Goal: Task Accomplishment & Management: Use online tool/utility

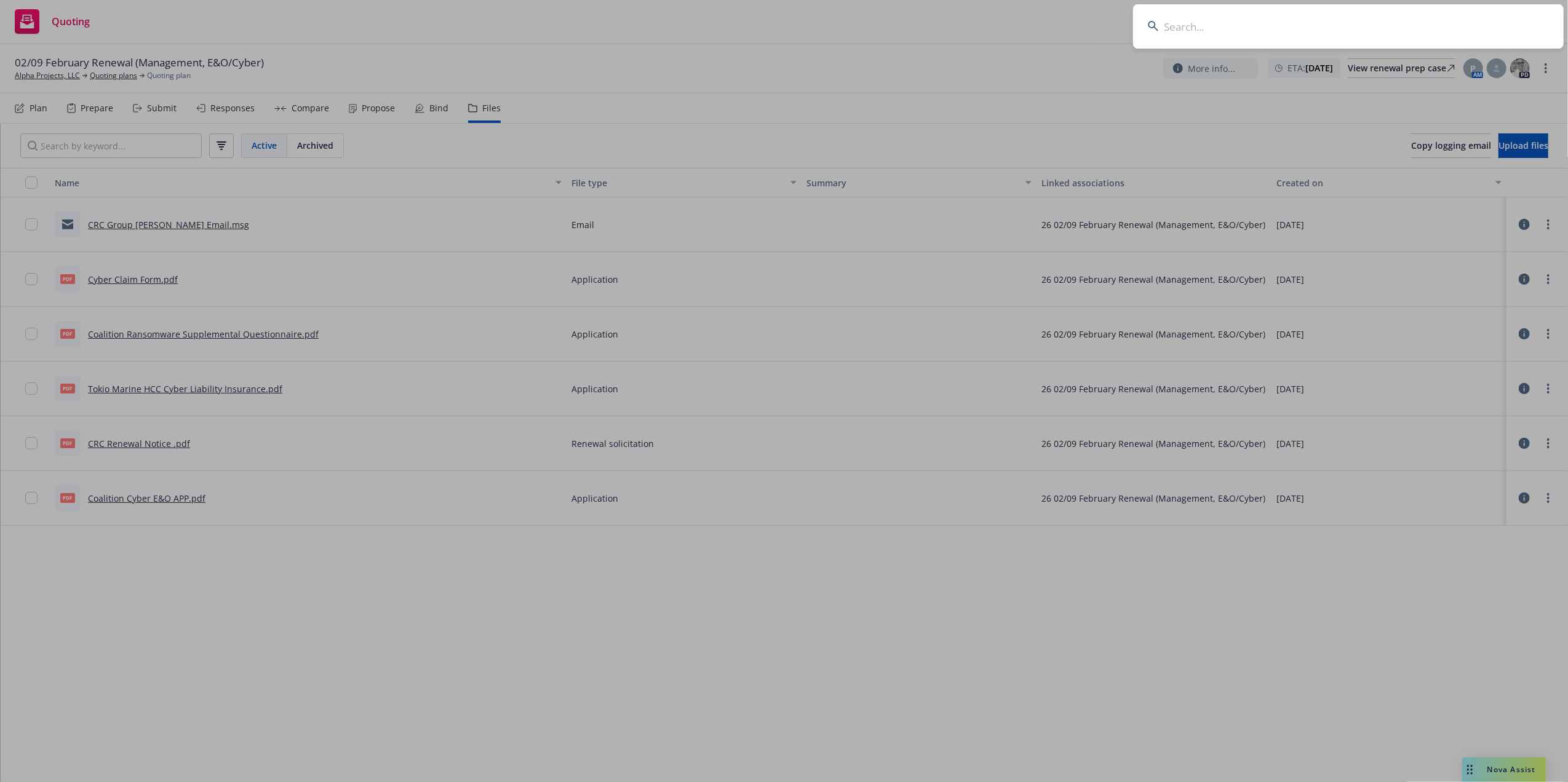
drag, startPoint x: 468, startPoint y: 678, endPoint x: 508, endPoint y: 592, distance: 94.8
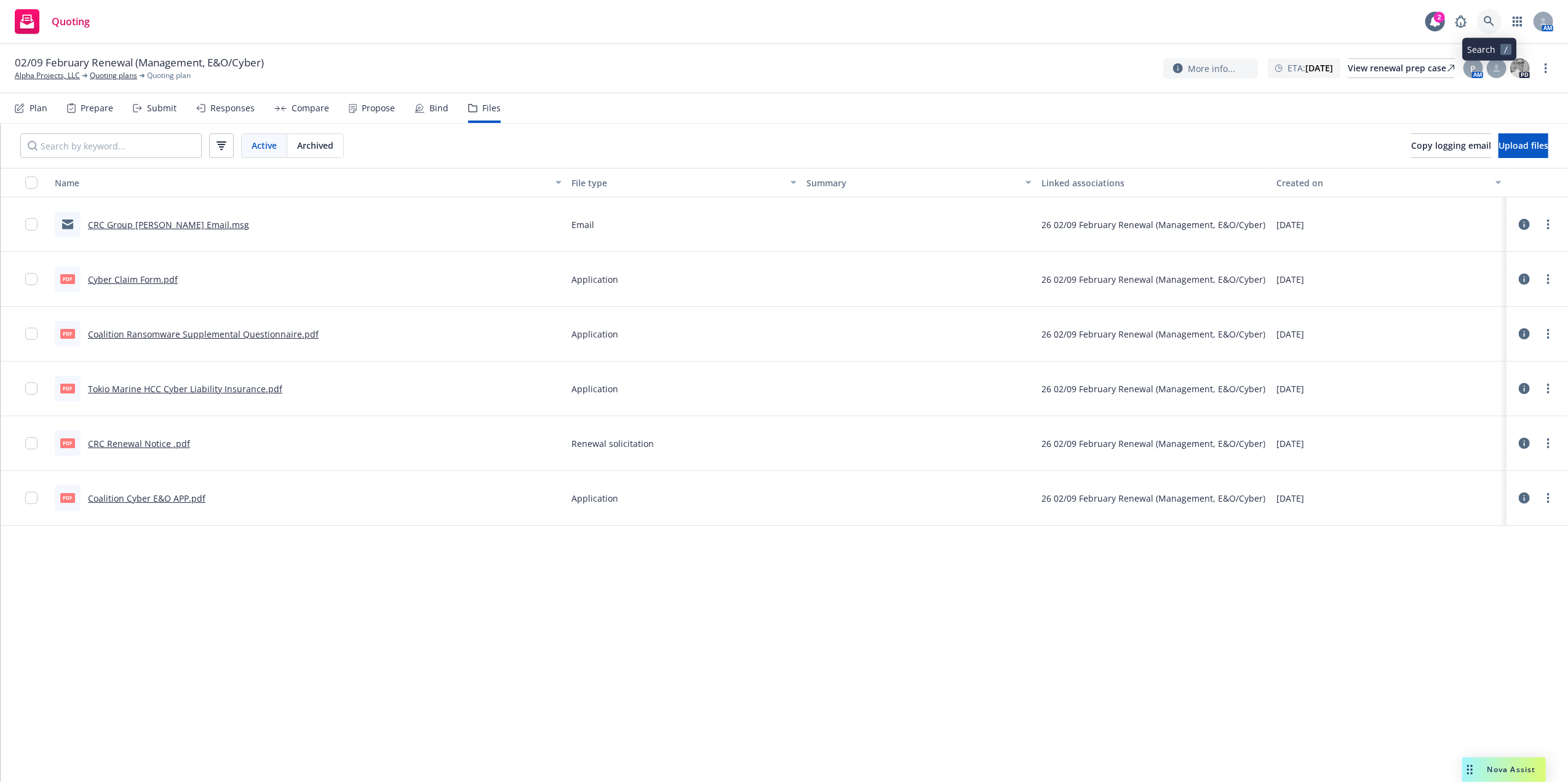
click at [1483, 22] on icon at bounding box center [1489, 22] width 11 height 11
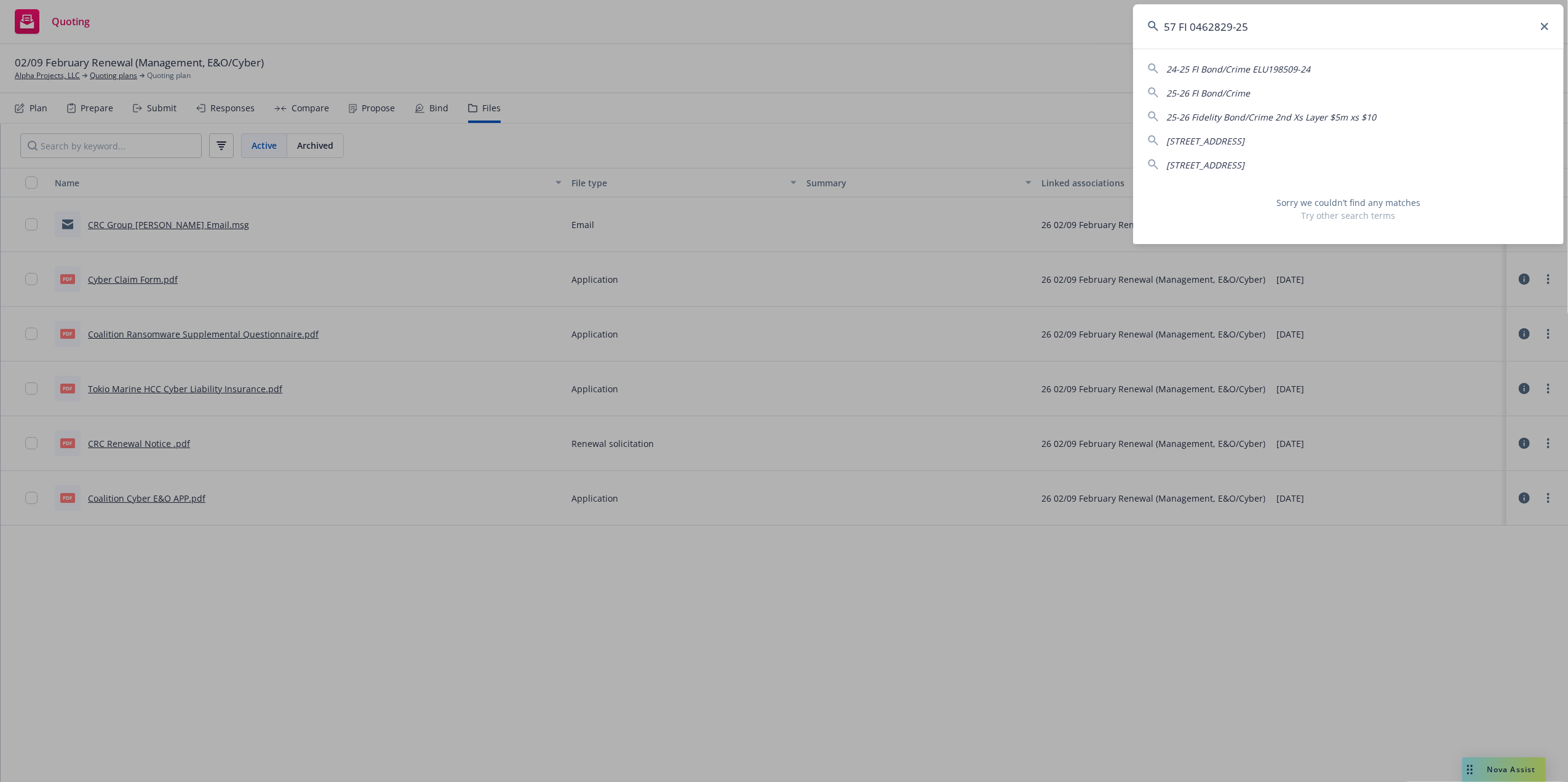
drag, startPoint x: 1321, startPoint y: 23, endPoint x: 984, endPoint y: -7, distance: 338.3
click at [984, 0] on html "Quoting 2 AM 02/09 February Renewal (Management, E&O/Cyber) Alpha Projects, LLC…" at bounding box center [784, 391] width 1568 height 782
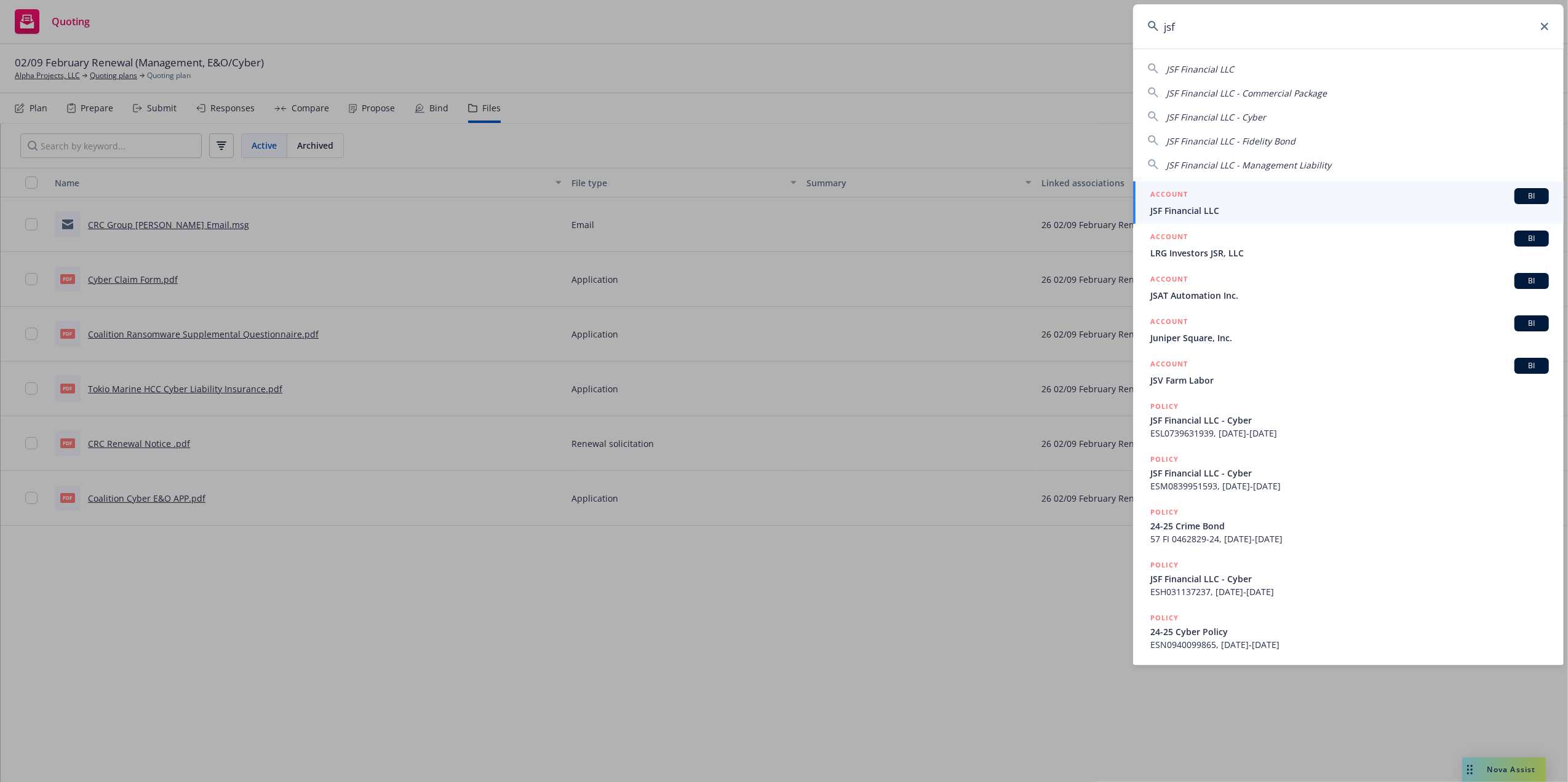
type input "jsf"
click at [1190, 197] on div "ACCOUNT BI" at bounding box center [1349, 196] width 398 height 16
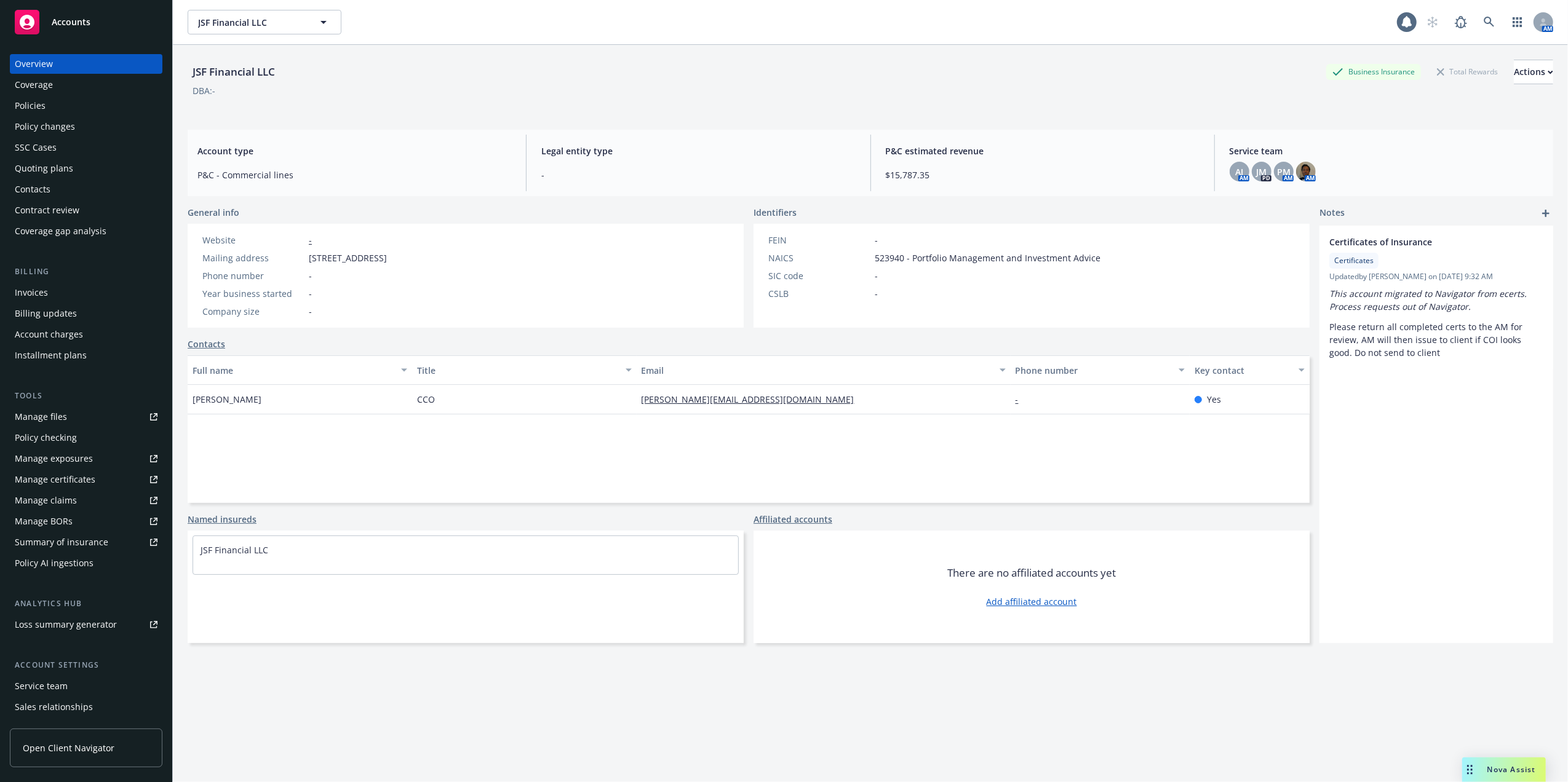
click at [74, 111] on div "Policies" at bounding box center [86, 106] width 143 height 20
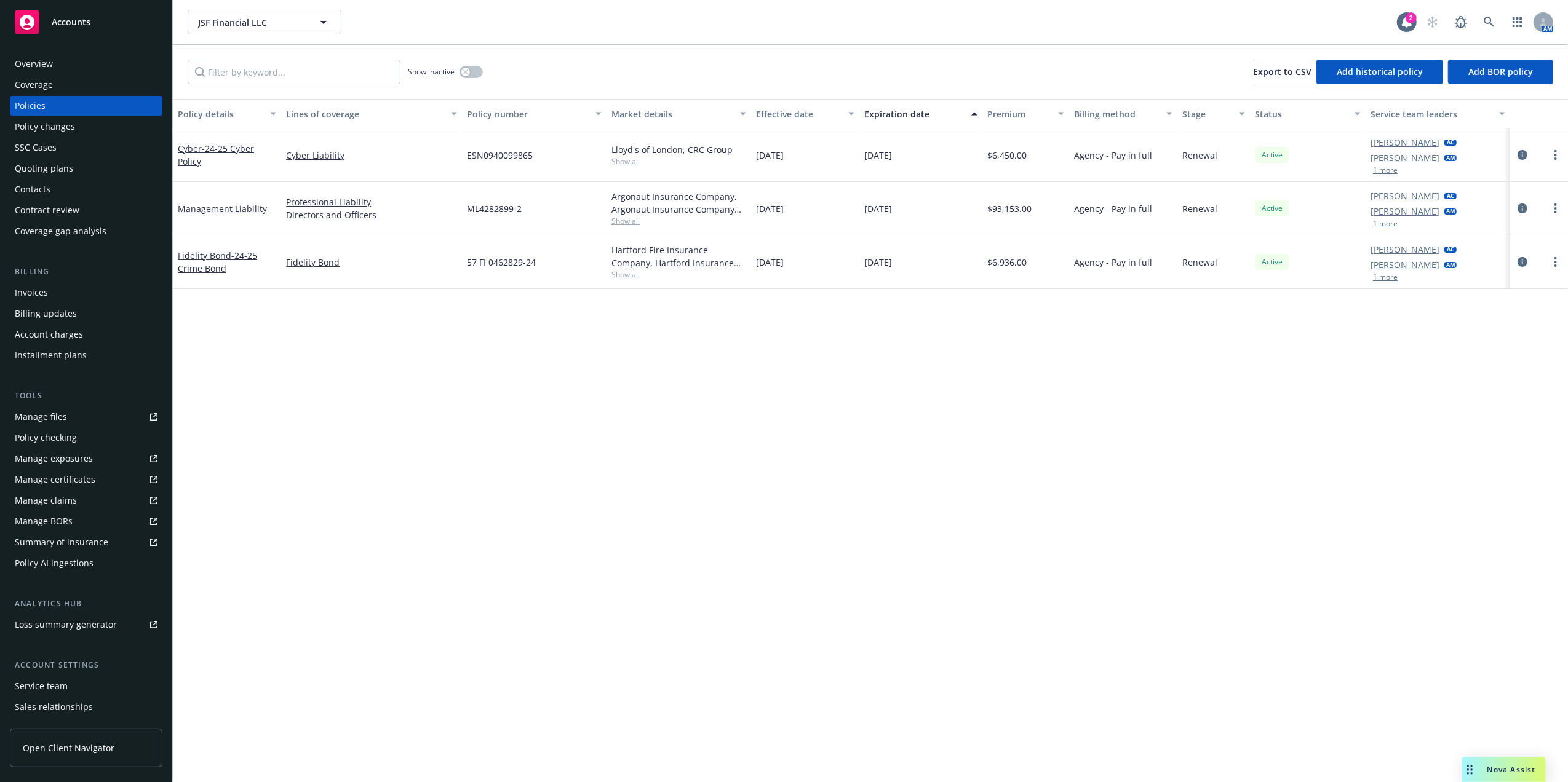
click at [1388, 278] on button "1 more" at bounding box center [1385, 277] width 25 height 8
click at [630, 276] on div "Hartford Fire Insurance Company, Hartford Insurance Group" at bounding box center [678, 264] width 135 height 26
click at [566, 396] on div "Policy details Lines of coverage Policy number Market details Effective date Ex…" at bounding box center [870, 441] width 1395 height 683
click at [1555, 270] on circle "more" at bounding box center [1555, 270] width 2 height 2
click at [1495, 321] on link "Renew with incumbent" at bounding box center [1490, 321] width 145 height 25
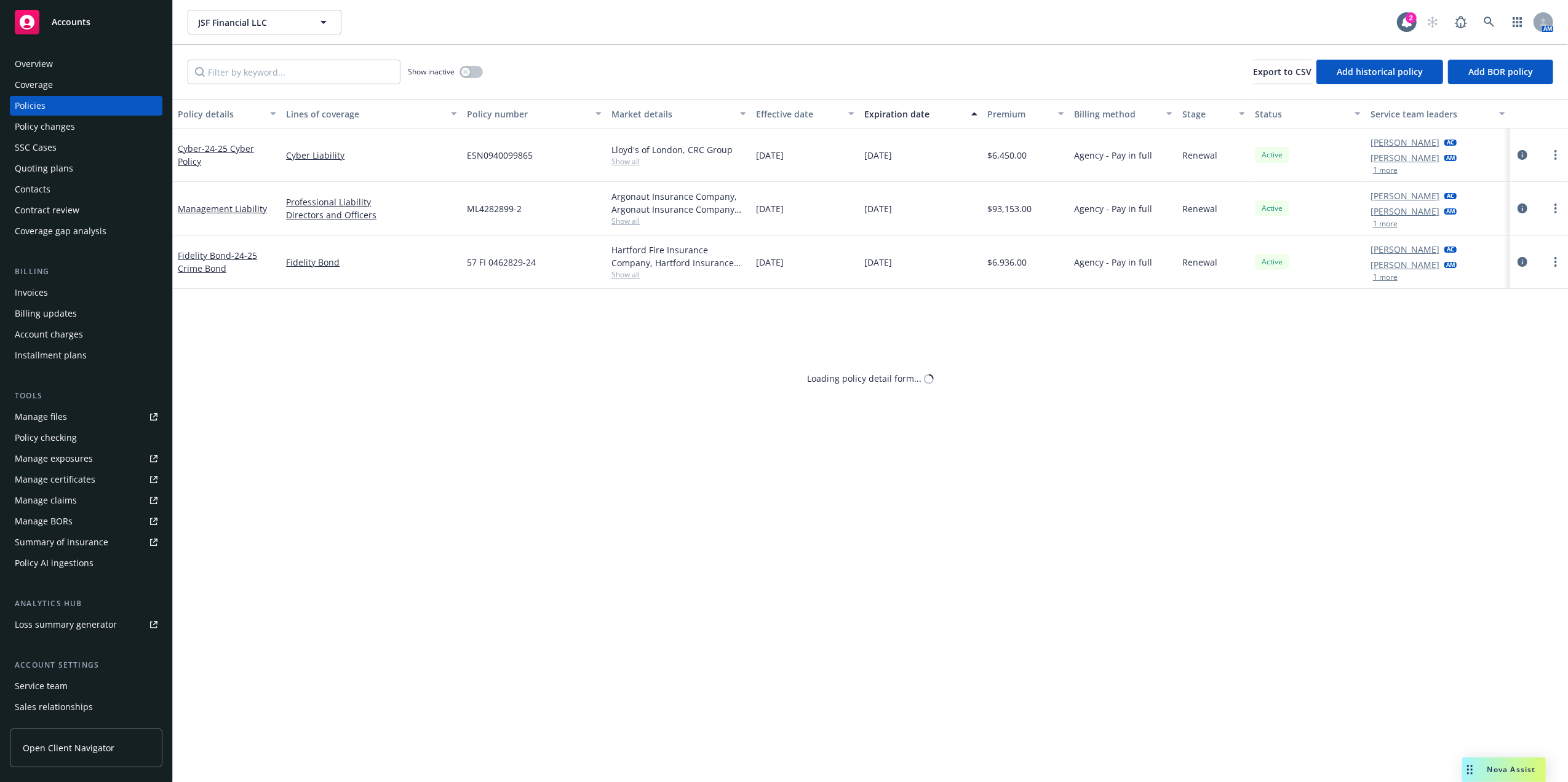
select select "12"
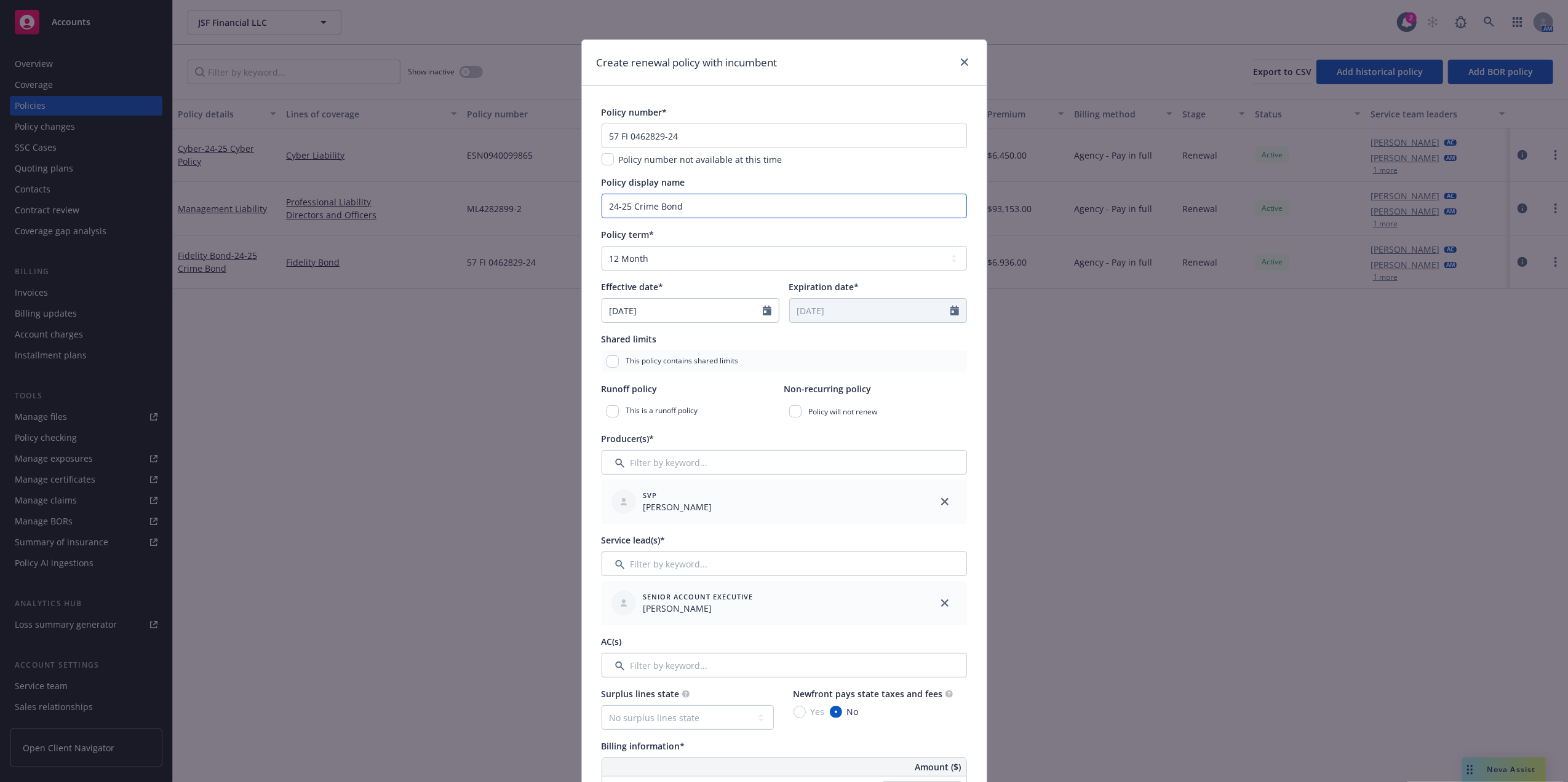
drag, startPoint x: 625, startPoint y: 198, endPoint x: 456, endPoint y: 184, distance: 169.6
click at [456, 184] on div "Create renewal policy with incumbent Policy number* 57 FI 0462829-24 Policy num…" at bounding box center [784, 391] width 1568 height 782
type input "25-26 Crime Bond"
drag, startPoint x: 724, startPoint y: 139, endPoint x: 269, endPoint y: 120, distance: 455.4
click at [268, 122] on div "Create renewal policy with incumbent Policy number* 57 FI 0462829-24 Policy num…" at bounding box center [784, 391] width 1568 height 782
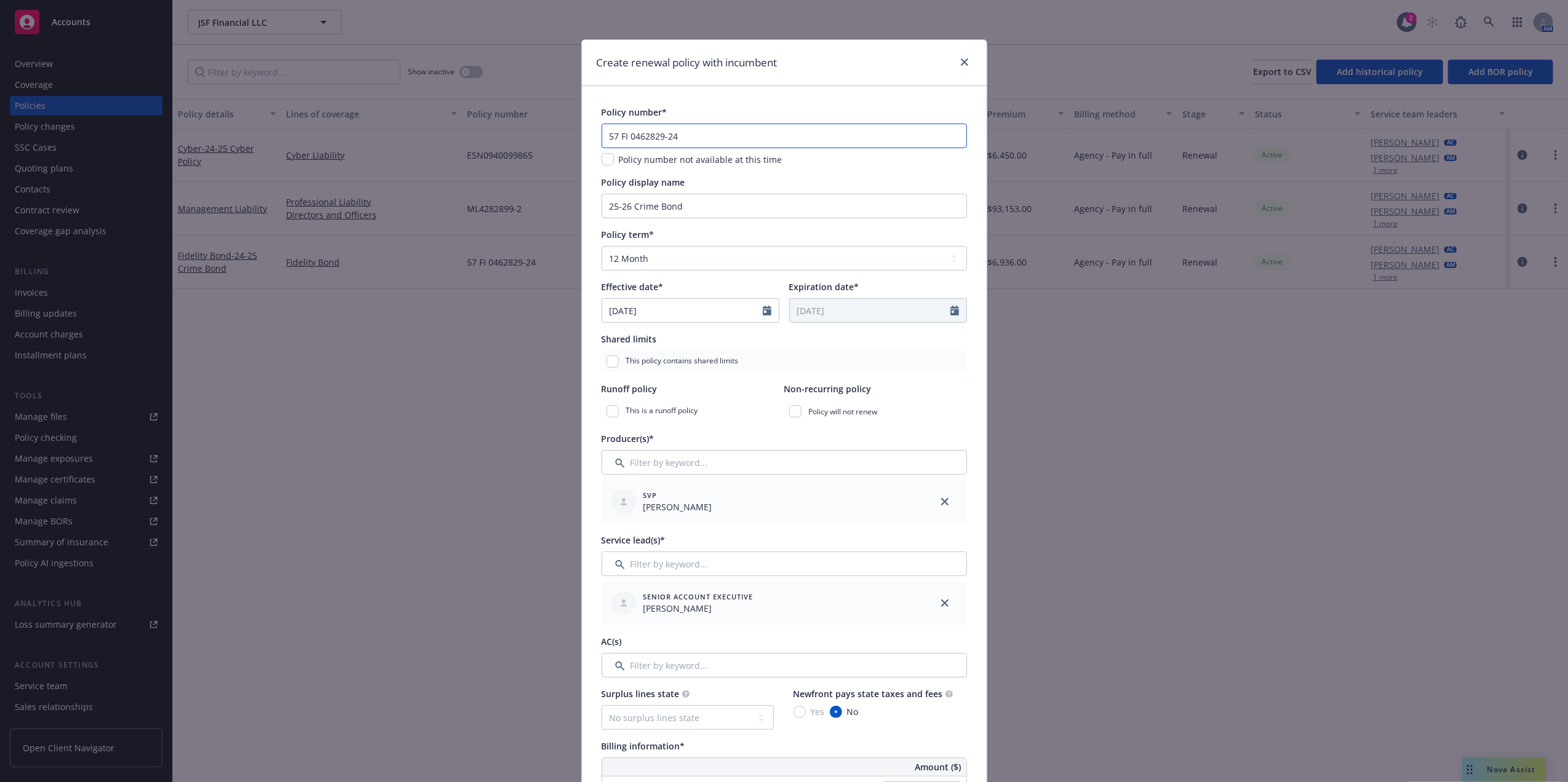
paste input "5"
type input "57 FI 0462829-25"
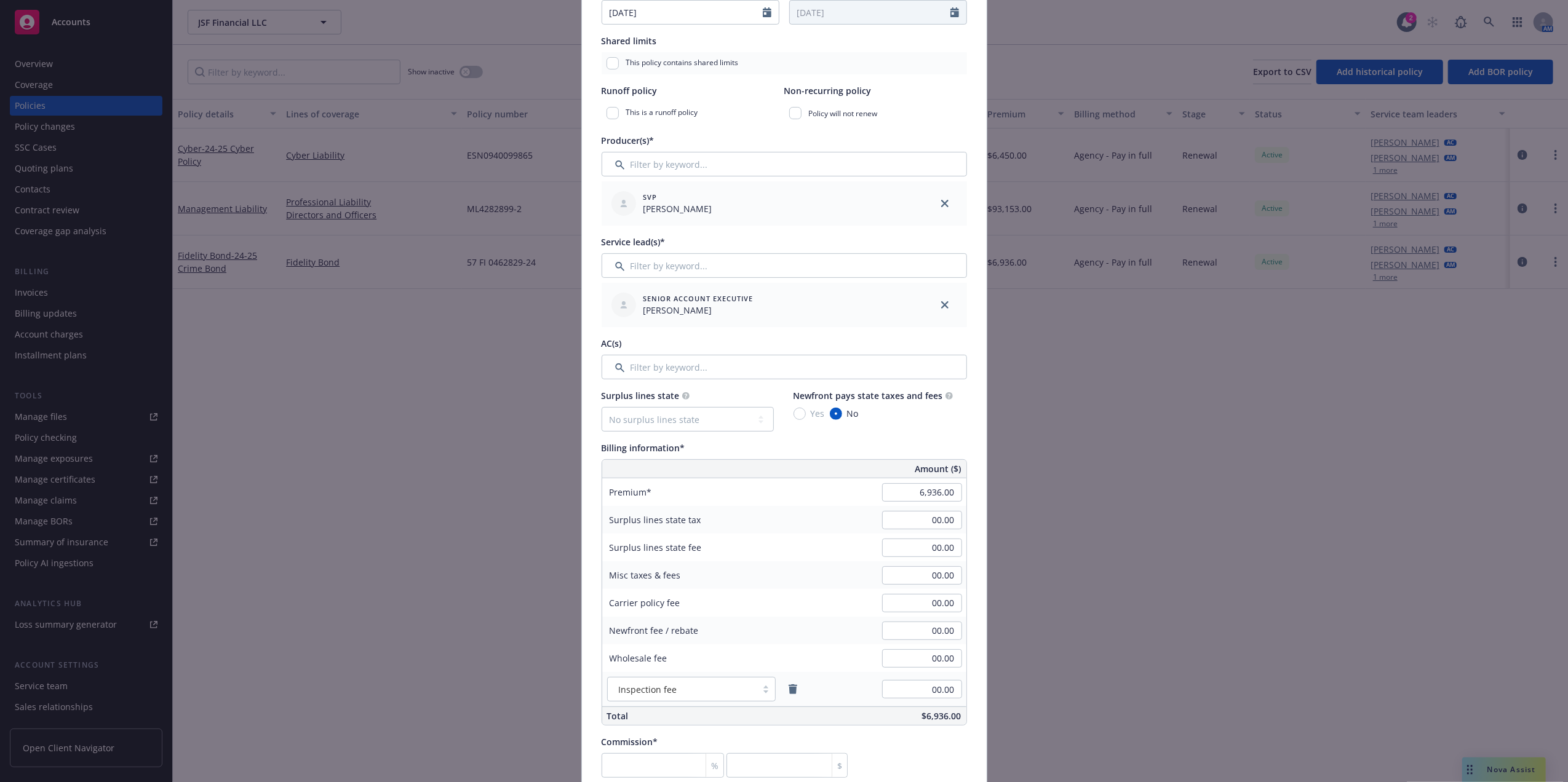
scroll to position [295, 0]
click at [655, 358] on input "Filter by keyword..." at bounding box center [784, 371] width 365 height 25
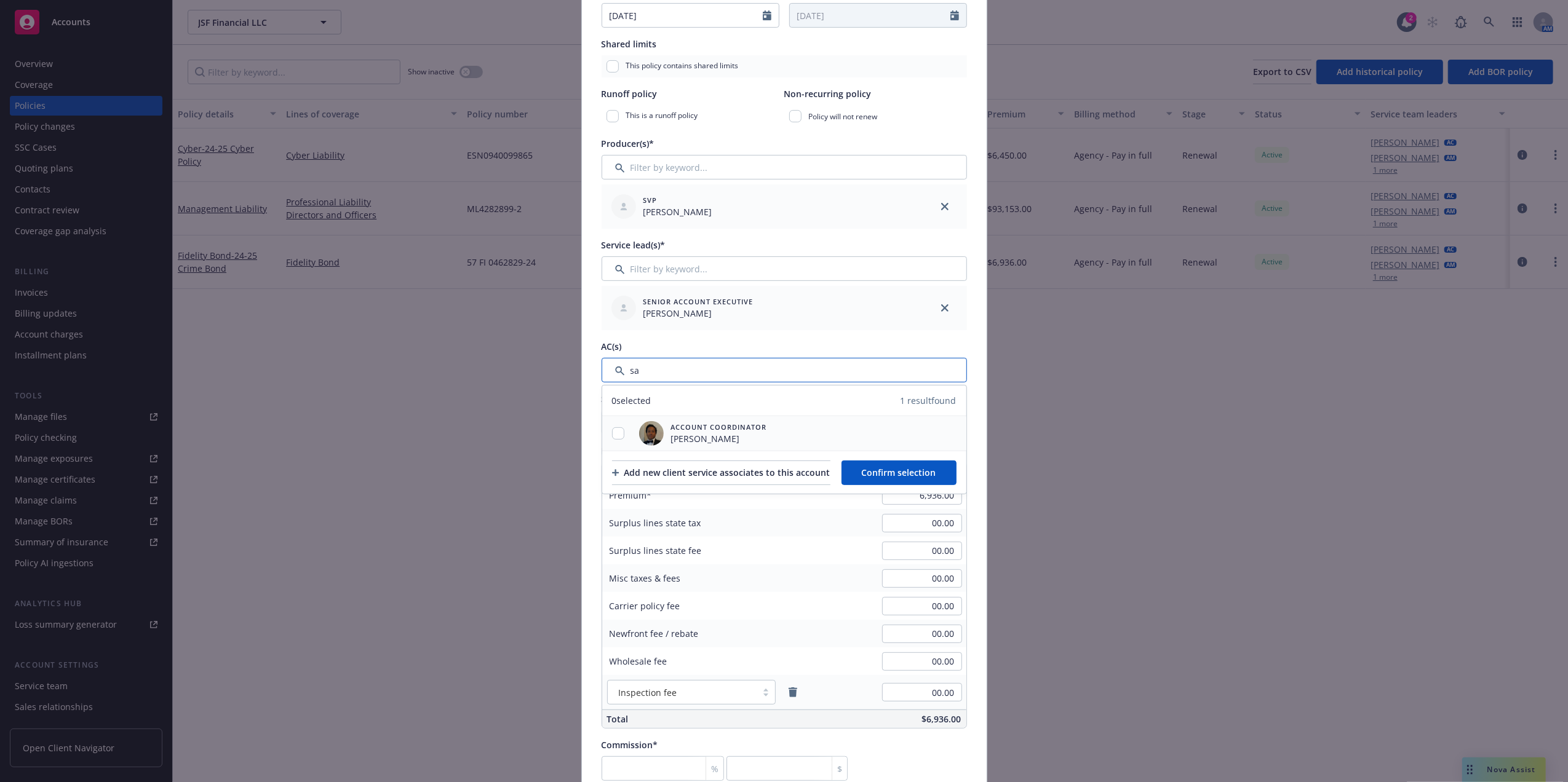
type input "sa"
click at [613, 436] on input "checkbox" at bounding box center [618, 434] width 12 height 12
checkbox input "true"
click at [926, 471] on span "Confirm selection" at bounding box center [898, 472] width 75 height 12
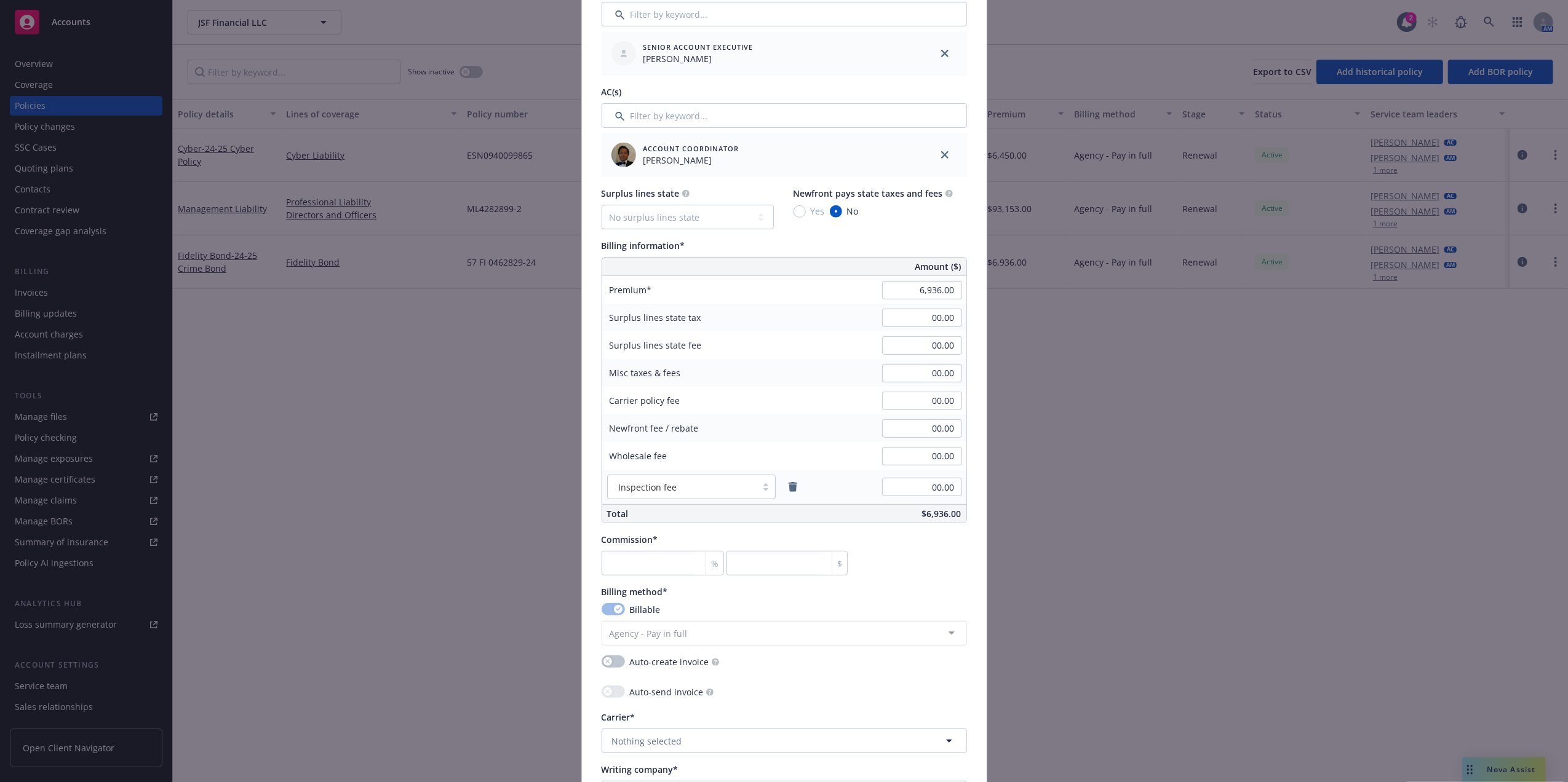
scroll to position [554, 0]
click at [615, 566] on input "number" at bounding box center [663, 559] width 123 height 25
type input "1"
type input "69.36"
type input "15"
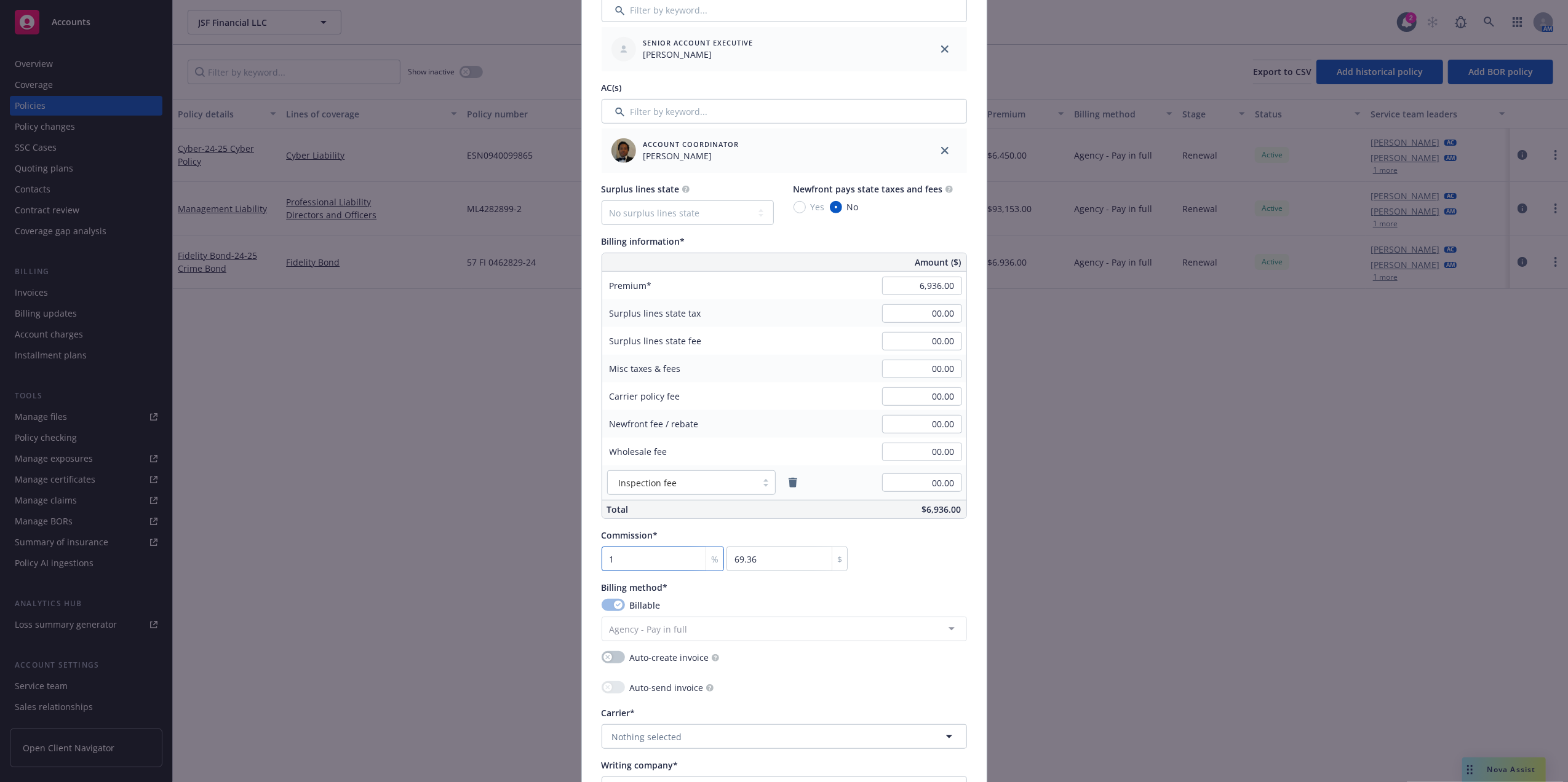
type input "1040.4"
type input "15"
click at [958, 552] on div "Commission* 15 % 1040.4 $" at bounding box center [784, 549] width 365 height 42
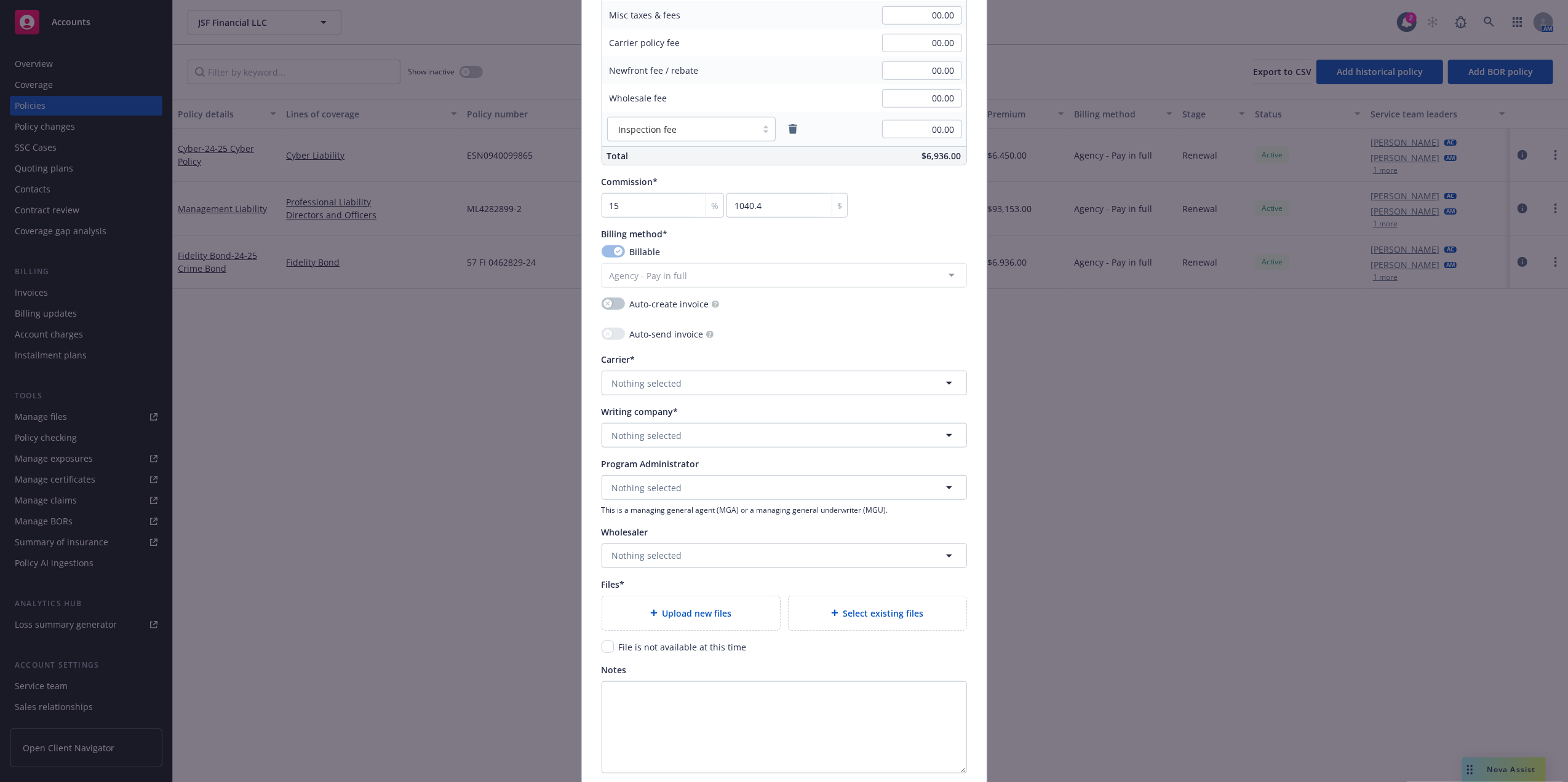
scroll to position [938, 0]
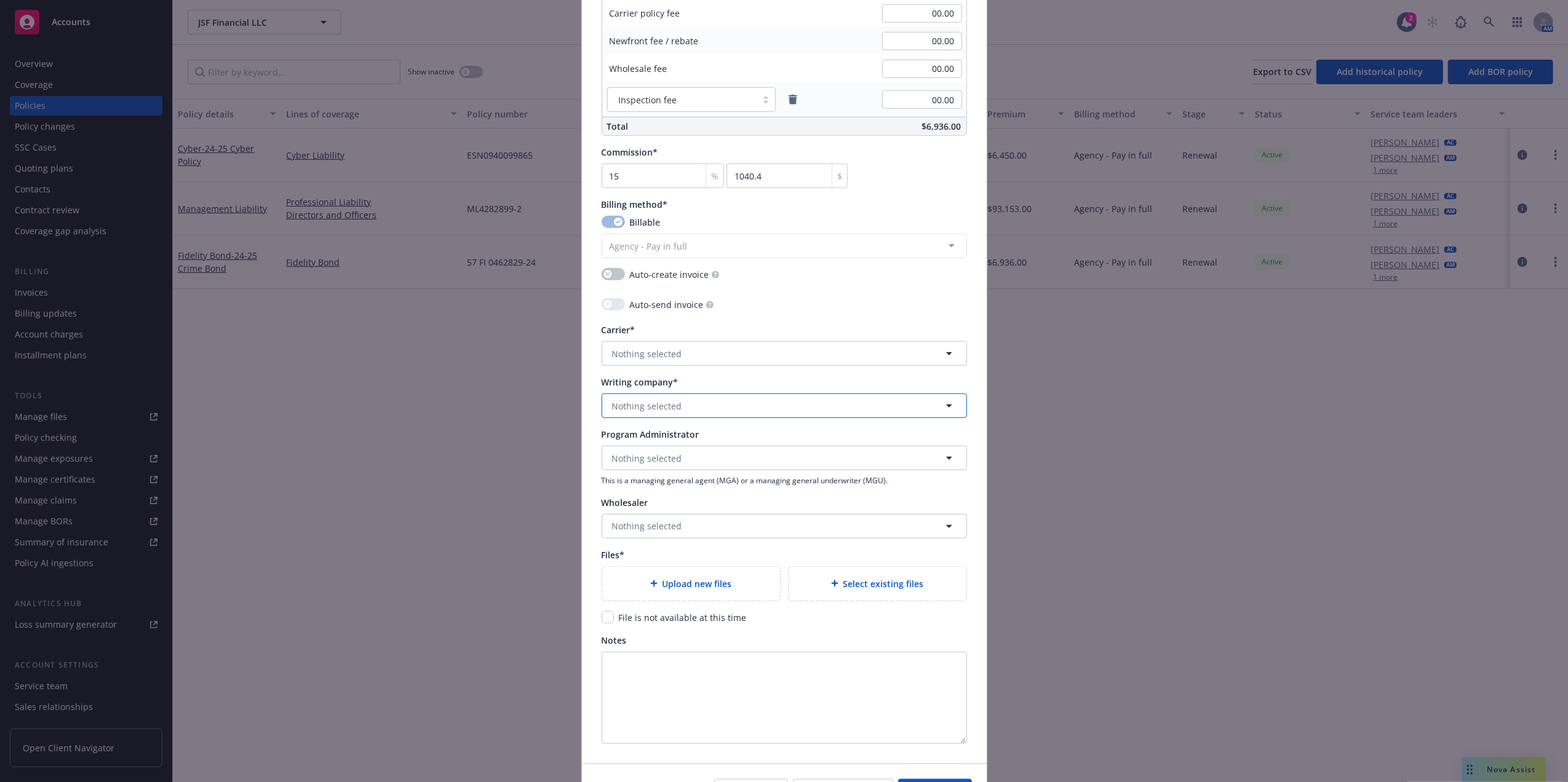
click at [681, 409] on button "Nothing selected" at bounding box center [784, 406] width 365 height 25
type input "hartford fire in"
drag, startPoint x: 695, startPoint y: 447, endPoint x: 689, endPoint y: 441, distance: 8.5
click at [693, 447] on strong "Hartford Fire Insurance Company" at bounding box center [685, 440] width 141 height 12
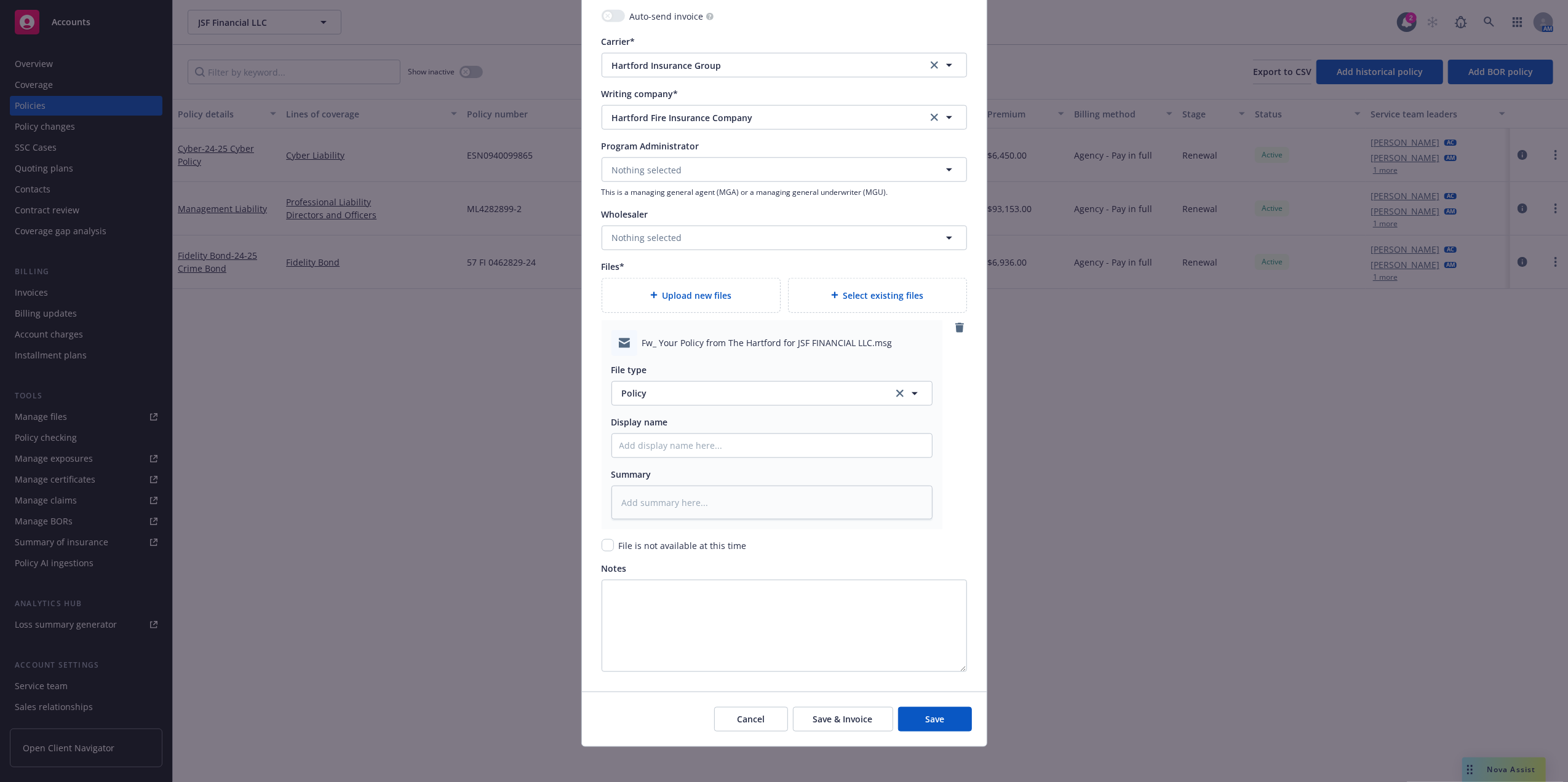
scroll to position [1233, 0]
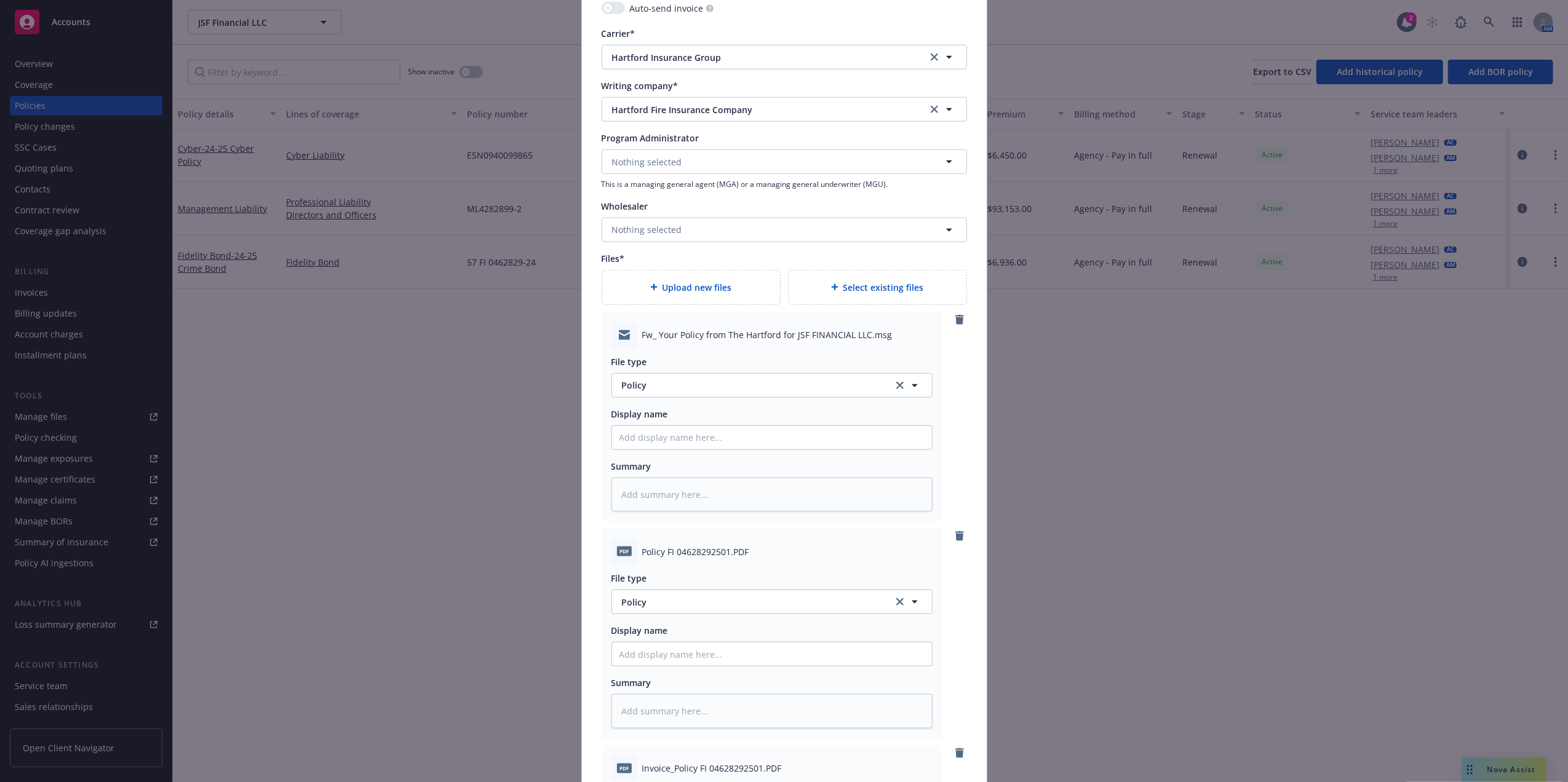
type textarea "x"
click at [753, 434] on input "Policy display name" at bounding box center [771, 438] width 320 height 23
click at [736, 394] on button "Policy" at bounding box center [771, 386] width 321 height 25
type input "email"
click at [701, 421] on div "Email" at bounding box center [772, 419] width 305 height 18
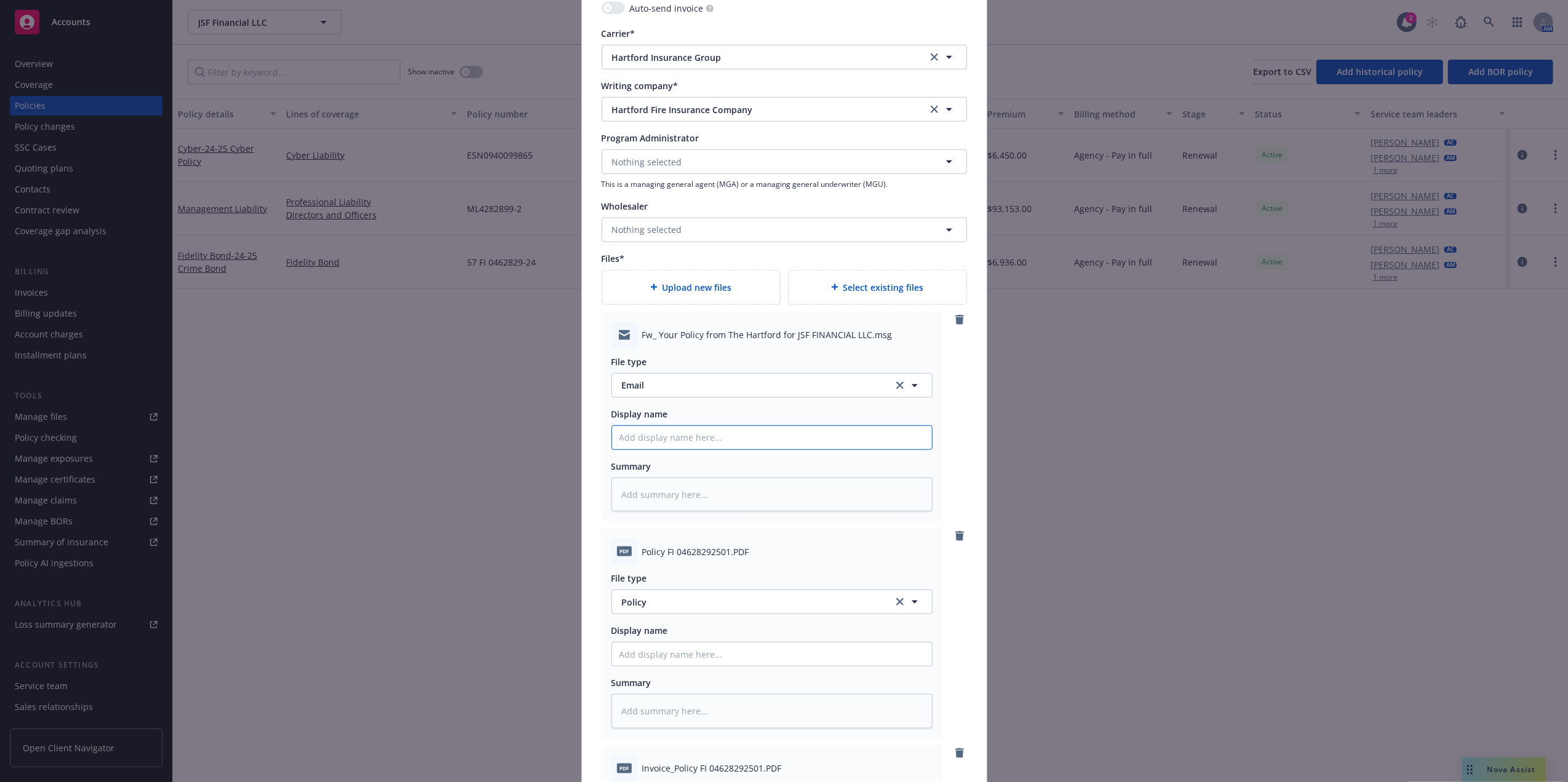
click at [680, 444] on input "Policy display name" at bounding box center [771, 438] width 320 height 23
type textarea "x"
type input "B"
type textarea "x"
type input "Bi"
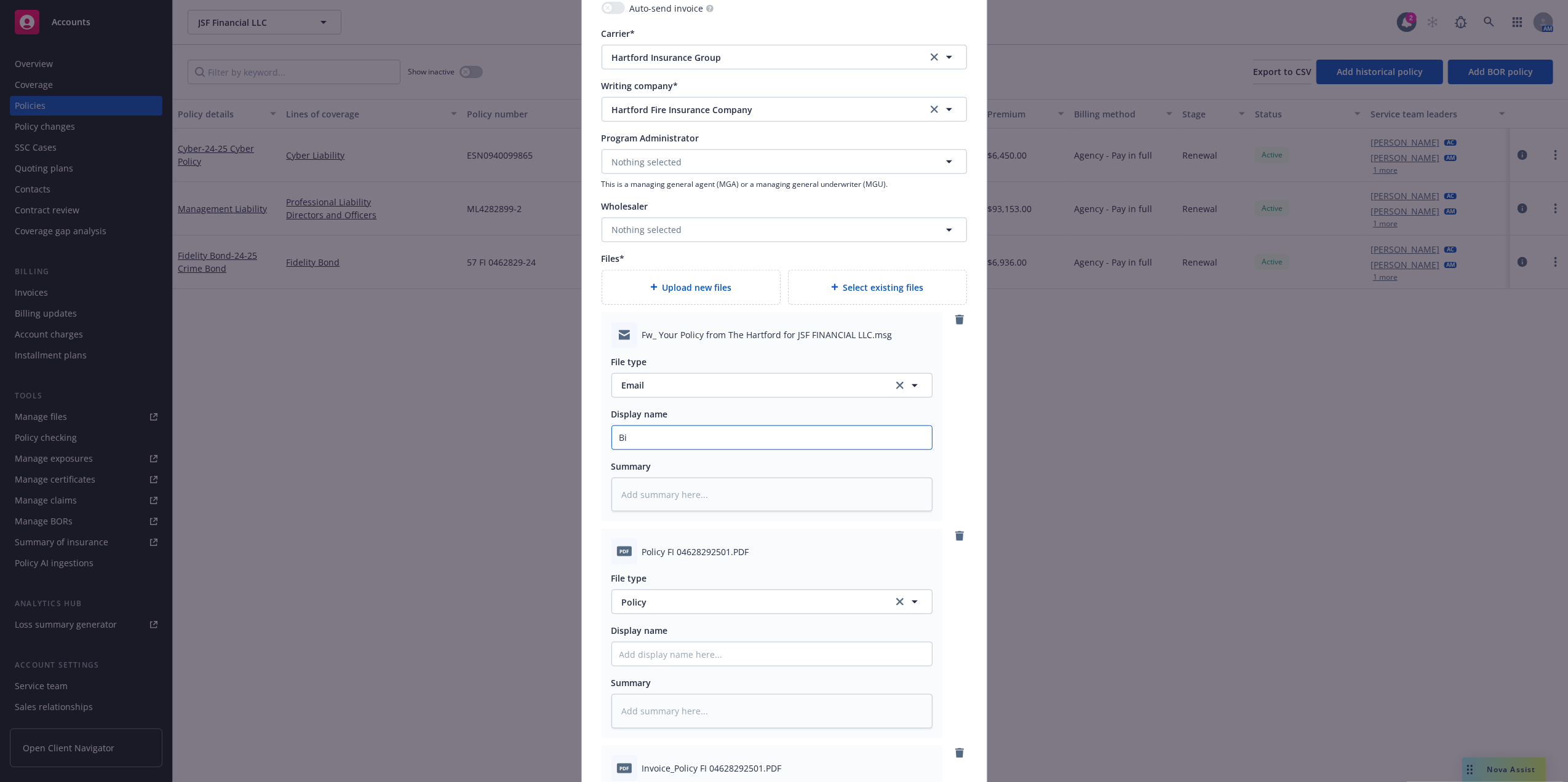
type textarea "x"
type input "Bin"
type textarea "x"
type input "Bind"
type textarea "x"
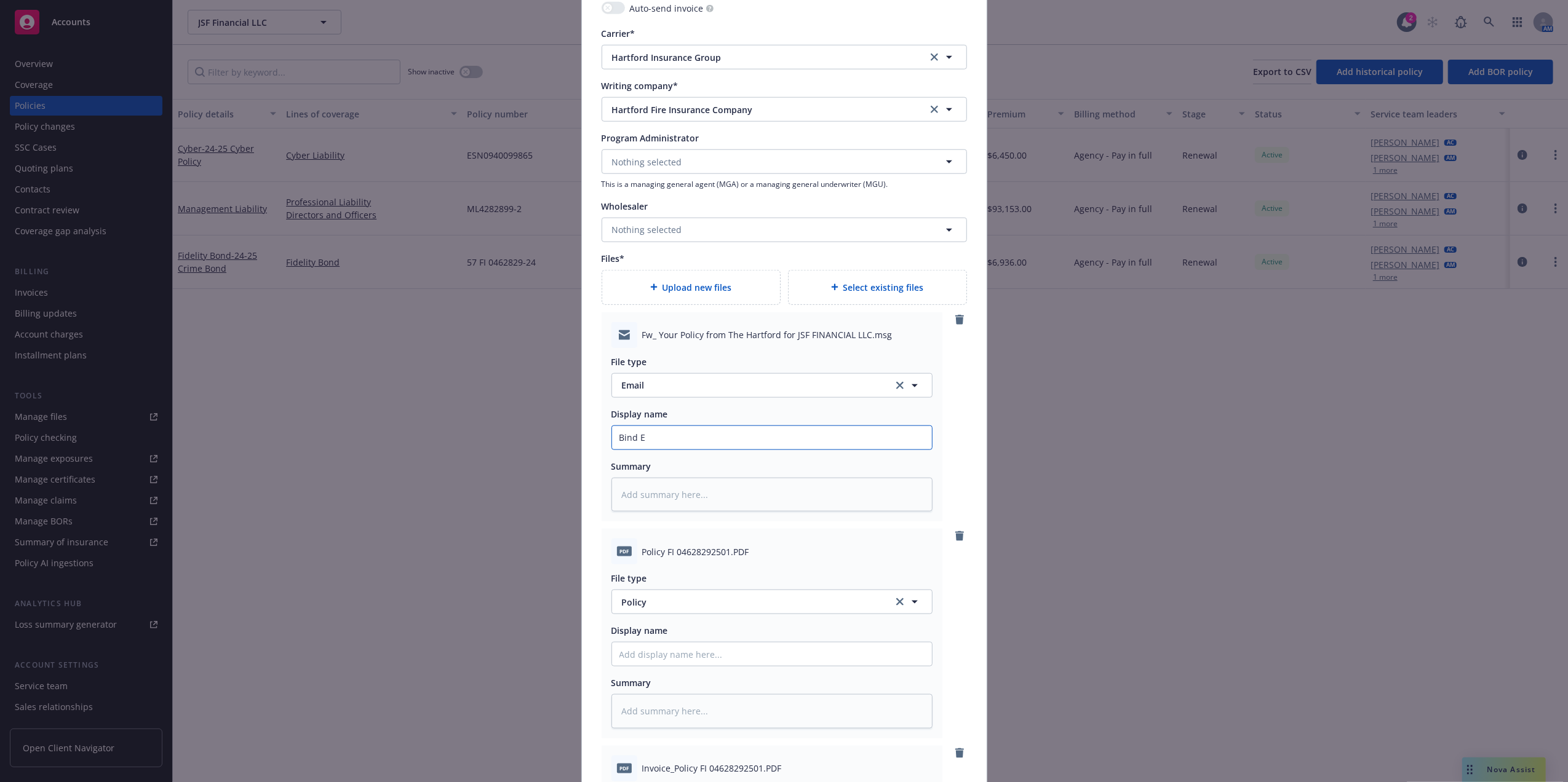
type input "Bind Em"
type textarea "x"
type input "Bind Ema"
type textarea "x"
type input "Bind Emai"
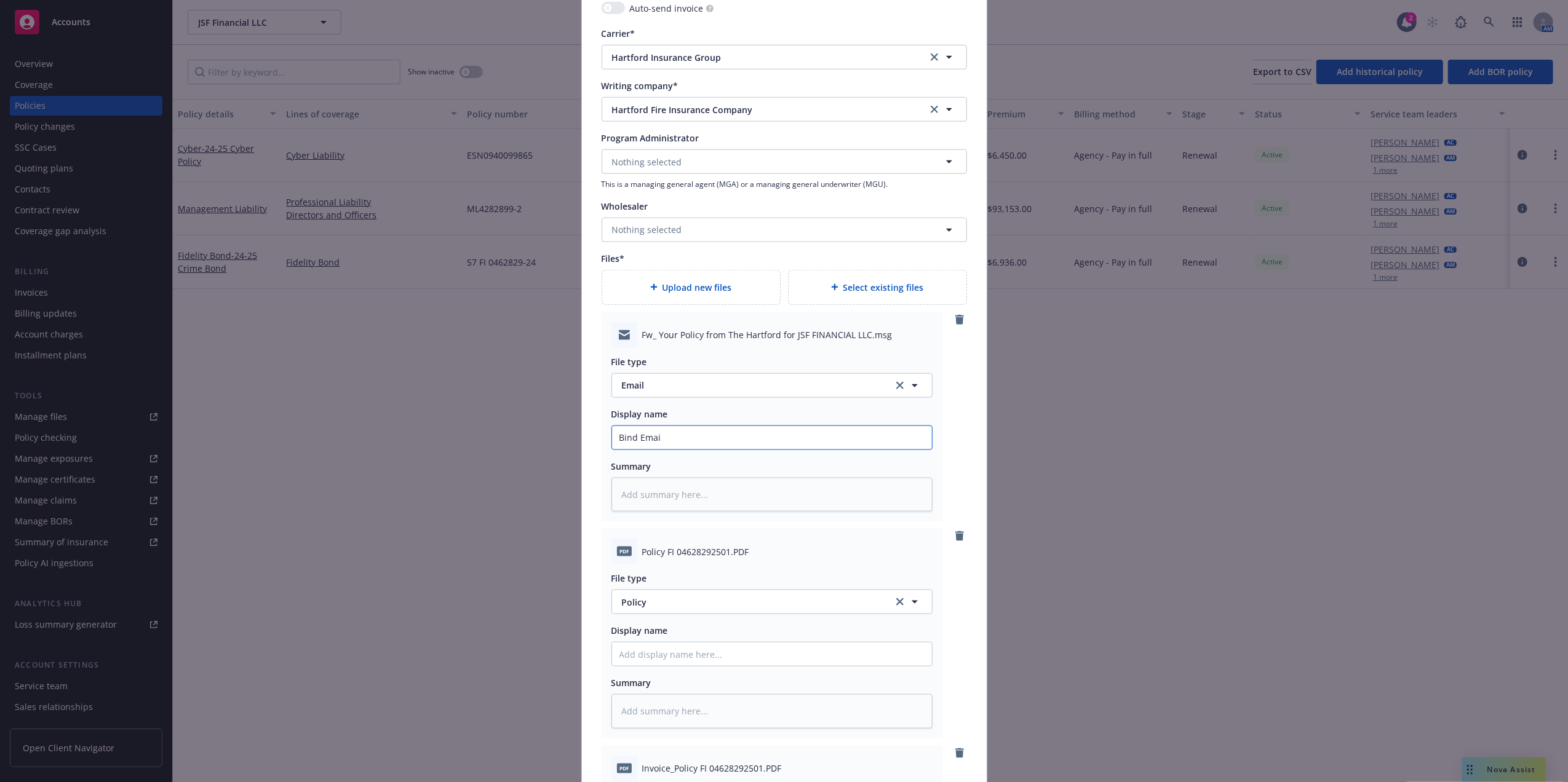
type textarea "x"
type input "Bind Email"
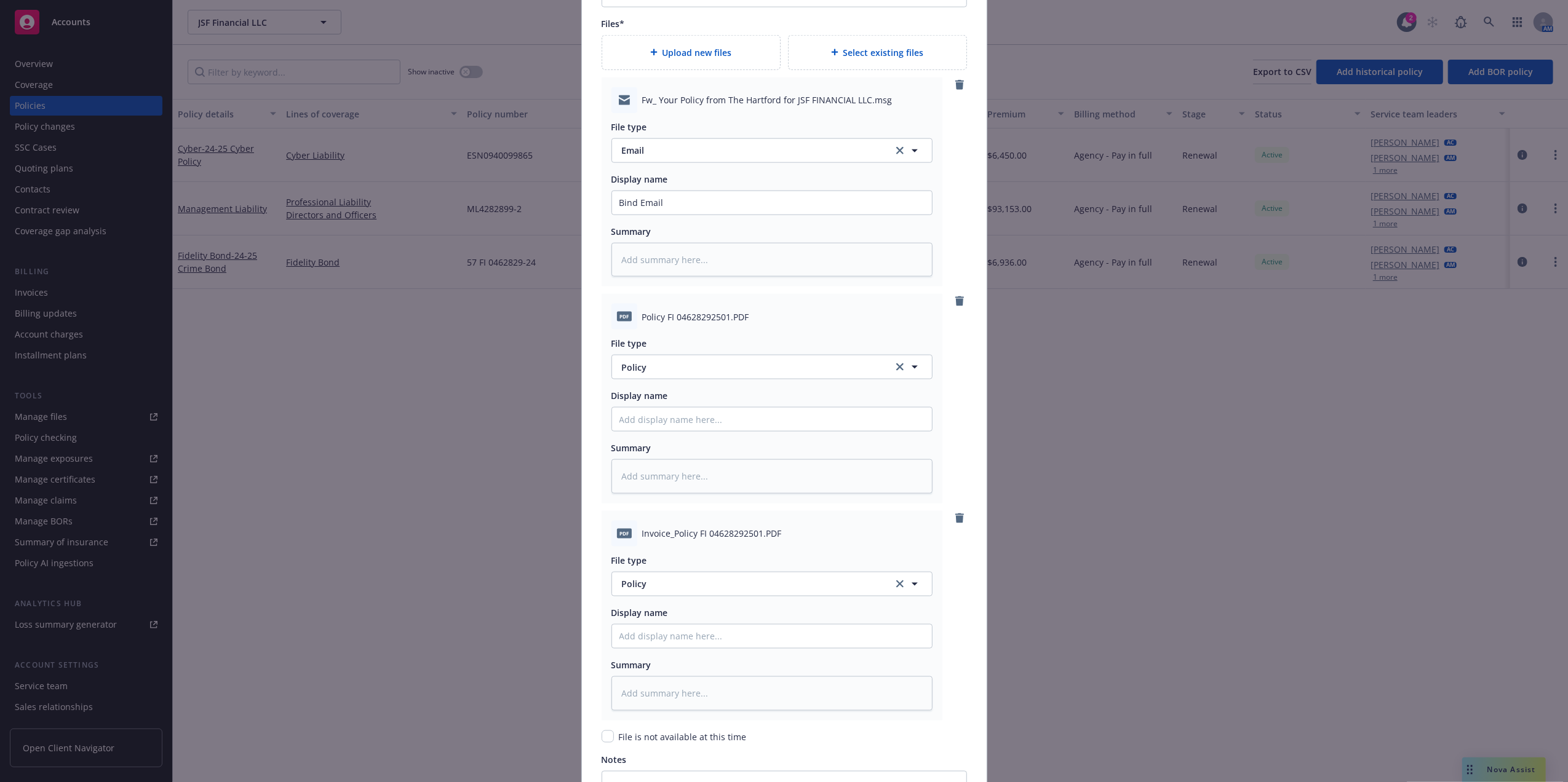
scroll to position [1472, 0]
click at [712, 407] on input "Policy display name" at bounding box center [771, 416] width 320 height 23
click at [704, 368] on span "Policy" at bounding box center [750, 364] width 257 height 13
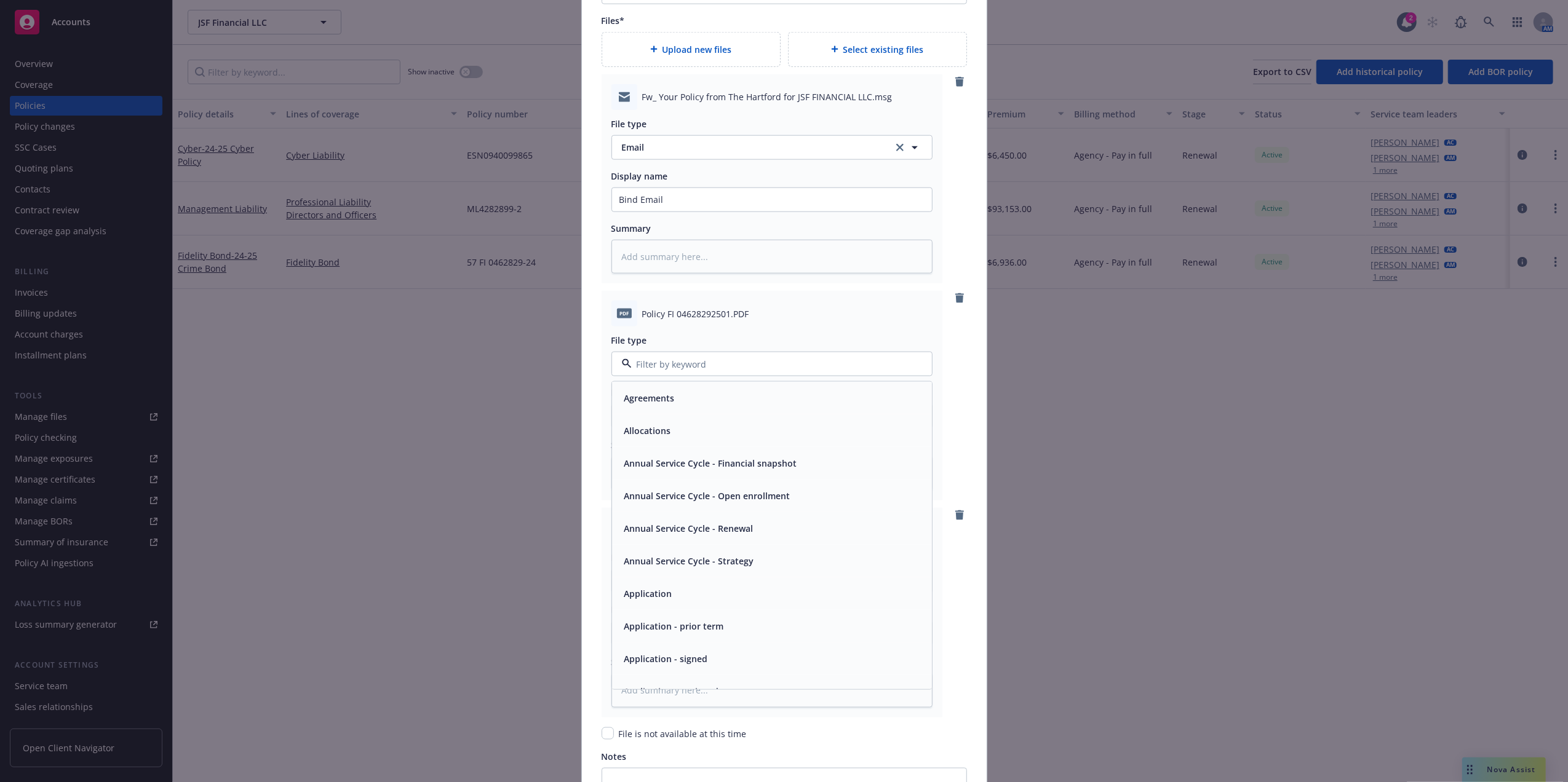
drag, startPoint x: 948, startPoint y: 418, endPoint x: 925, endPoint y: 418, distance: 23.0
click at [949, 418] on div "PDF Policy FI 04628292501.PDF File type Agreements Allocations Annual Service C…" at bounding box center [784, 396] width 365 height 210
click at [734, 410] on input "Policy display name" at bounding box center [771, 416] width 320 height 23
type textarea "x"
type input "F"
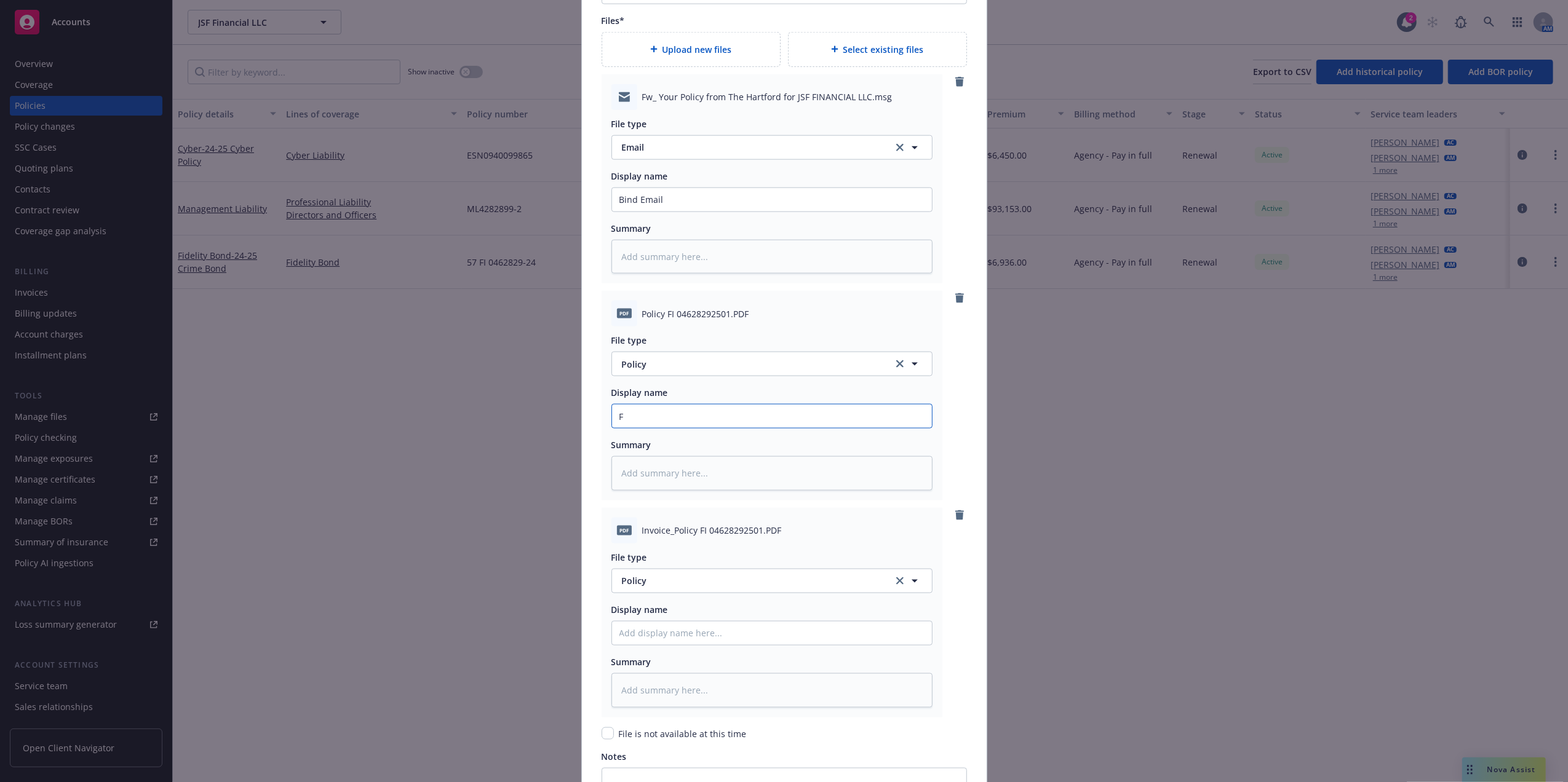
type textarea "x"
type input "Fi"
type textarea "x"
type input "Fid"
type textarea "x"
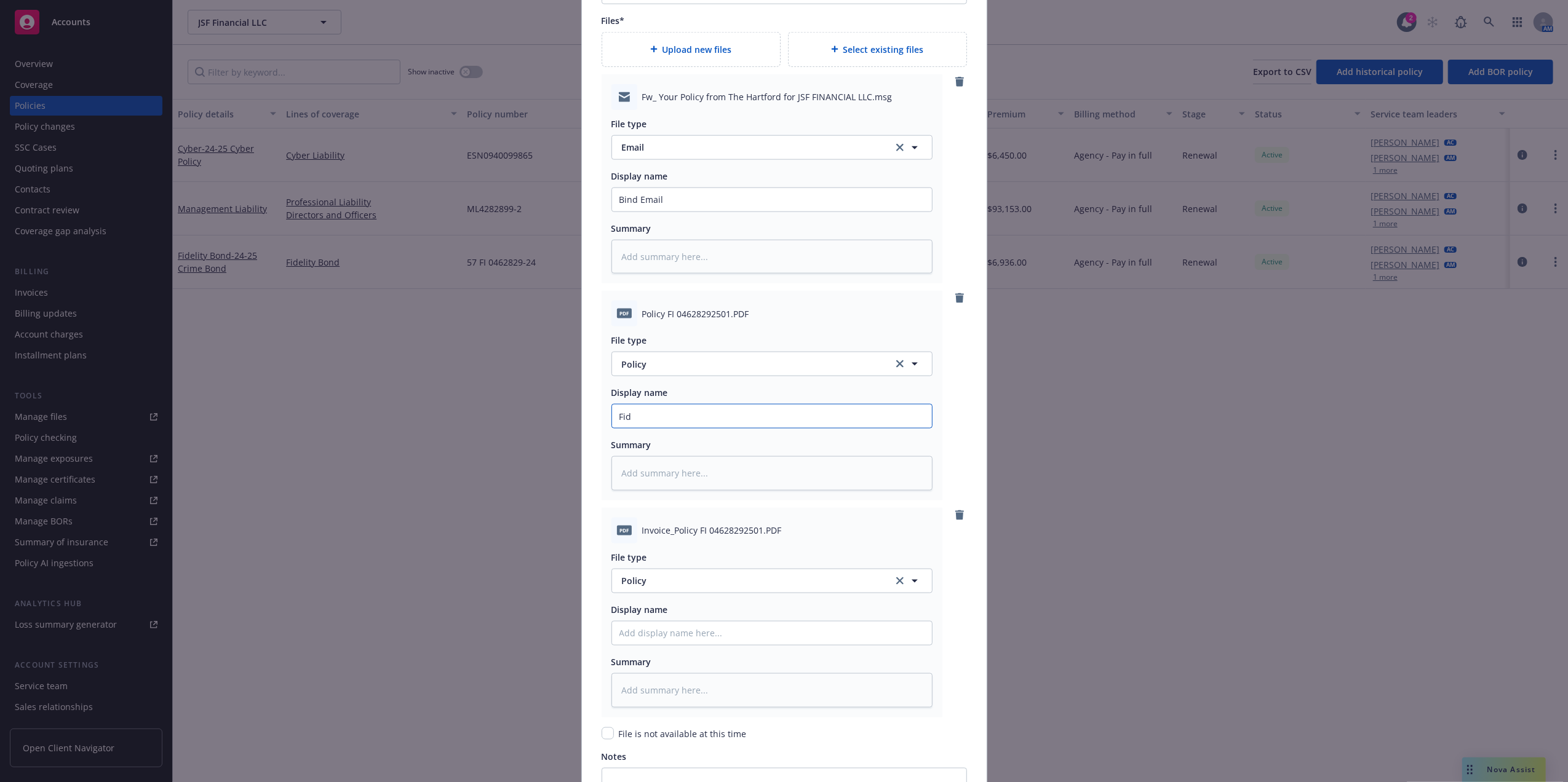
type input "Fide"
type textarea "x"
type input "Fidel"
type textarea "x"
type input "Fide"
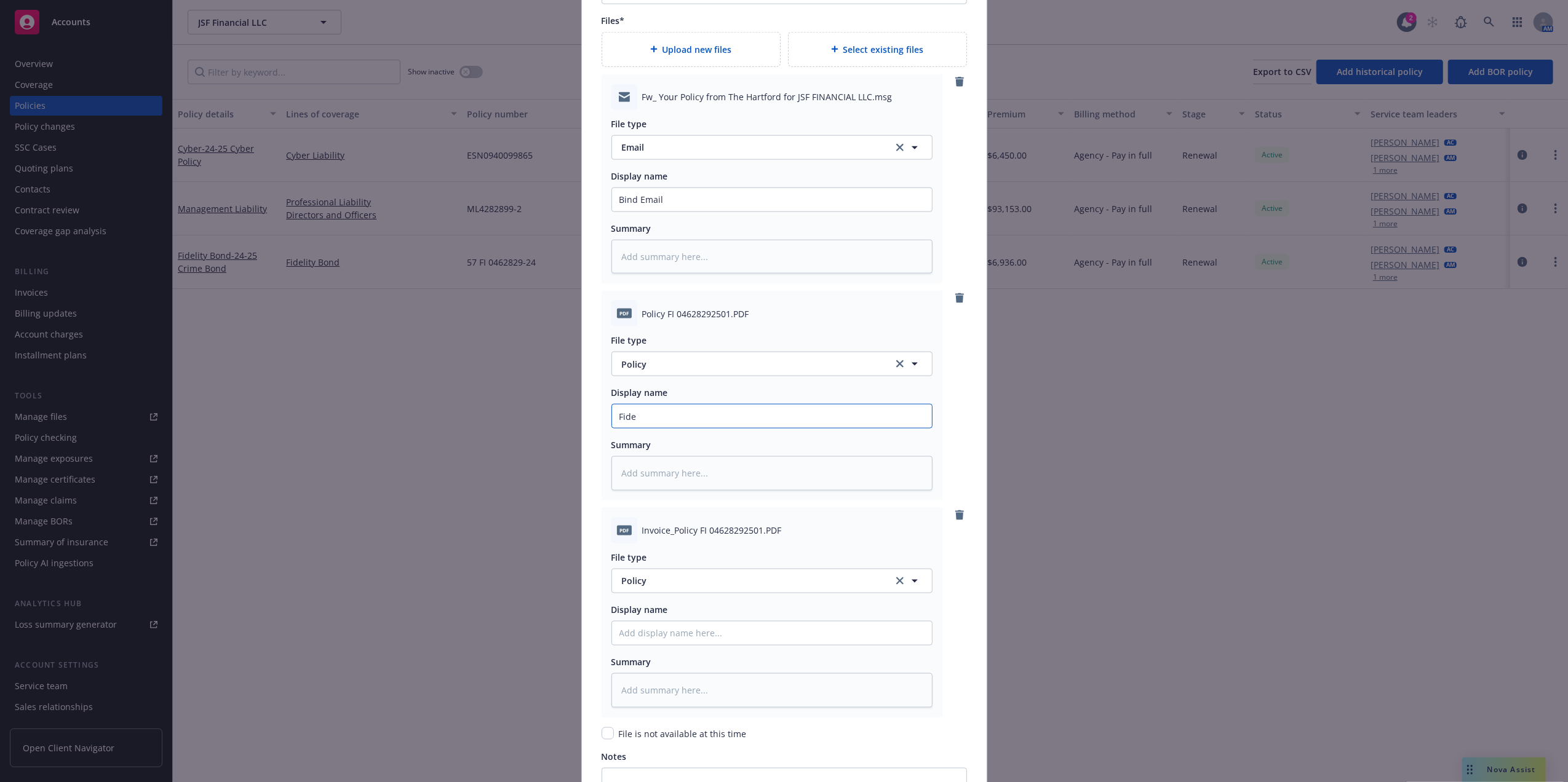
type textarea "x"
type input "Fid"
type textarea "x"
type input "Fi"
type textarea "x"
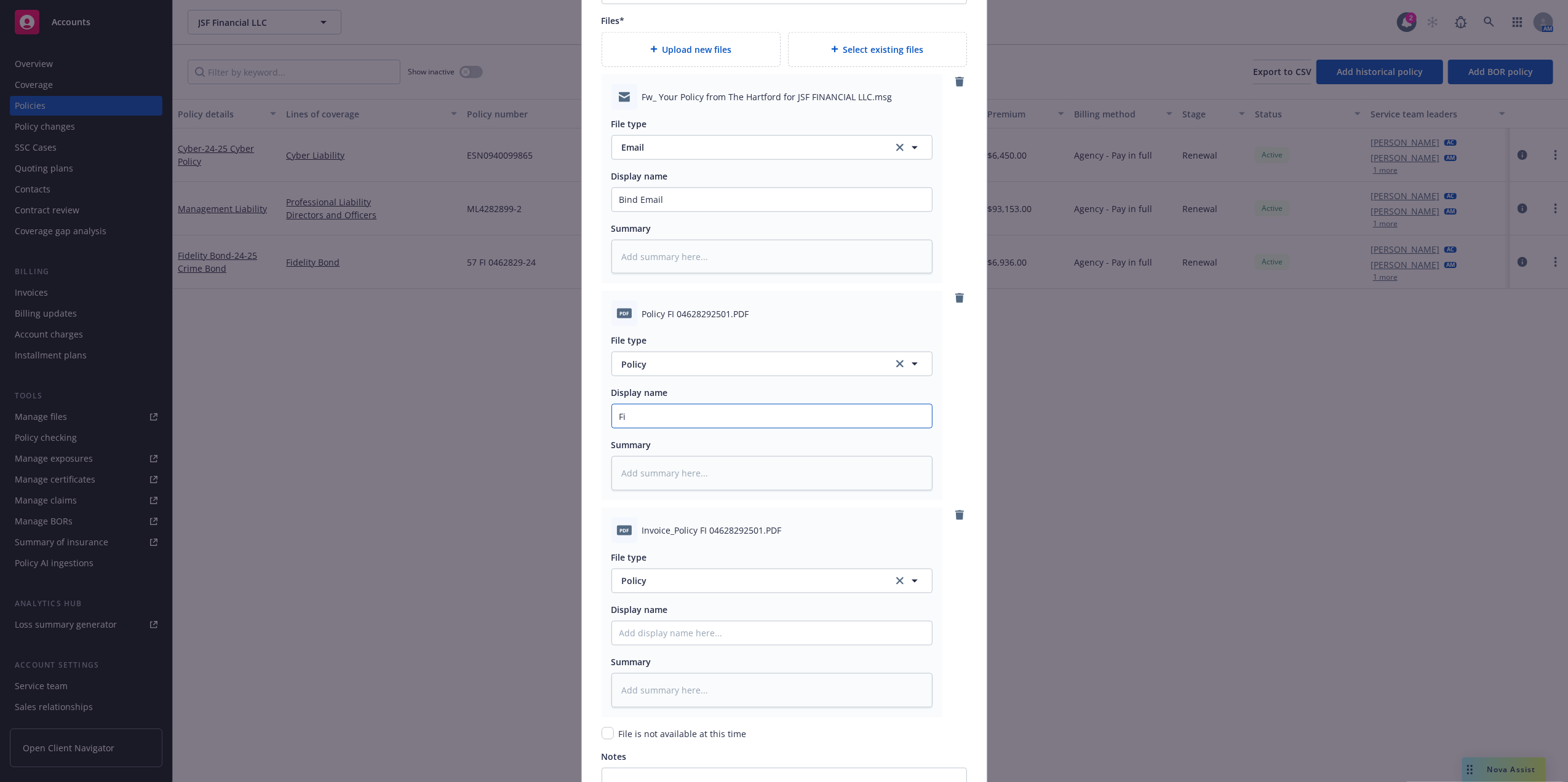
type input "F"
type textarea "x"
type input "2"
type textarea "x"
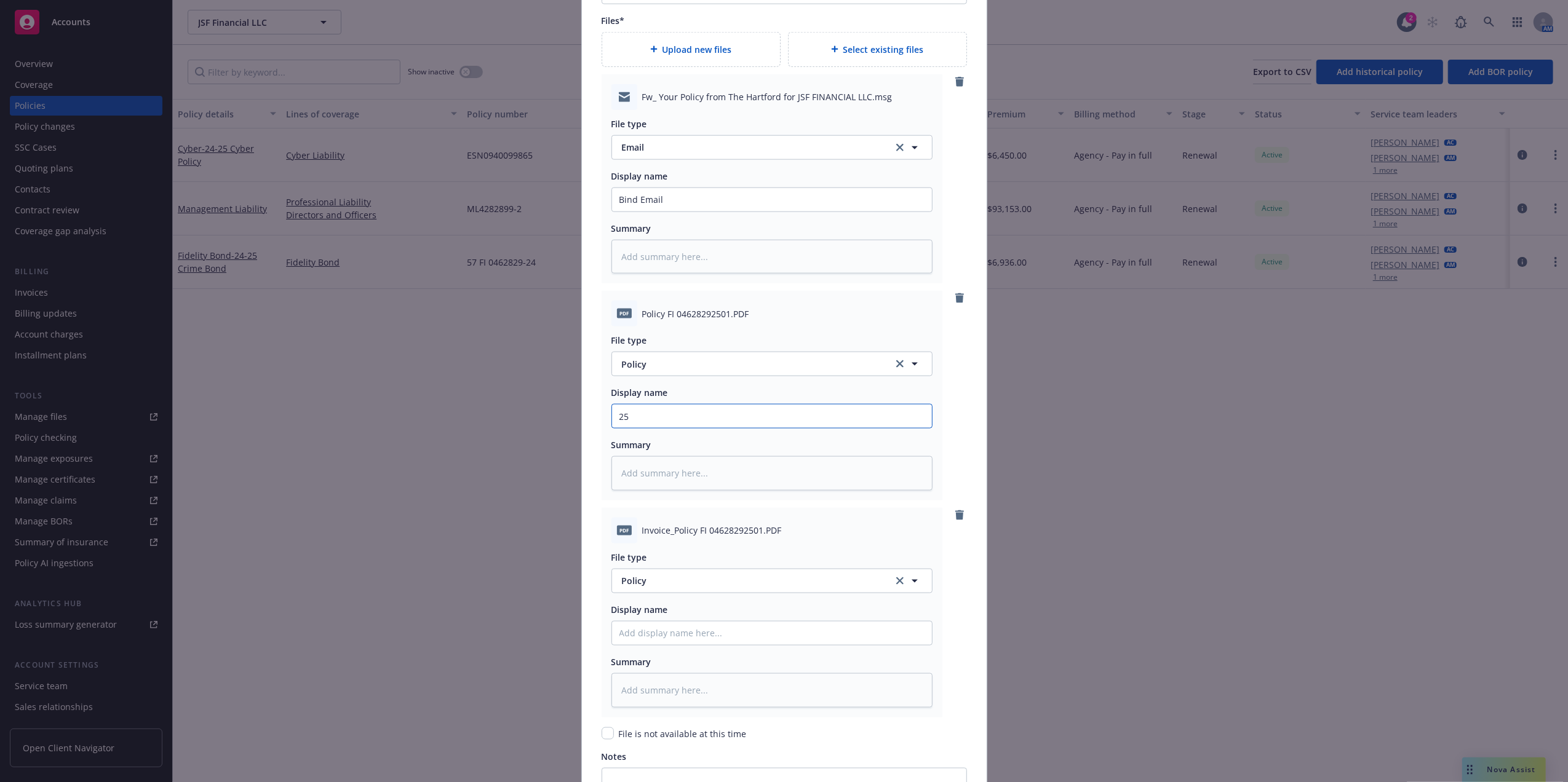
type input "252"
type textarea "x"
type input "252="
type textarea "x"
type input "252"
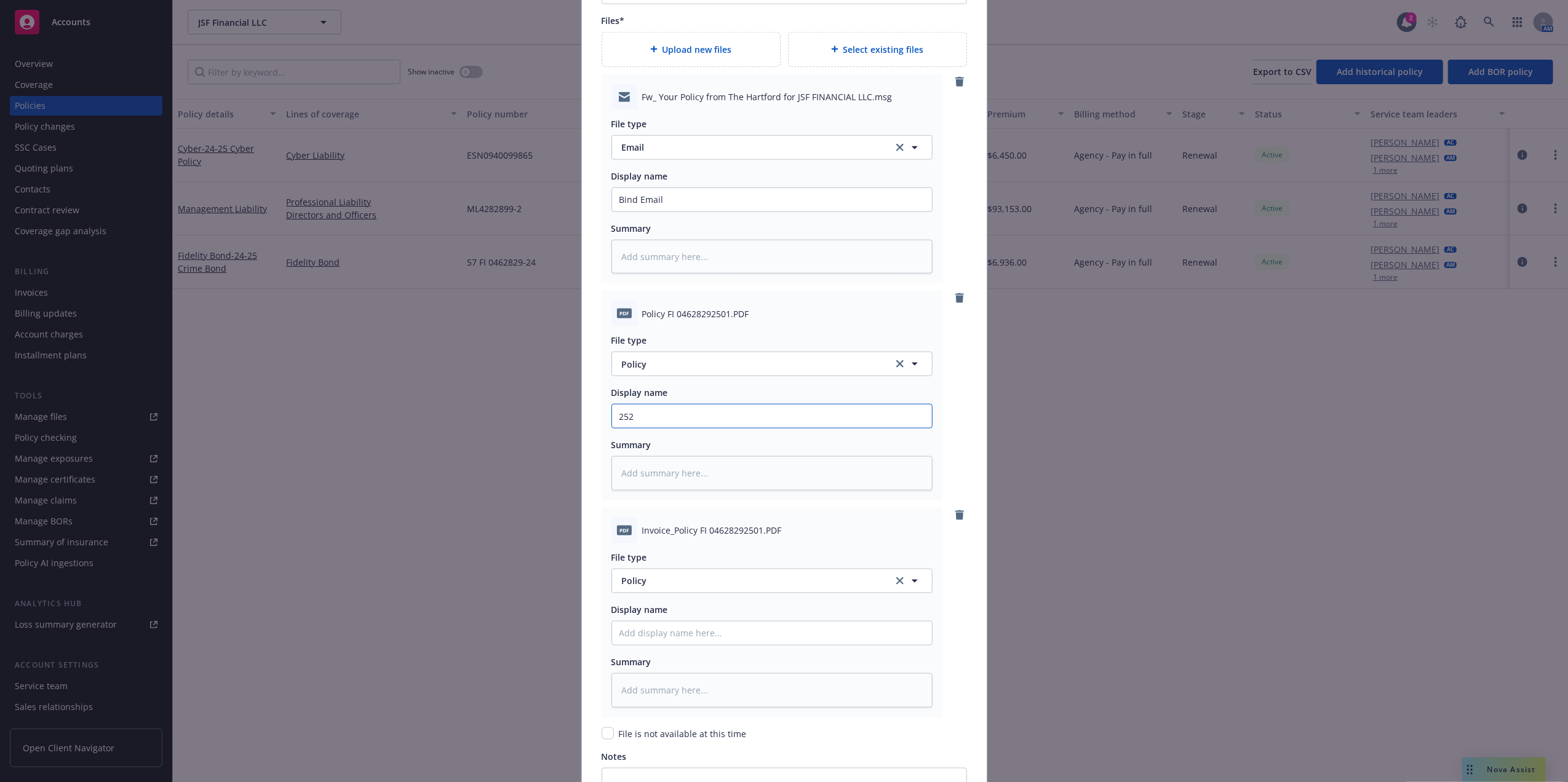
type textarea "x"
type input "25"
type textarea "x"
type input "2"
type textarea "x"
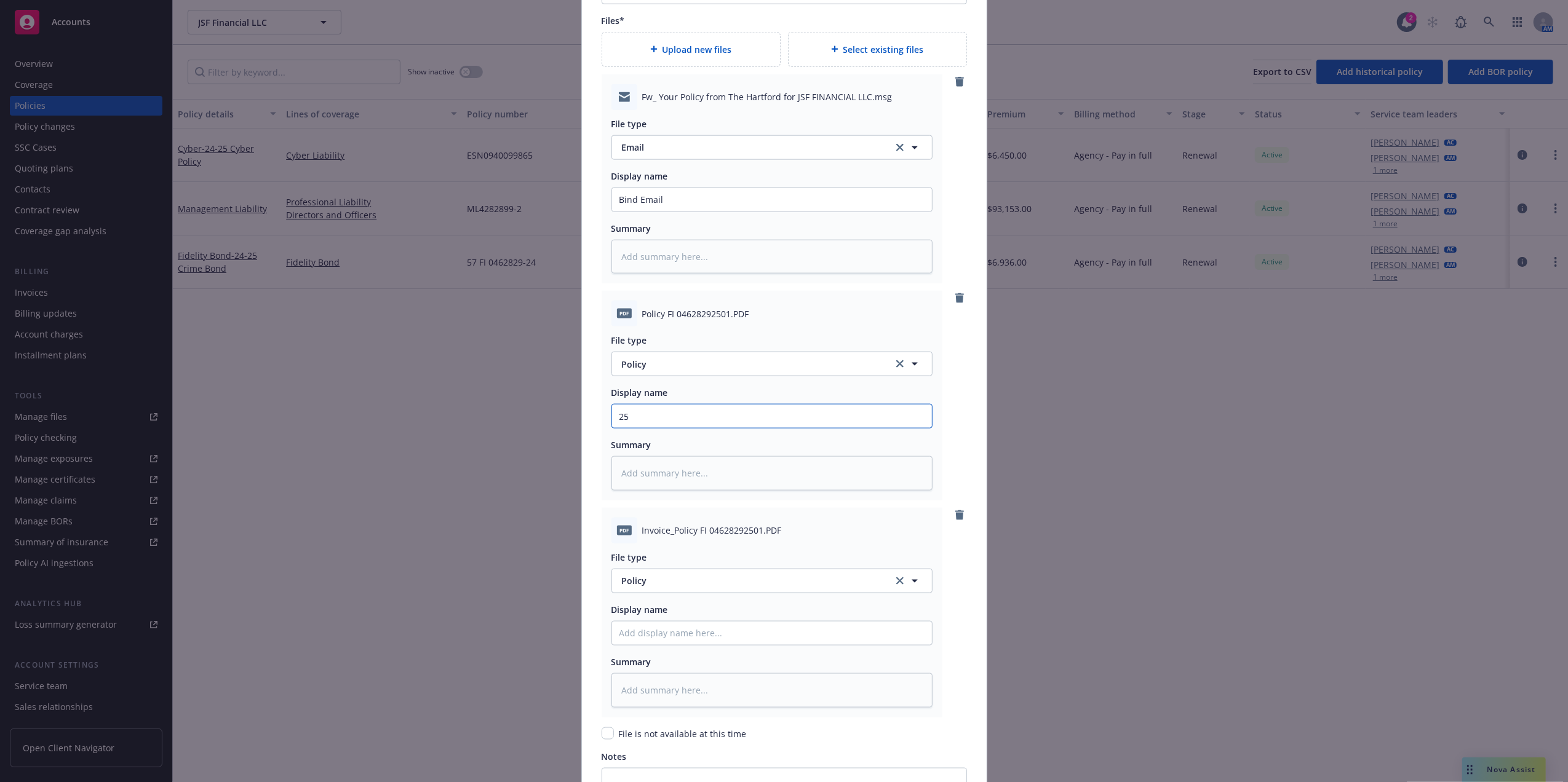
type input "25-"
type textarea "x"
type input "25-2"
type textarea "x"
type input "25-26"
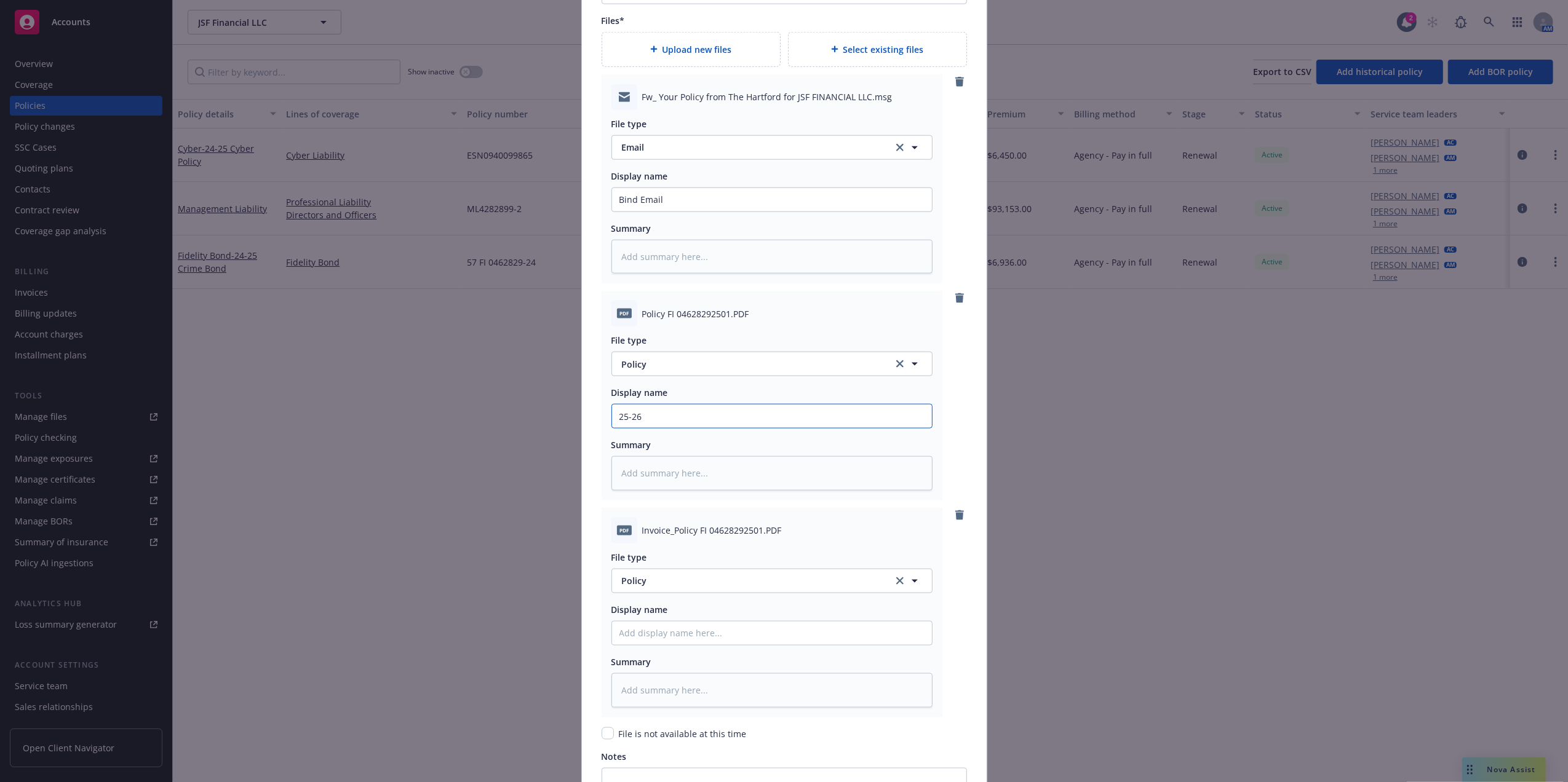
type textarea "x"
type input "25-26"
type textarea "x"
type input "25-26 Fi"
type textarea "x"
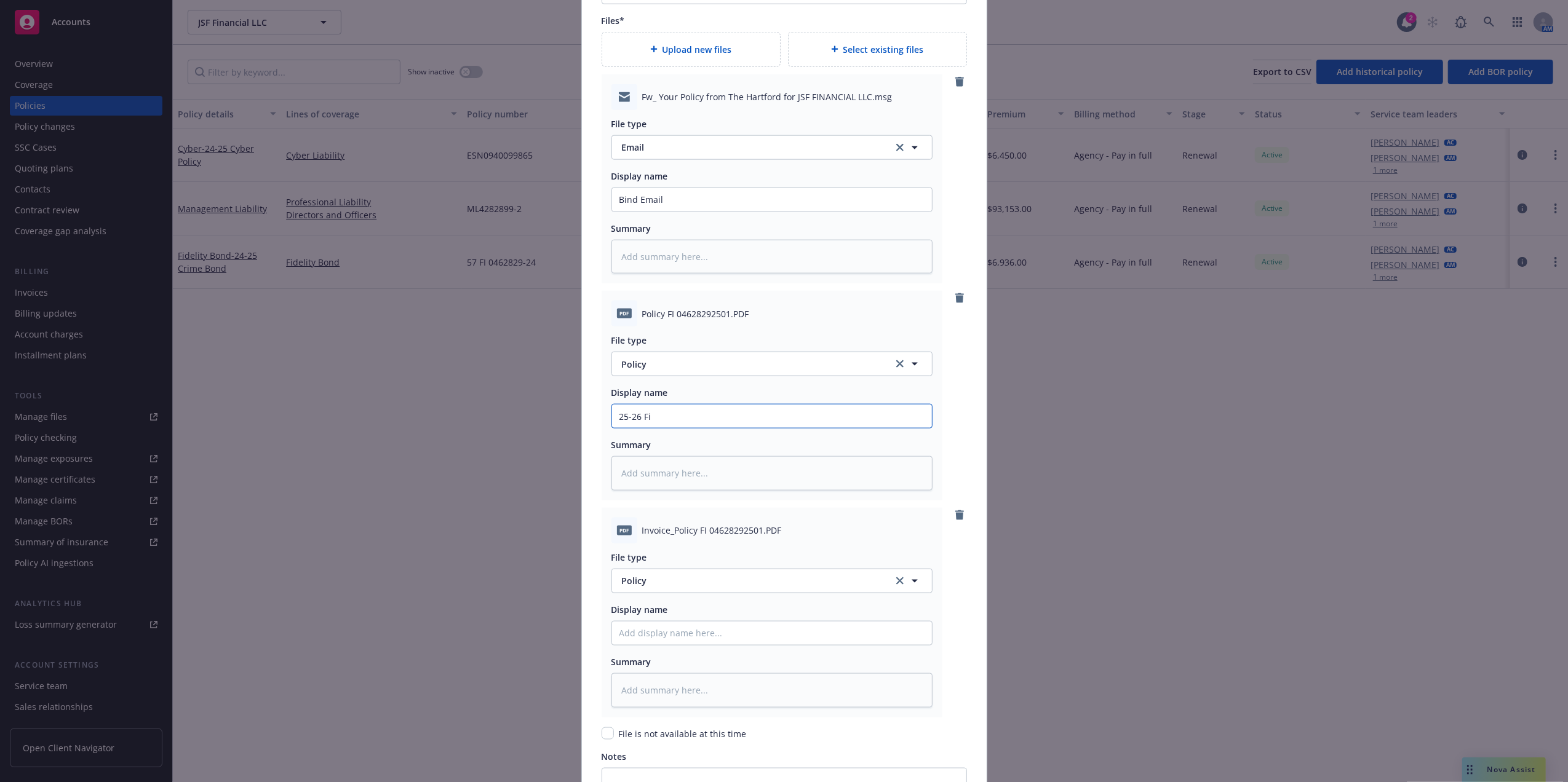
type input "25-26 Fid"
type textarea "x"
type input "25-26 Fide"
type textarea "x"
type input "25-26 Fidel"
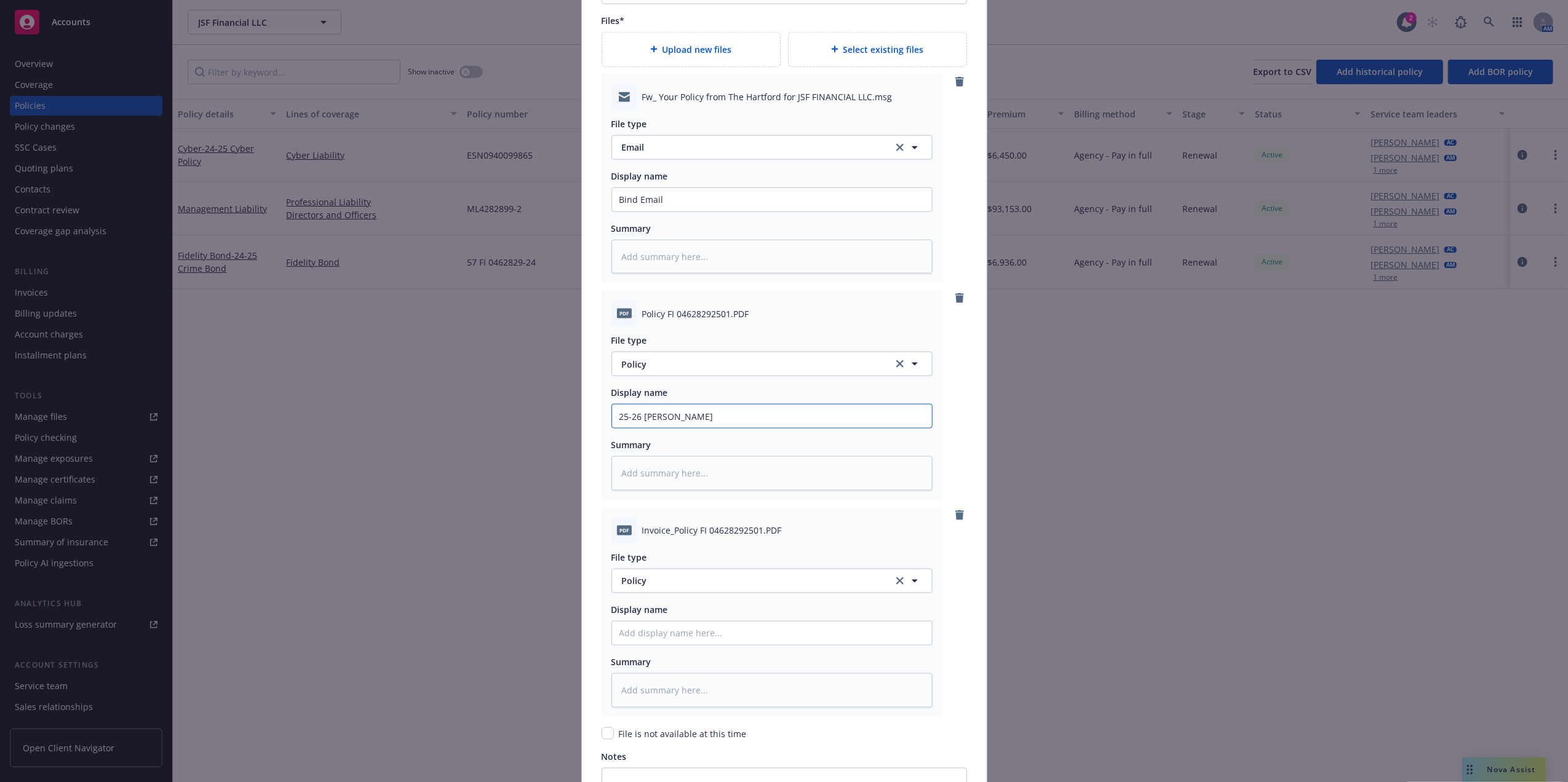
type textarea "x"
type input "25-26 Fideli"
type textarea "x"
type input "25-26 Fidelity"
type textarea "x"
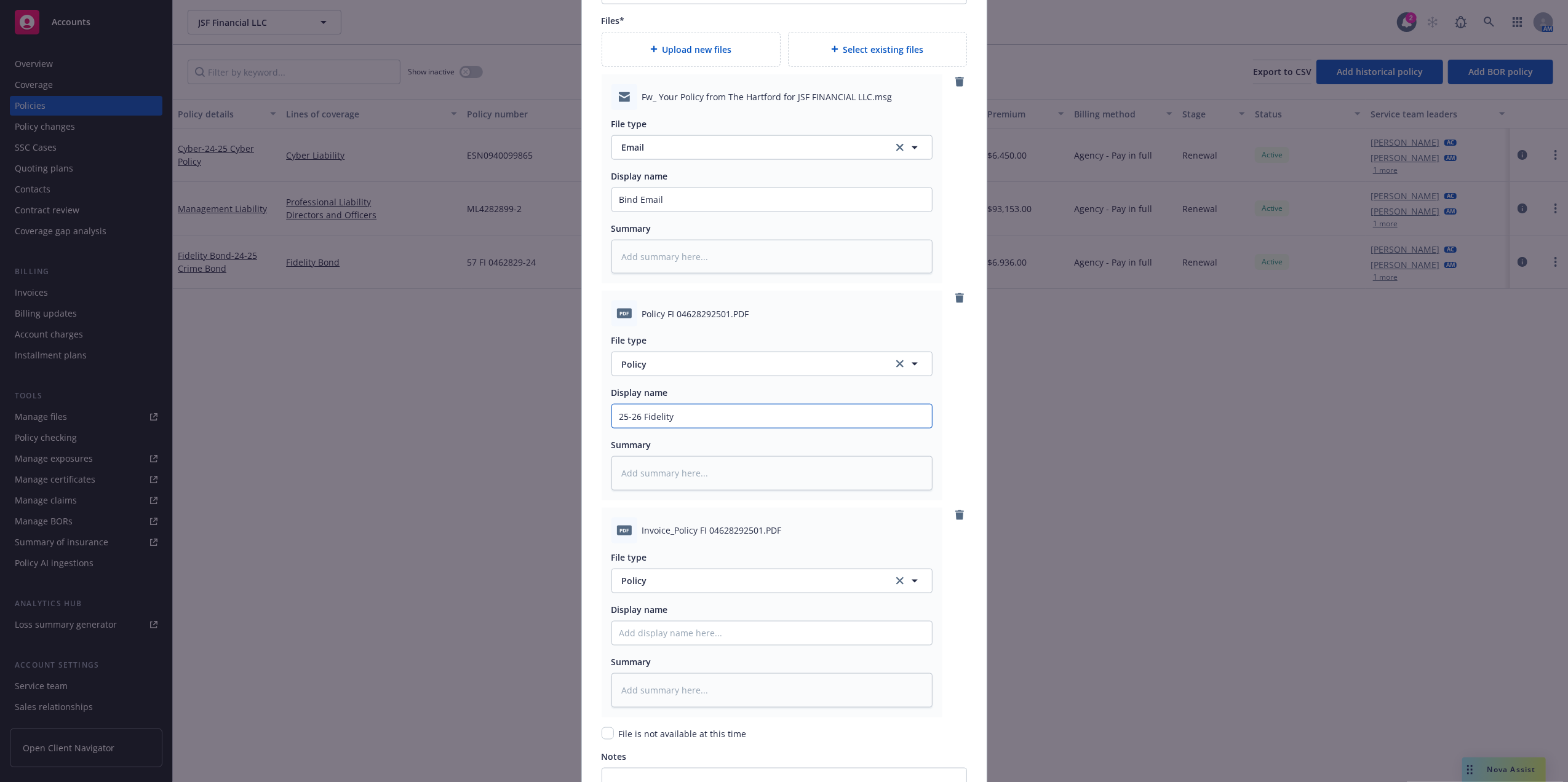
type input "25-26 Fidelity"
type textarea "x"
type input "25-26 Fidelity P"
type textarea "x"
type input "25-26 Fidelity Po"
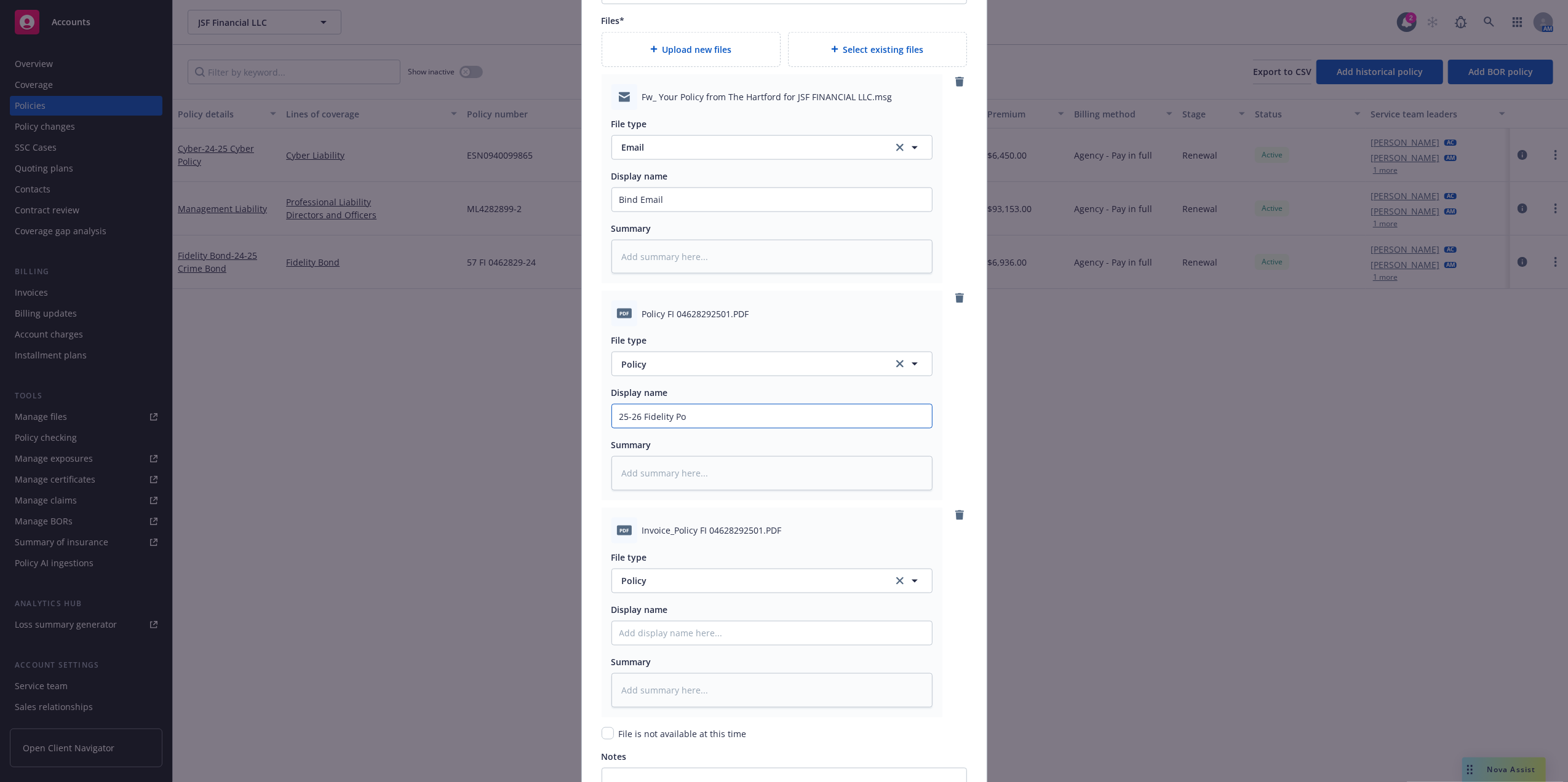
type textarea "x"
type input "25-26 Fidelity Pol"
type textarea "x"
type input "25-26 Fidelity Polic"
type textarea "x"
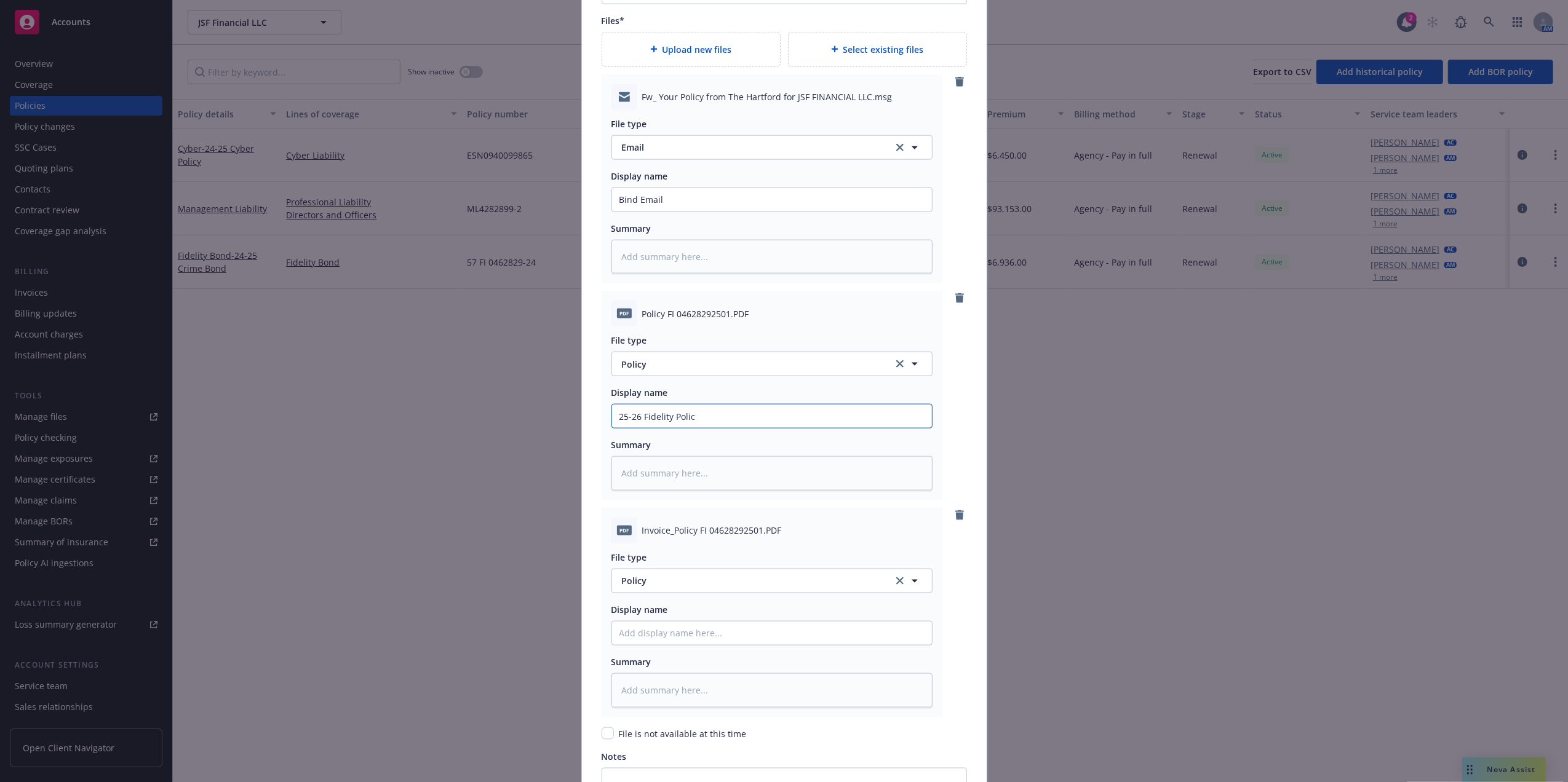
type input "25-26 Fidelity Policy"
type textarea "x"
type input "25-26 Fidelity Policy"
click at [680, 592] on button "Policy" at bounding box center [771, 581] width 321 height 25
type input "inv"
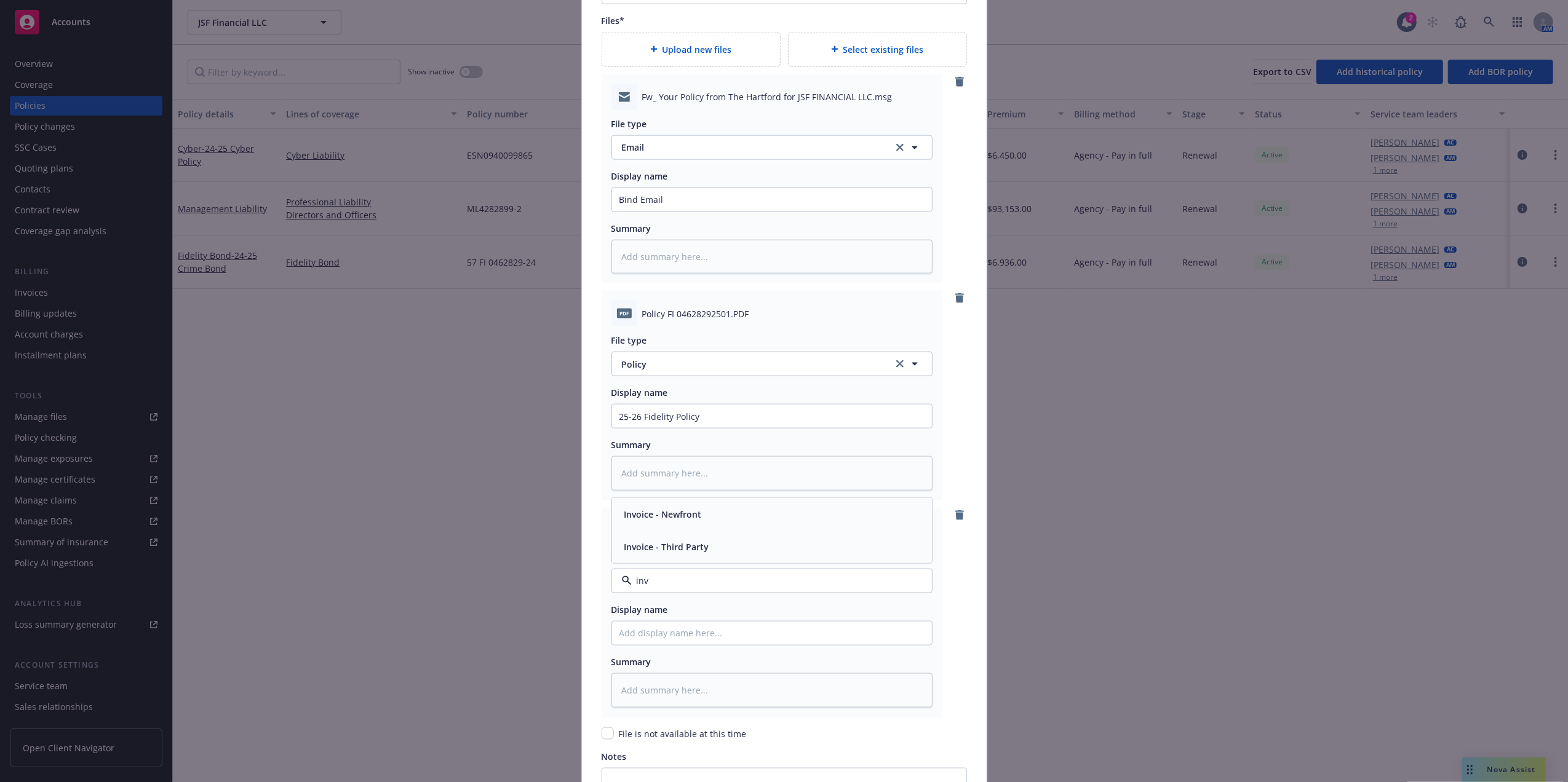
click at [691, 546] on span "Invoice - Third Party" at bounding box center [666, 547] width 85 height 13
click at [779, 631] on input "Policy display name" at bounding box center [771, 633] width 320 height 23
drag, startPoint x: 721, startPoint y: 418, endPoint x: 441, endPoint y: 419, distance: 280.0
click at [448, 419] on div "Create renewal policy with incumbent Policy number* 57 FI 0462829-25 Policy num…" at bounding box center [784, 391] width 1568 height 782
click at [703, 639] on input "Policy display name" at bounding box center [771, 633] width 320 height 23
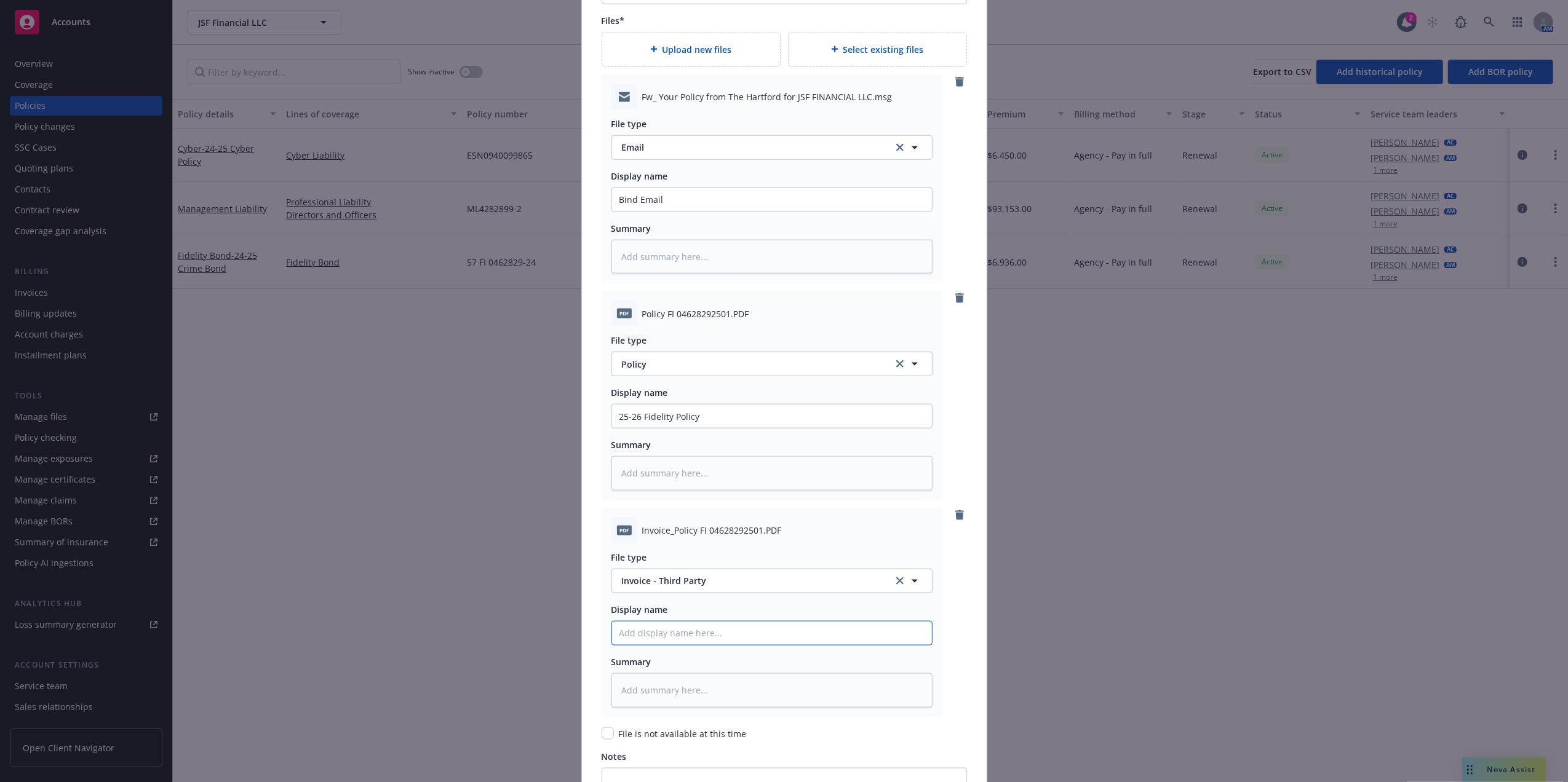
paste input "25-26 Fidelity Policy"
type textarea "x"
type input "25-26 Fidelity Policy"
type textarea "x"
type input "25-26 Fidelity Policy"
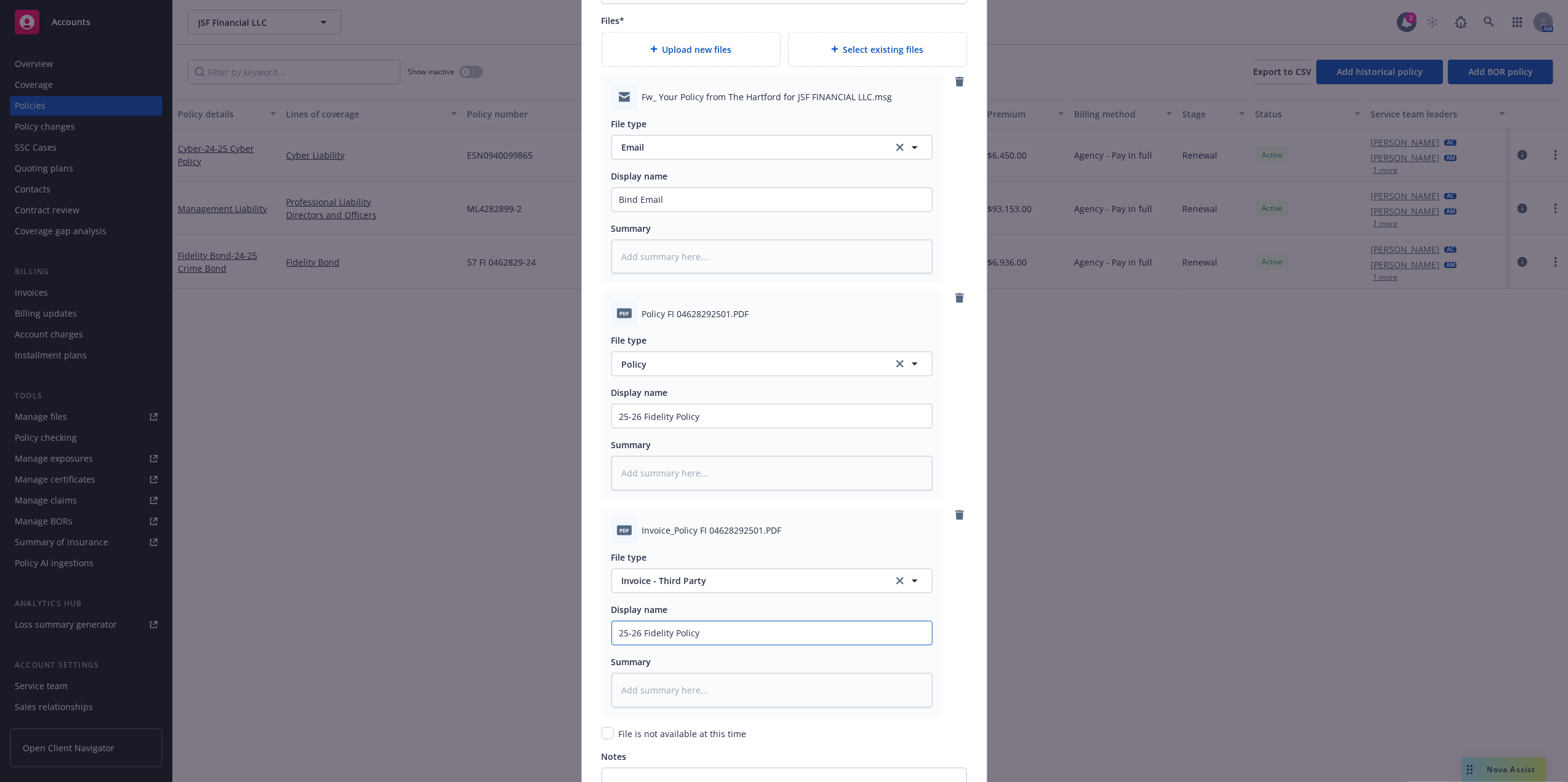
type textarea "x"
type input "25-26 Fidelity Policy"
type textarea "x"
type input "25-26 Fidelity Policy"
type textarea "x"
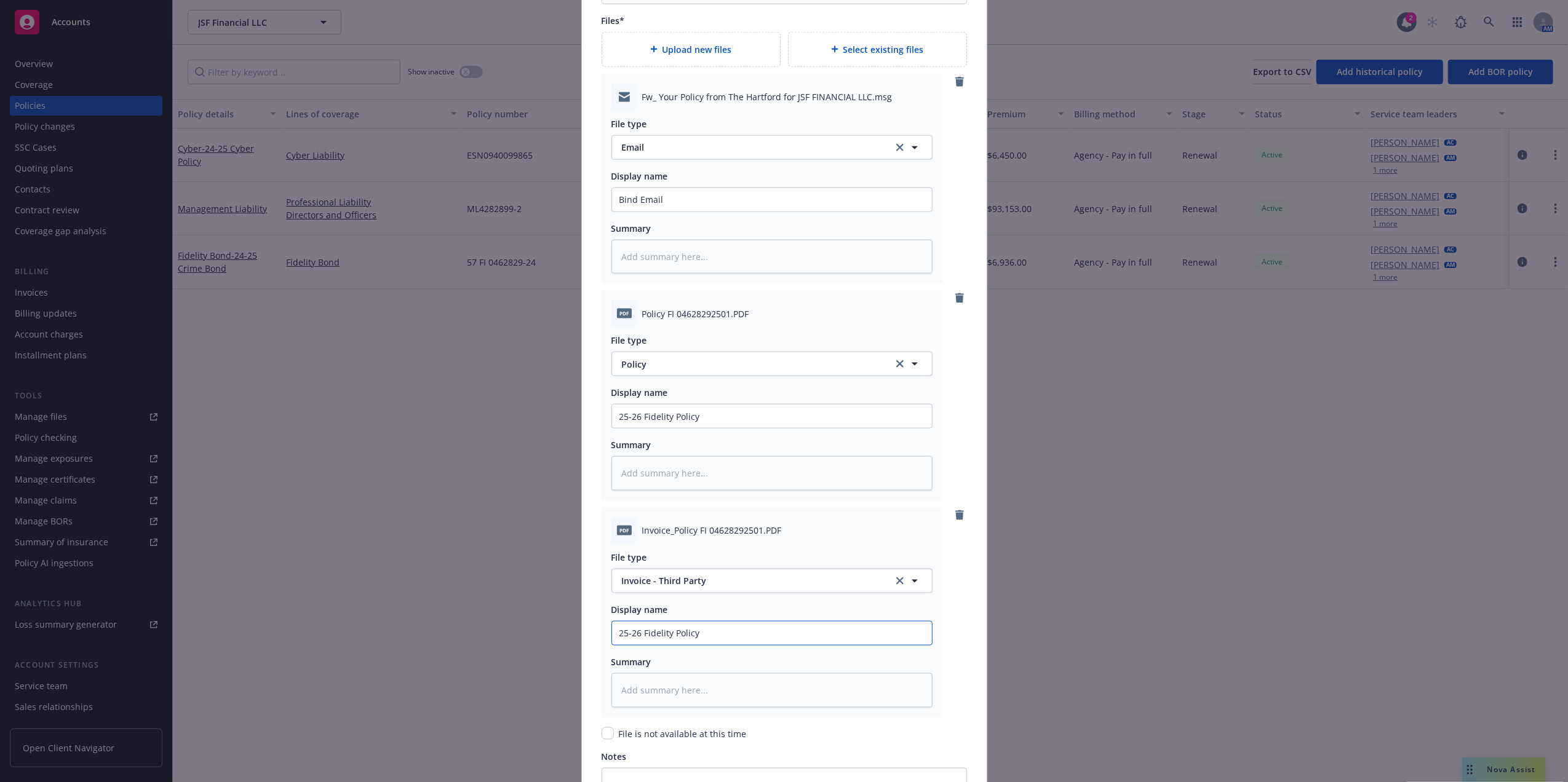
type input "25-26 Fidelity Polic"
type textarea "x"
type input "25-26 Fidelity Pol"
type textarea "x"
type input "25-26 Fidelity Po"
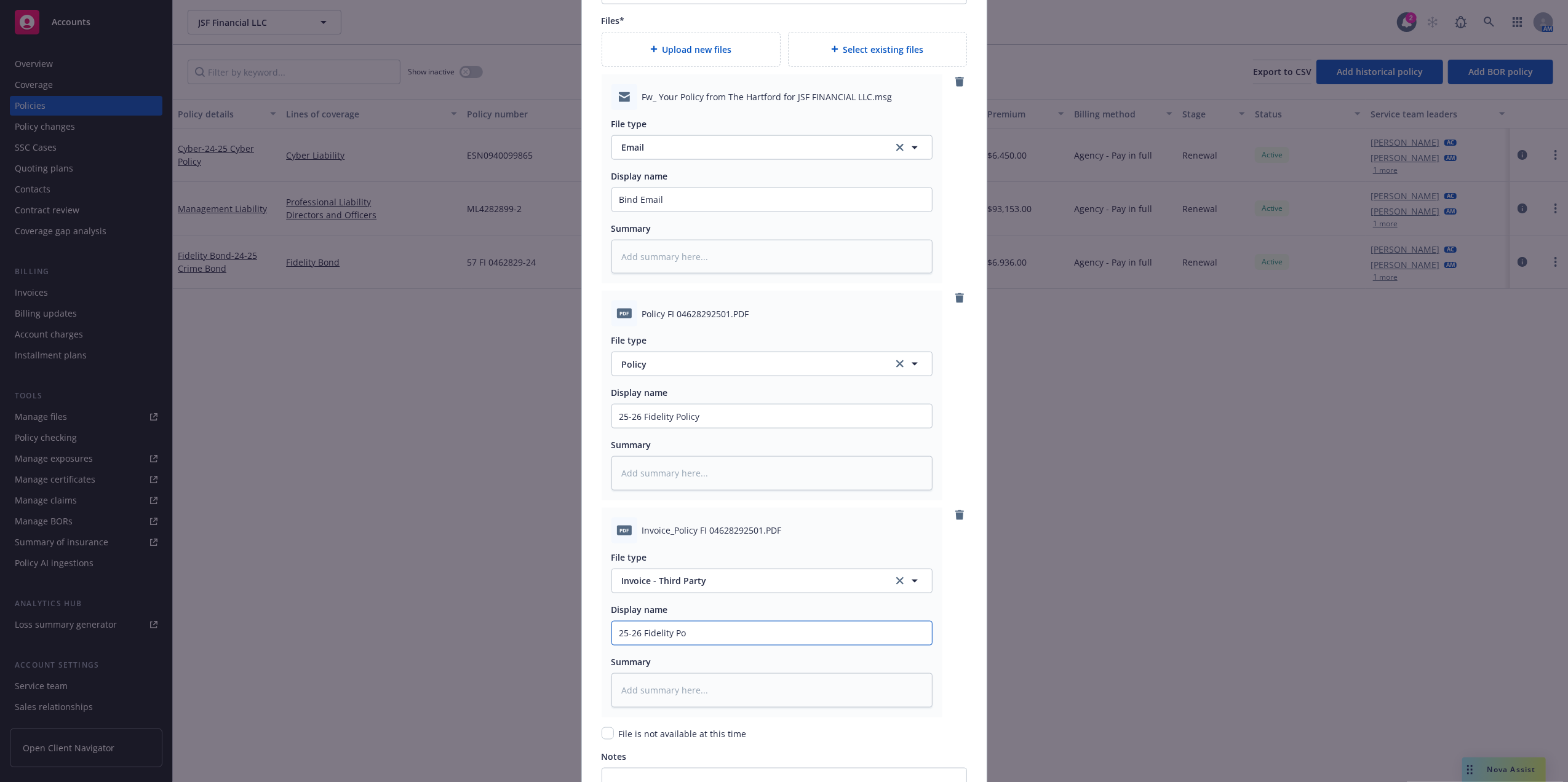
type textarea "x"
type input "25-26 Fidelity P"
type textarea "x"
type input "25-26 Fidelity"
type textarea "x"
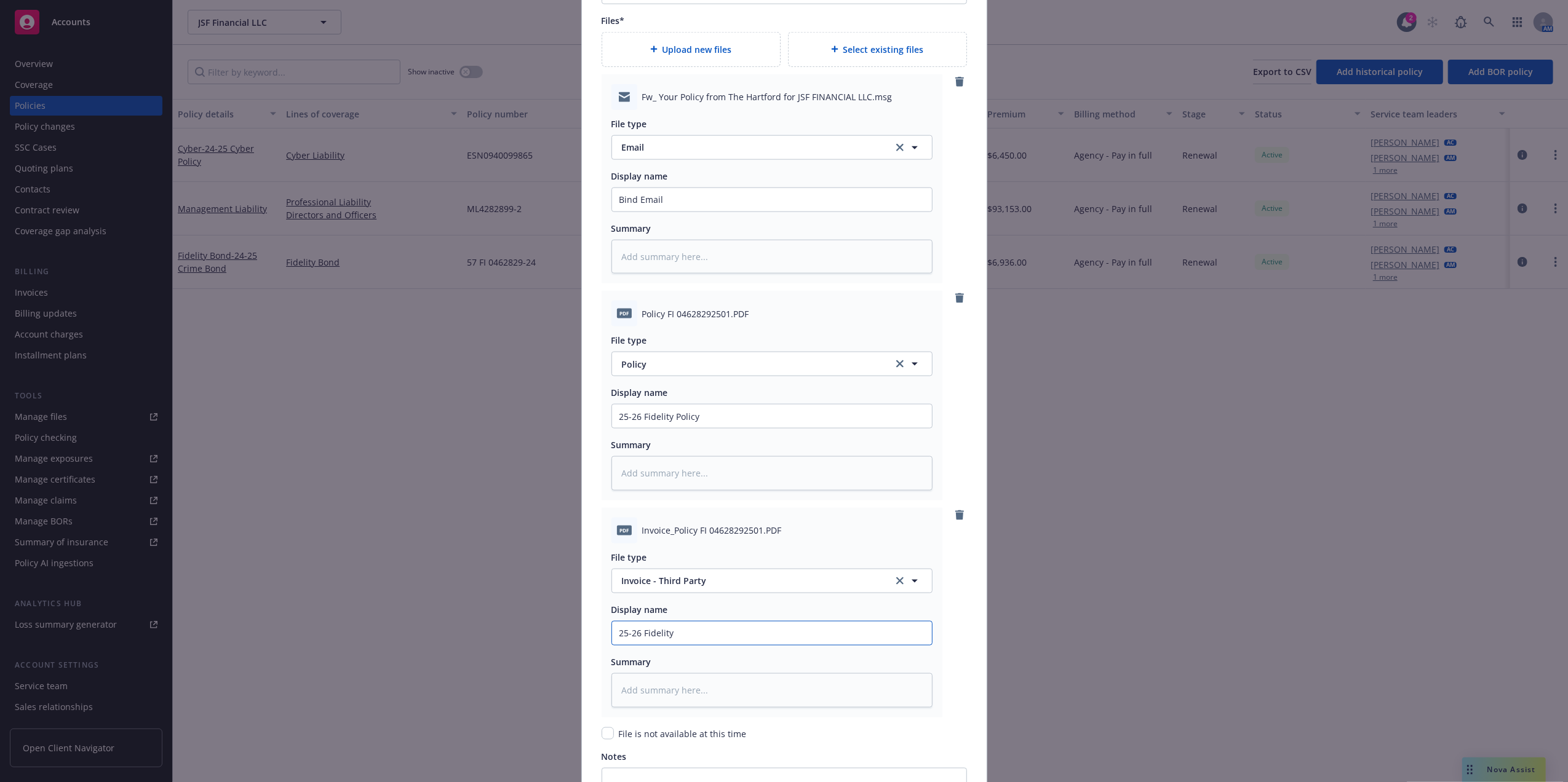
type input "25-26 Fidelity I"
type textarea "x"
type input "25-26 Fidelity In"
type textarea "x"
type input "25-26 Fidelity Inv"
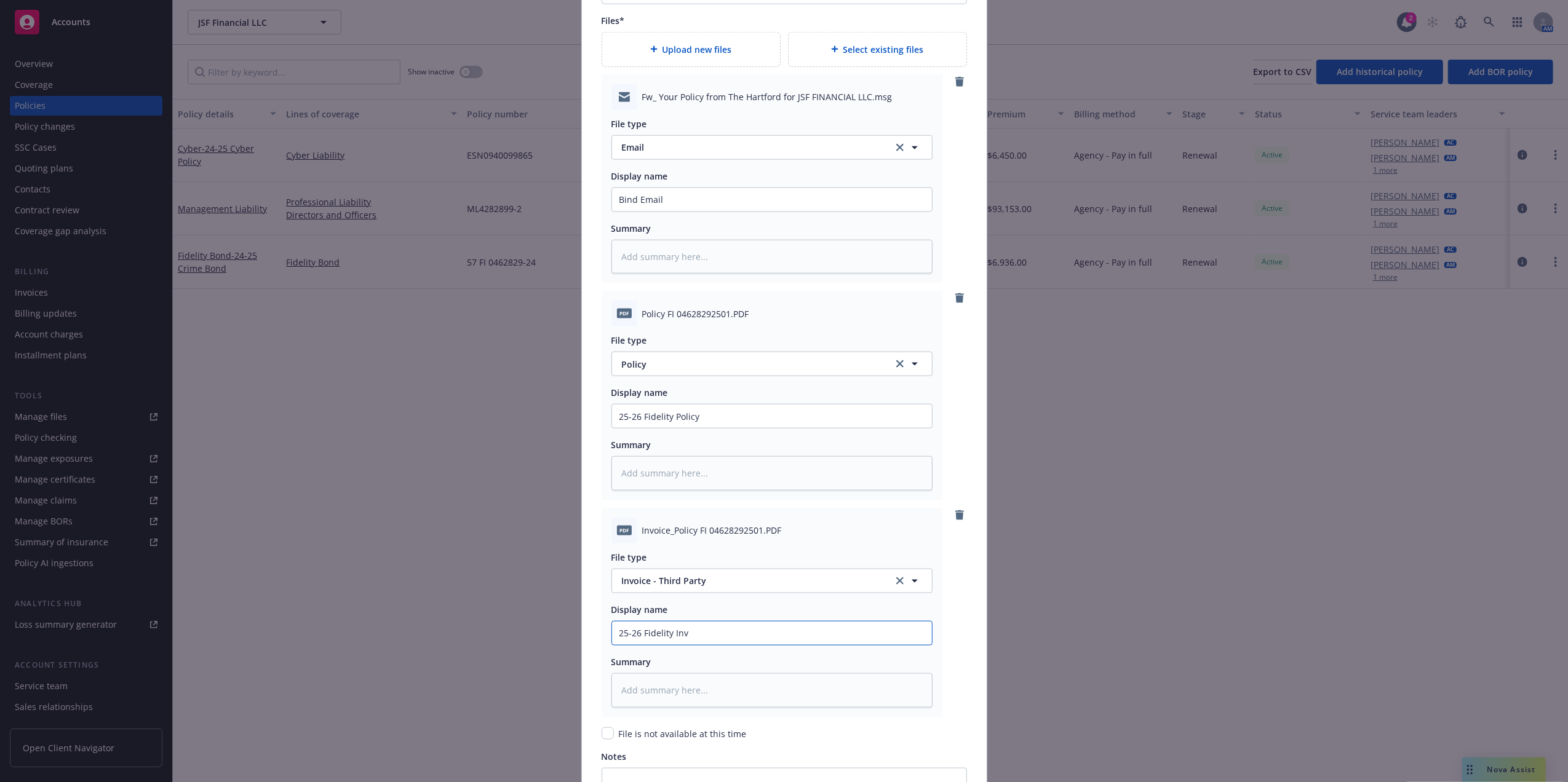
type textarea "x"
type input "25-26 Fidelity Invo"
type textarea "x"
type input "25-26 Fidelity Invoi"
type textarea "x"
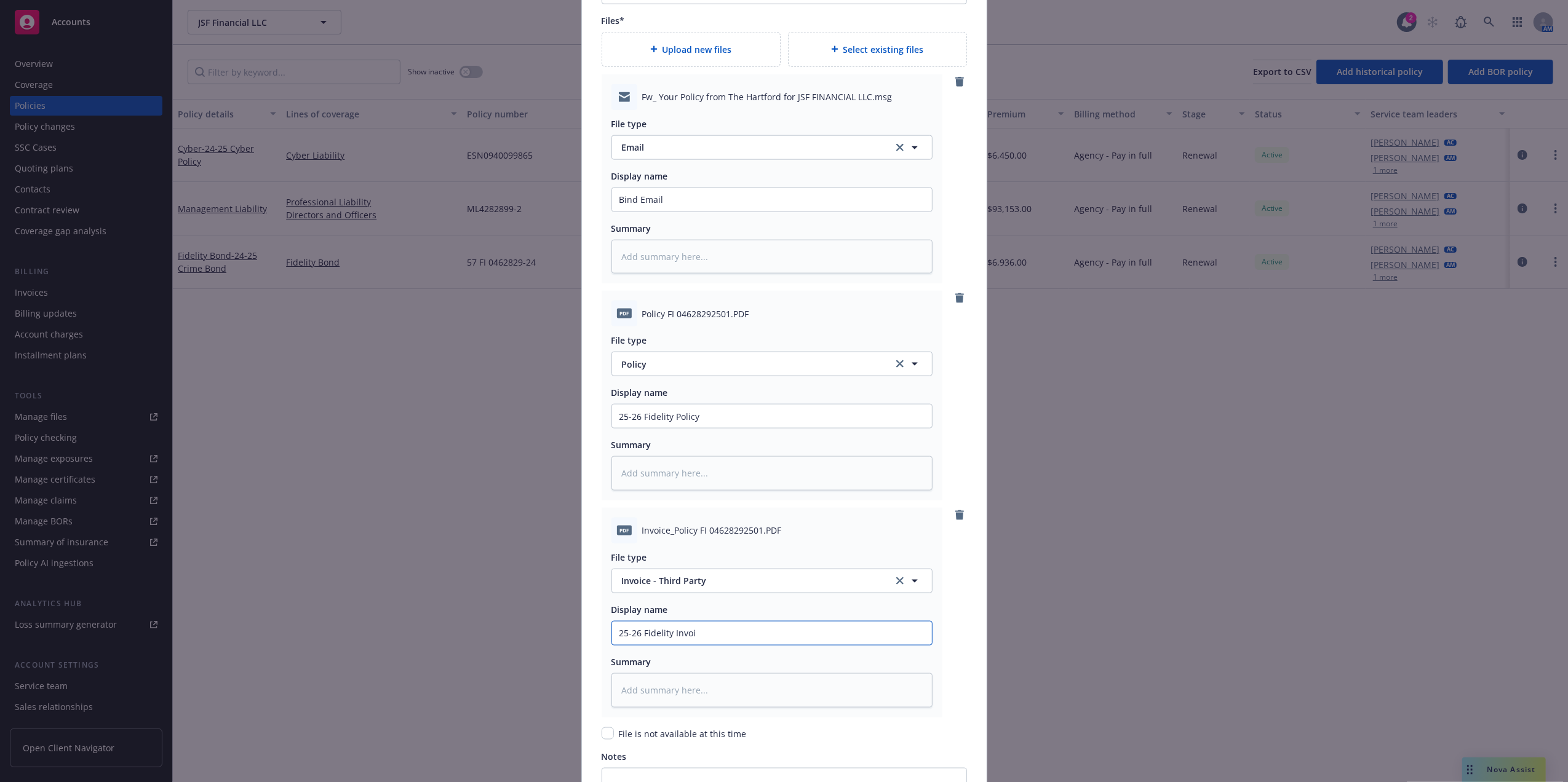
type input "25-26 Fidelity Invoic"
type textarea "x"
type input "25-26 Fidelity Invoice"
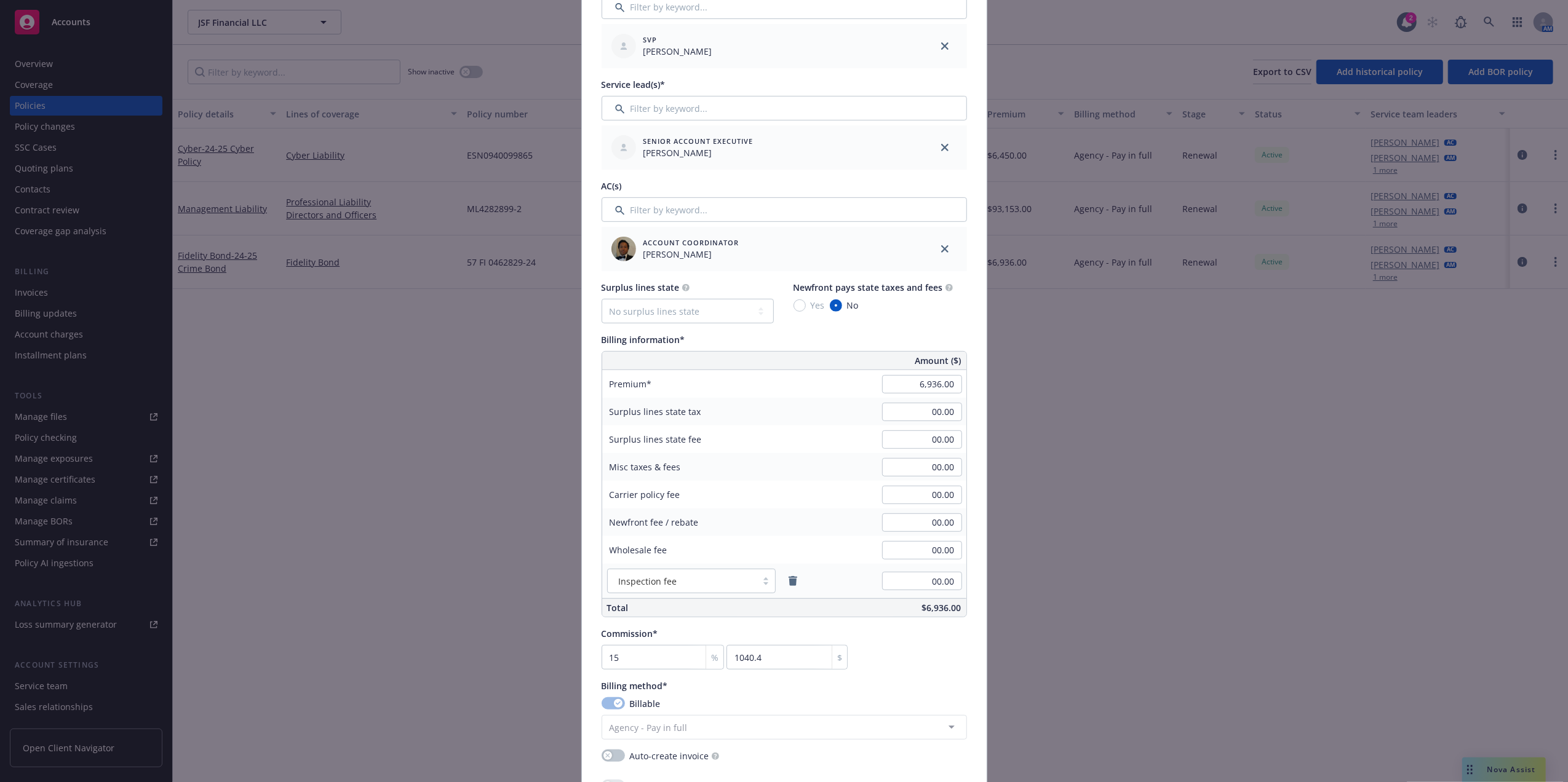
scroll to position [1668, 0]
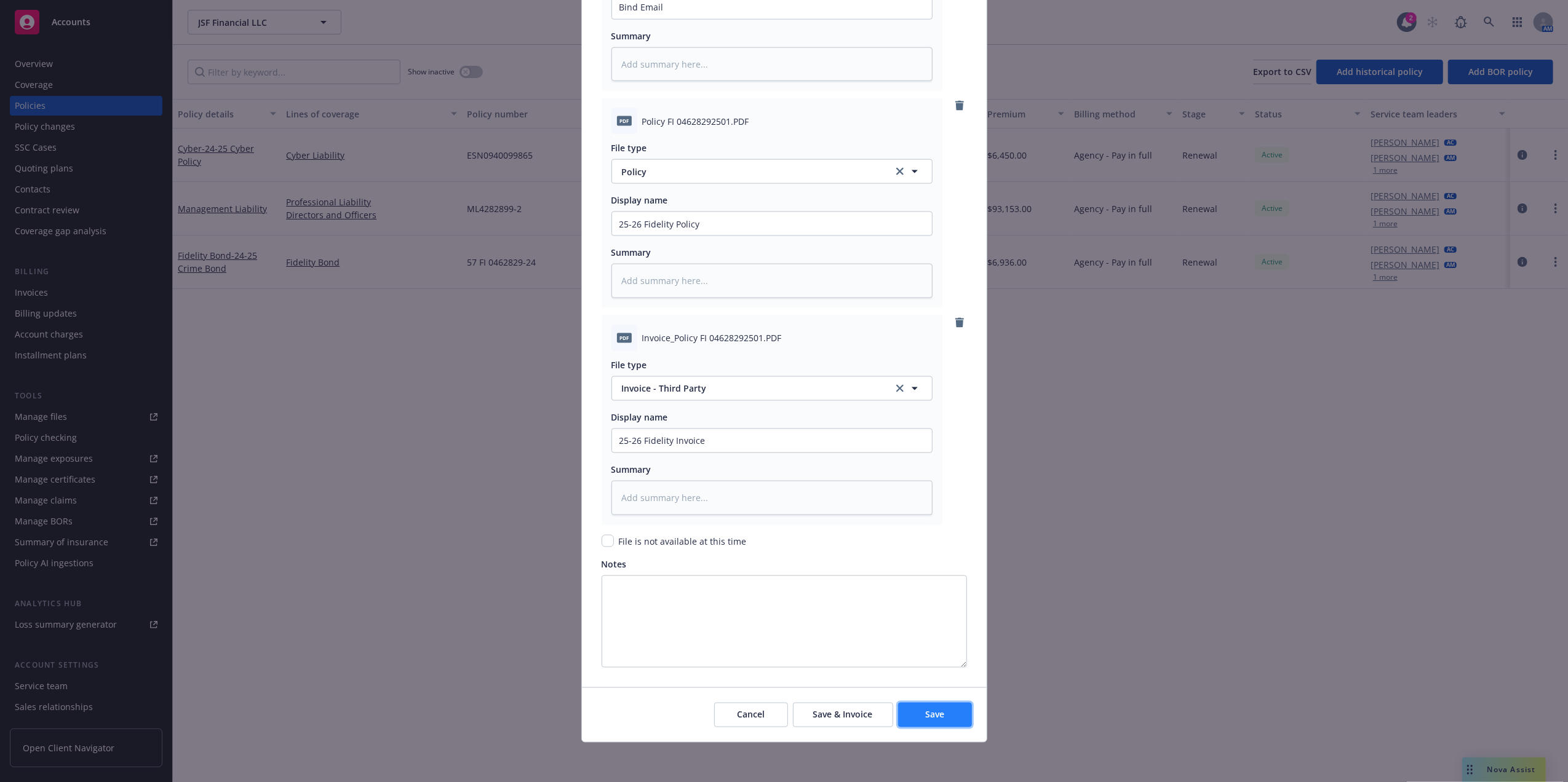
click at [943, 712] on button "Save" at bounding box center [935, 715] width 74 height 25
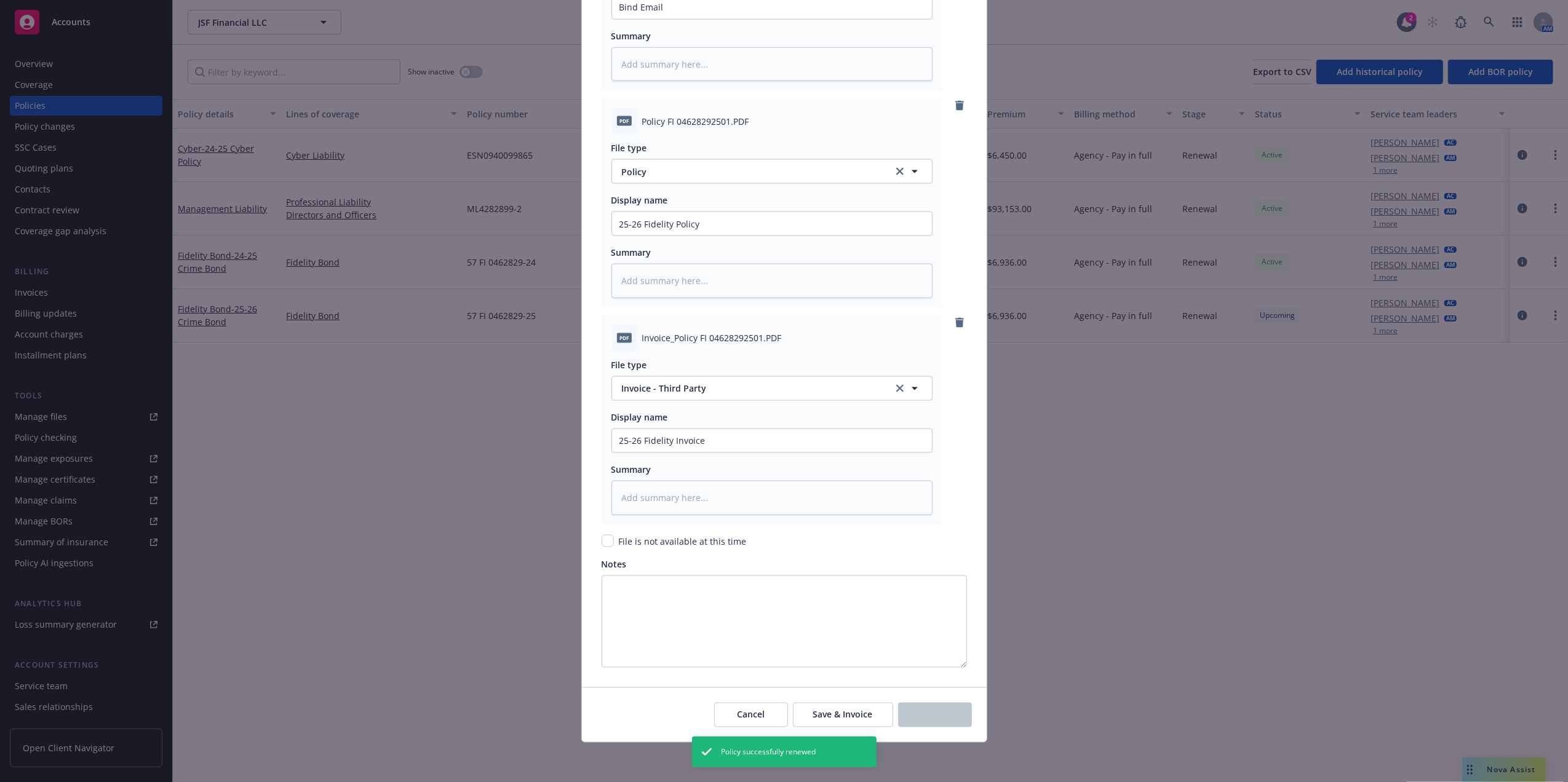
type textarea "x"
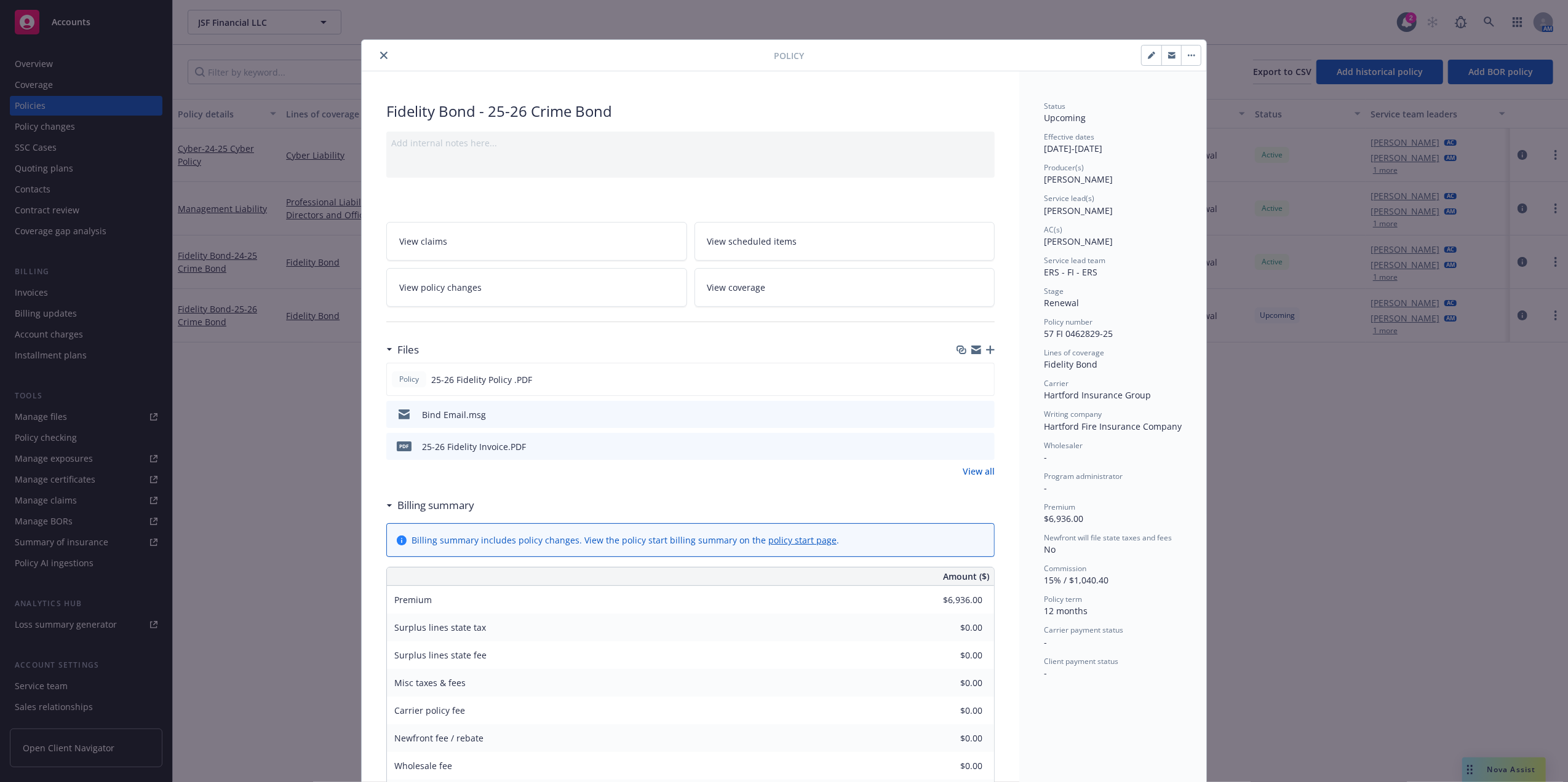
click at [380, 58] on icon "close" at bounding box center [384, 55] width 8 height 8
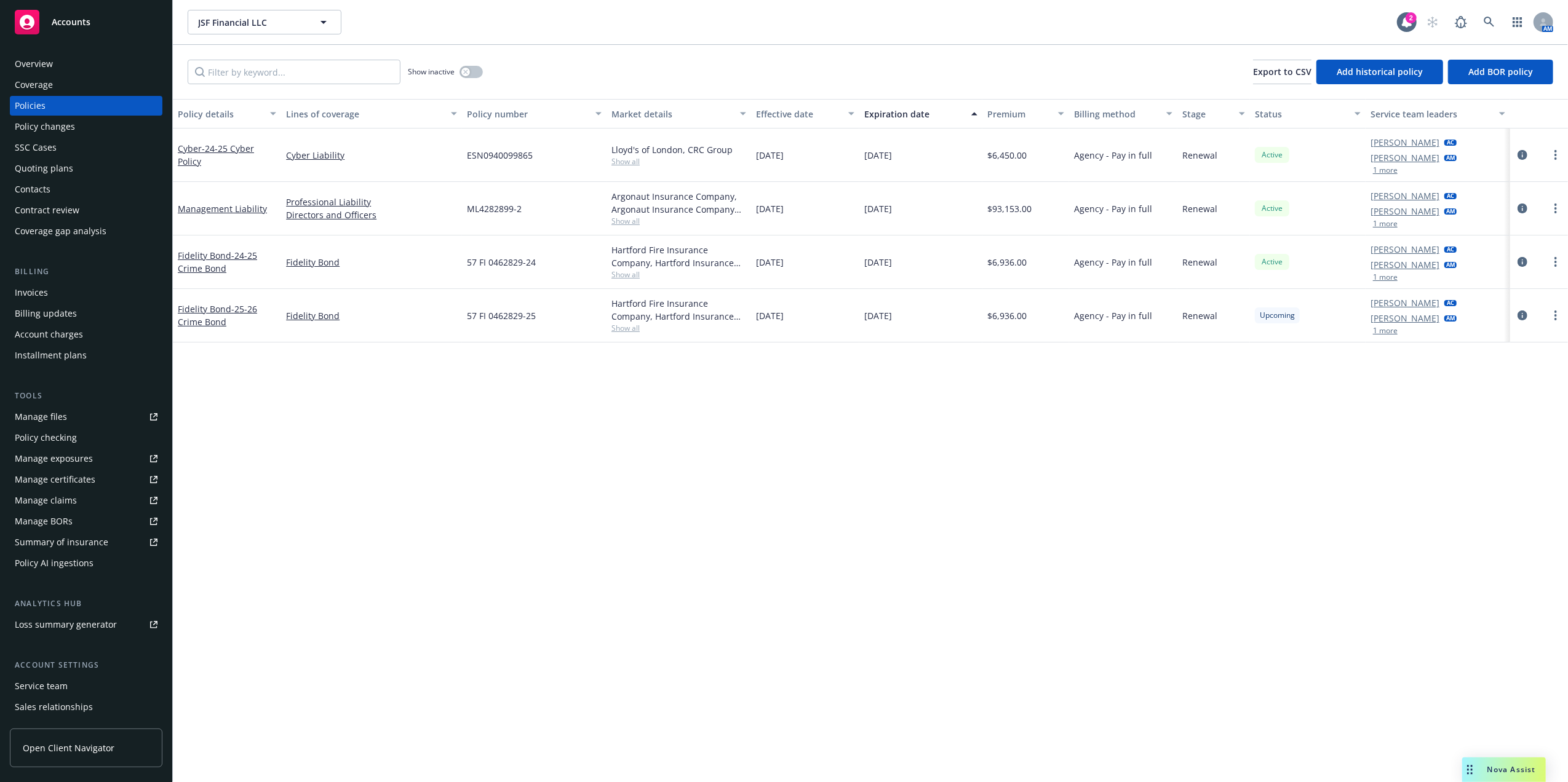
click at [81, 480] on div "Manage certificates" at bounding box center [55, 480] width 81 height 20
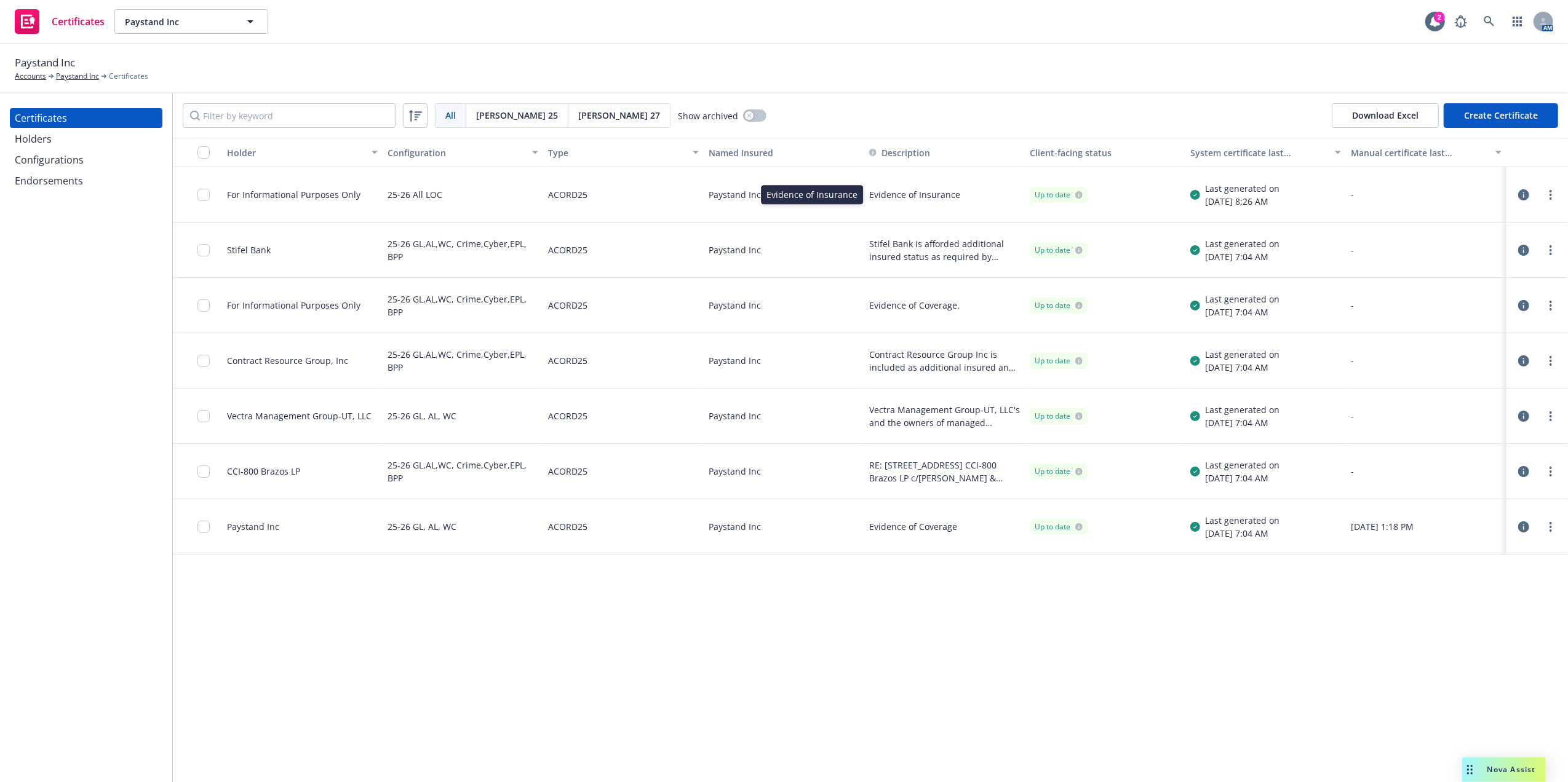
click at [913, 196] on span "Evidence of Insurance" at bounding box center [915, 194] width 91 height 13
click at [427, 198] on div "25-26 All LOC" at bounding box center [415, 195] width 55 height 40
click at [32, 81] on link "Accounts" at bounding box center [30, 76] width 32 height 11
click at [74, 75] on link "Paystand Inc" at bounding box center [78, 76] width 43 height 11
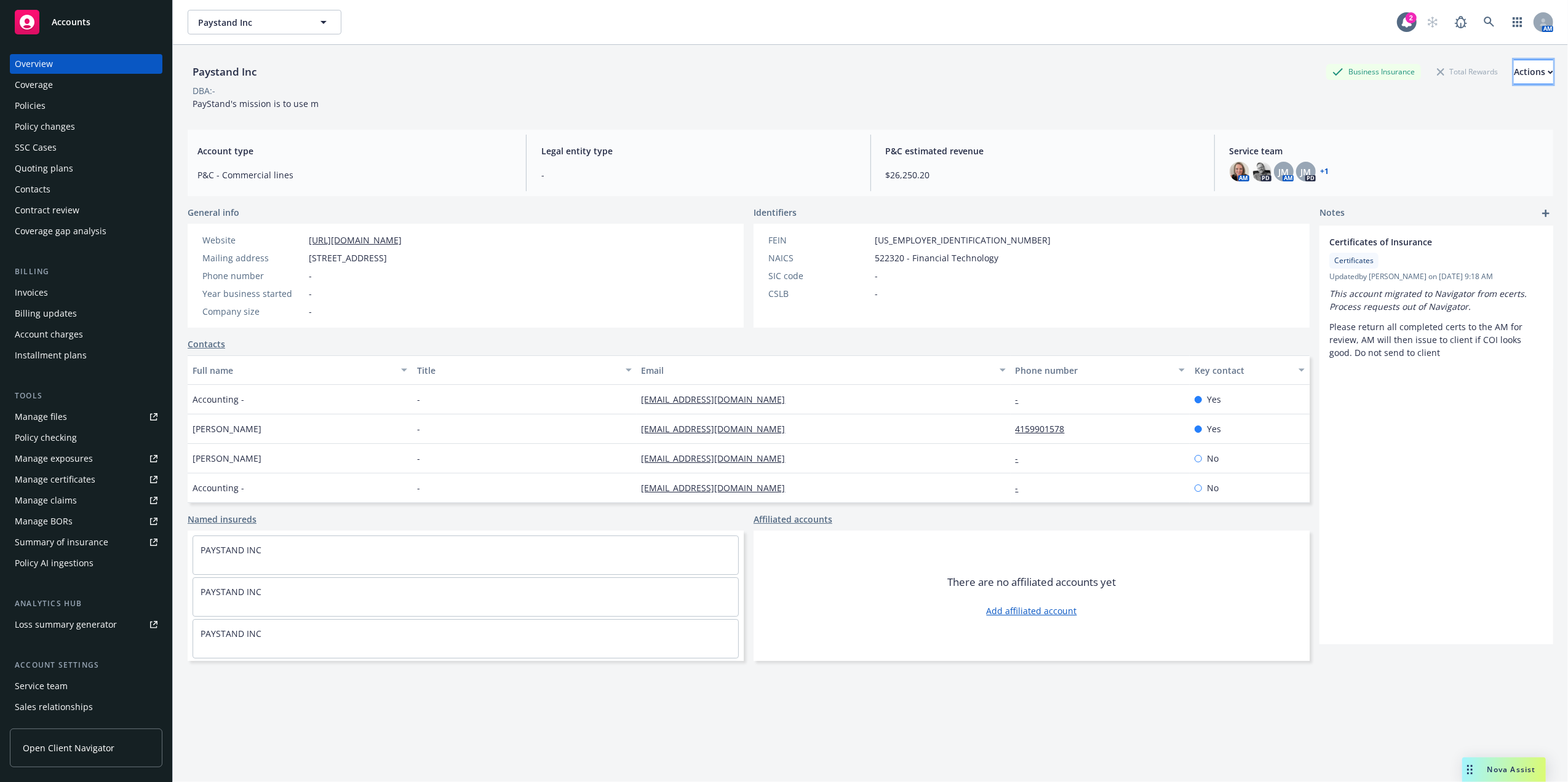
click at [1513, 72] on div "Actions" at bounding box center [1533, 72] width 39 height 23
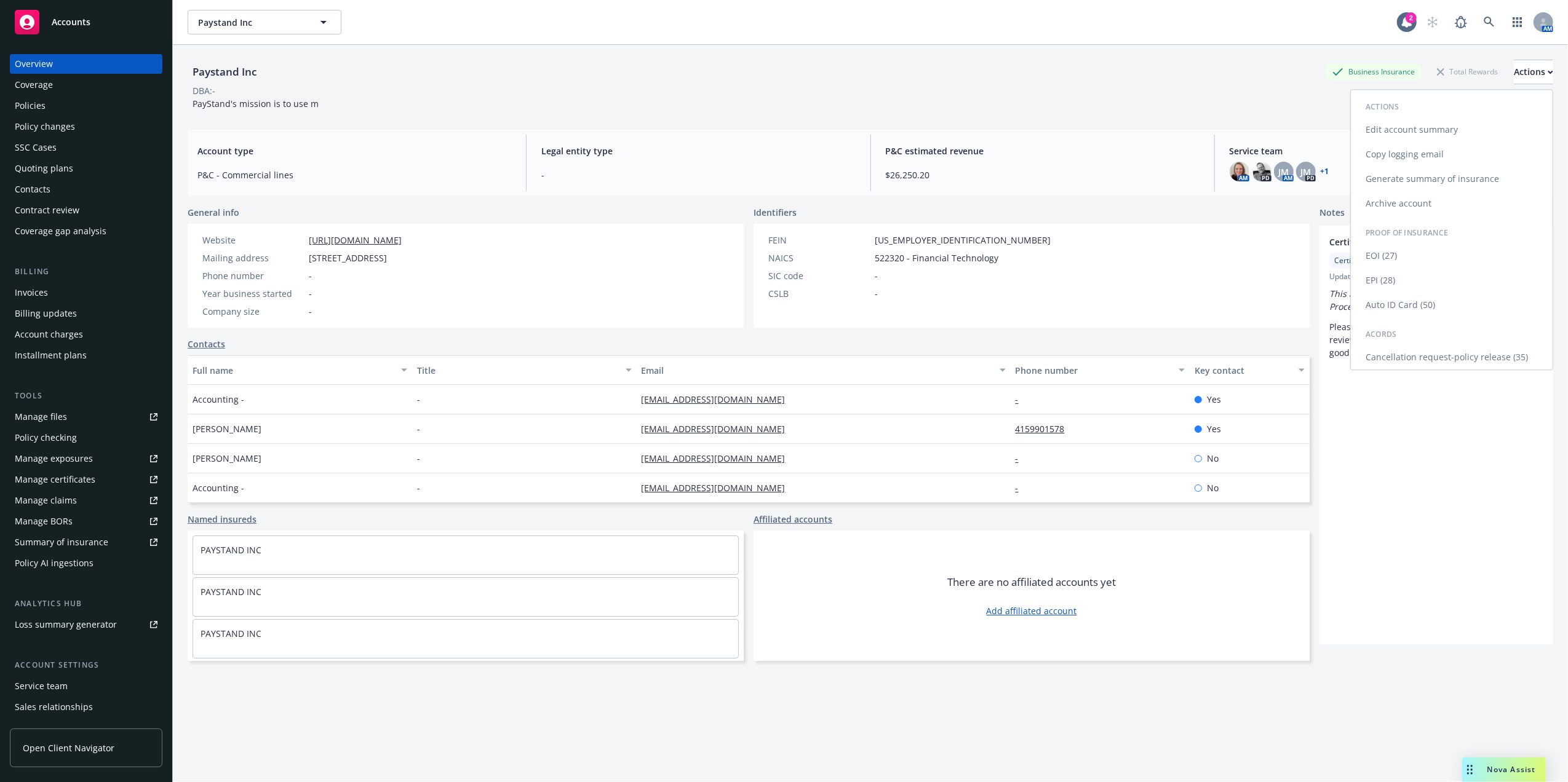
click at [1406, 180] on link "Generate summary of insurance" at bounding box center [1452, 179] width 202 height 25
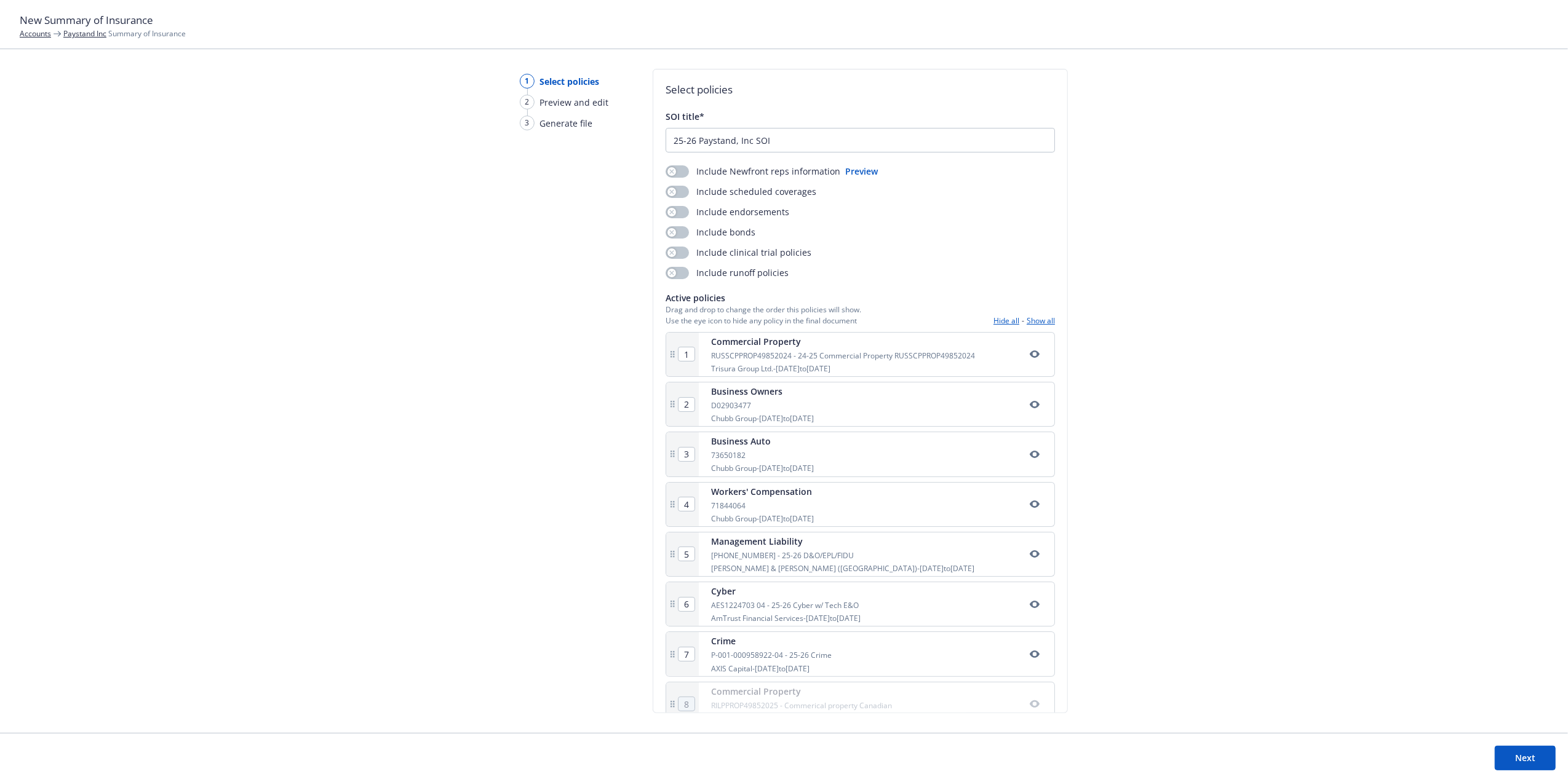
scroll to position [30, 0]
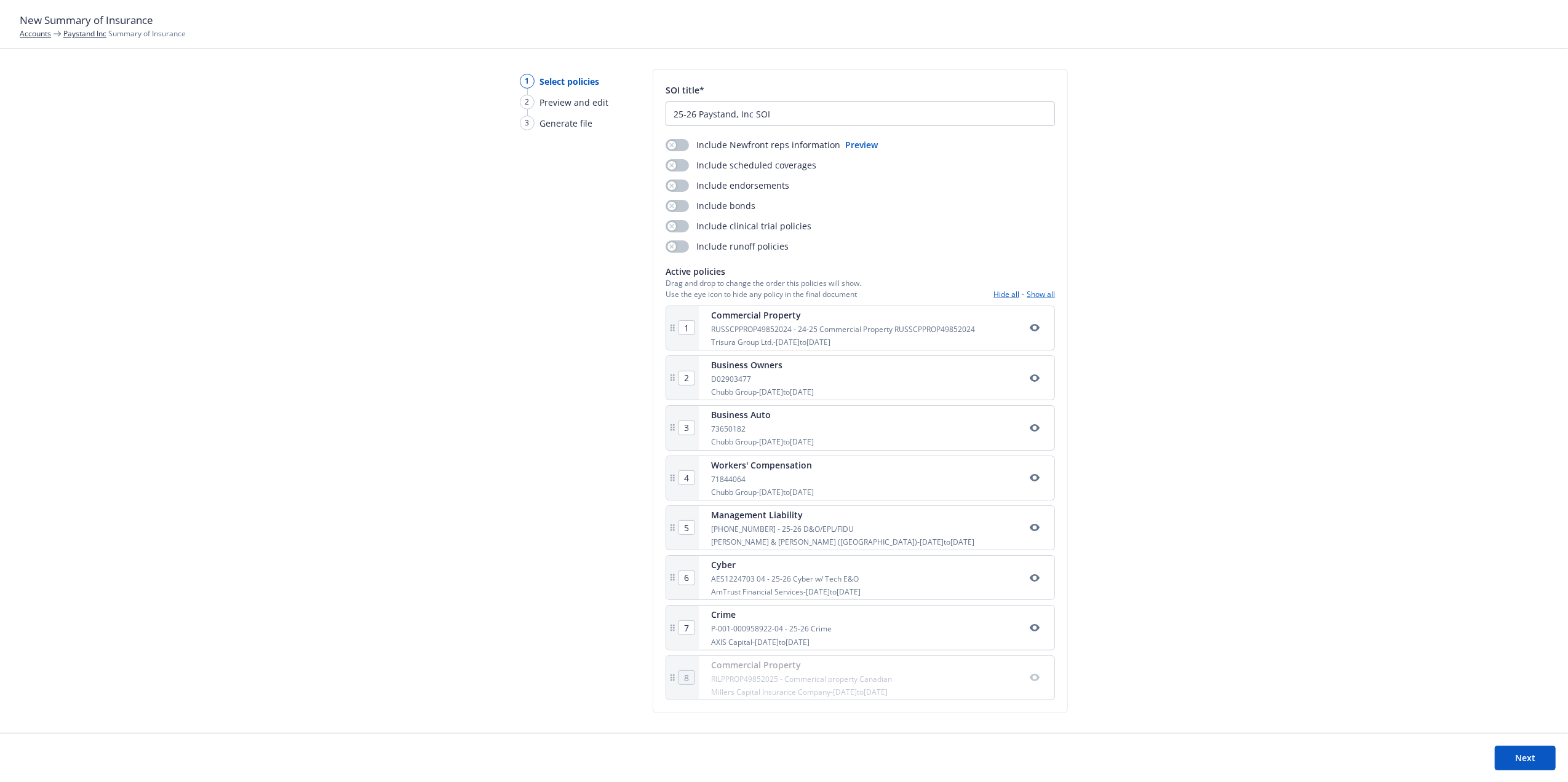
click at [1029, 677] on icon "button" at bounding box center [1034, 678] width 10 height 8
drag, startPoint x: 972, startPoint y: 674, endPoint x: 975, endPoint y: 371, distance: 303.0
click at [975, 371] on div "1 Commercial Property RUSSCPPROP49852024 - 24-25 Commercial Property RUSSCPPROP…" at bounding box center [860, 502] width 389 height 395
type input "3"
type input "4"
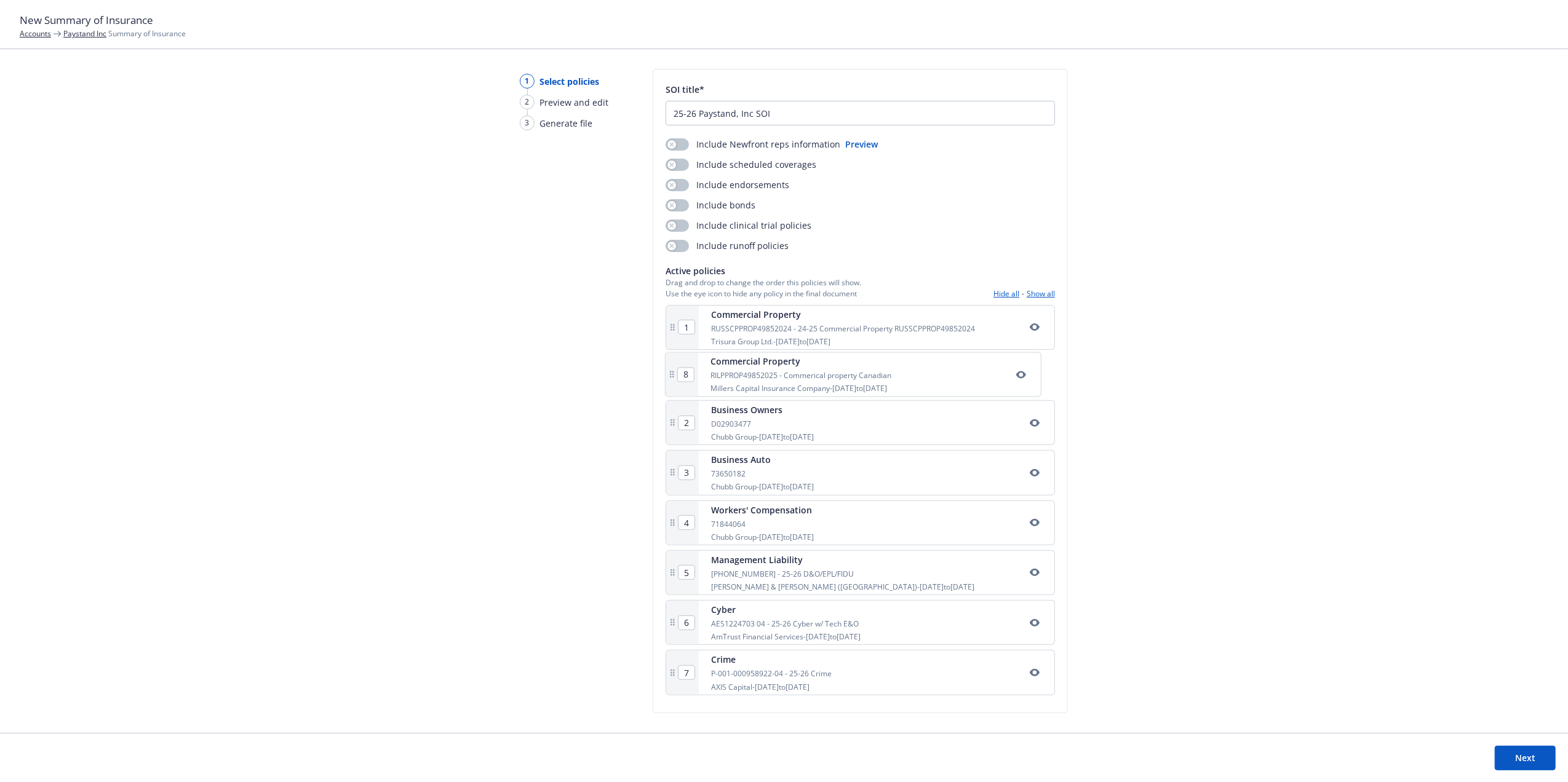
type input "5"
type input "6"
type input "7"
type input "8"
type input "2"
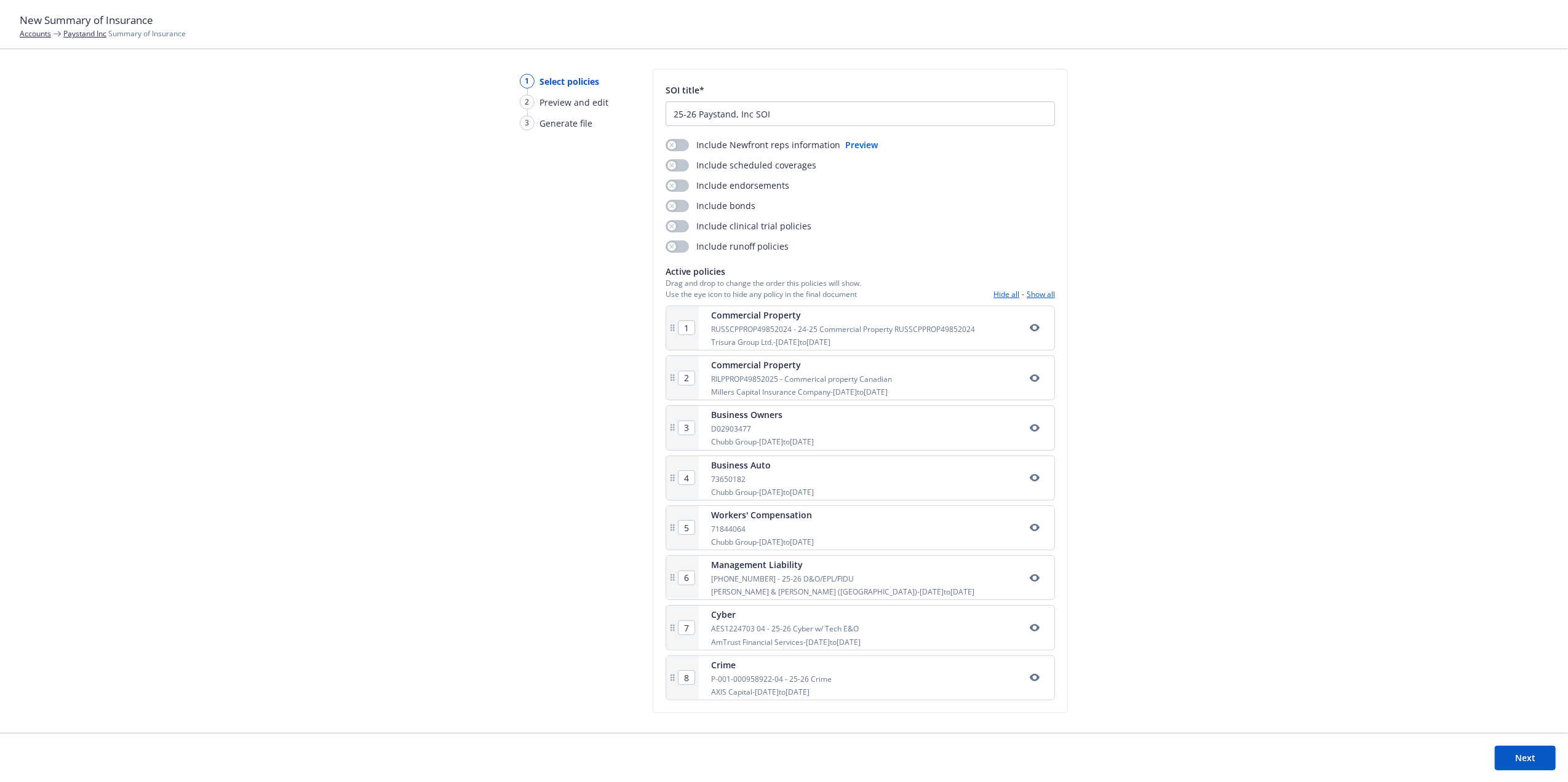
click at [1535, 764] on button "Next" at bounding box center [1525, 758] width 61 height 25
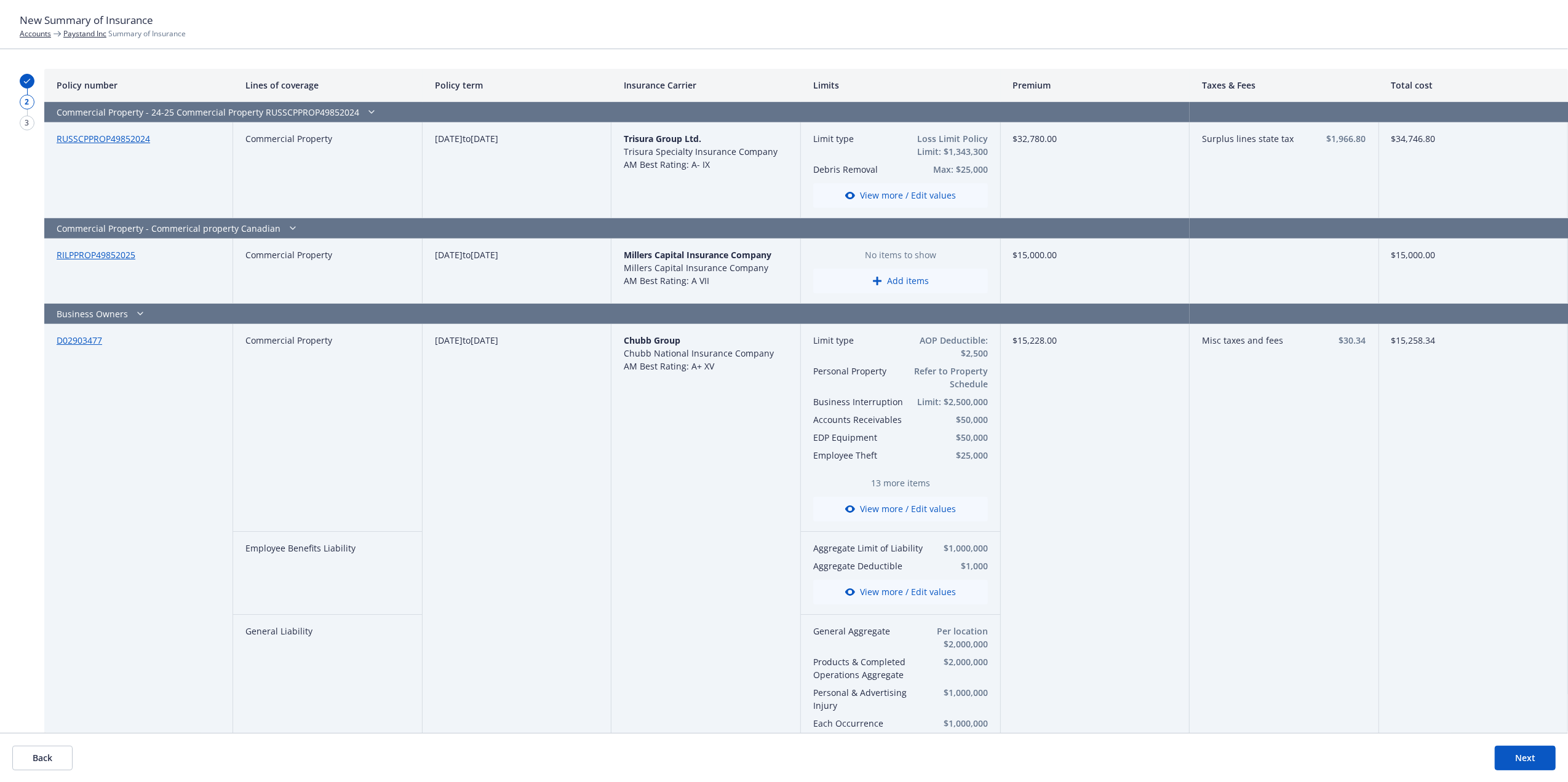
click at [874, 279] on icon "button" at bounding box center [877, 280] width 10 height 10
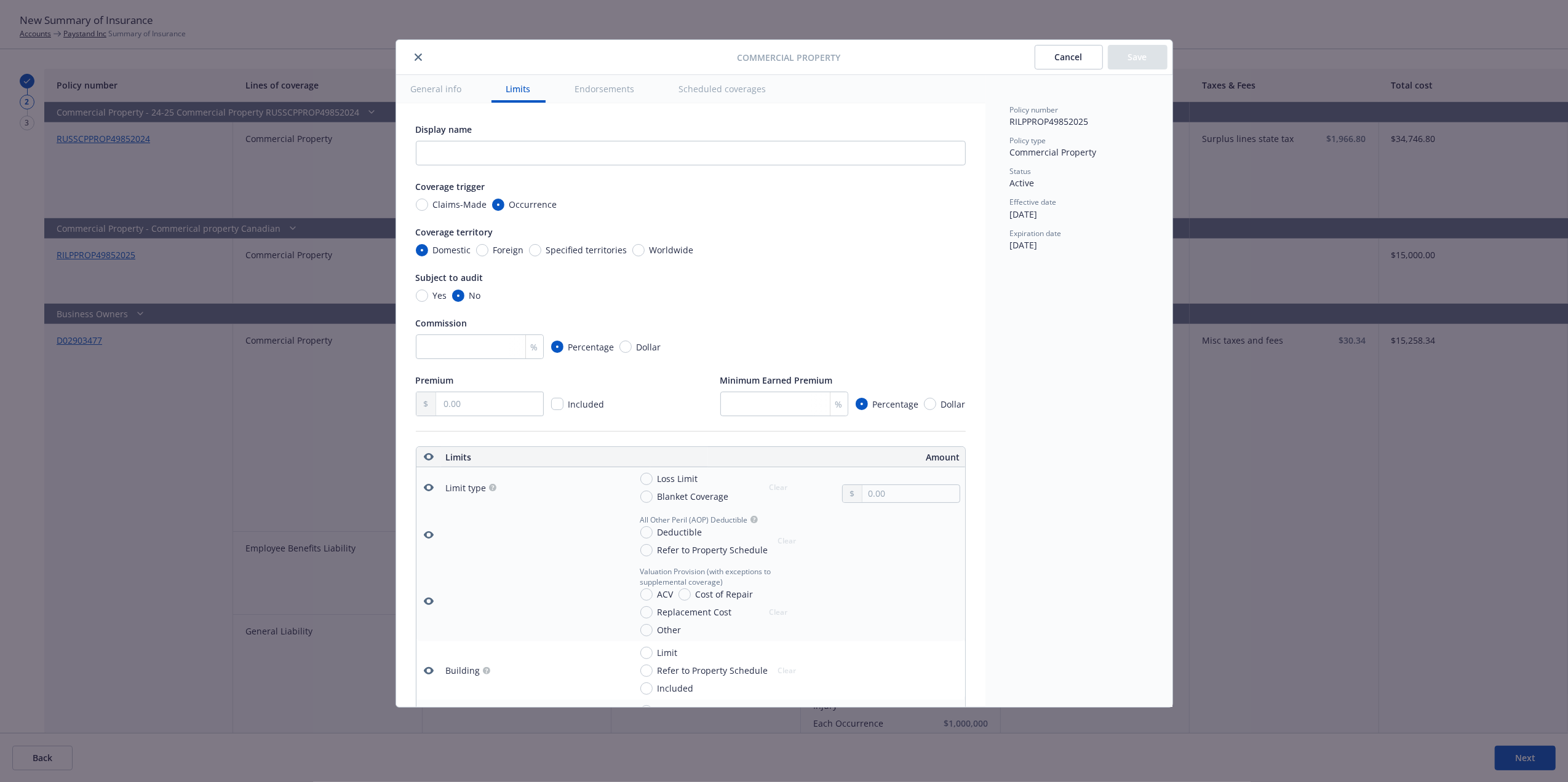
scroll to position [343, 0]
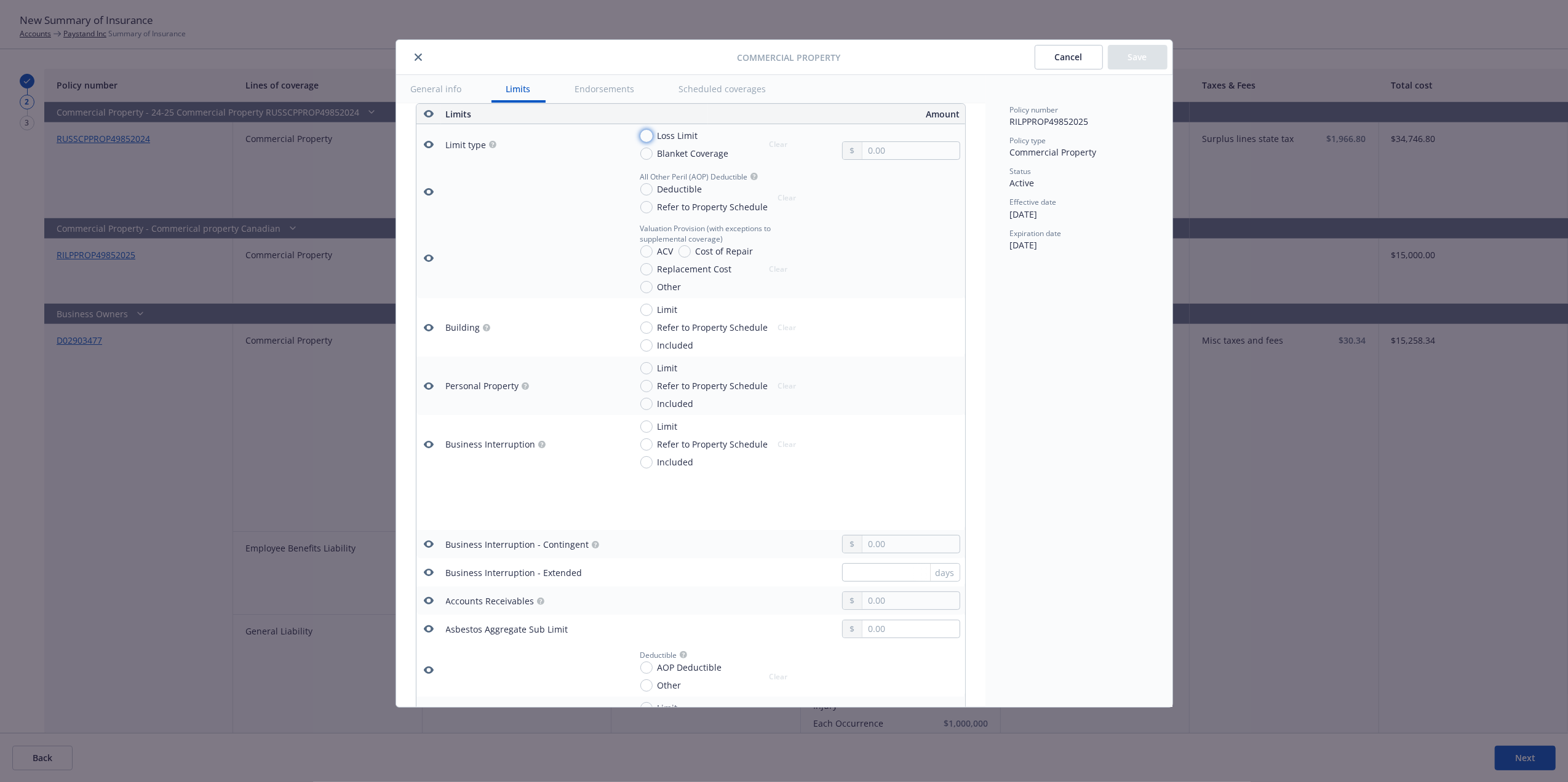
click at [647, 136] on input "Loss Limit" at bounding box center [646, 136] width 12 height 12
radio input "true"
click at [879, 153] on input "text" at bounding box center [910, 150] width 96 height 17
type input "640,000.00"
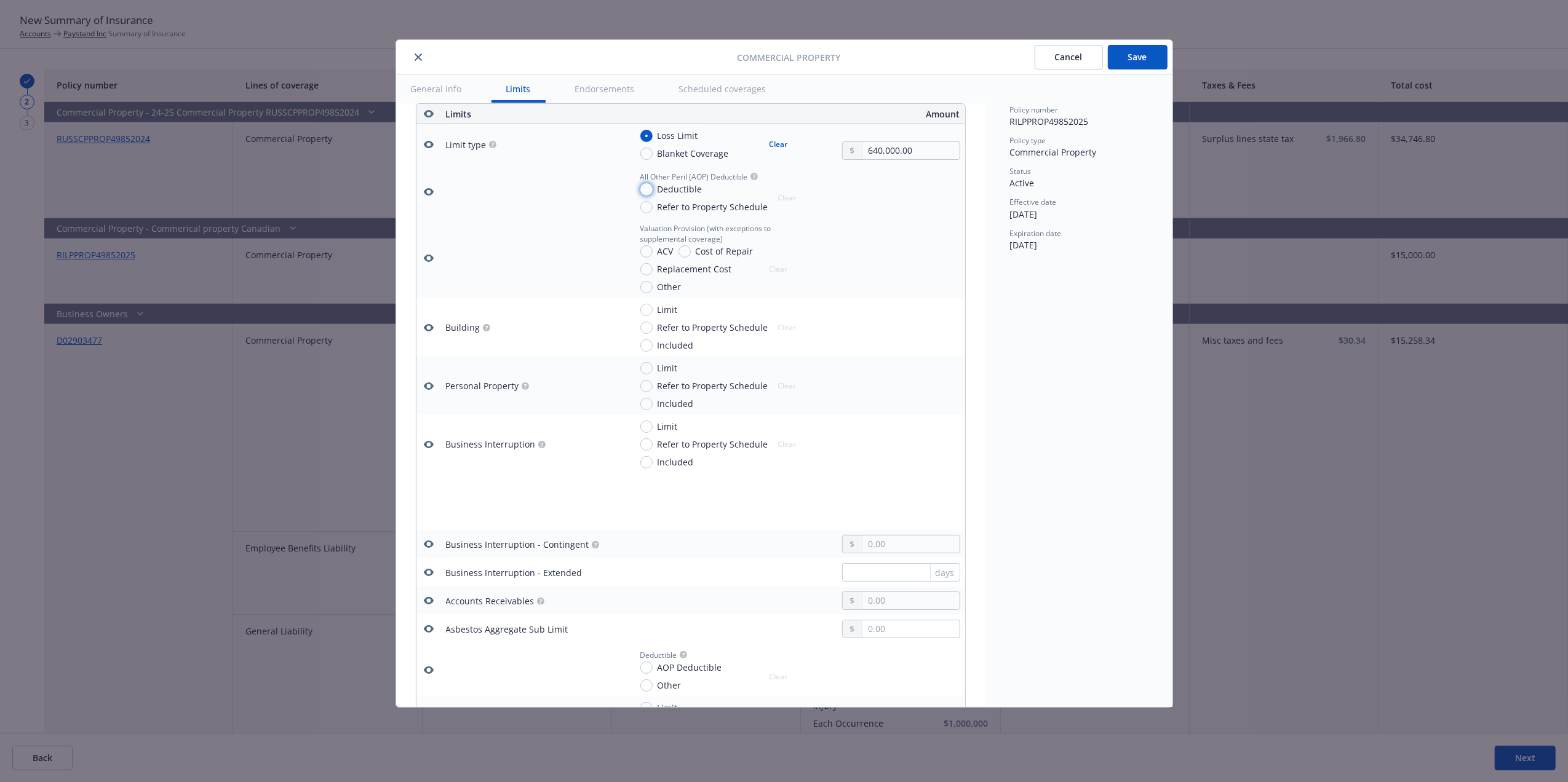
click at [650, 188] on input "Deductible" at bounding box center [646, 190] width 12 height 12
radio input "true"
click at [867, 203] on input "text" at bounding box center [910, 204] width 96 height 17
type input "25,000.00"
click at [946, 257] on div at bounding box center [901, 258] width 118 height 70
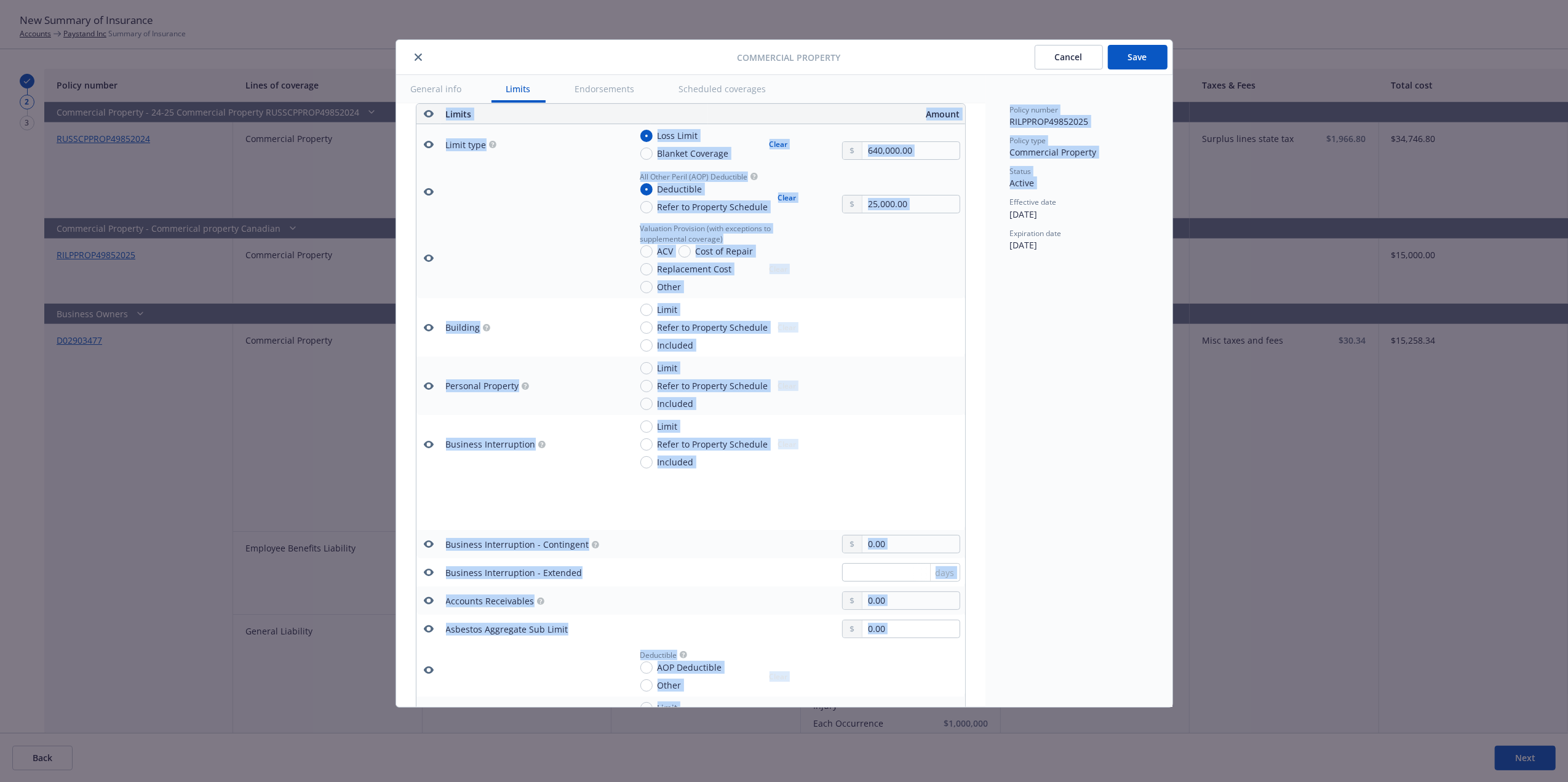
drag, startPoint x: 985, startPoint y: 202, endPoint x: 982, endPoint y: 220, distance: 18.2
click at [982, 220] on div "General info Limits Endorsements Scheduled coverages Display name Coverage trig…" at bounding box center [784, 391] width 776 height 633
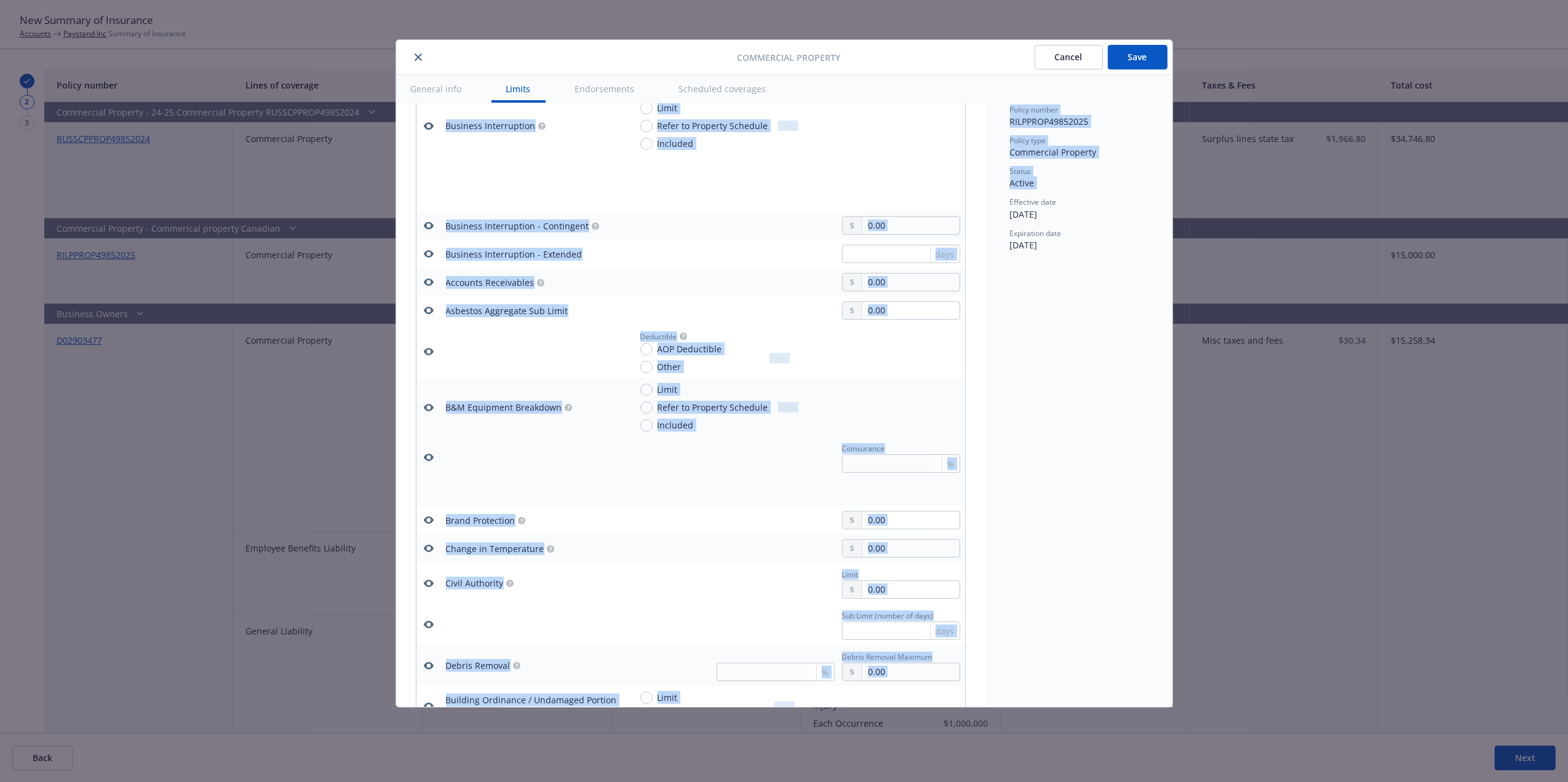
scroll to position [945, 0]
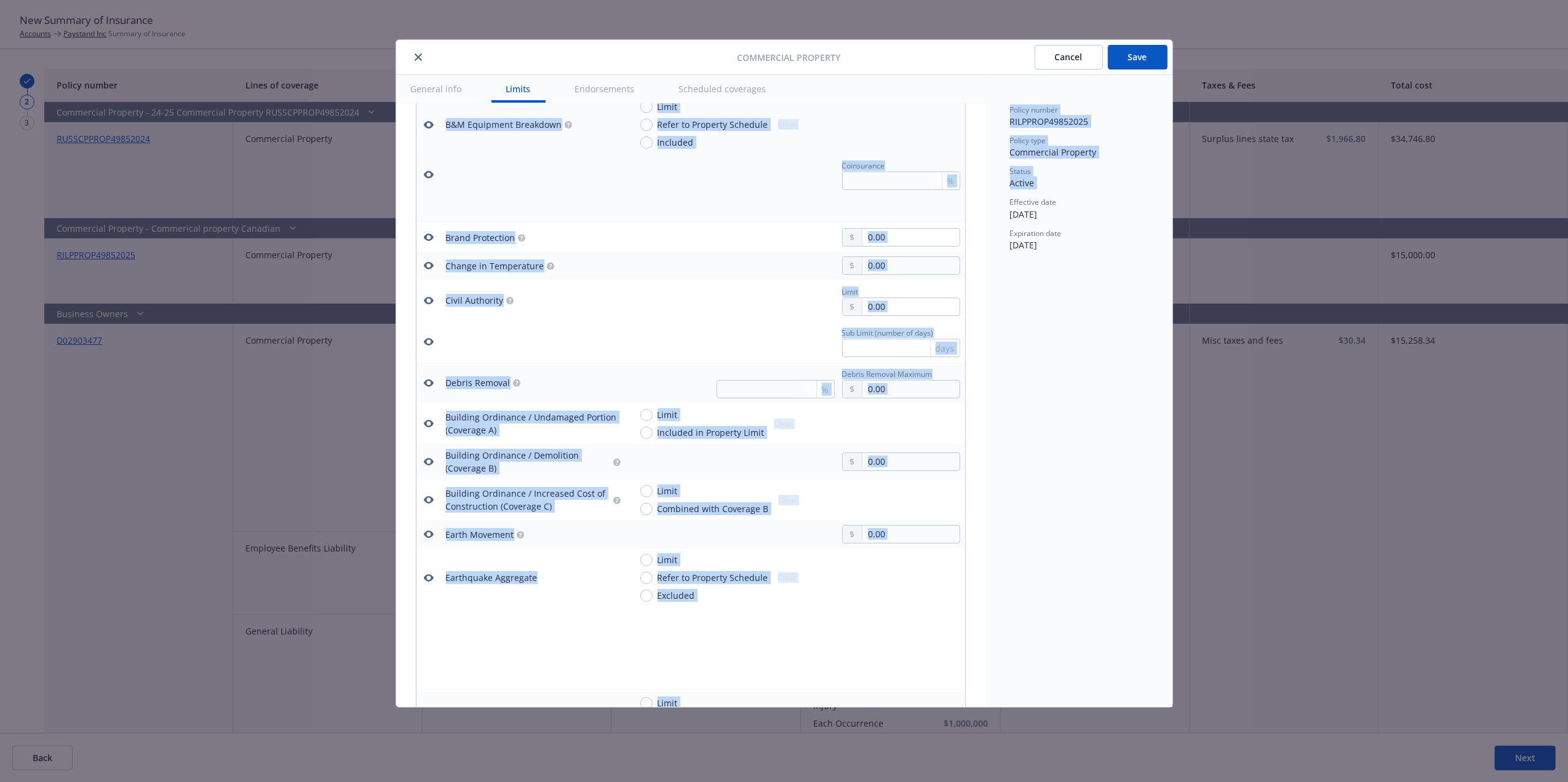
click at [1130, 56] on button "Save" at bounding box center [1137, 57] width 59 height 25
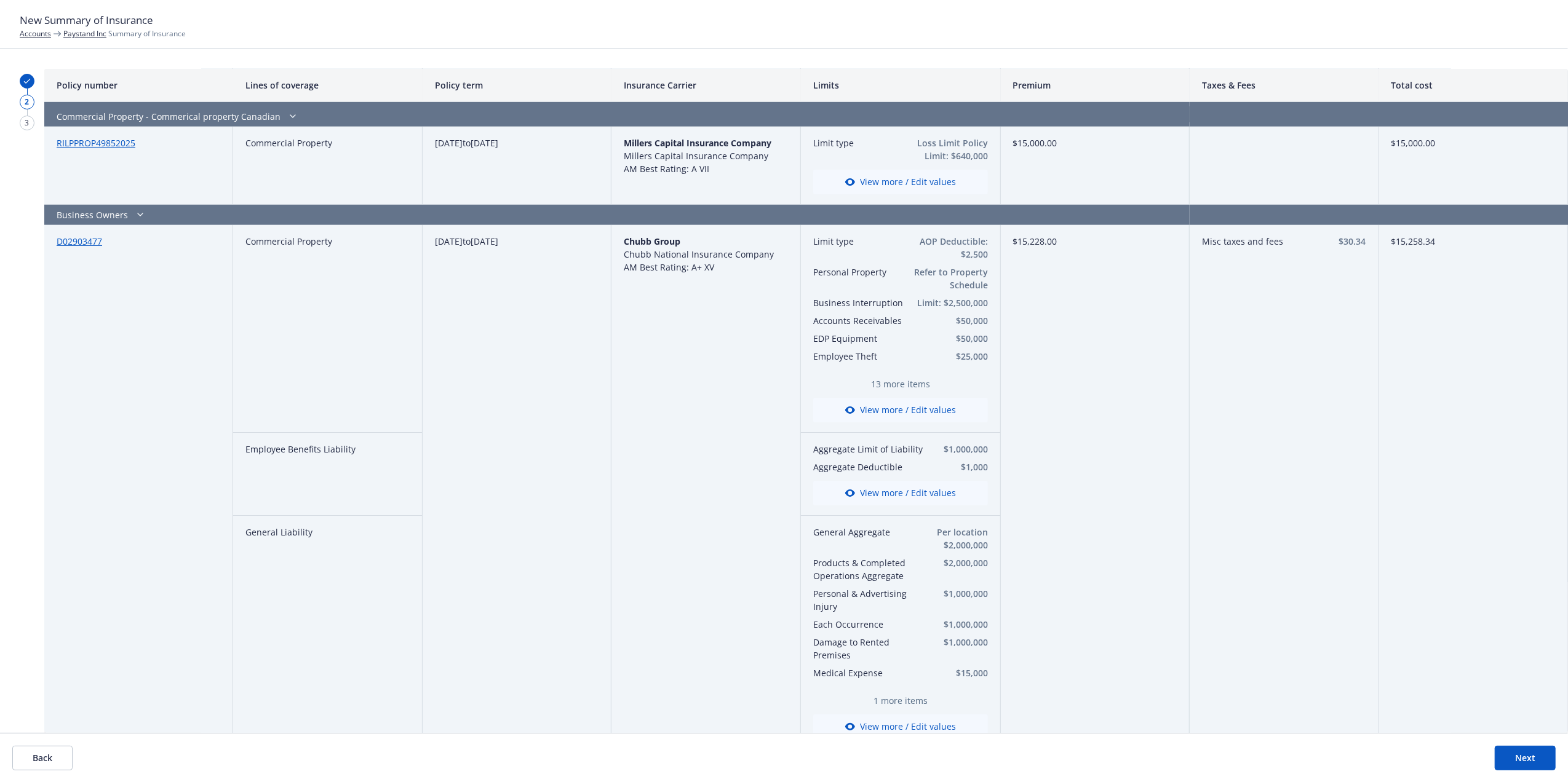
scroll to position [0, 0]
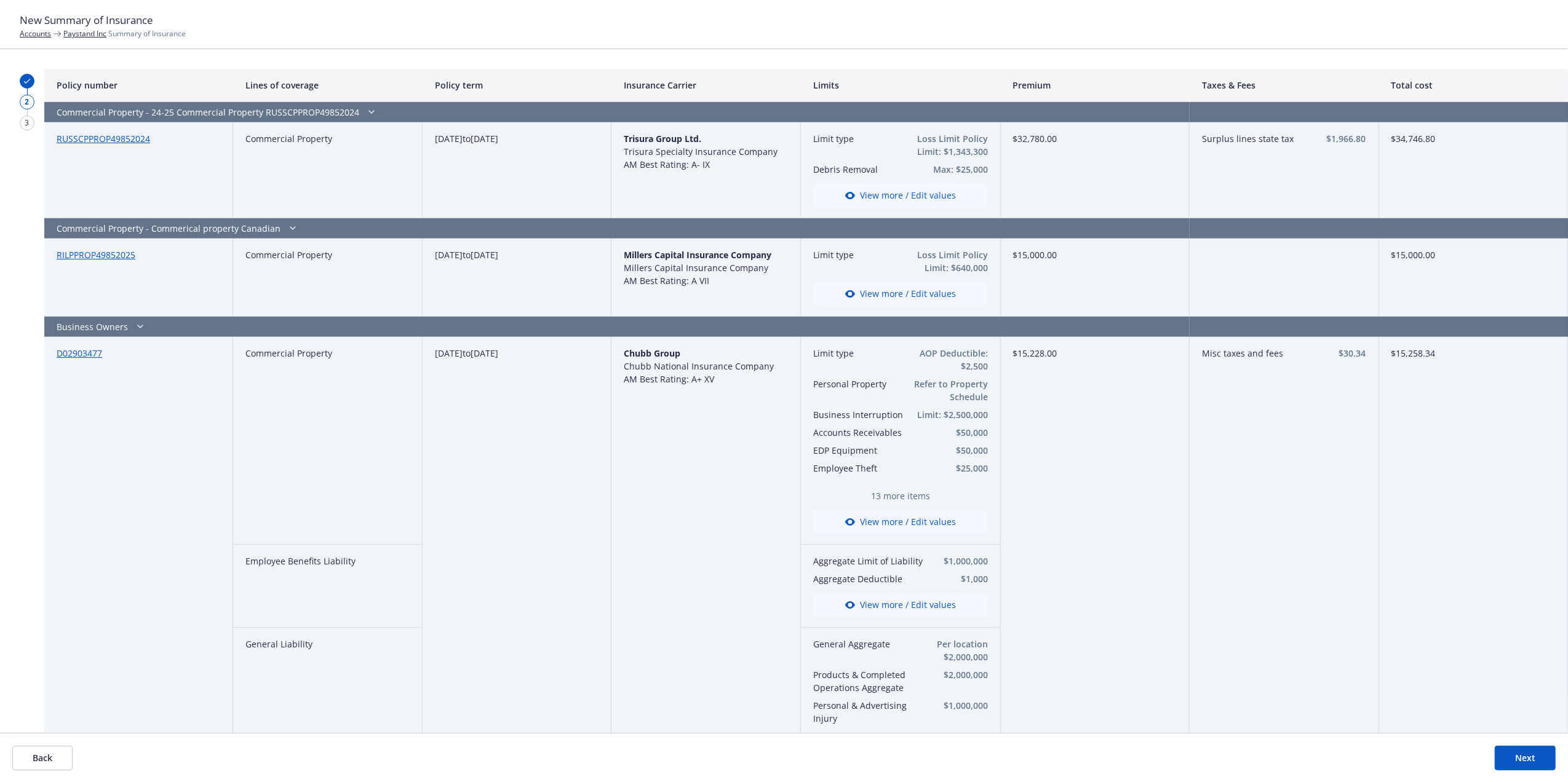
click at [1531, 757] on button "Next" at bounding box center [1525, 758] width 61 height 25
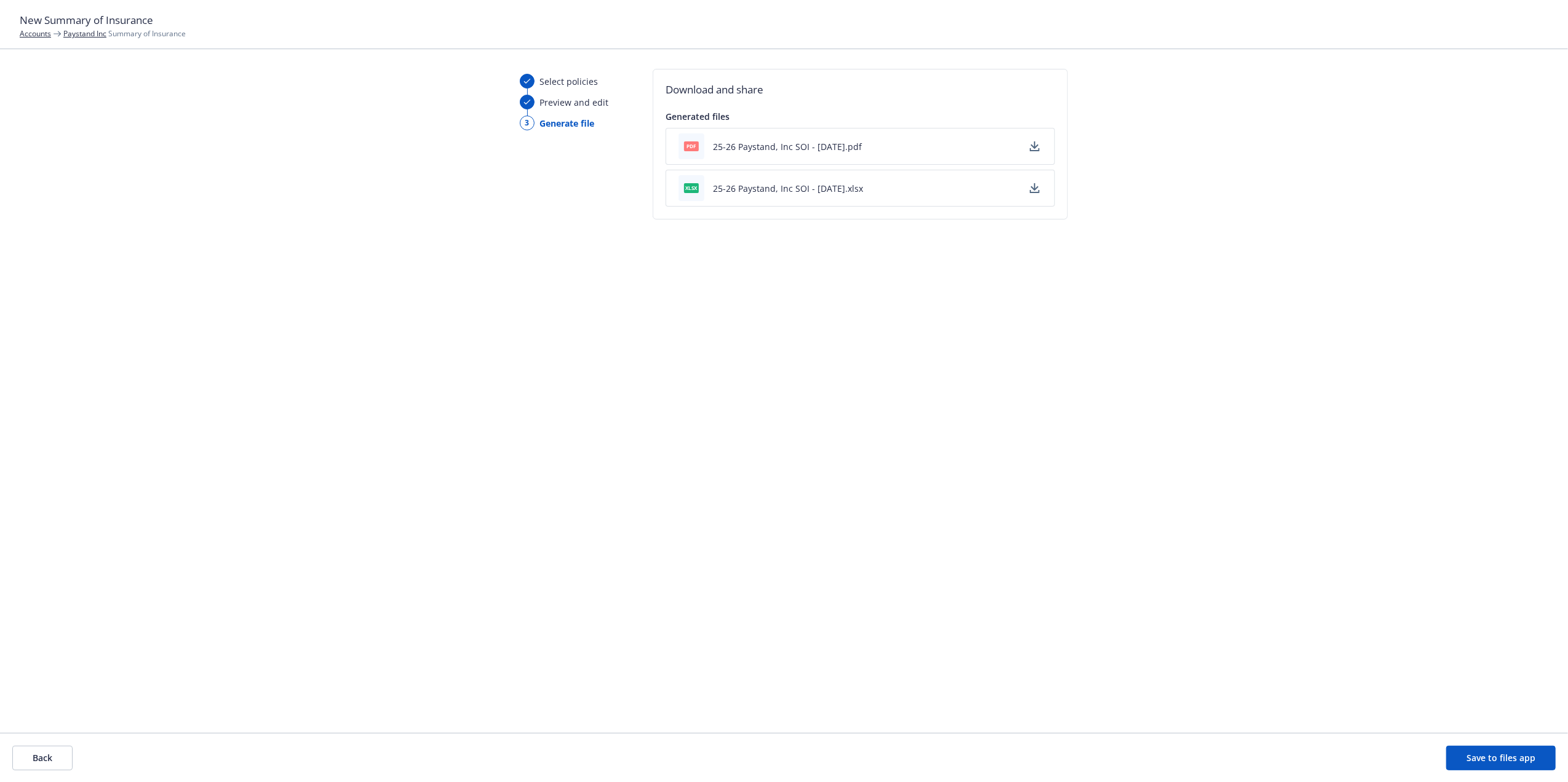
click at [1034, 150] on icon "button" at bounding box center [1034, 146] width 10 height 10
click at [43, 760] on button "Back" at bounding box center [42, 758] width 60 height 25
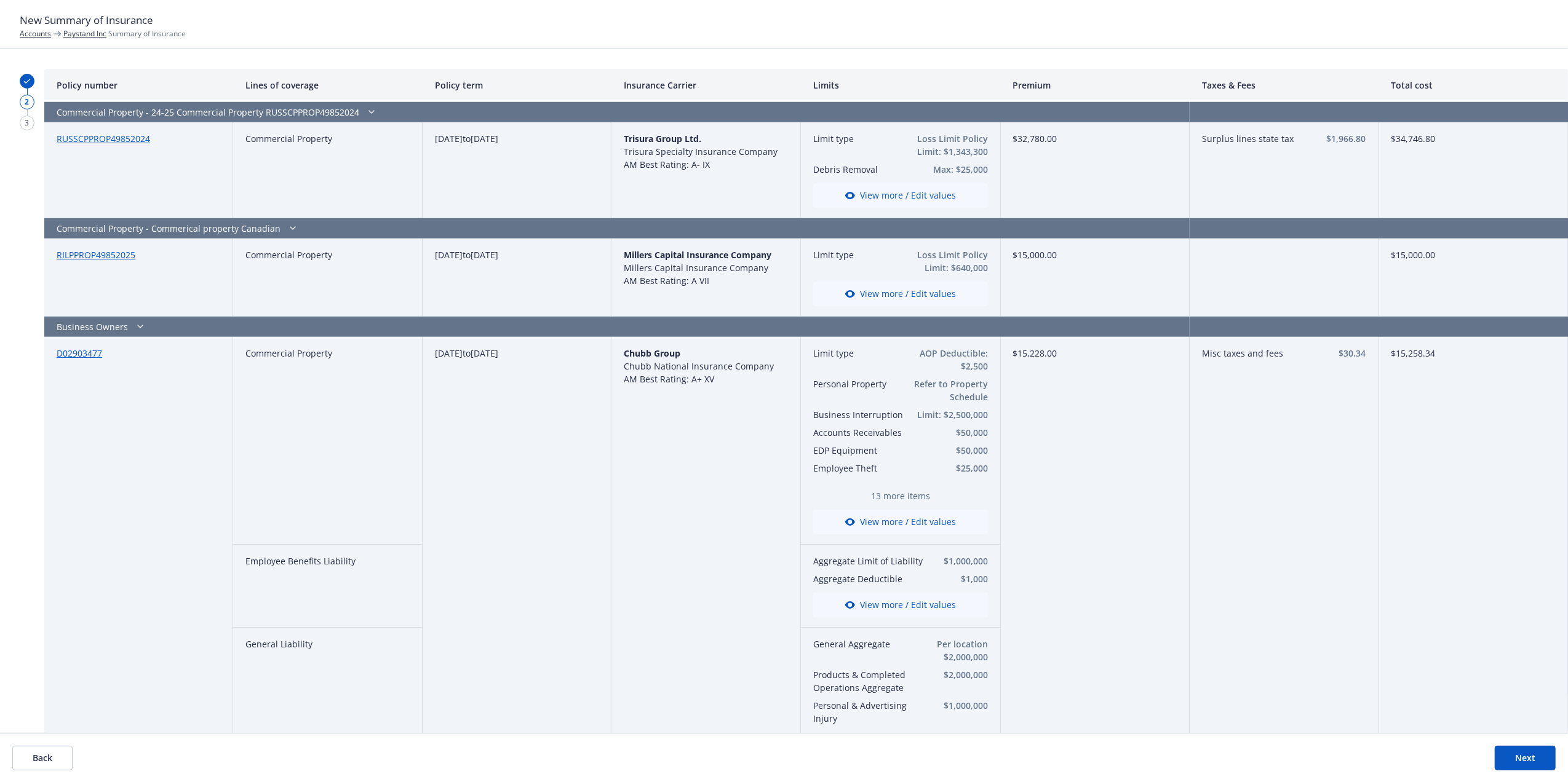
click at [906, 522] on button "View more / Edit values" at bounding box center [900, 522] width 175 height 25
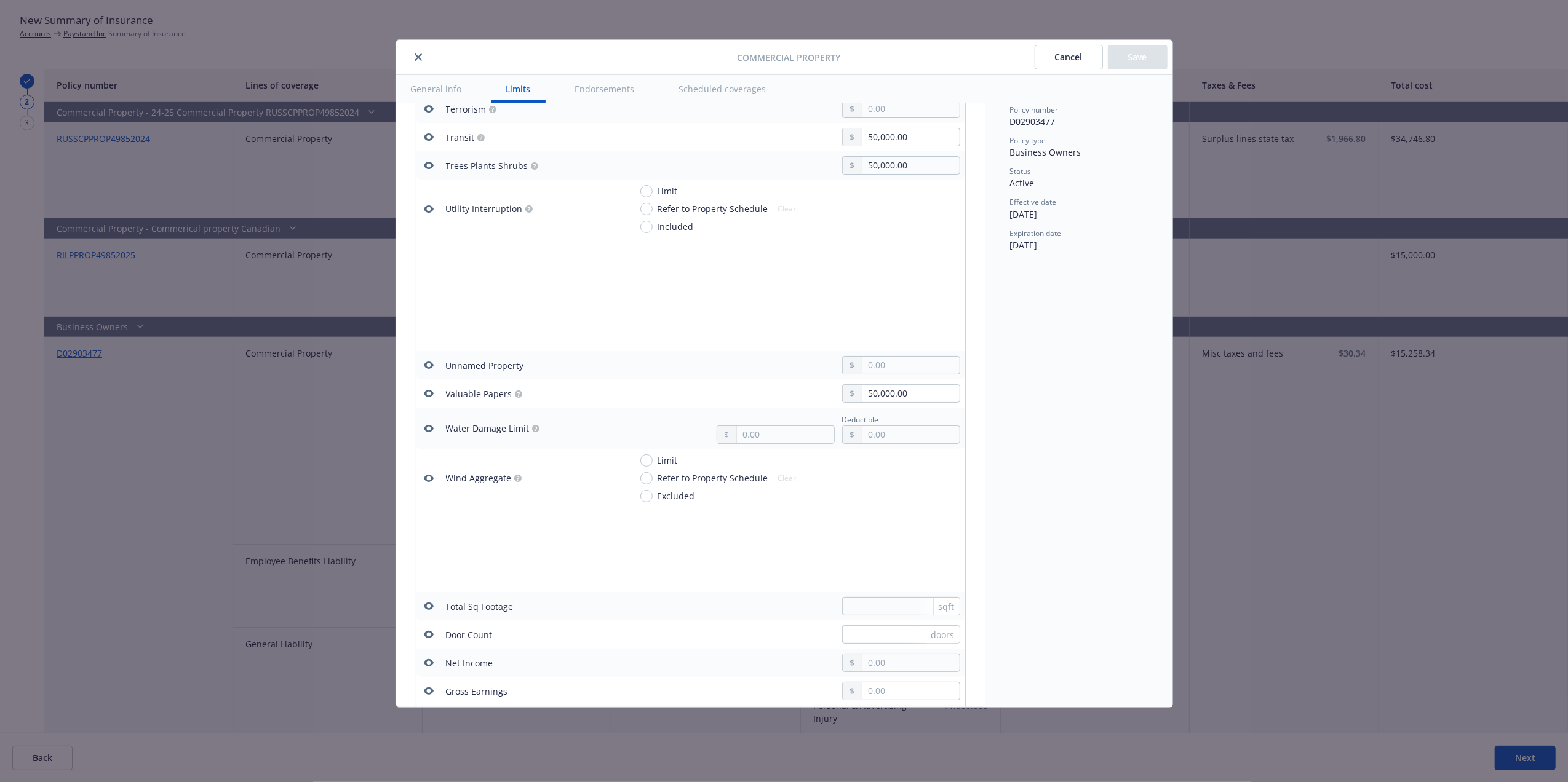
scroll to position [3263, 0]
click at [428, 404] on icon "button" at bounding box center [428, 401] width 10 height 8
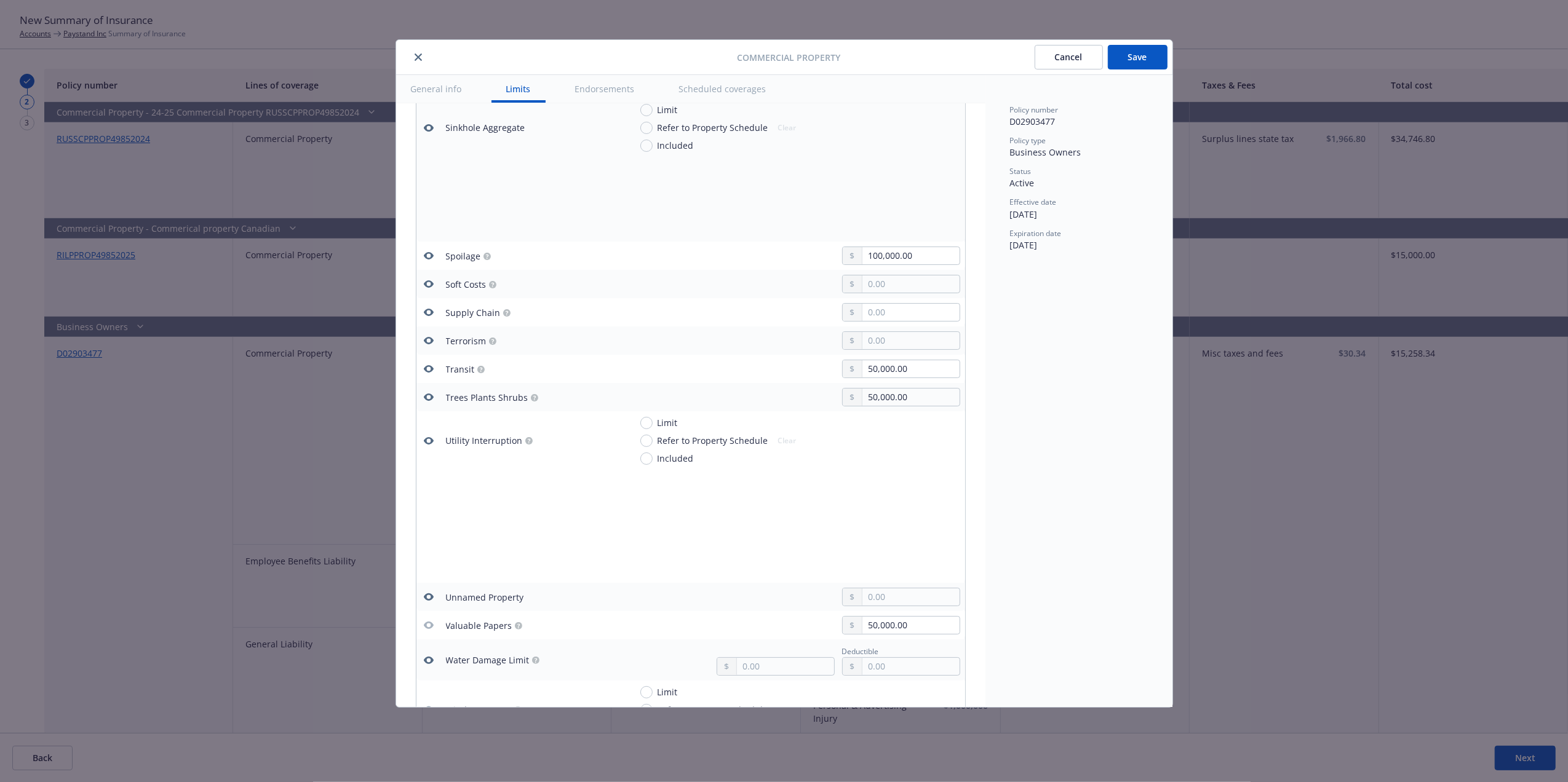
scroll to position [2947, 0]
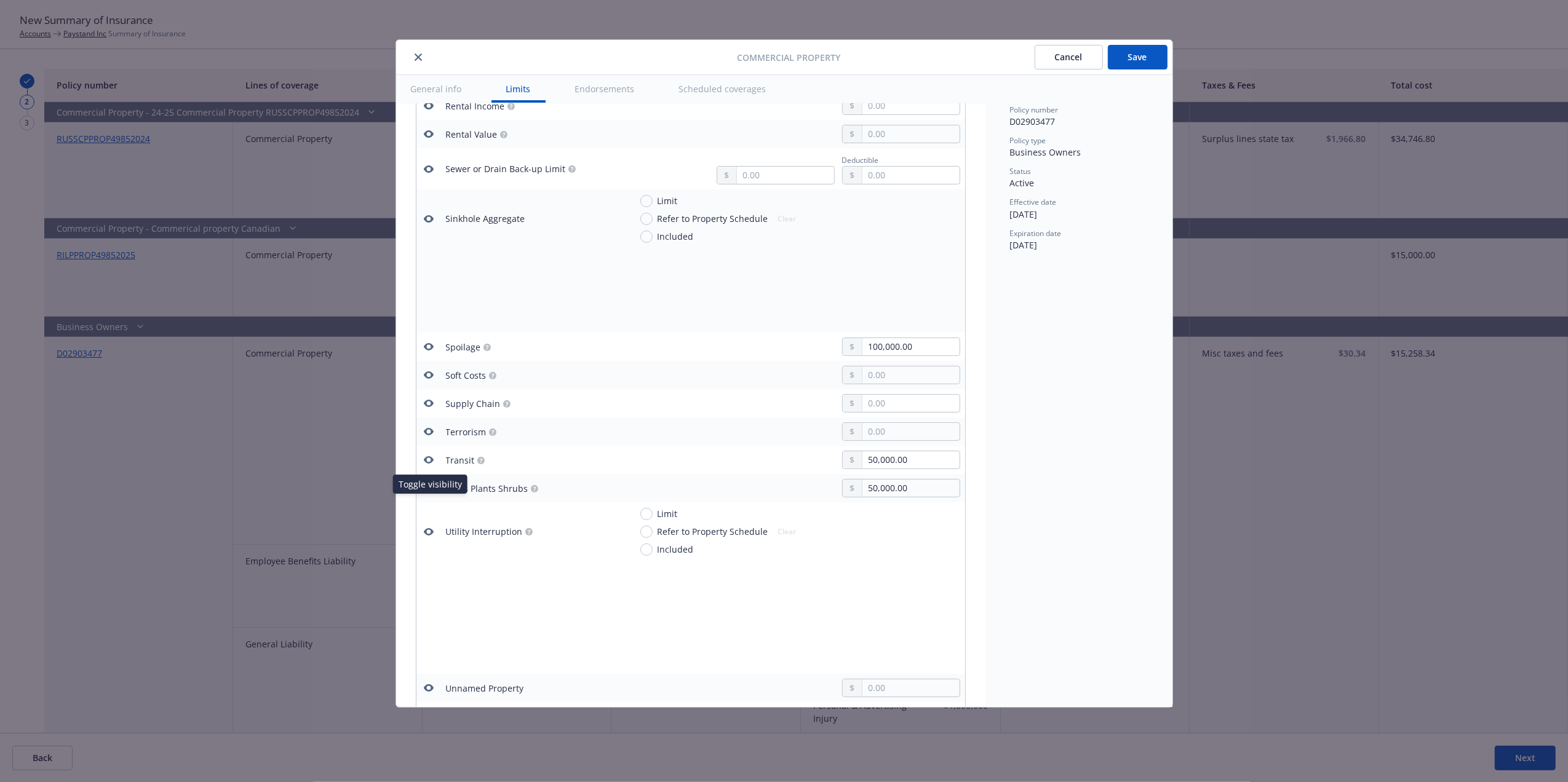
click at [425, 493] on icon "button" at bounding box center [428, 488] width 10 height 10
click at [427, 464] on icon "button" at bounding box center [428, 460] width 10 height 8
click at [427, 352] on icon "button" at bounding box center [428, 347] width 10 height 10
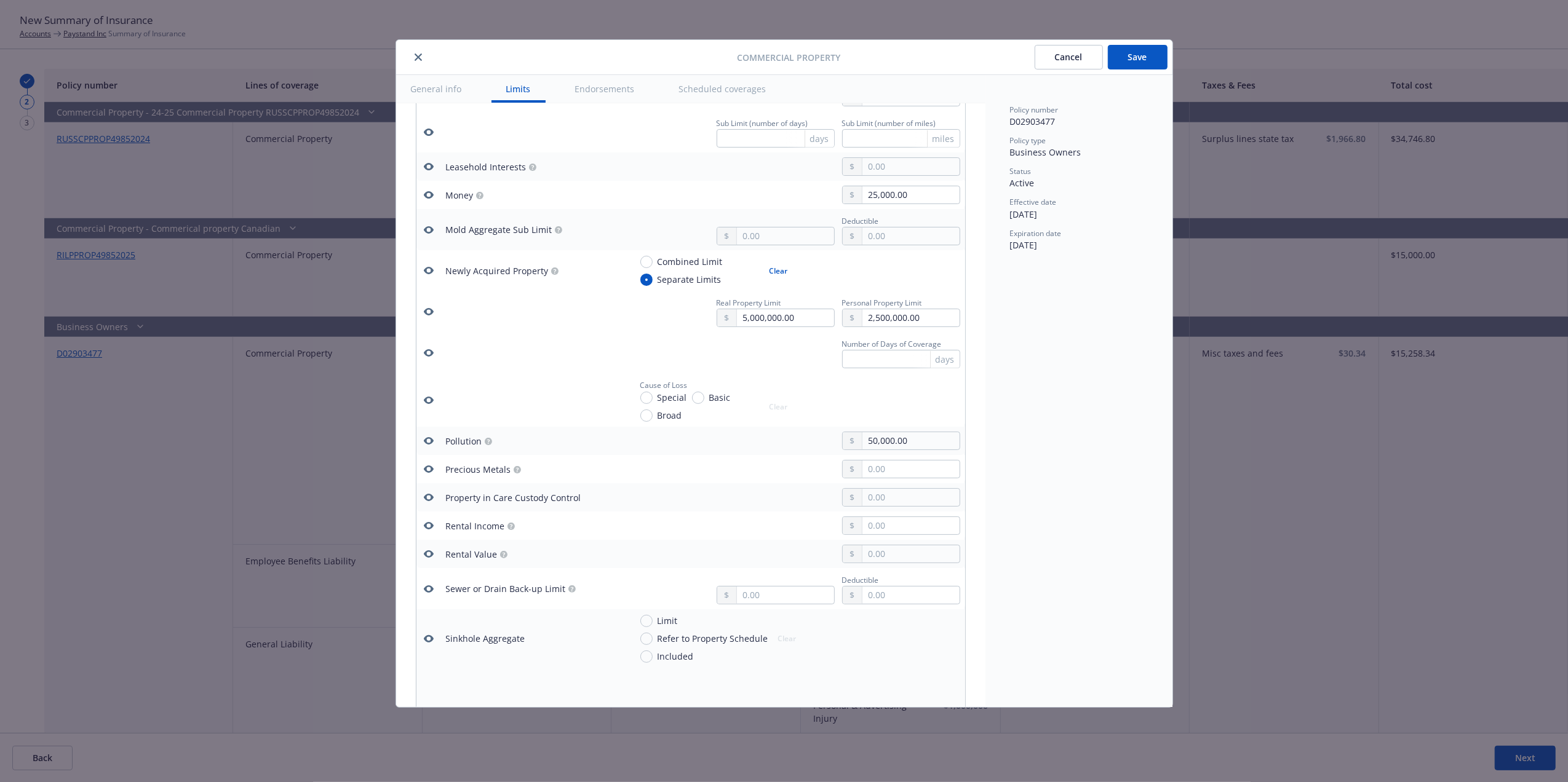
scroll to position [2520, 0]
click at [429, 451] on icon "button" at bounding box center [428, 448] width 10 height 8
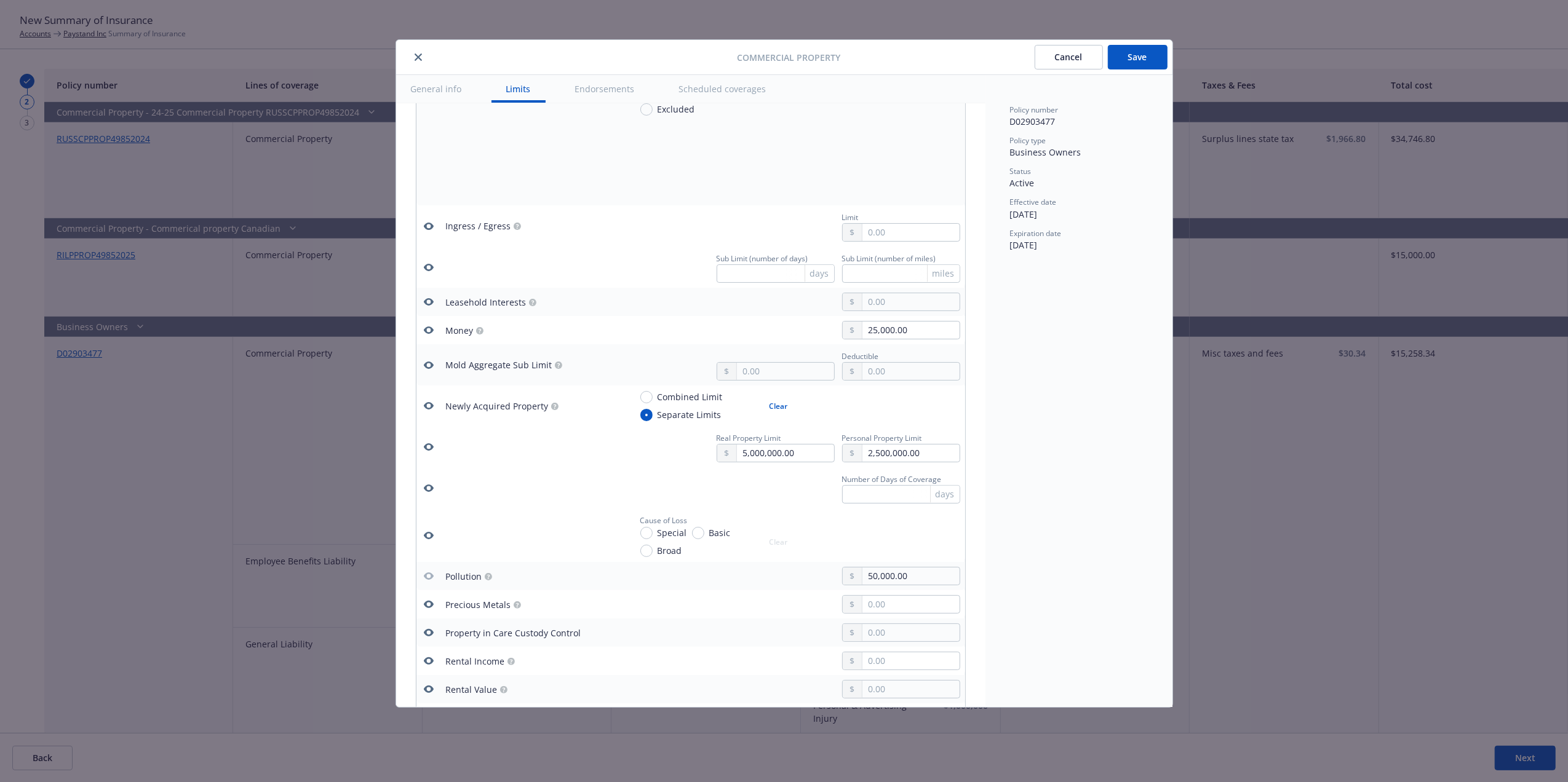
scroll to position [2385, 0]
click at [431, 342] on icon "button" at bounding box center [428, 337] width 10 height 10
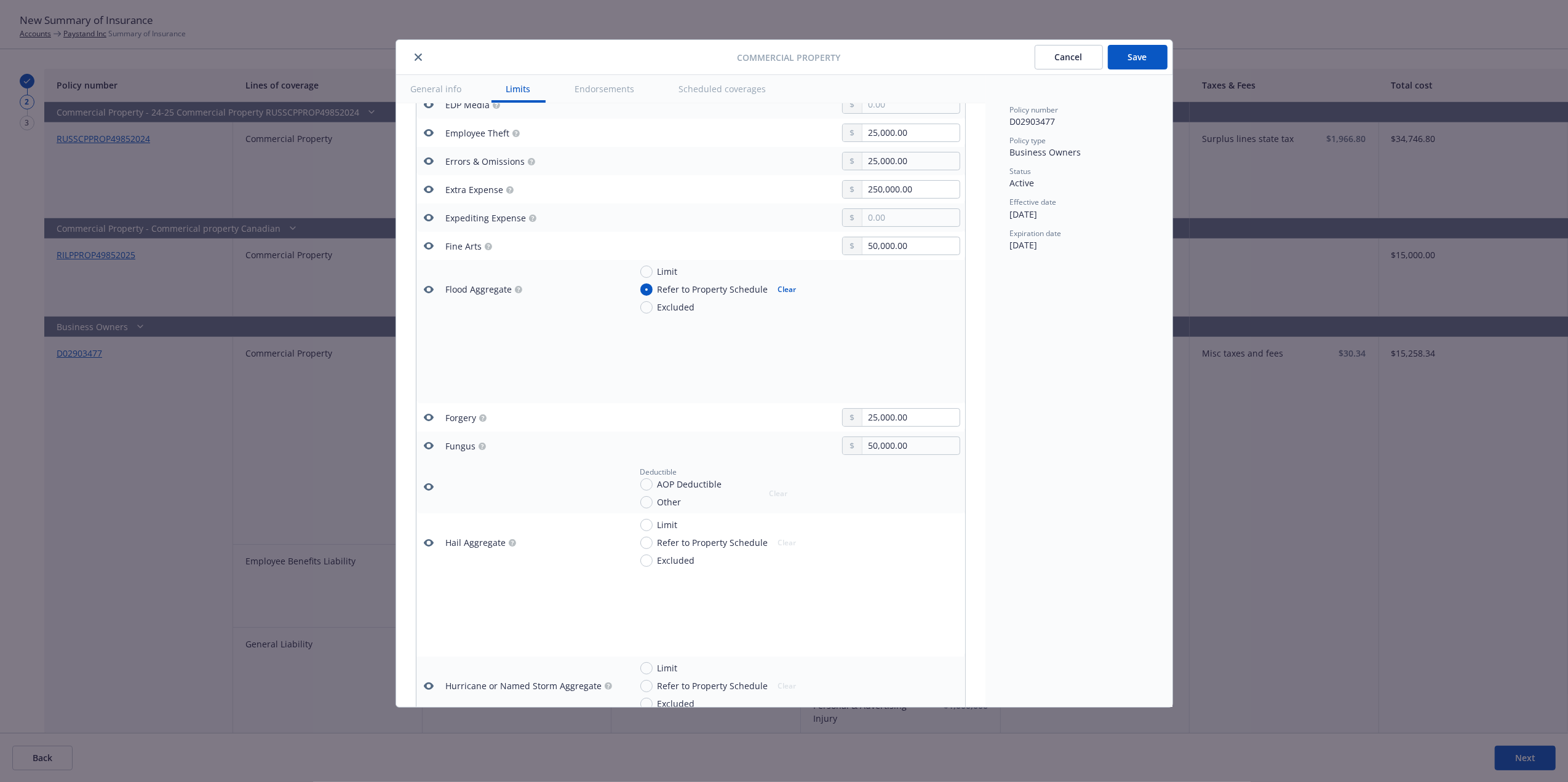
scroll to position [1629, 0]
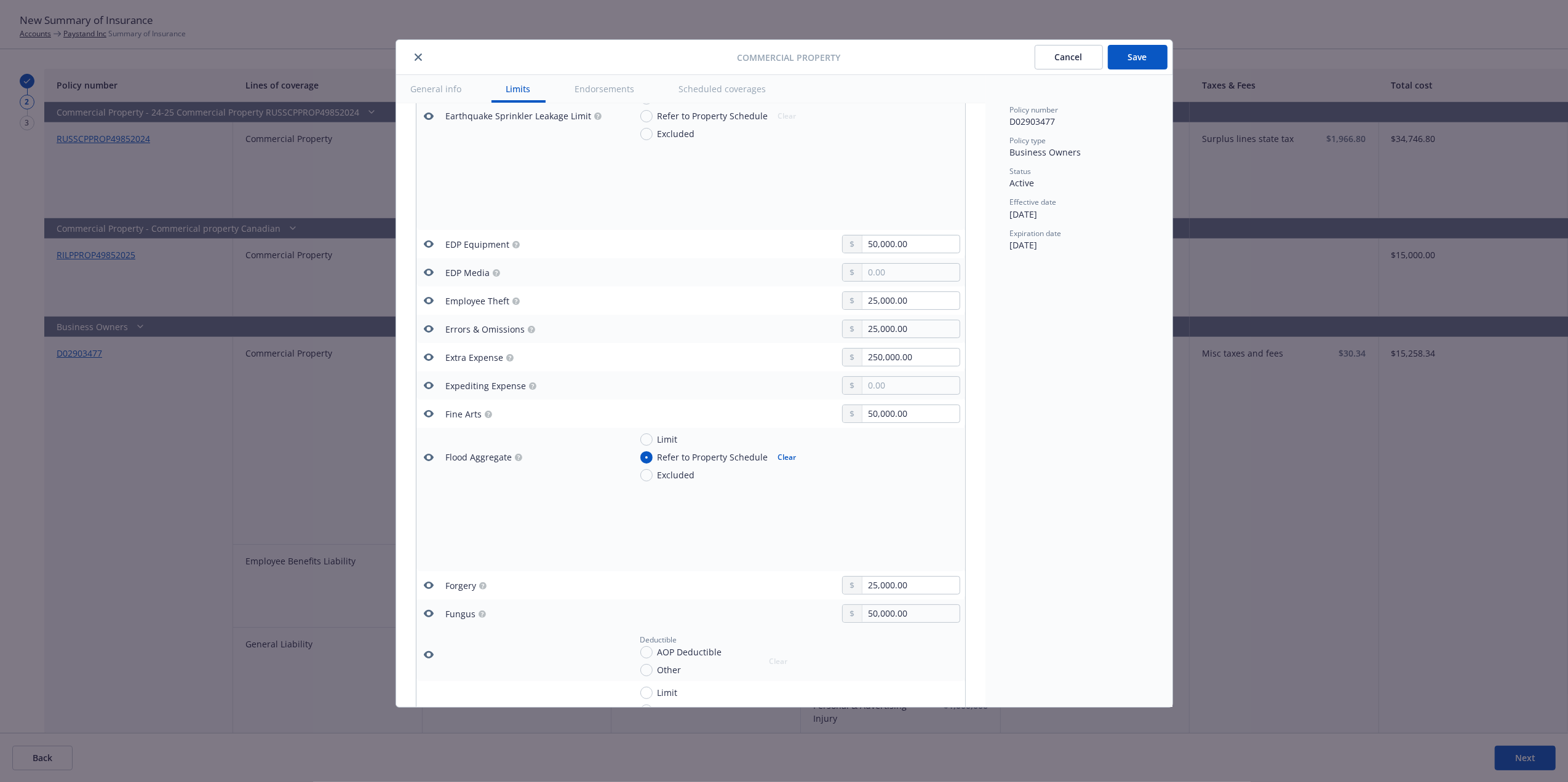
click at [428, 245] on icon "button" at bounding box center [428, 244] width 10 height 10
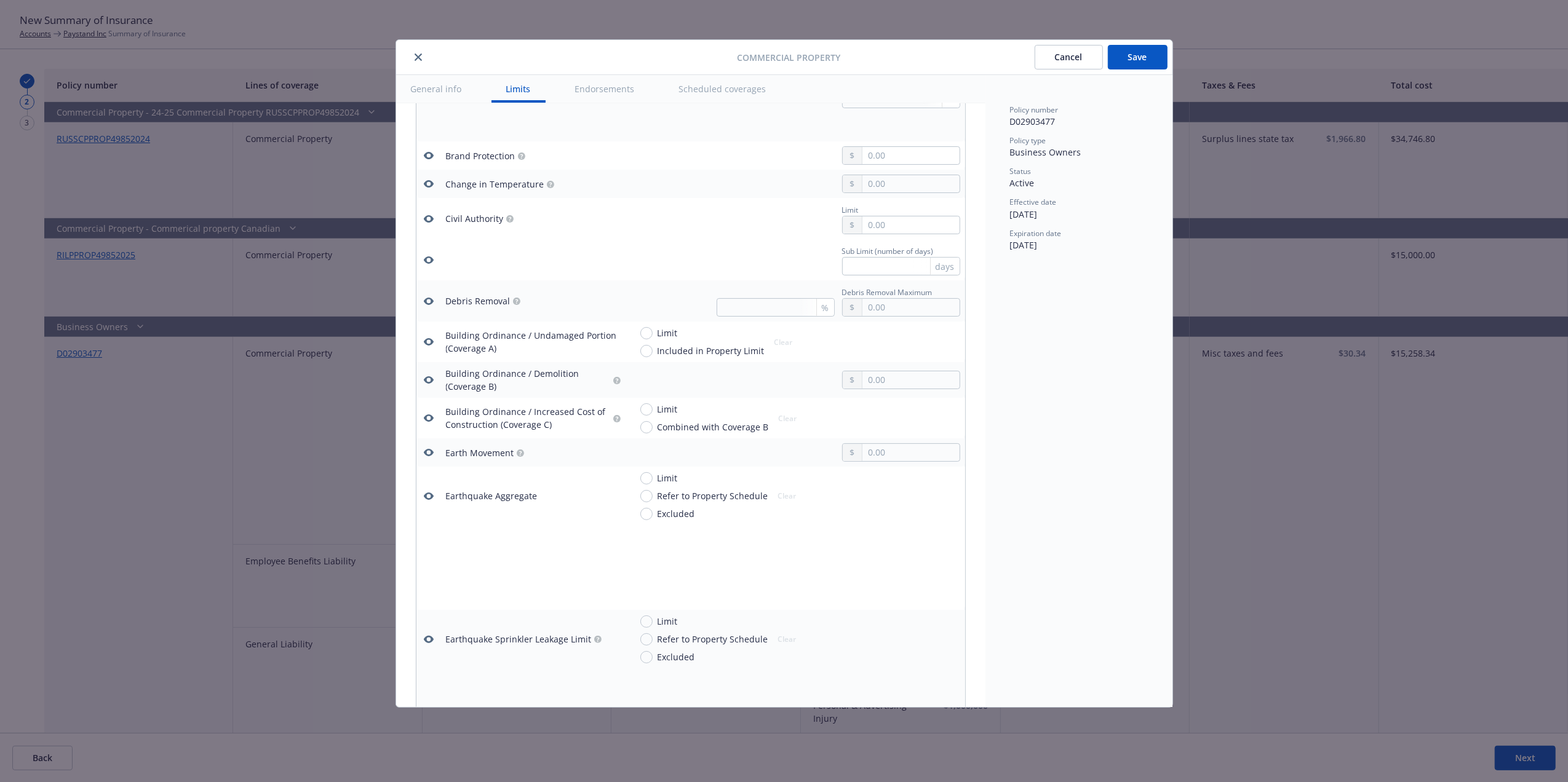
scroll to position [544, 0]
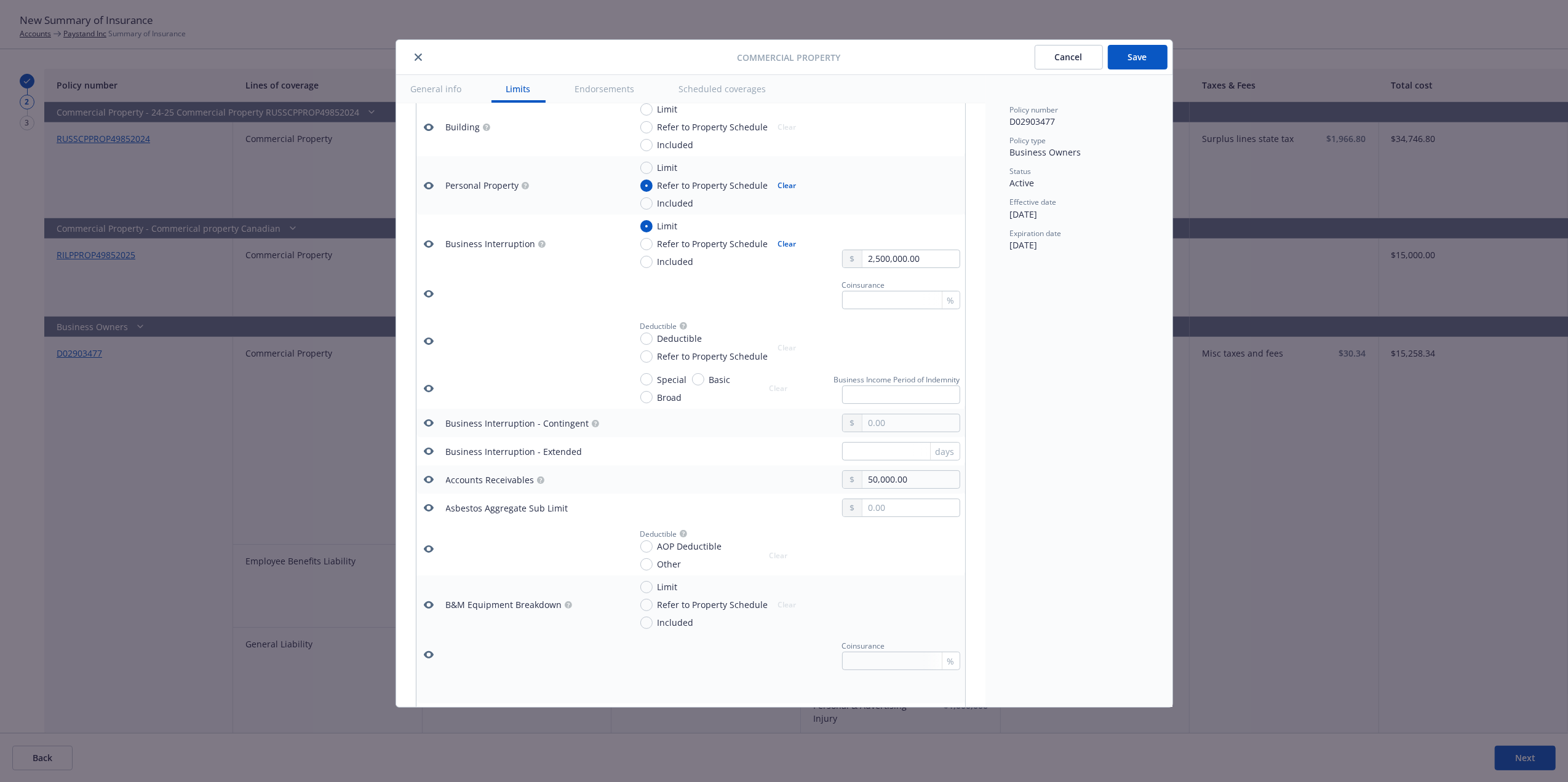
click at [426, 478] on icon "button" at bounding box center [428, 479] width 10 height 10
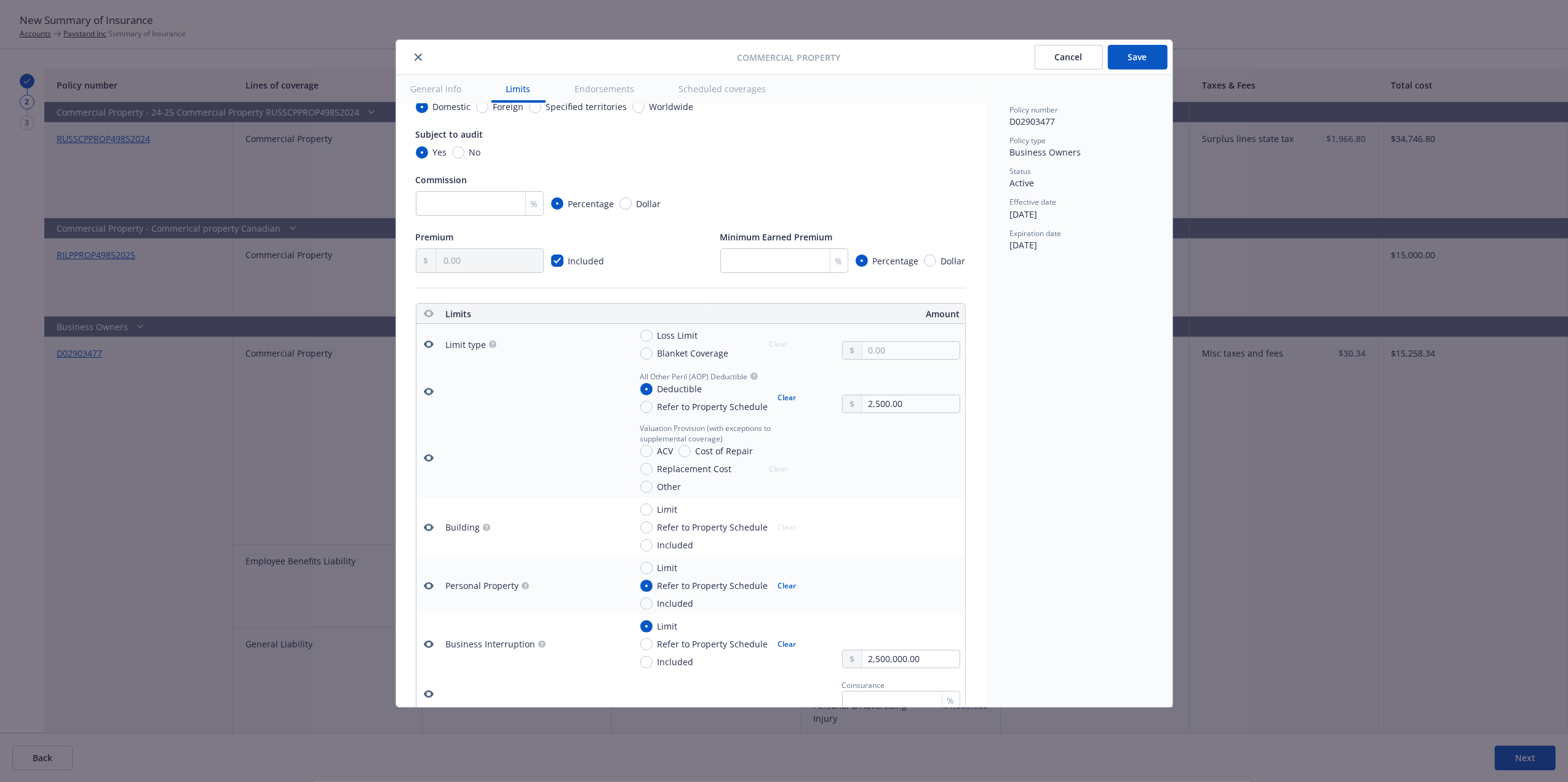
scroll to position [0, 0]
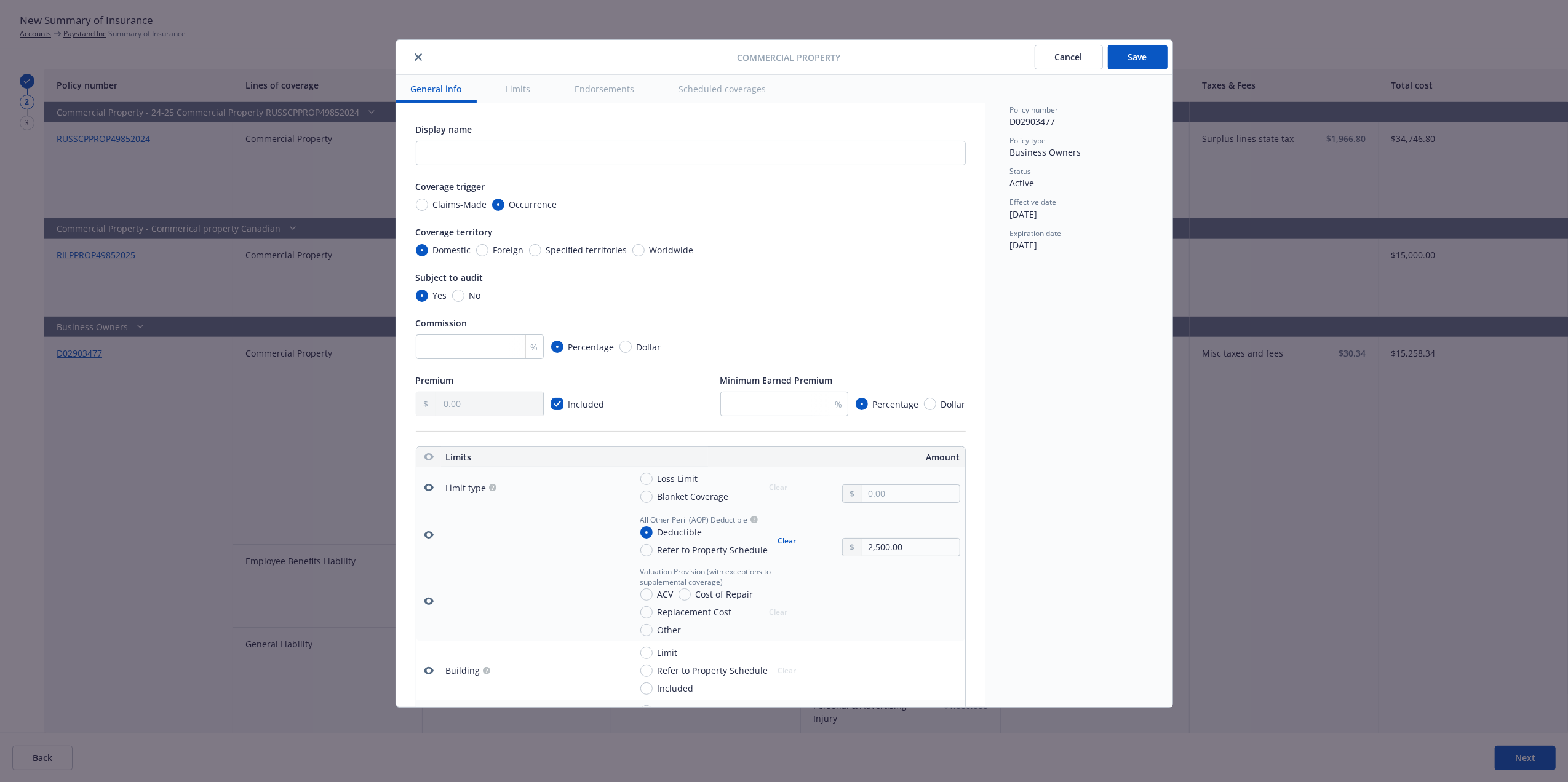
click at [1132, 55] on button "Save" at bounding box center [1137, 57] width 59 height 25
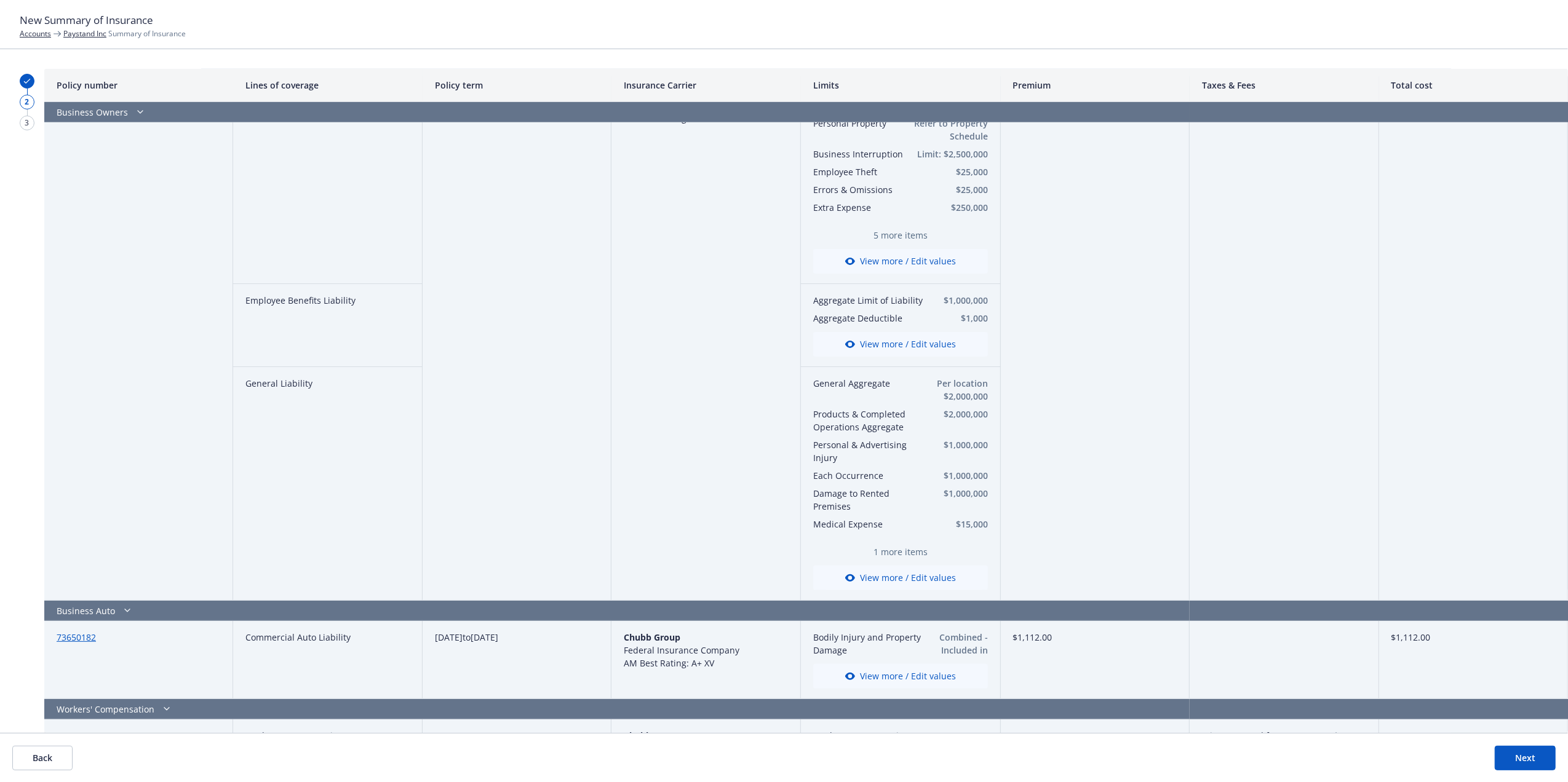
scroll to position [293, 0]
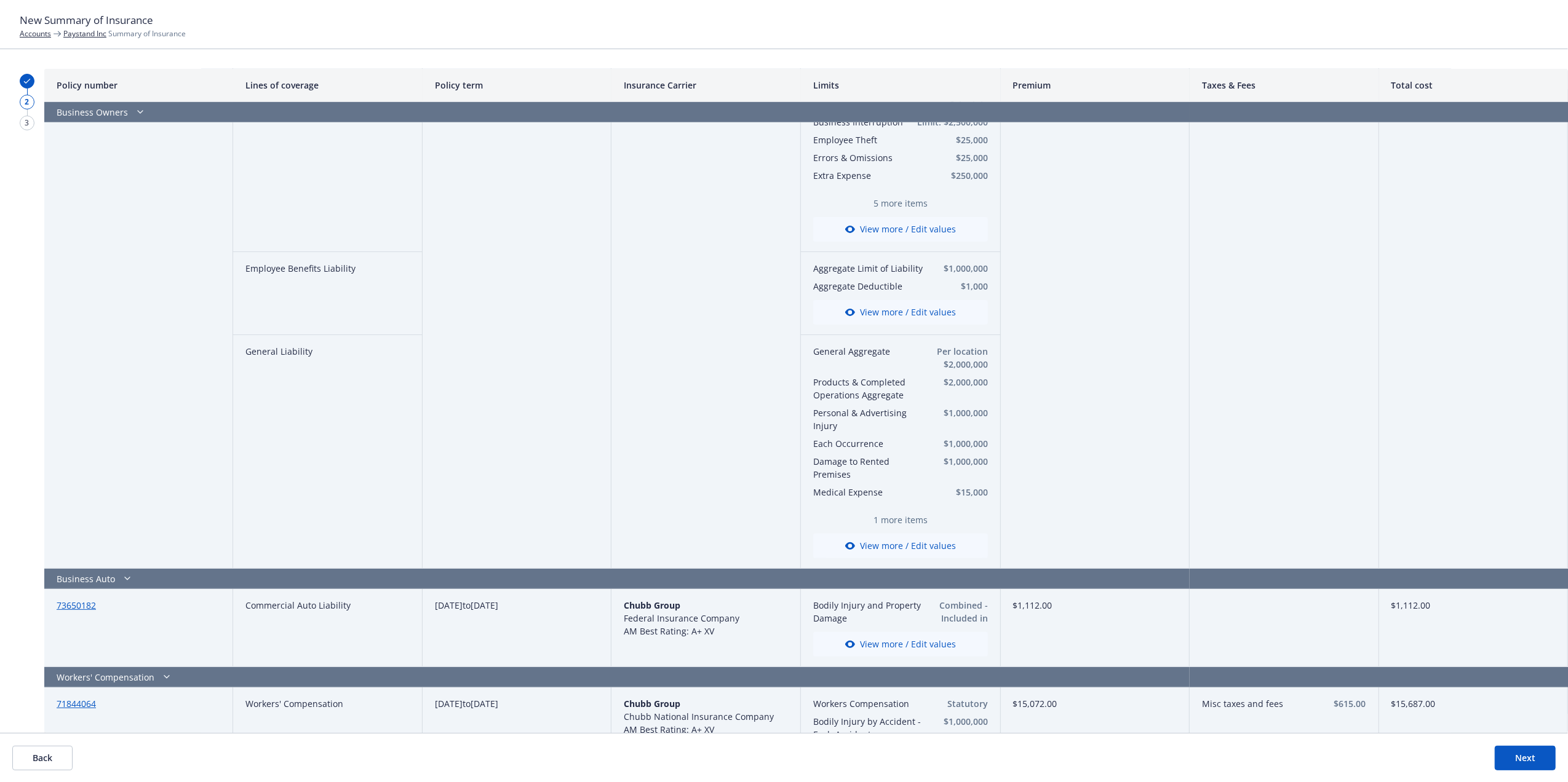
click at [866, 551] on button "View more / Edit values" at bounding box center [900, 546] width 175 height 25
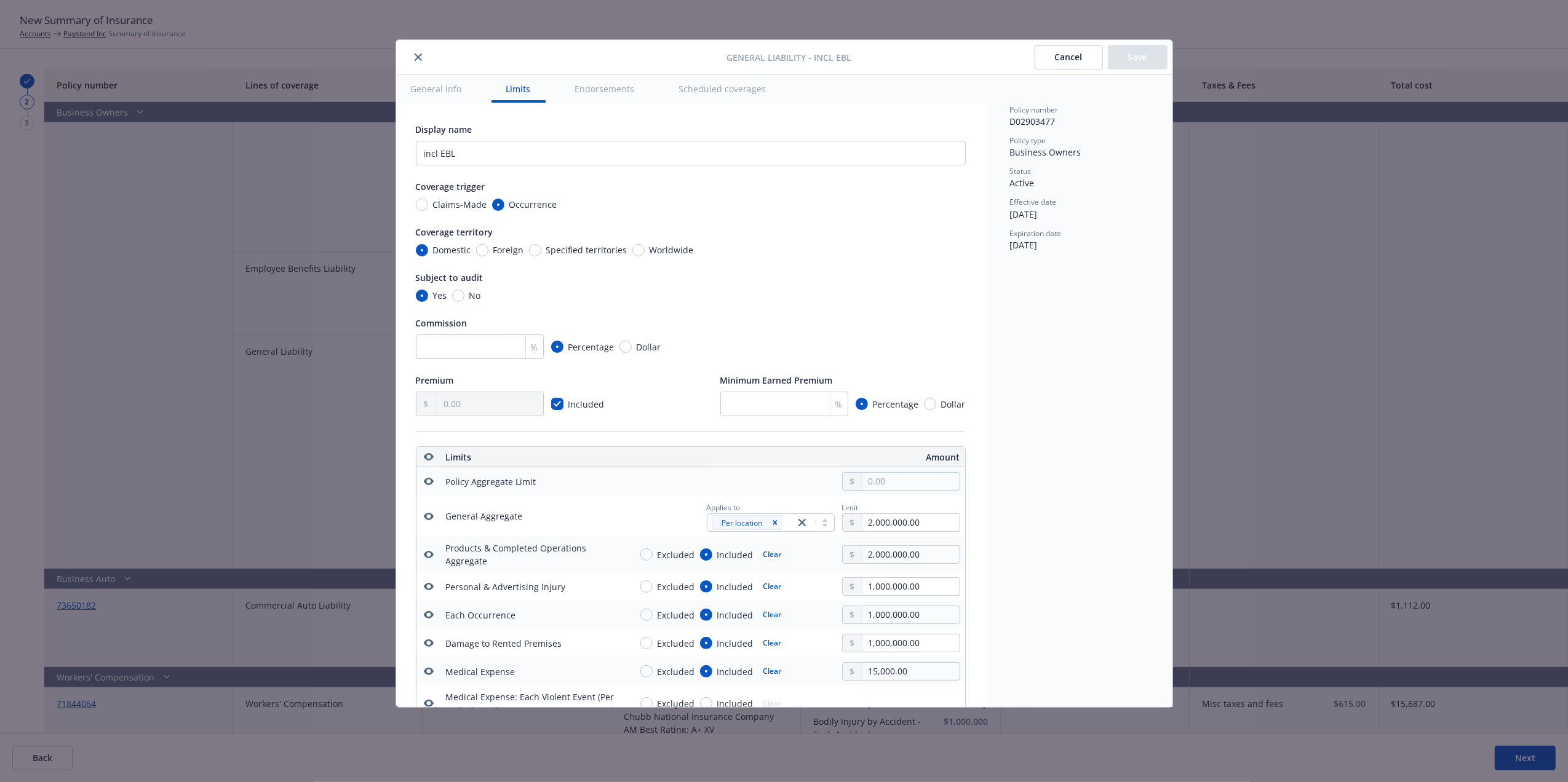
scroll to position [343, 0]
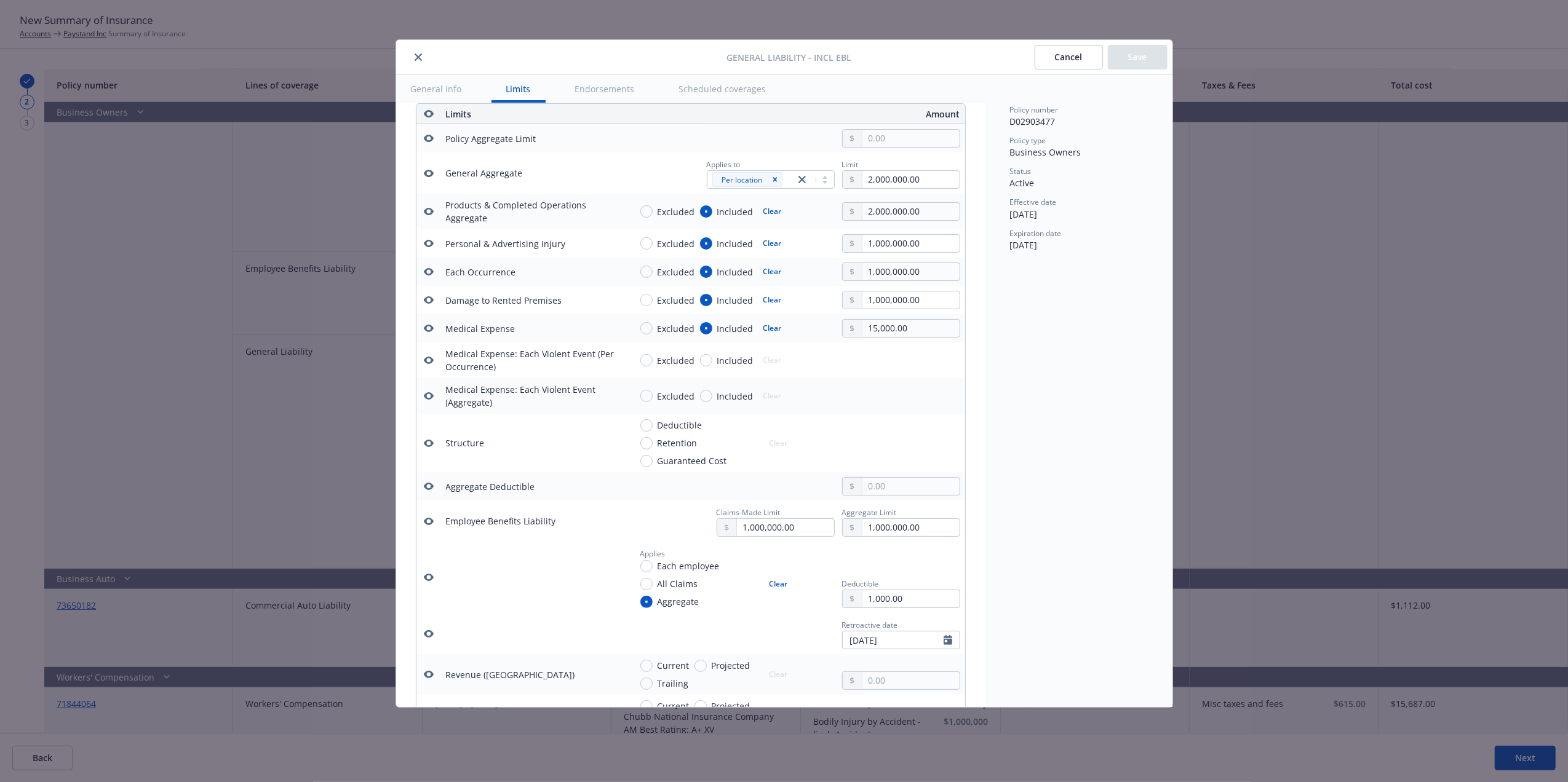
click at [1063, 62] on button "Cancel" at bounding box center [1069, 57] width 69 height 25
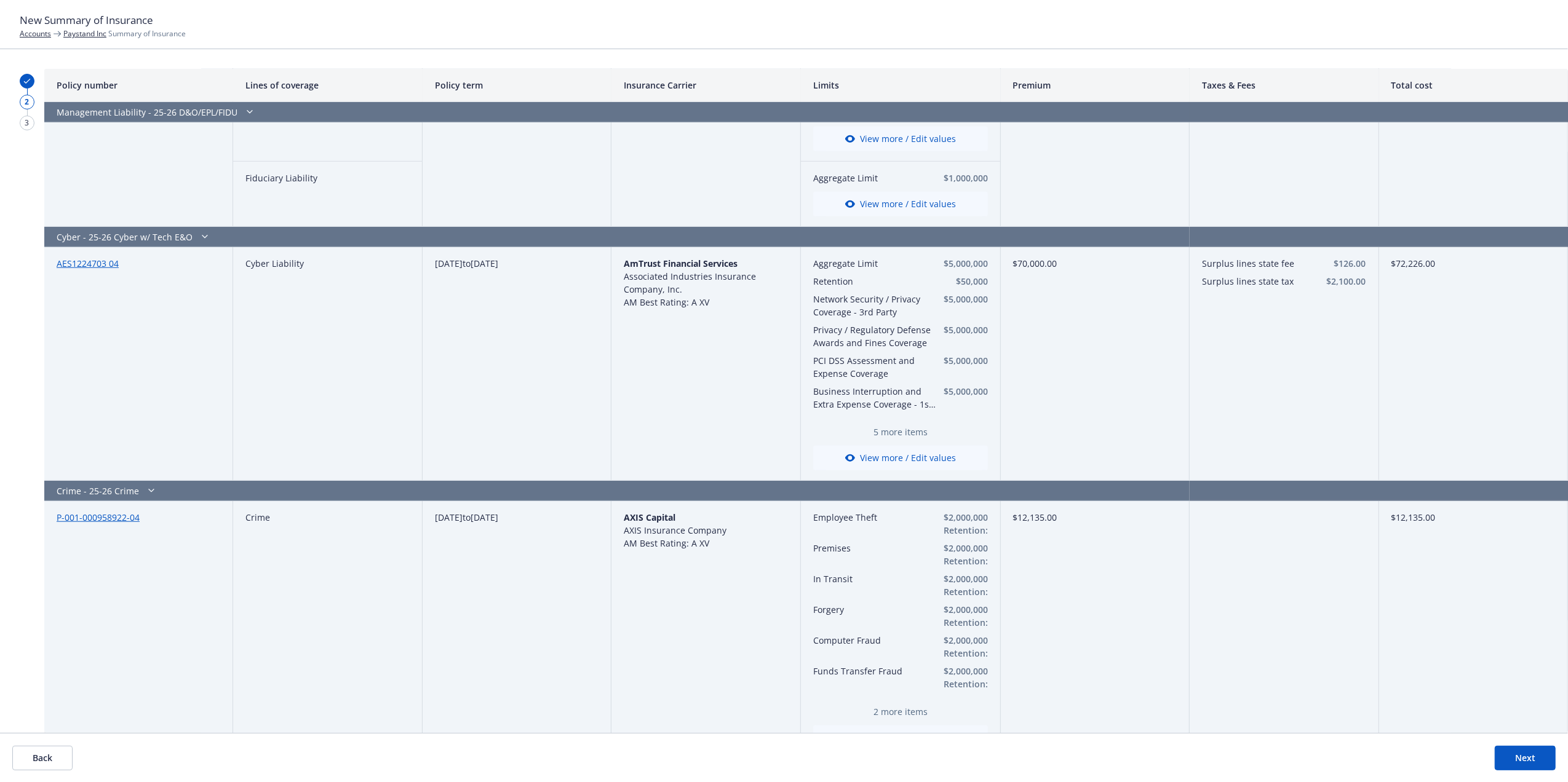
scroll to position [1177, 0]
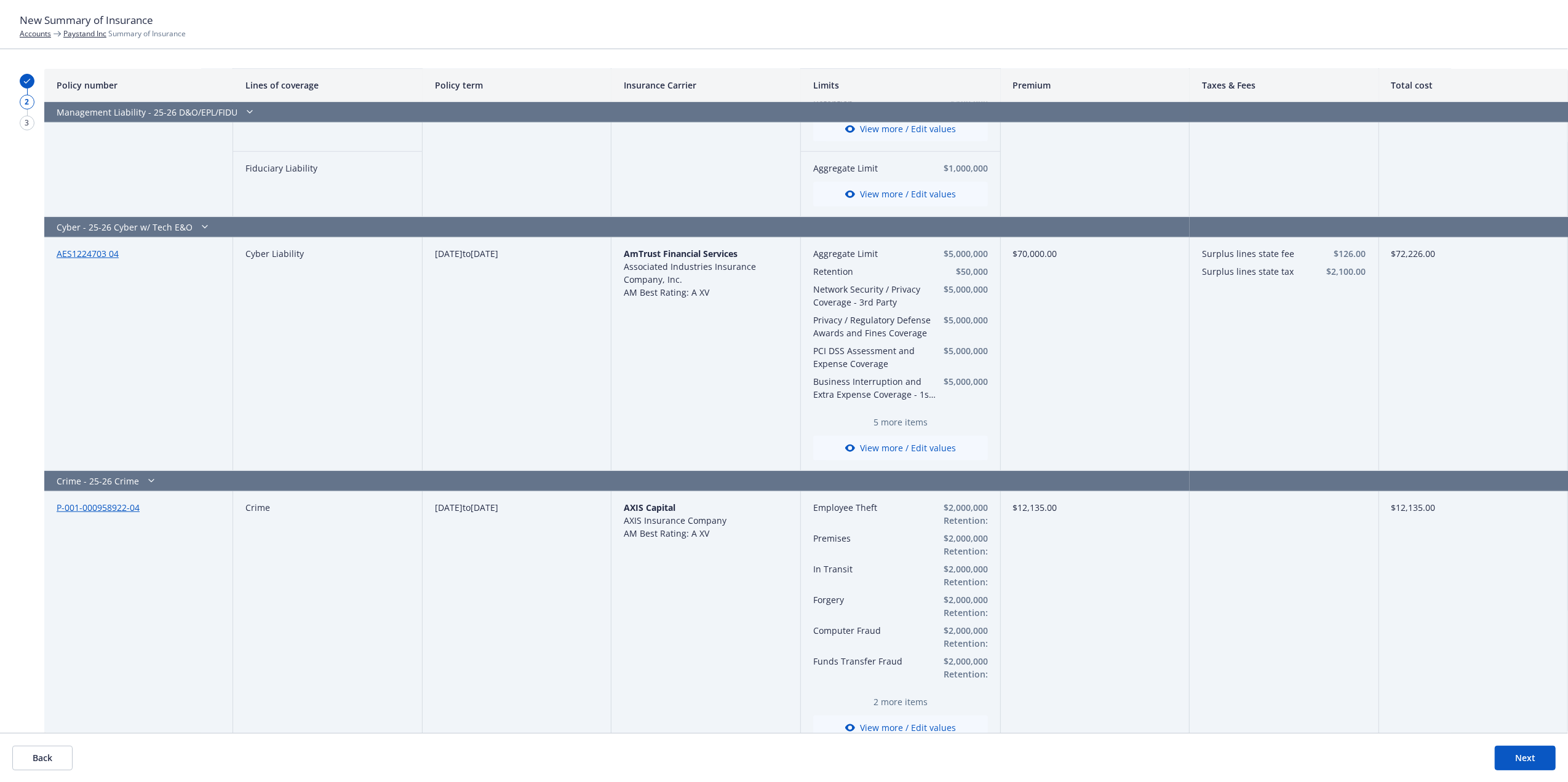
click at [897, 455] on button "View more / Edit values" at bounding box center [900, 448] width 175 height 25
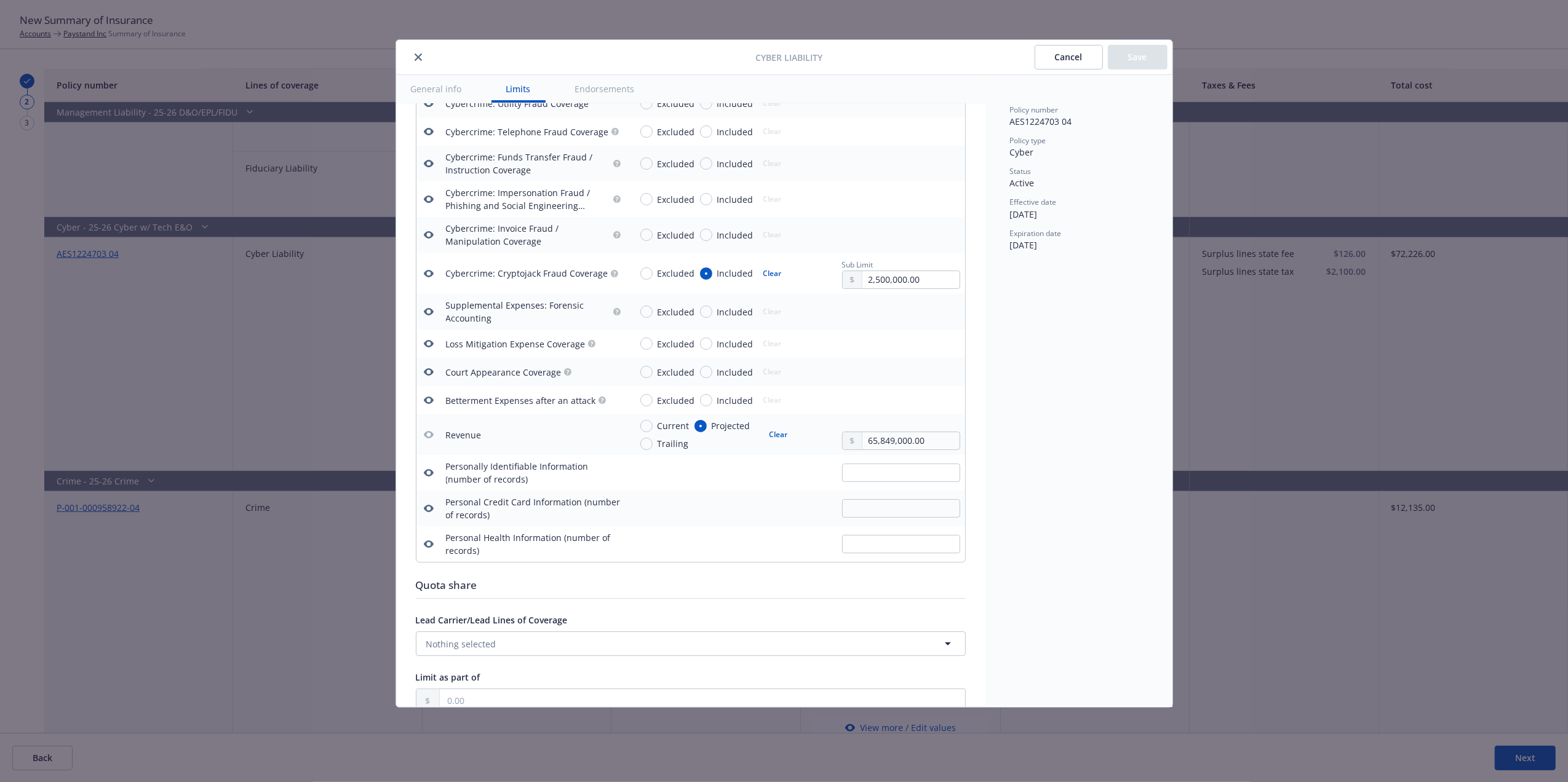
scroll to position [1861, 0]
click at [995, 588] on div "Policy number AES1224703 04 Policy type Cyber Status Active Effective date 07/1…" at bounding box center [1079, 391] width 187 height 633
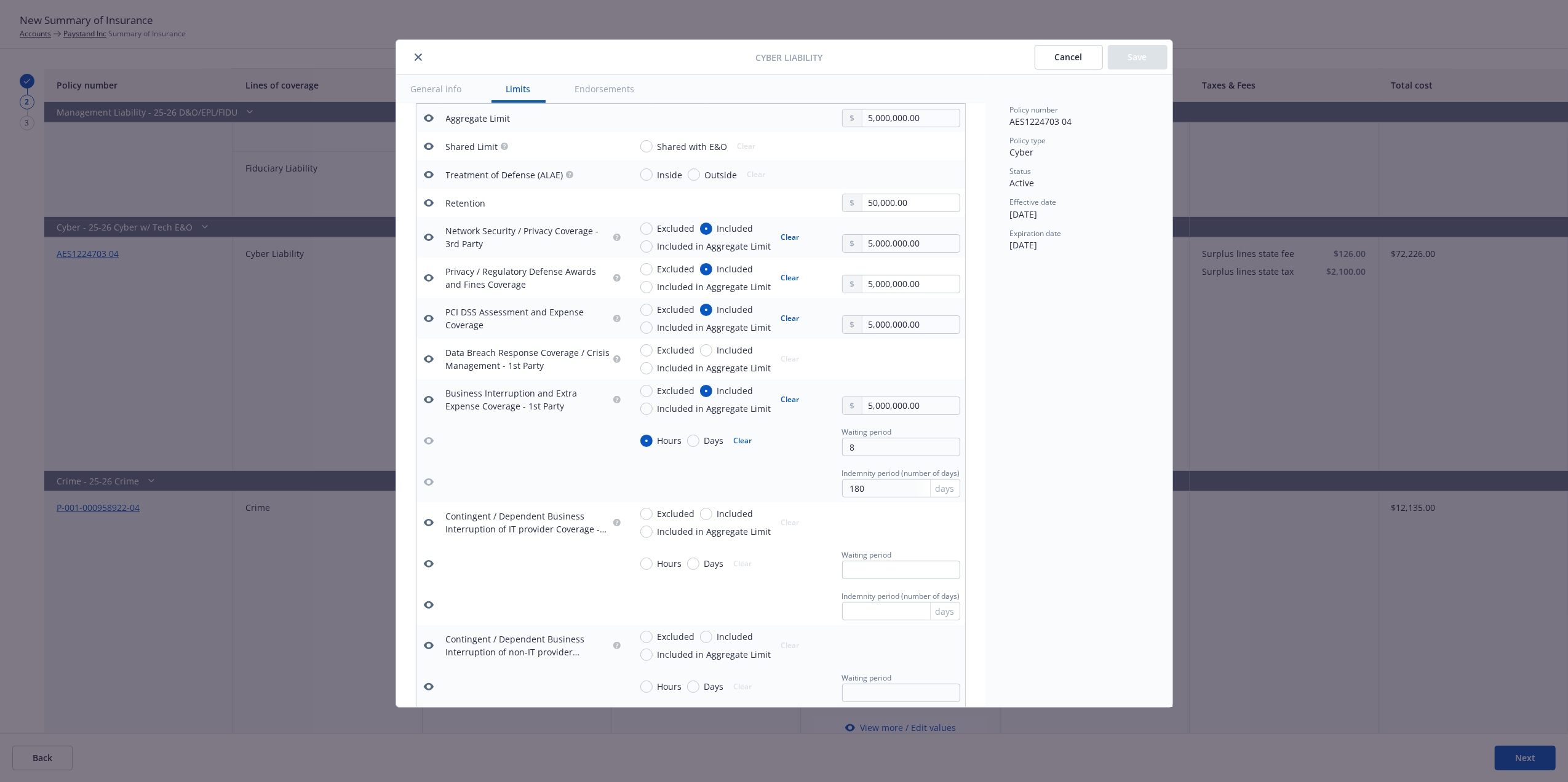
scroll to position [413, 0]
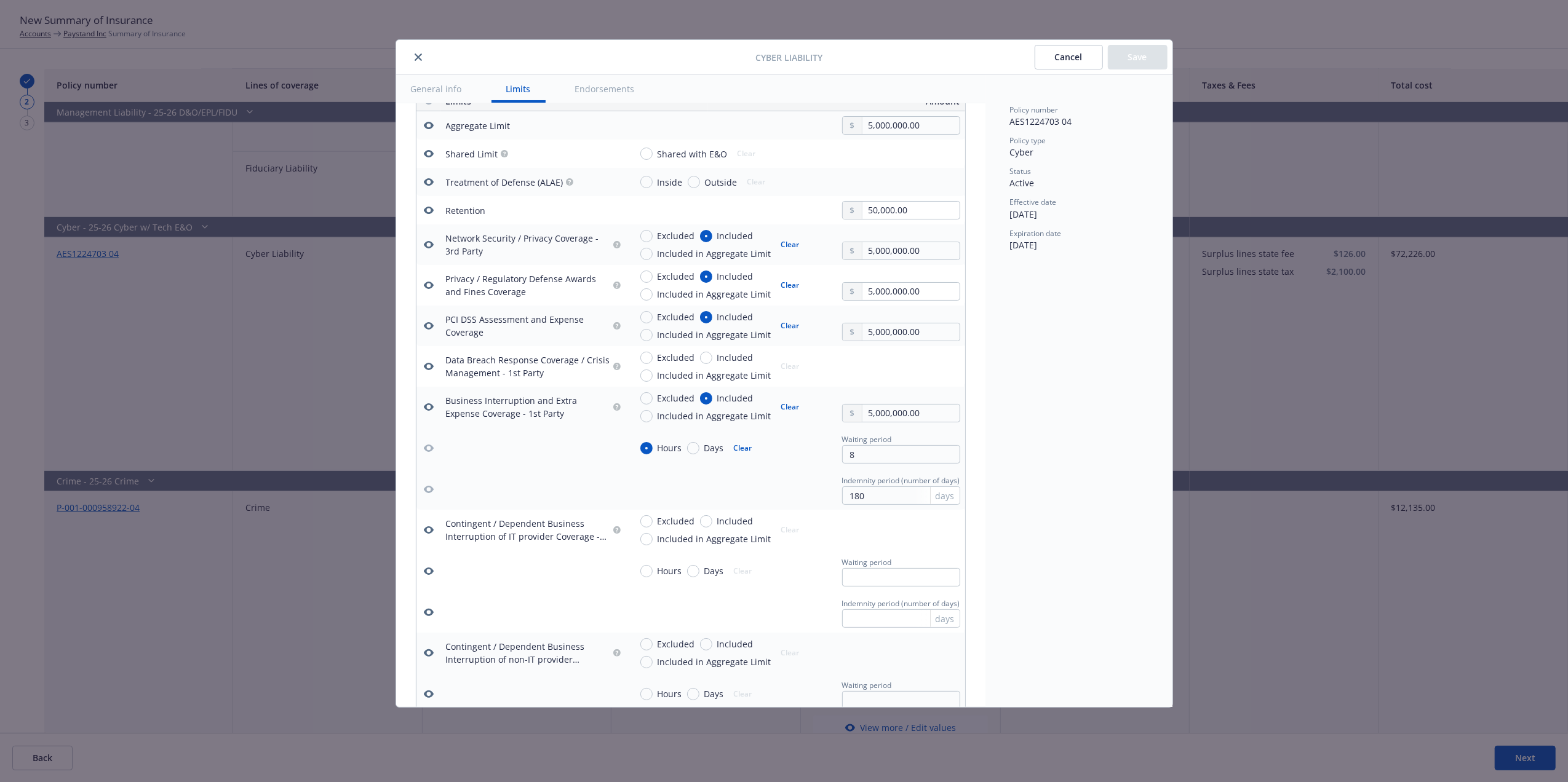
click at [1085, 56] on button "Cancel" at bounding box center [1069, 57] width 69 height 25
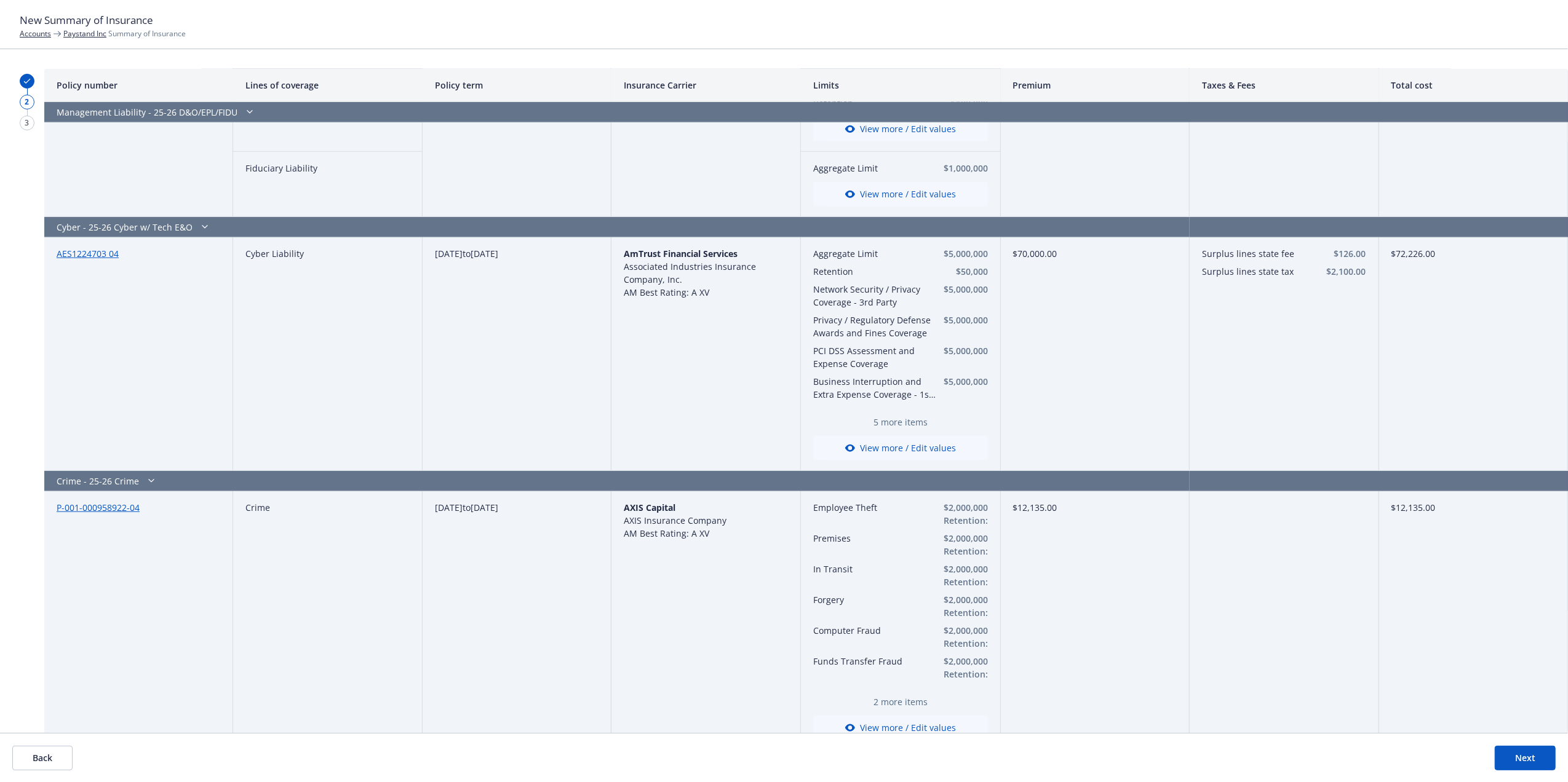
scroll to position [1200, 0]
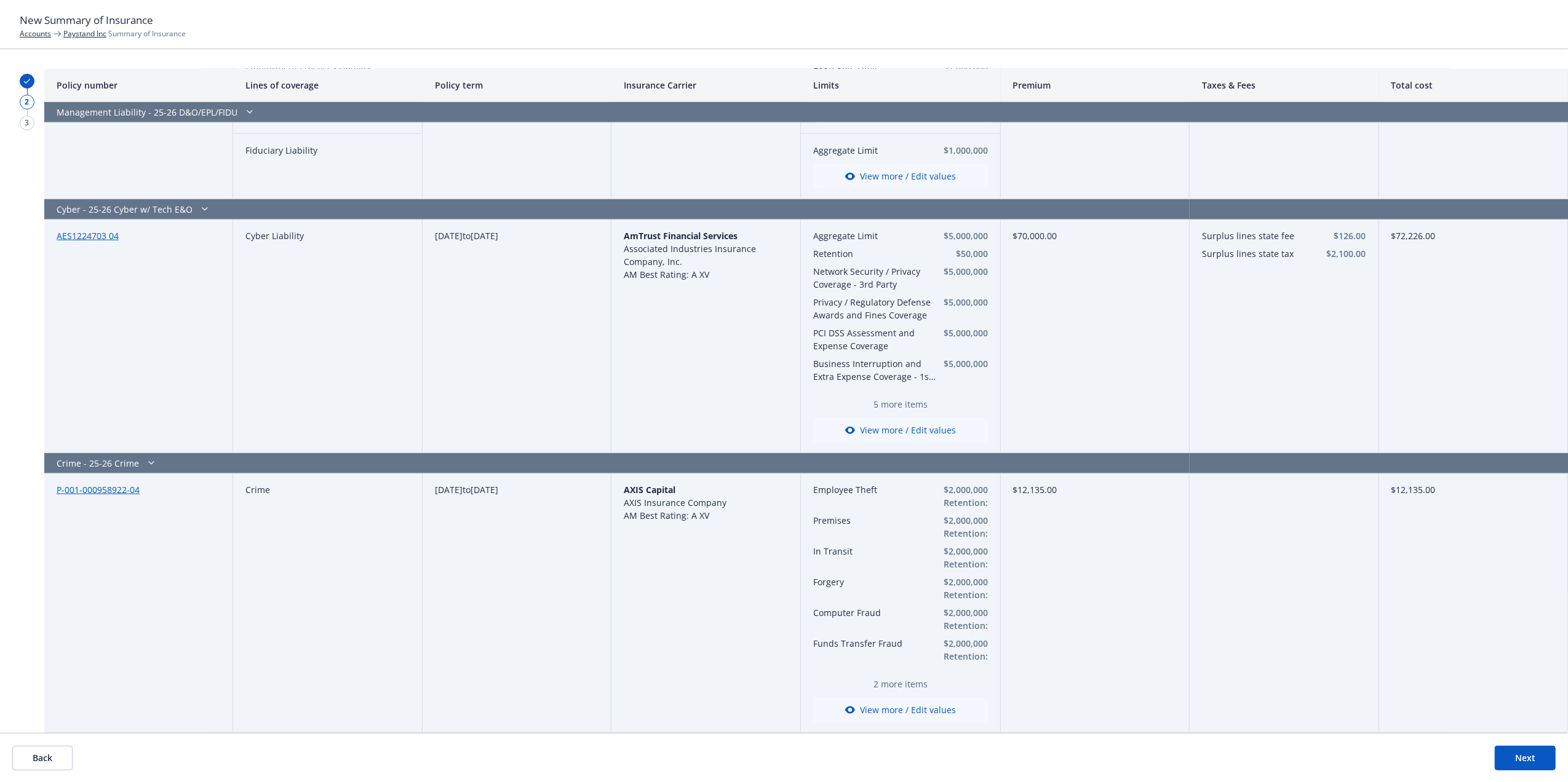
click at [881, 706] on button "View more / Edit values" at bounding box center [900, 710] width 175 height 25
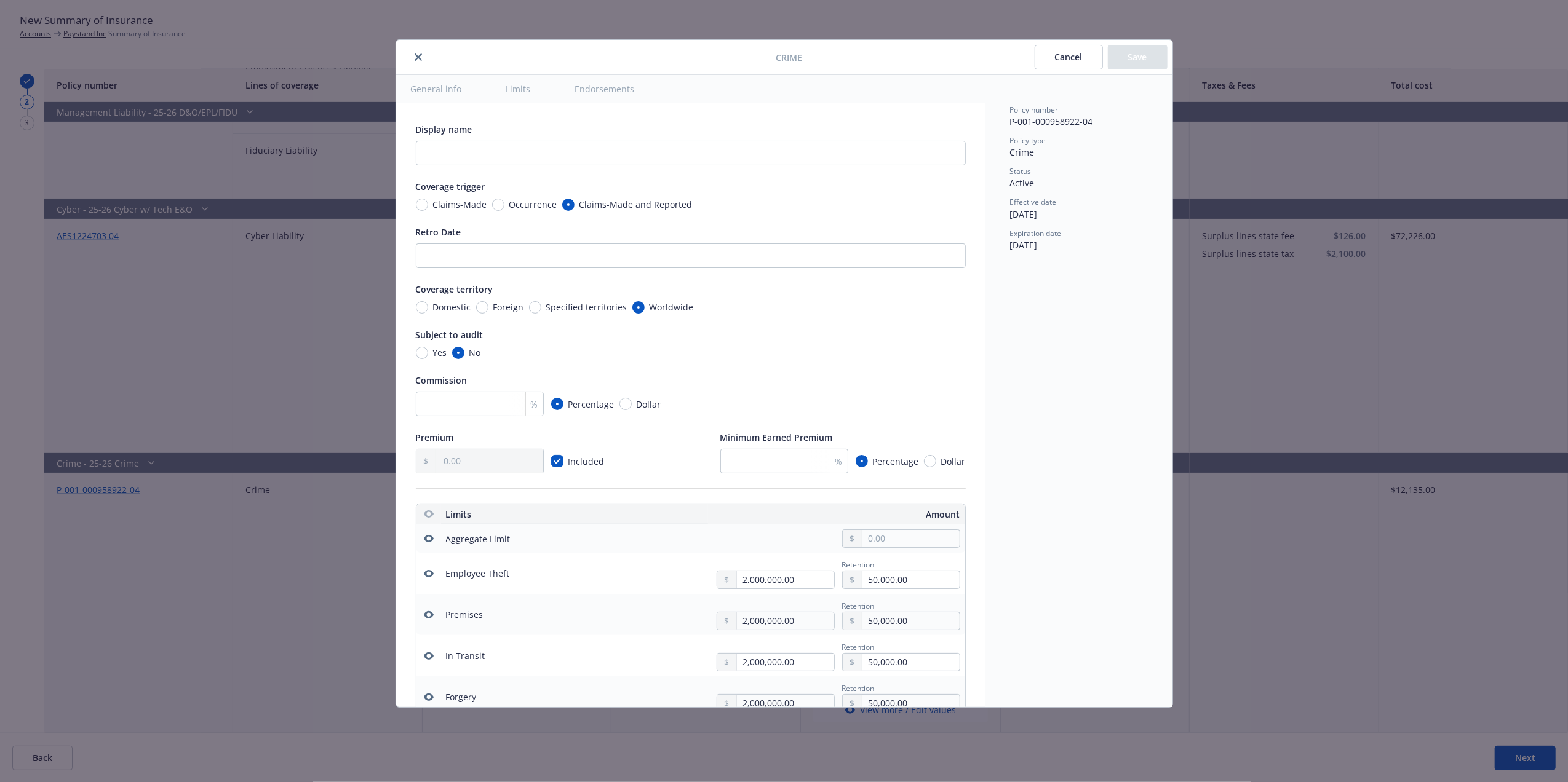
scroll to position [401, 0]
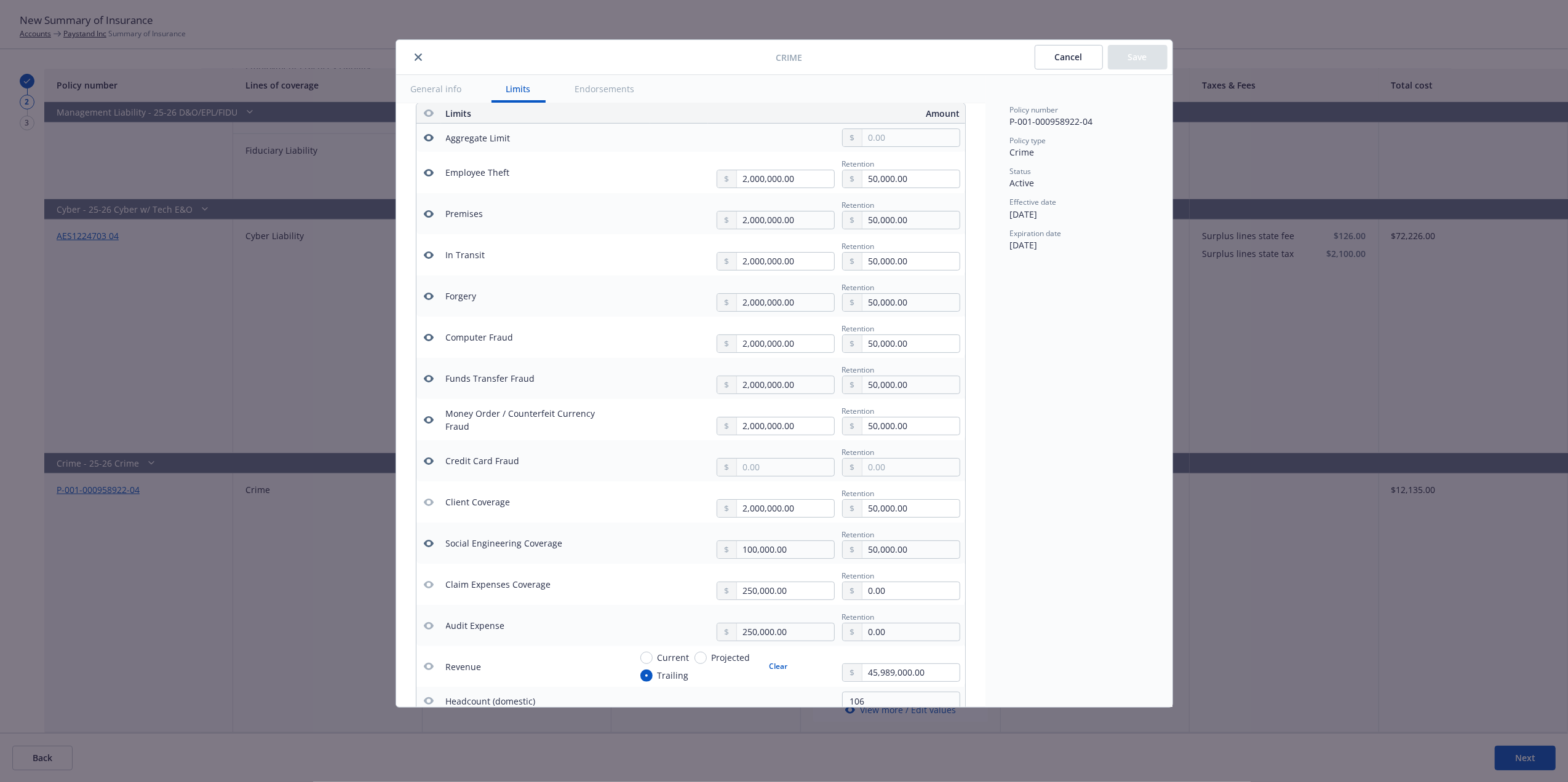
click at [1050, 59] on button "Cancel" at bounding box center [1069, 57] width 69 height 25
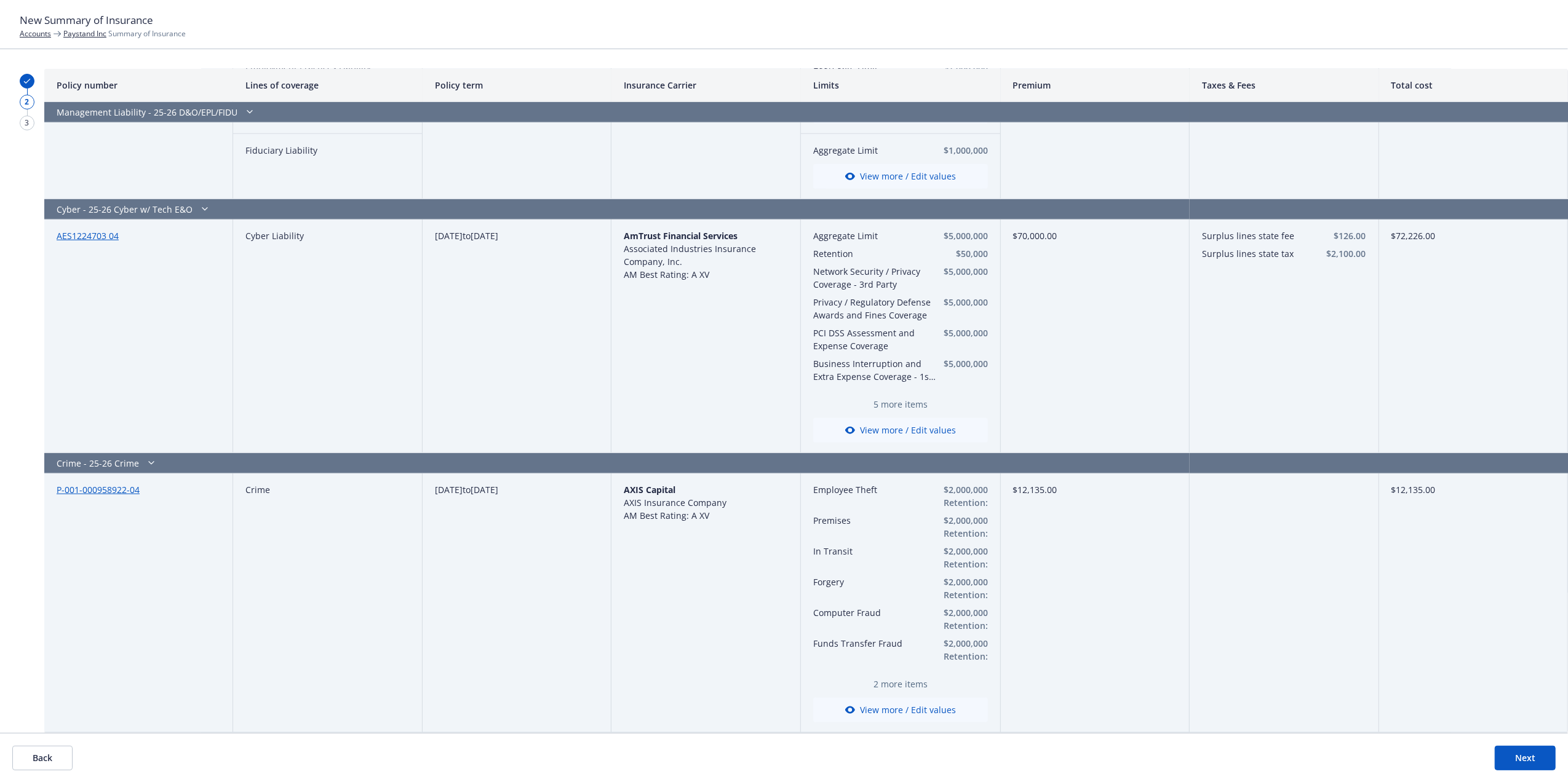
click at [1524, 764] on button "Next" at bounding box center [1525, 758] width 61 height 25
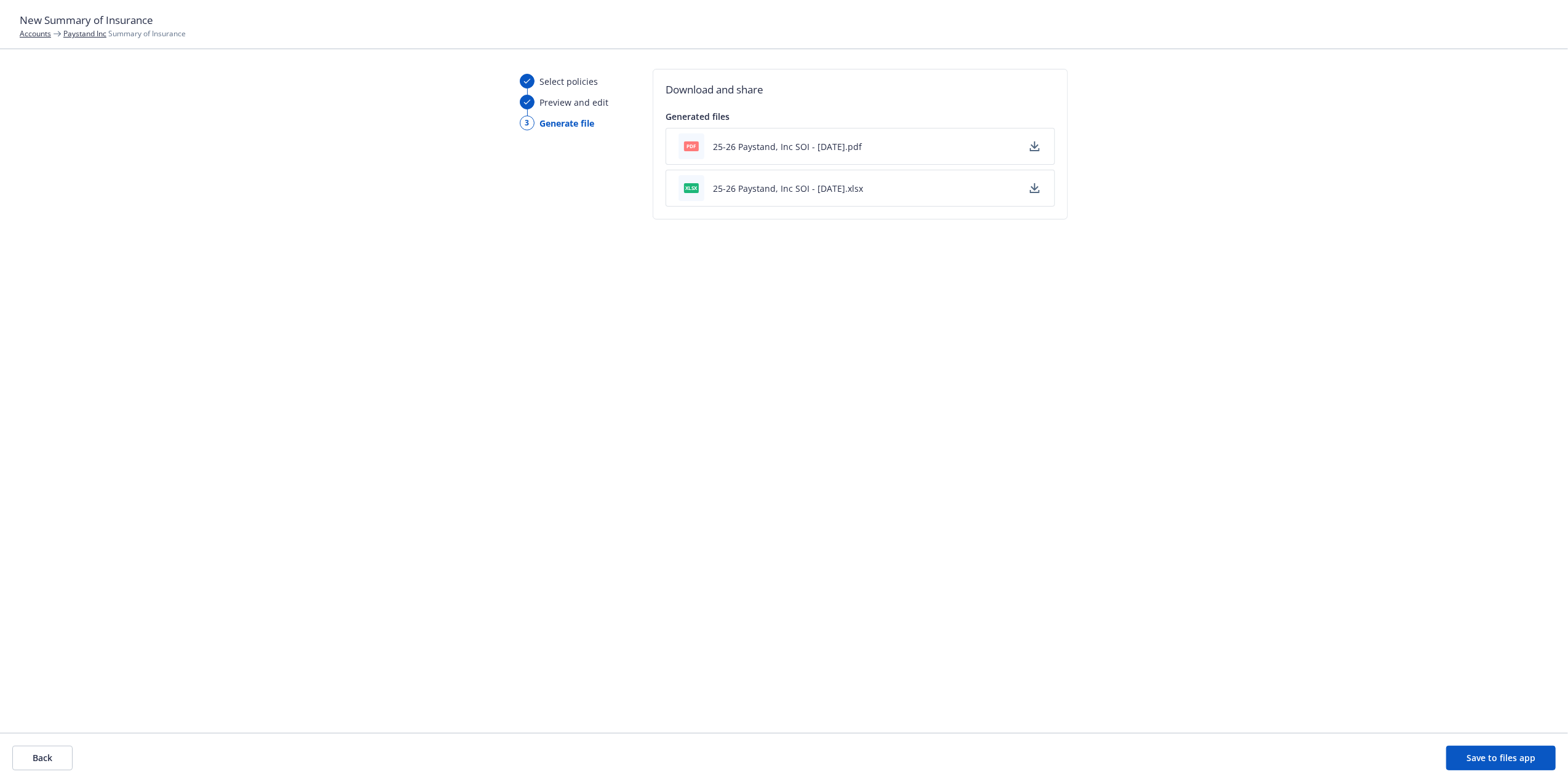
click at [1035, 188] on icon "button" at bounding box center [1035, 187] width 8 height 8
click at [1037, 145] on icon "button" at bounding box center [1034, 146] width 10 height 10
drag, startPoint x: 1538, startPoint y: 758, endPoint x: 1533, endPoint y: 742, distance: 16.8
click at [1538, 758] on button "Save to files app" at bounding box center [1501, 758] width 109 height 25
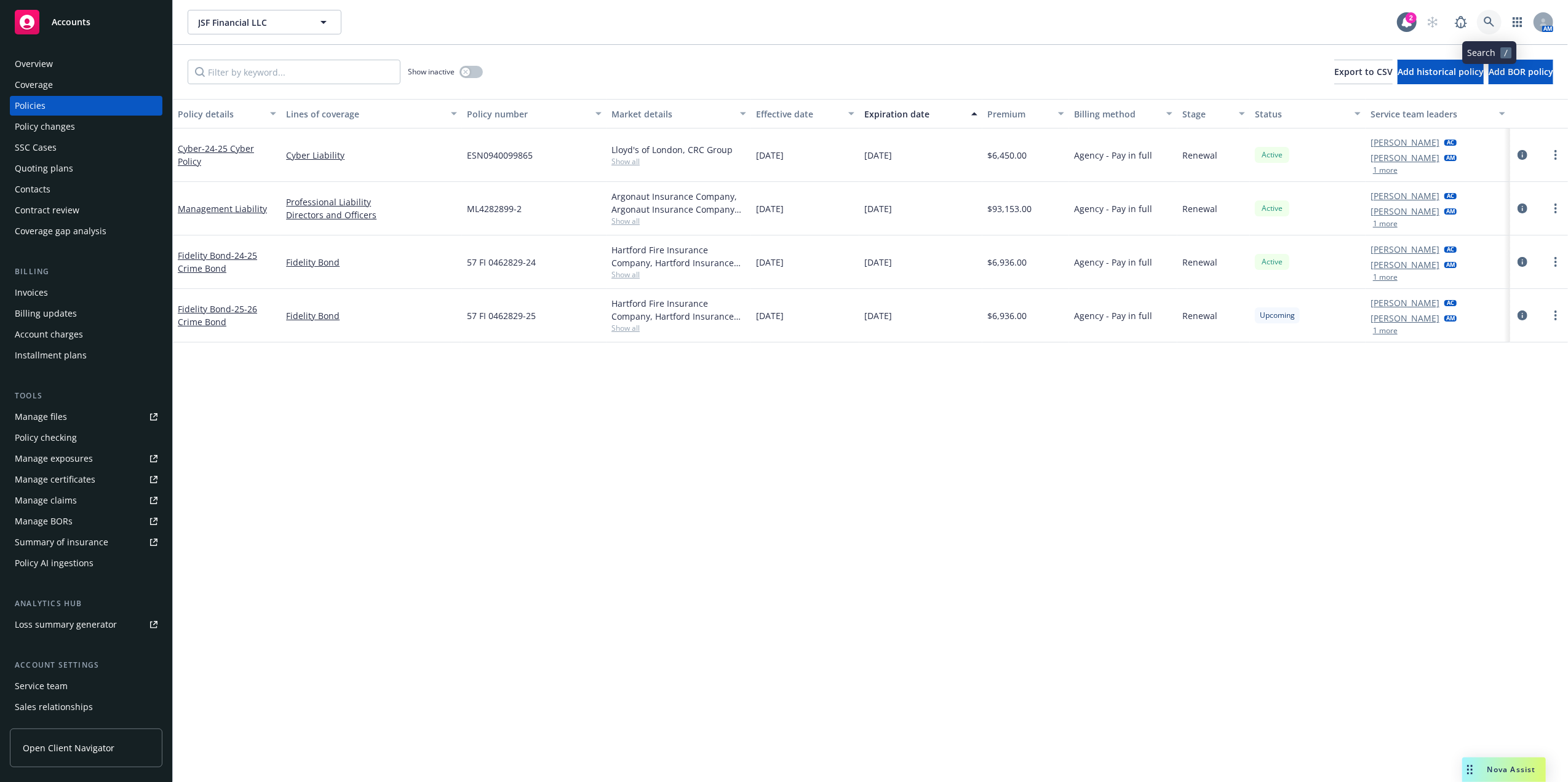
click at [1485, 12] on link at bounding box center [1489, 22] width 25 height 25
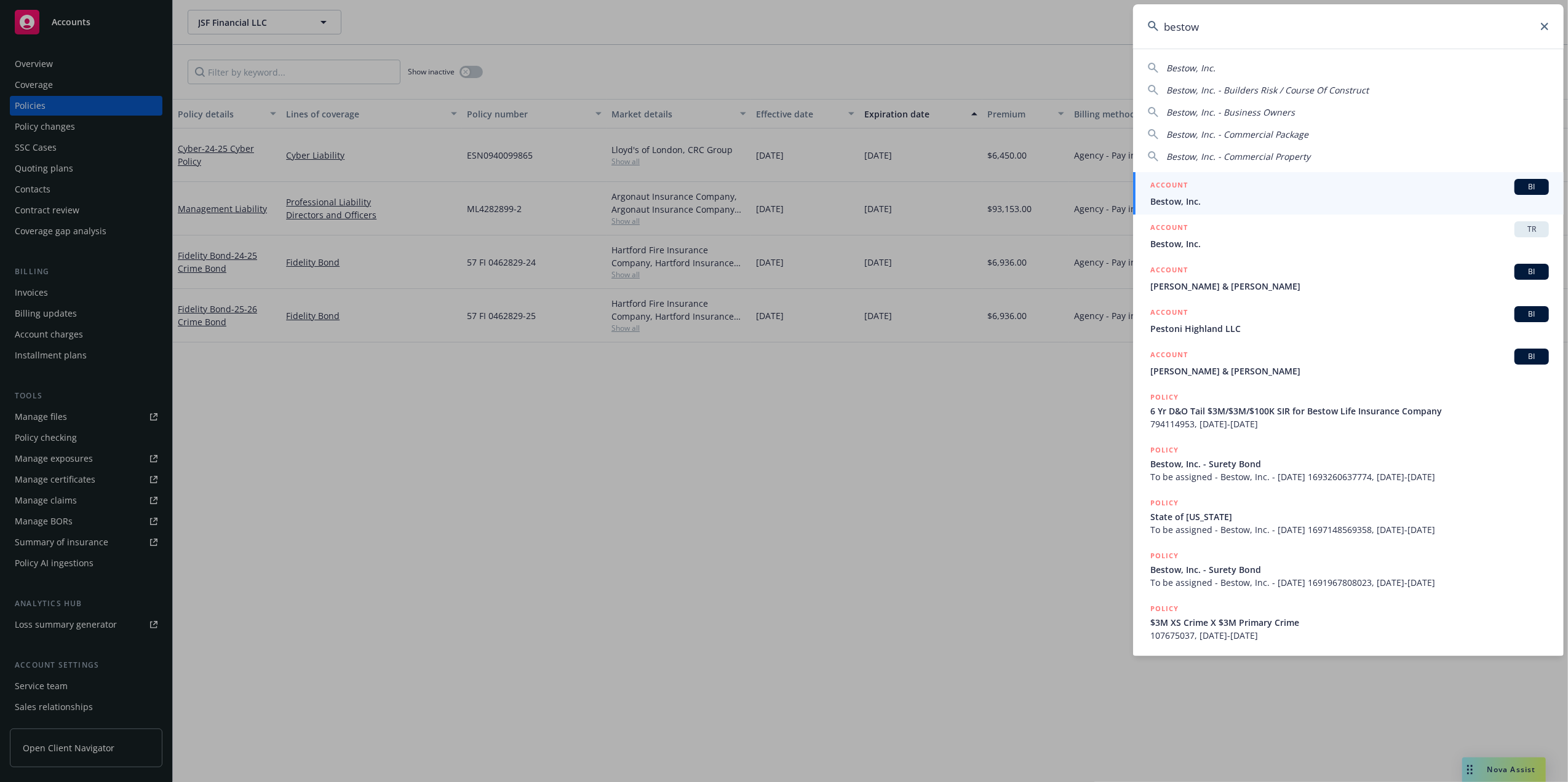
type input "bestow"
click at [1204, 192] on div "ACCOUNT BI" at bounding box center [1349, 186] width 398 height 16
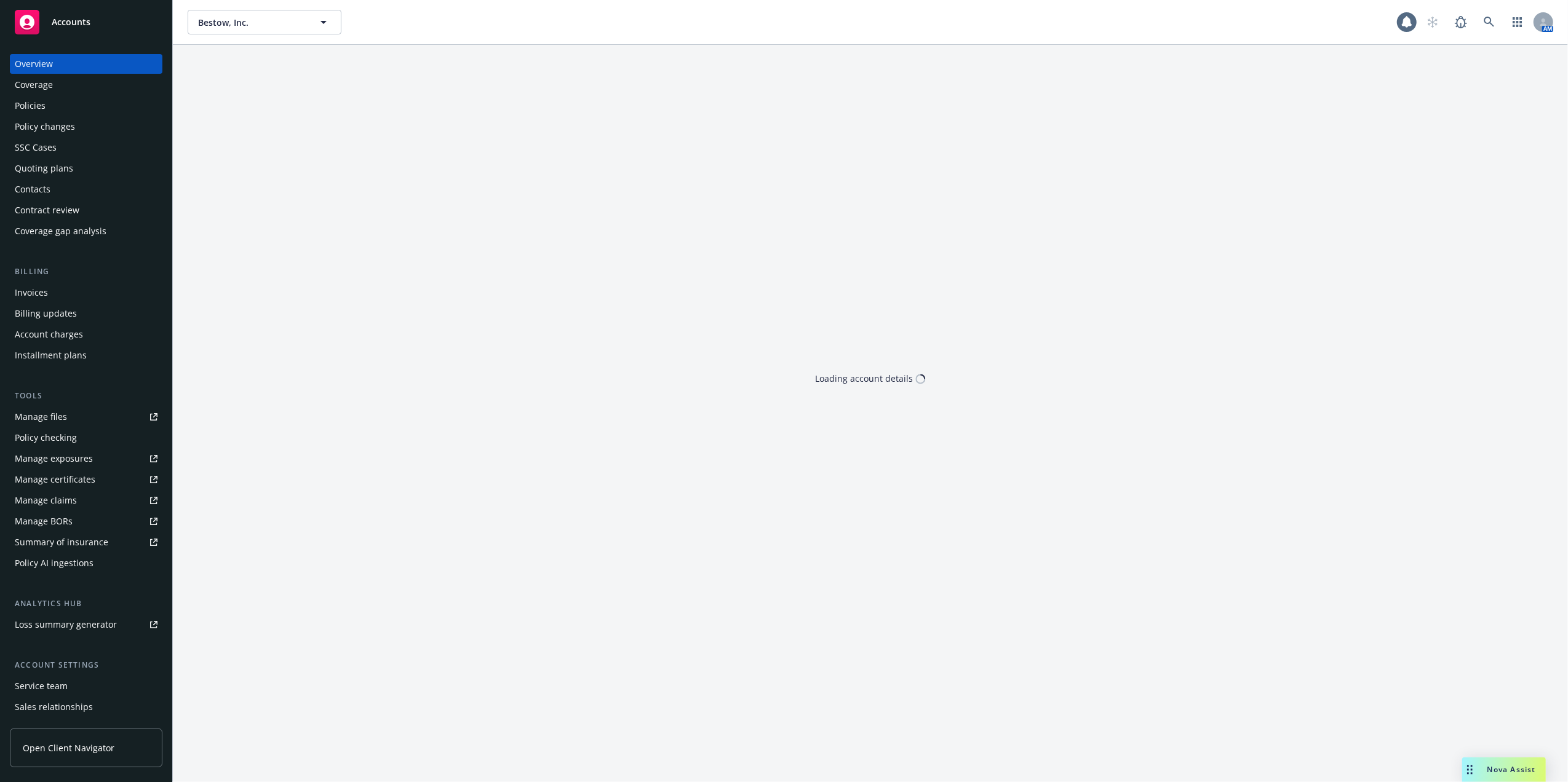
click at [75, 284] on div "Invoices" at bounding box center [86, 293] width 143 height 20
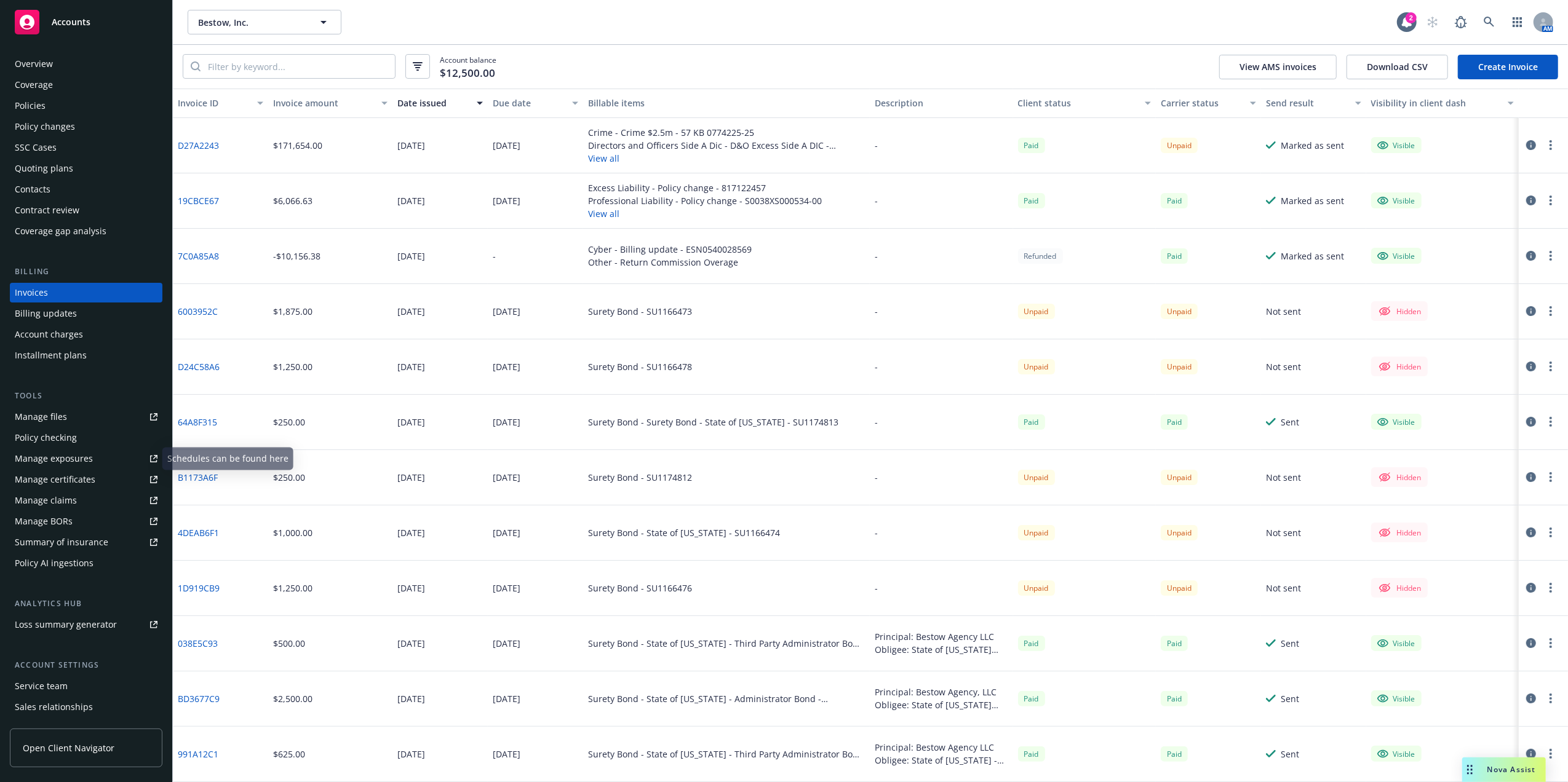
click at [54, 485] on div "Manage certificates" at bounding box center [55, 480] width 81 height 20
click at [75, 106] on div "Policies" at bounding box center [86, 106] width 143 height 20
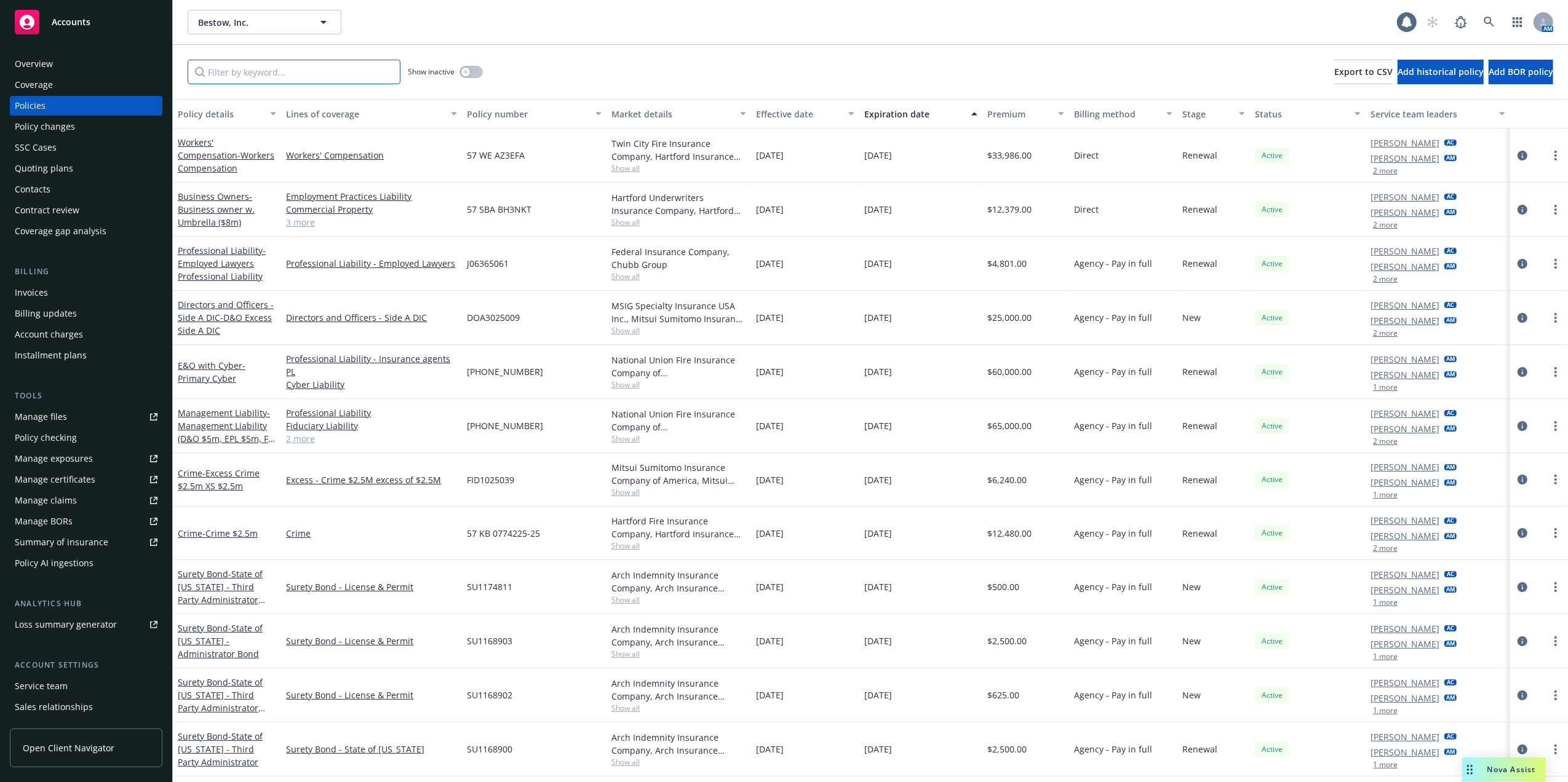
click at [305, 72] on input "Filter by keyword..." at bounding box center [294, 72] width 213 height 25
type input "fid"
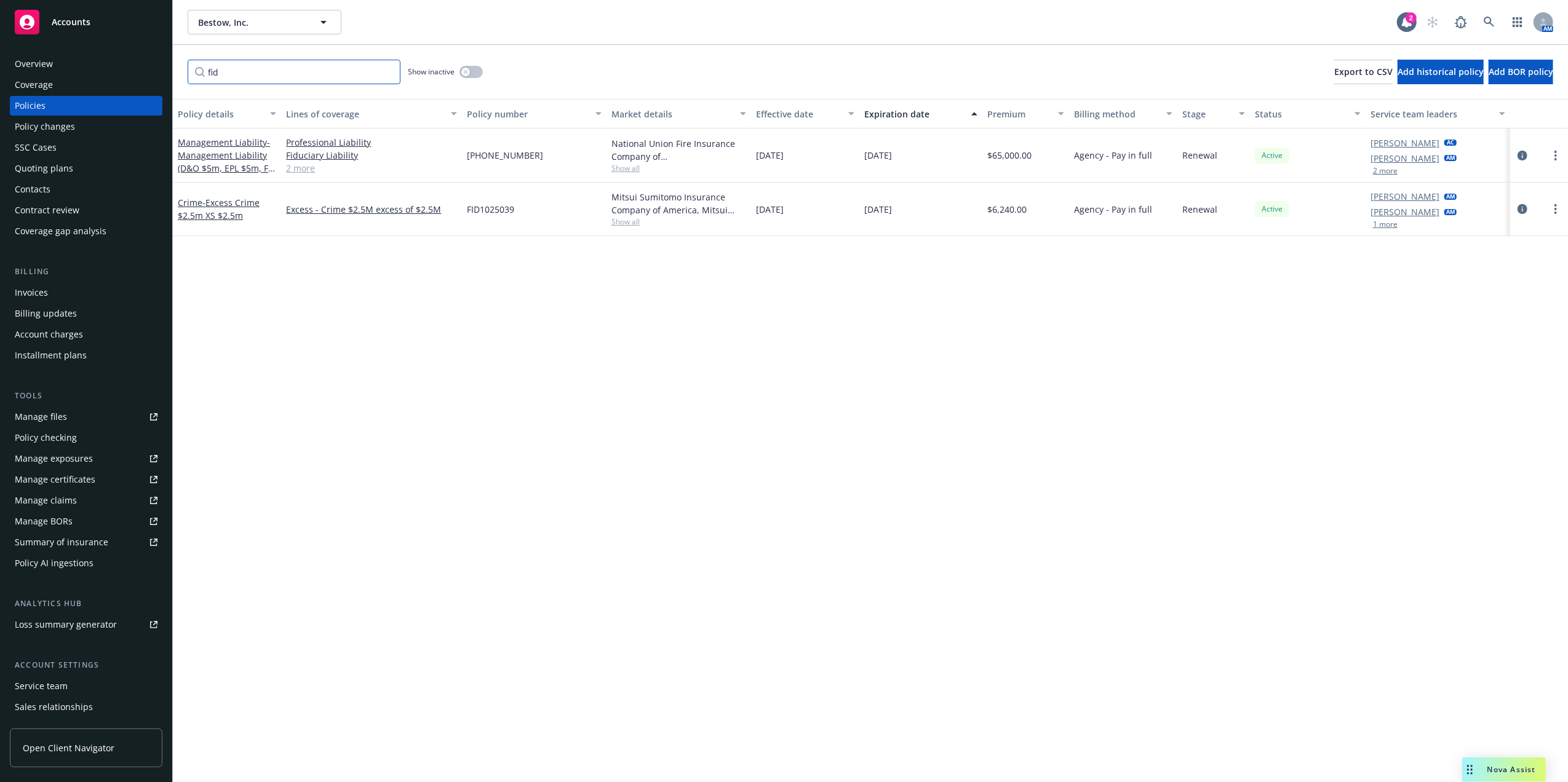
click at [385, 72] on input "fid" at bounding box center [294, 72] width 213 height 25
click at [341, 77] on input "Filter by keyword..." at bounding box center [294, 72] width 213 height 25
type input "crime"
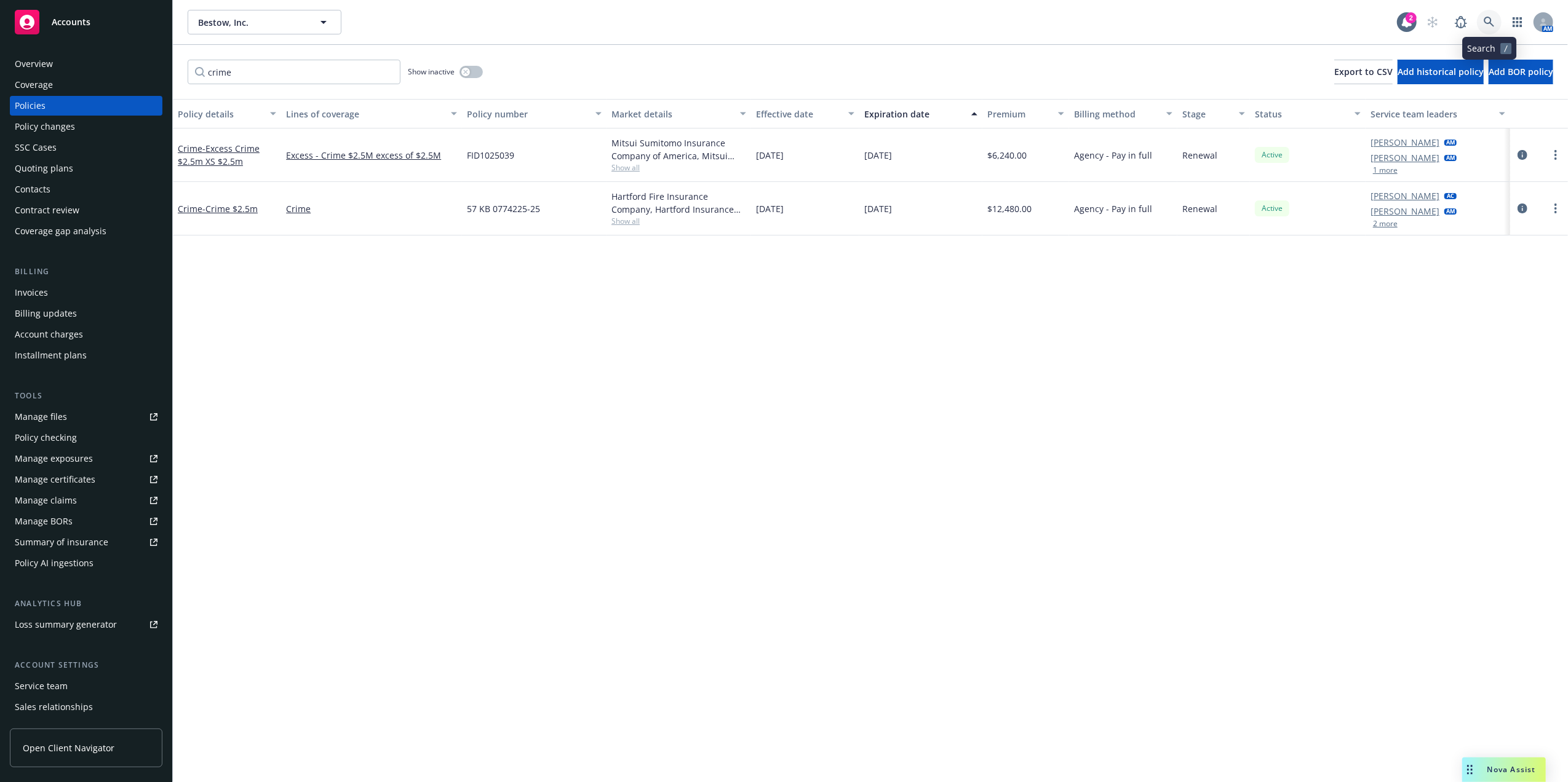
click at [1482, 18] on link at bounding box center [1489, 22] width 25 height 25
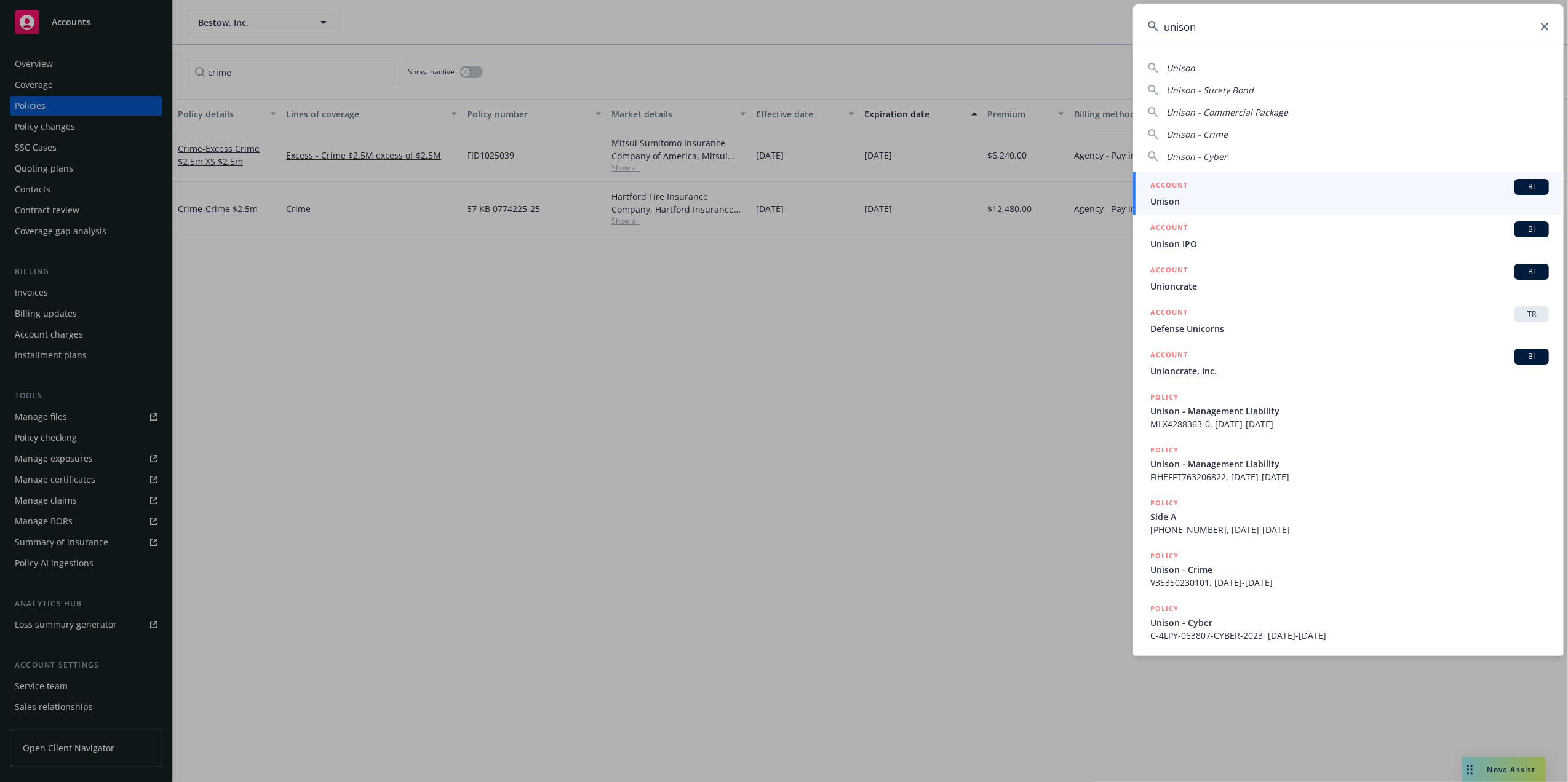
type input "unison"
click at [1254, 200] on span "Unison" at bounding box center [1349, 201] width 398 height 13
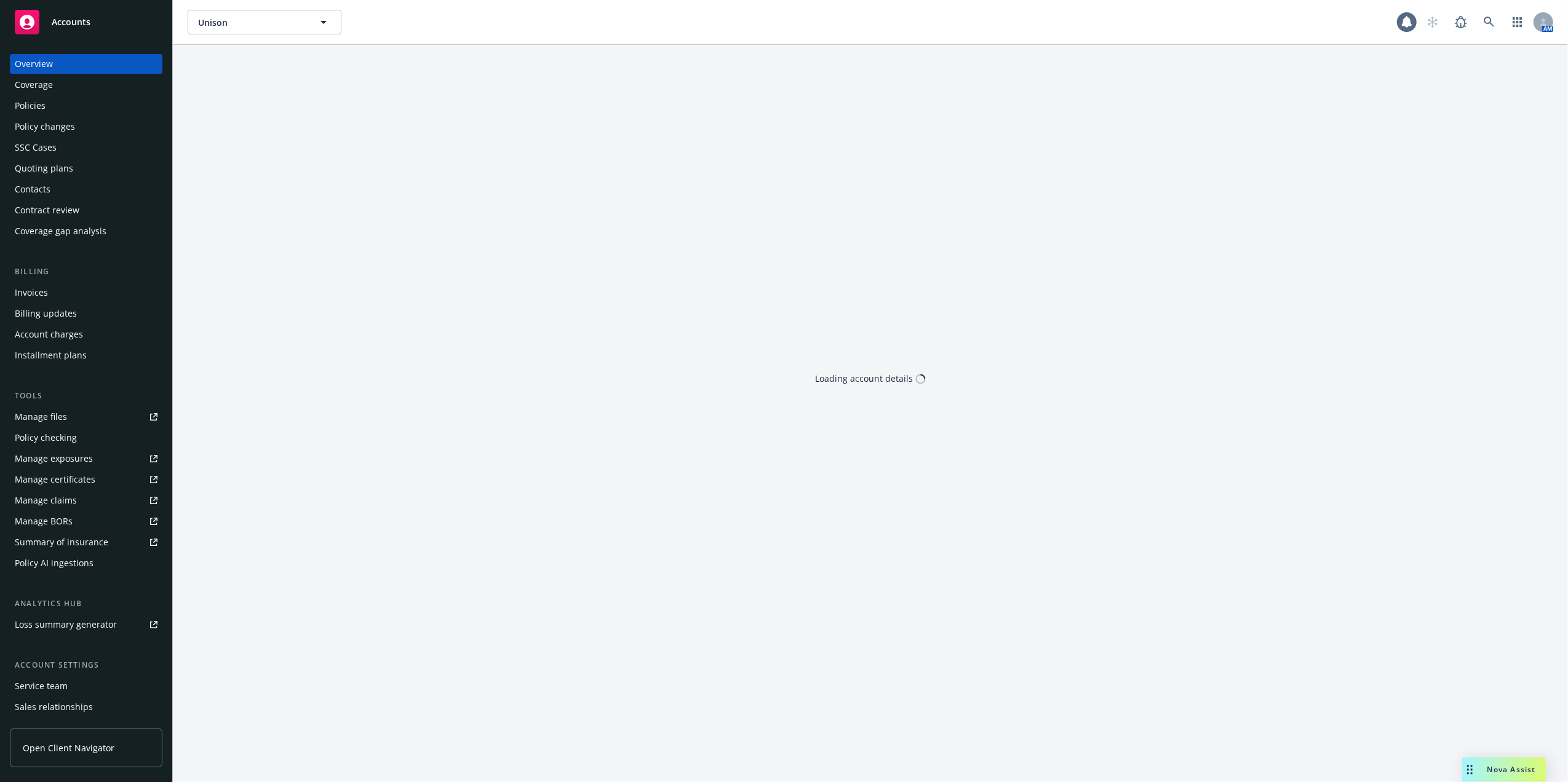
click at [52, 104] on div "Policies" at bounding box center [86, 106] width 143 height 20
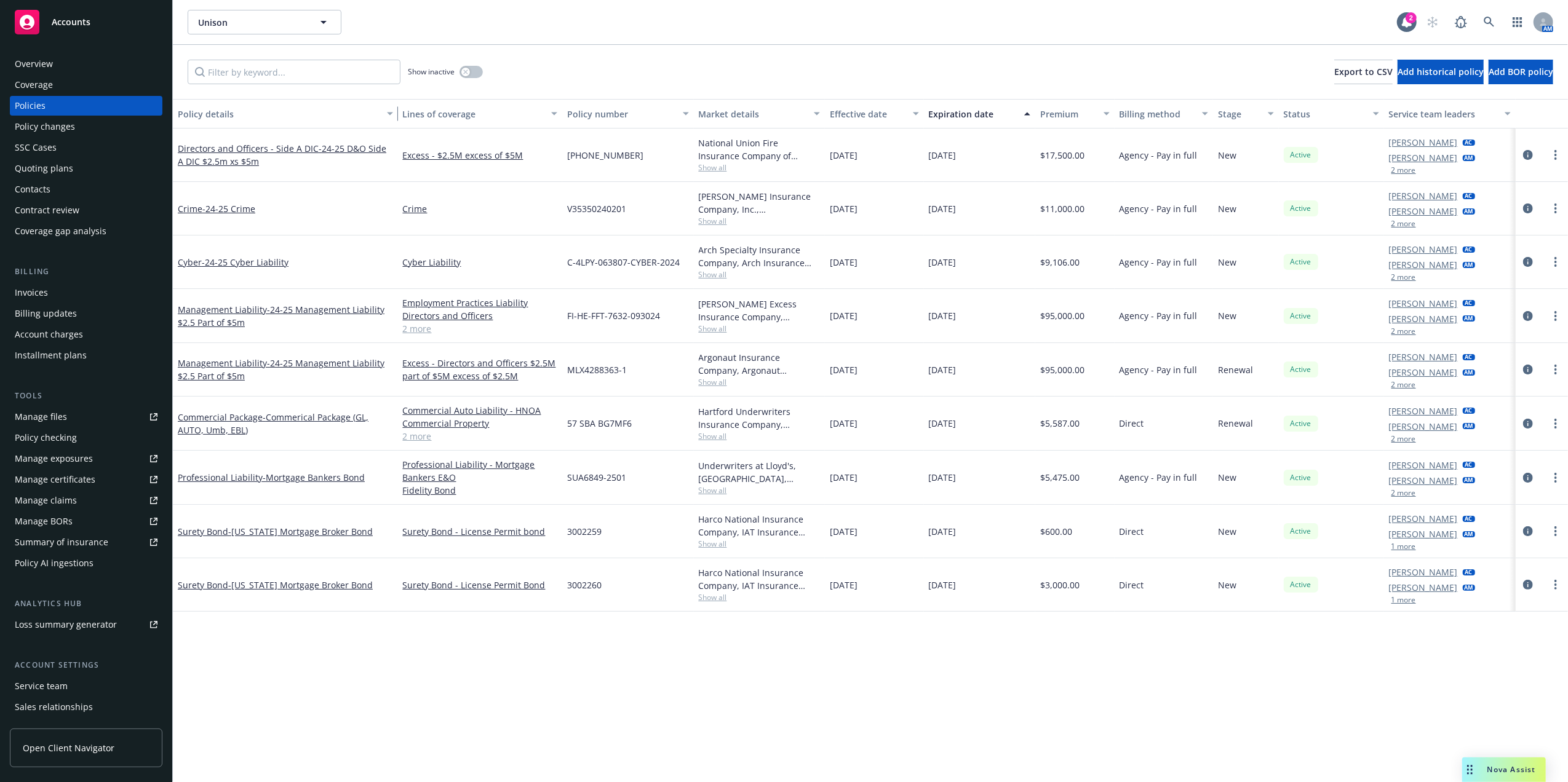
drag, startPoint x: 281, startPoint y: 107, endPoint x: 409, endPoint y: 107, distance: 128.0
click at [409, 107] on div "Policy details Lines of coverage Policy number Market details Effective date Ex…" at bounding box center [870, 114] width 1395 height 29
click at [207, 422] on link "Commercial Package - Commerical Package (GL, AUTO, Umb, EBL)" at bounding box center [287, 424] width 219 height 25
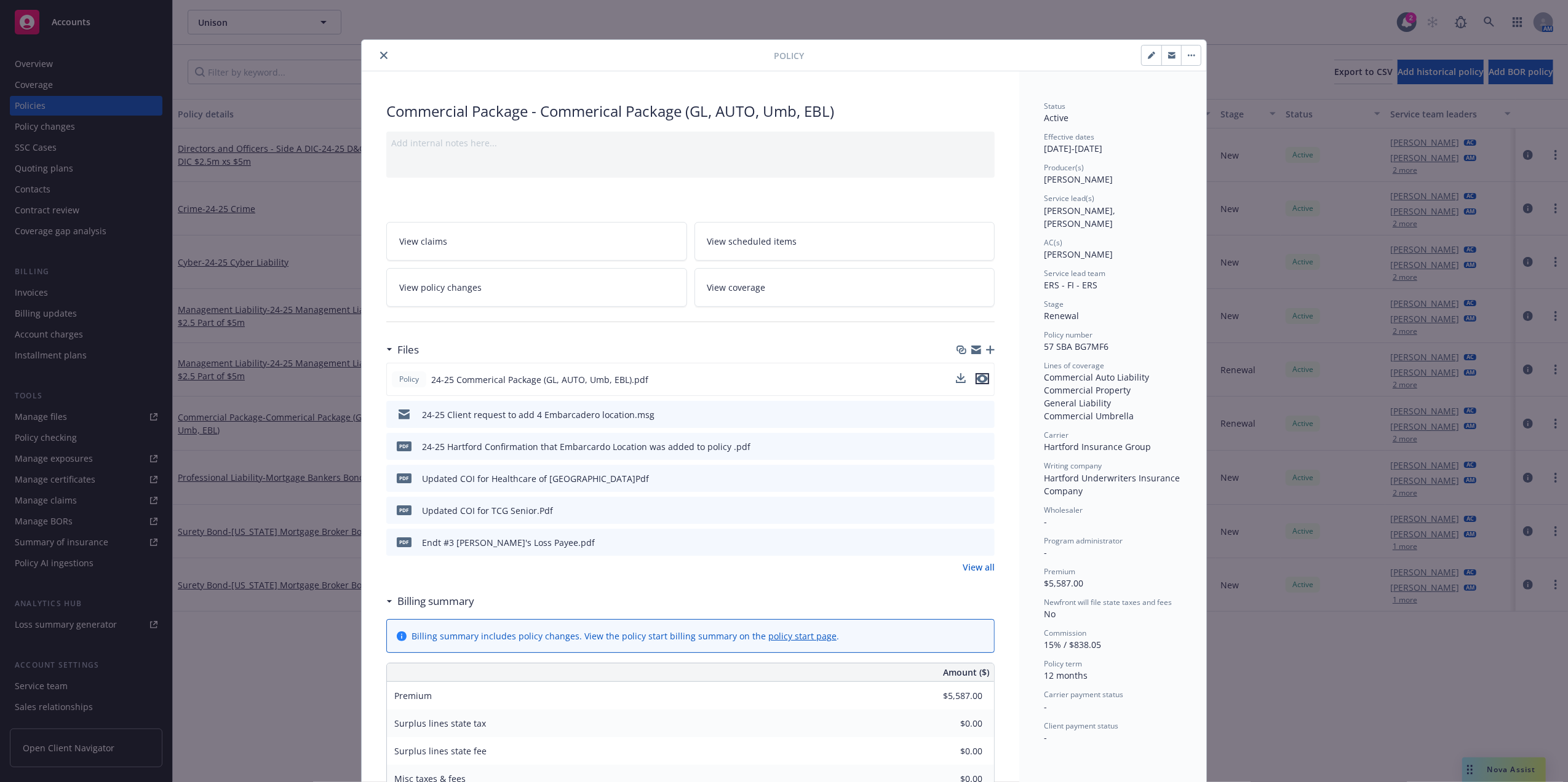
click at [978, 381] on icon "preview file" at bounding box center [982, 378] width 11 height 8
click at [380, 52] on icon "close" at bounding box center [384, 55] width 8 height 8
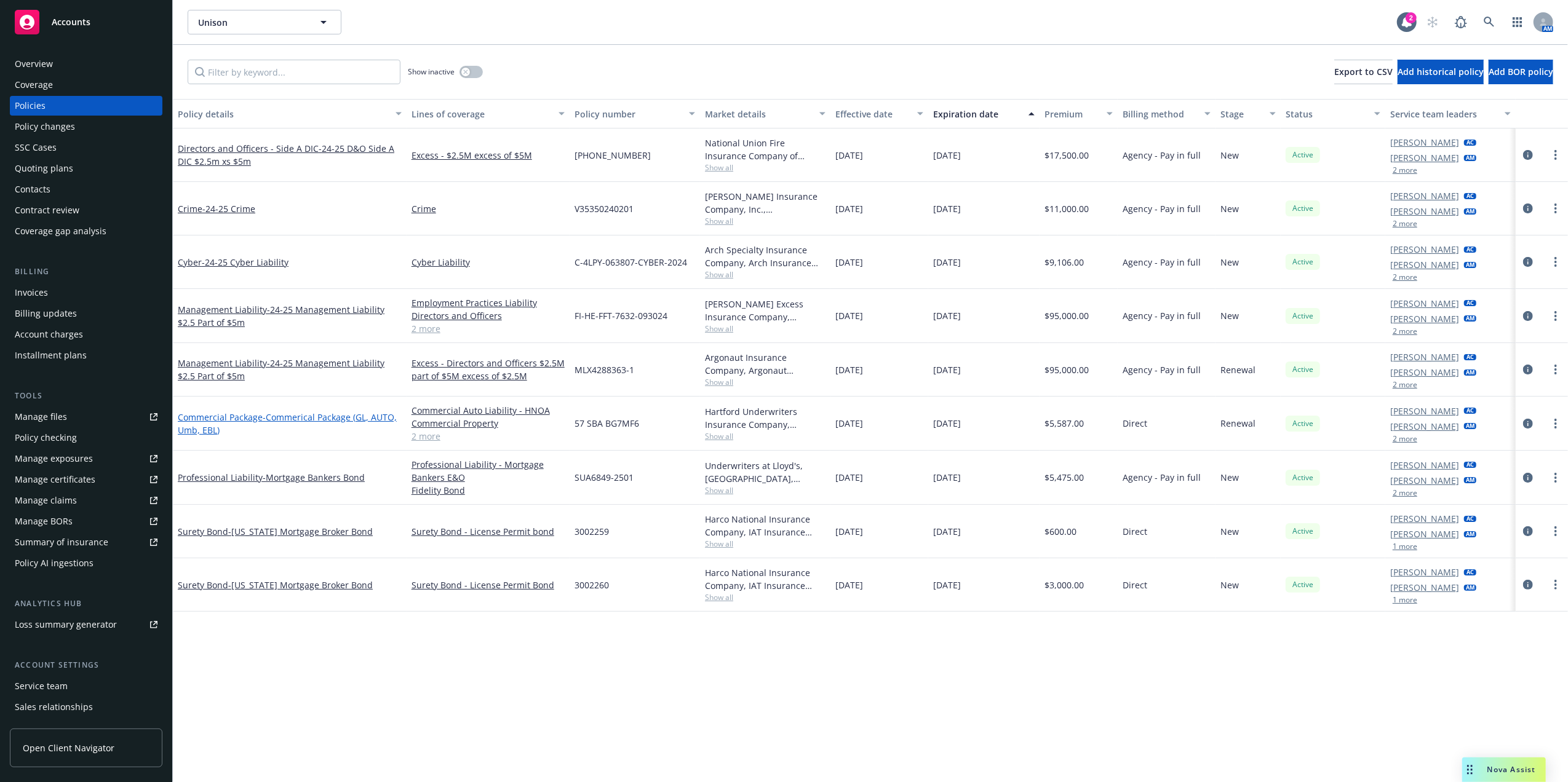
click at [243, 419] on link "Commercial Package - Commerical Package (GL, AUTO, Umb, EBL)" at bounding box center [287, 424] width 219 height 25
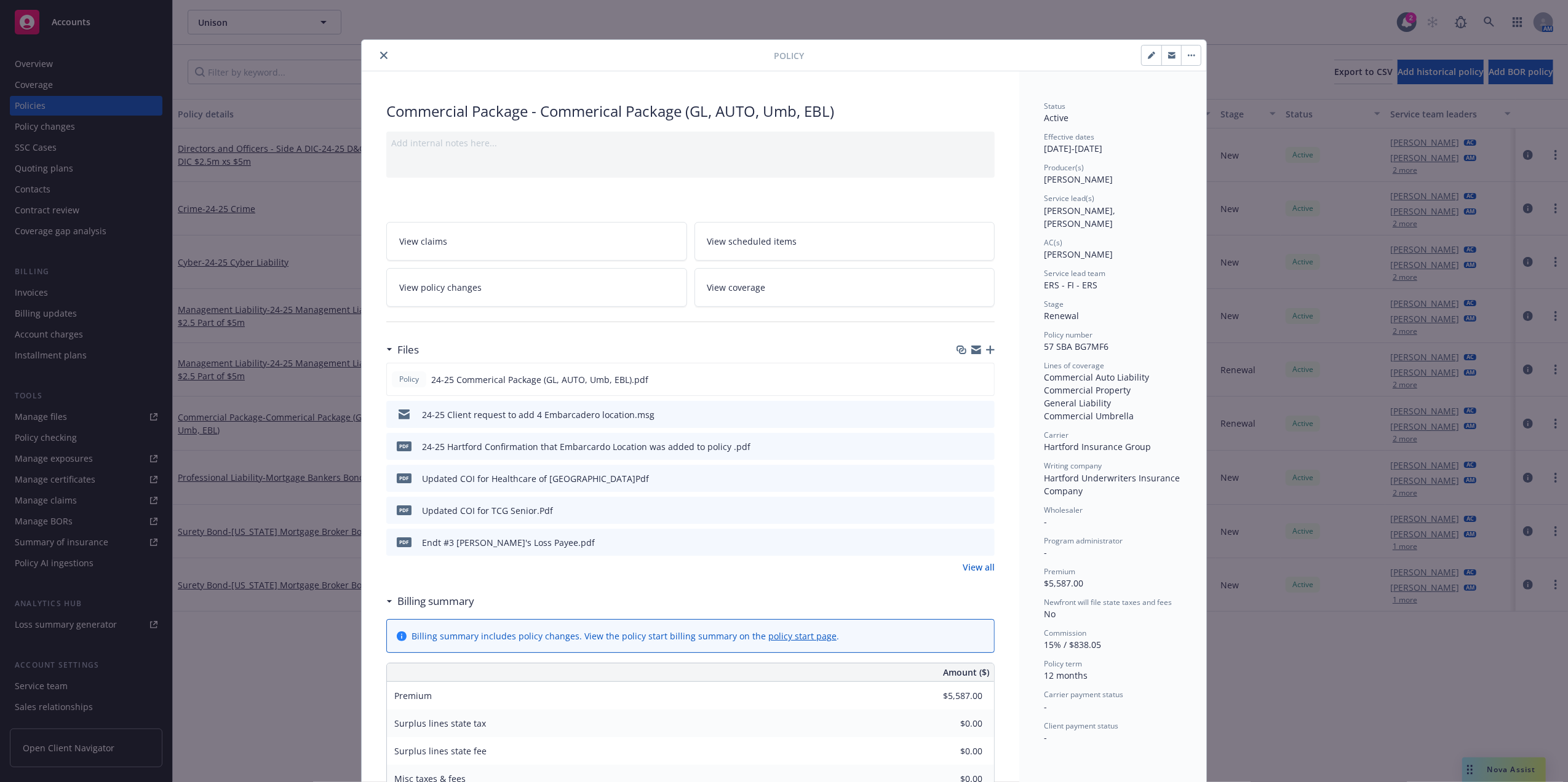
scroll to position [37, 0]
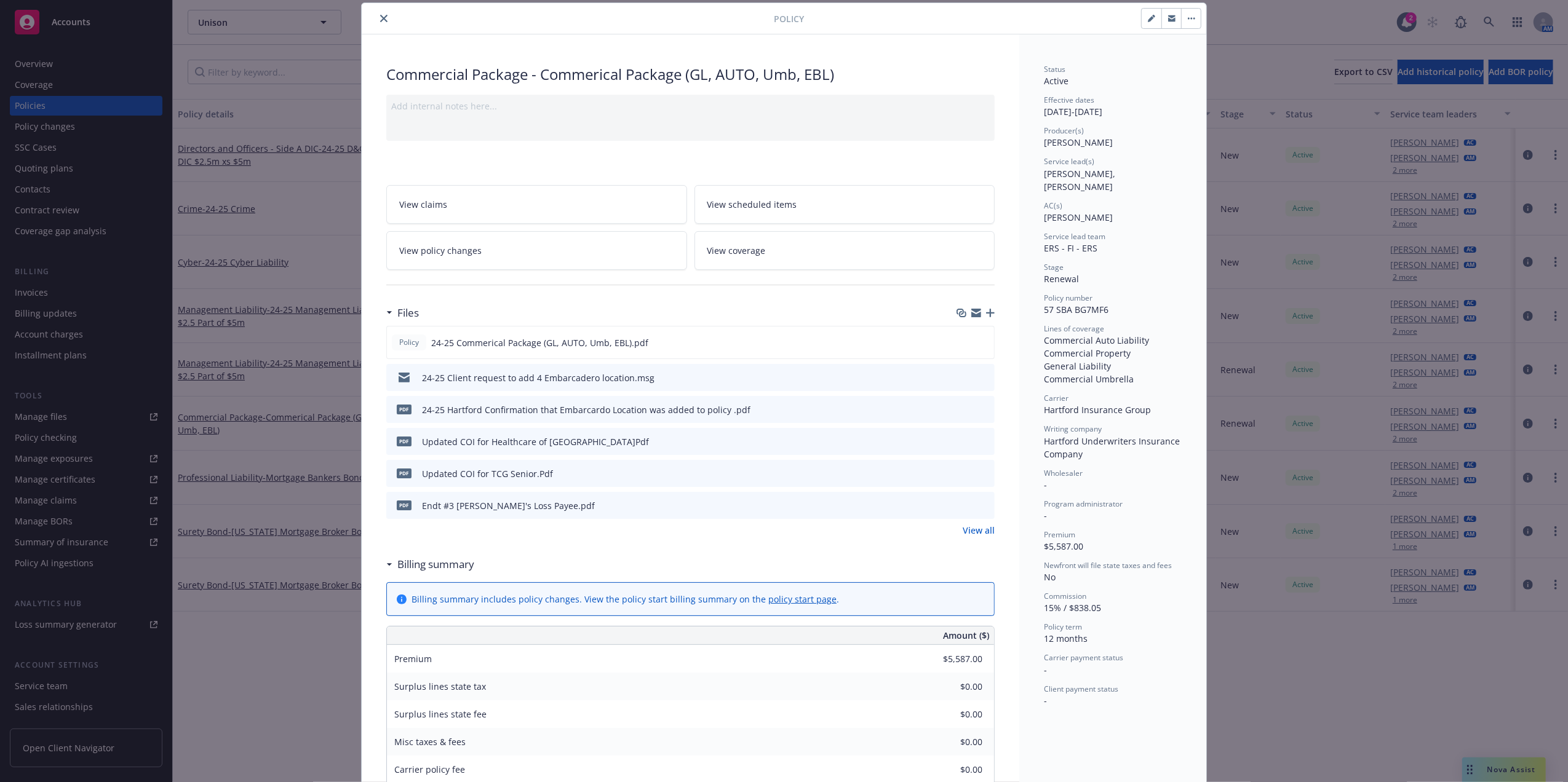
click at [980, 535] on link "View all" at bounding box center [979, 530] width 32 height 13
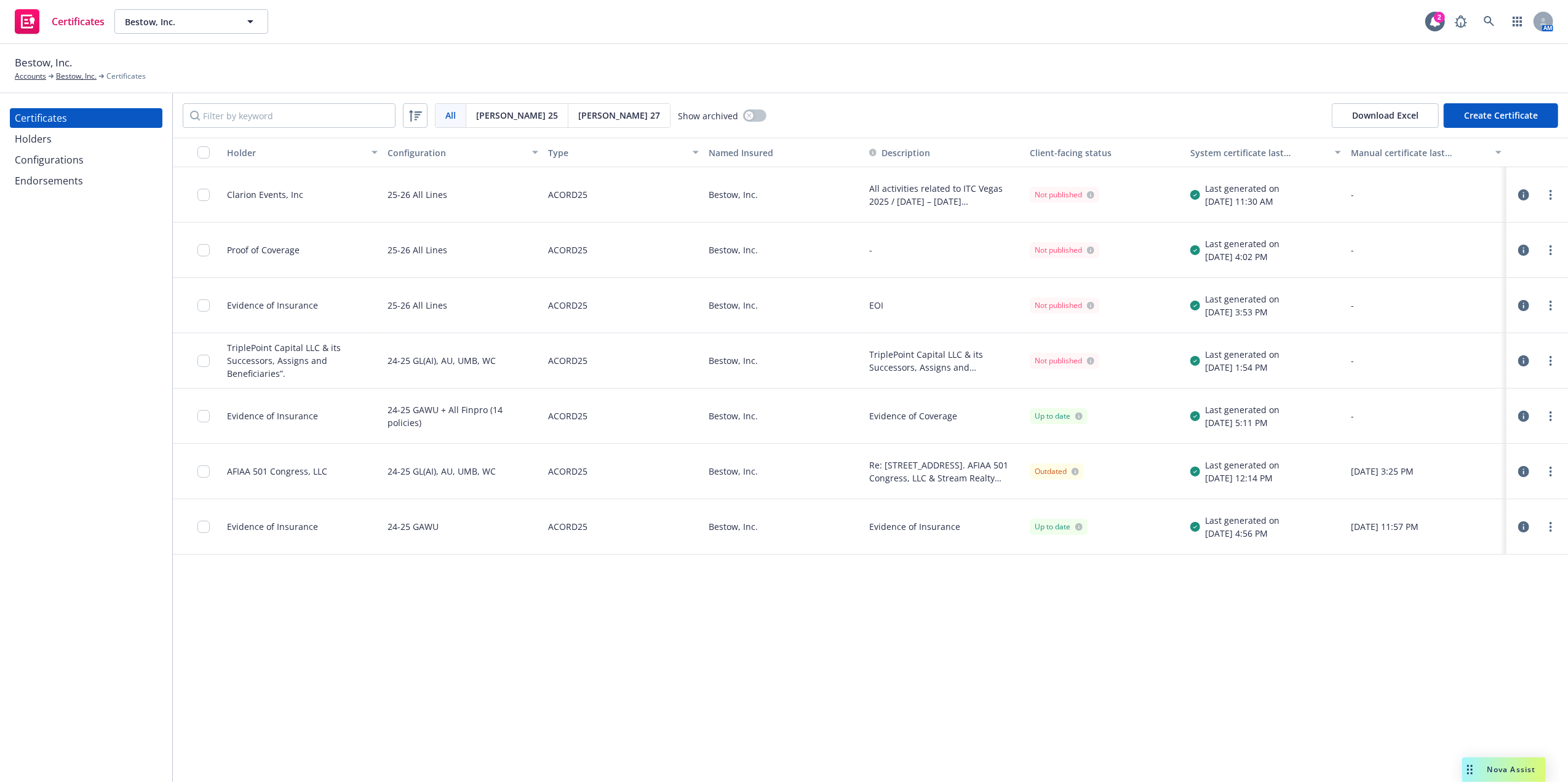
click at [58, 136] on div "Holders" at bounding box center [86, 139] width 143 height 20
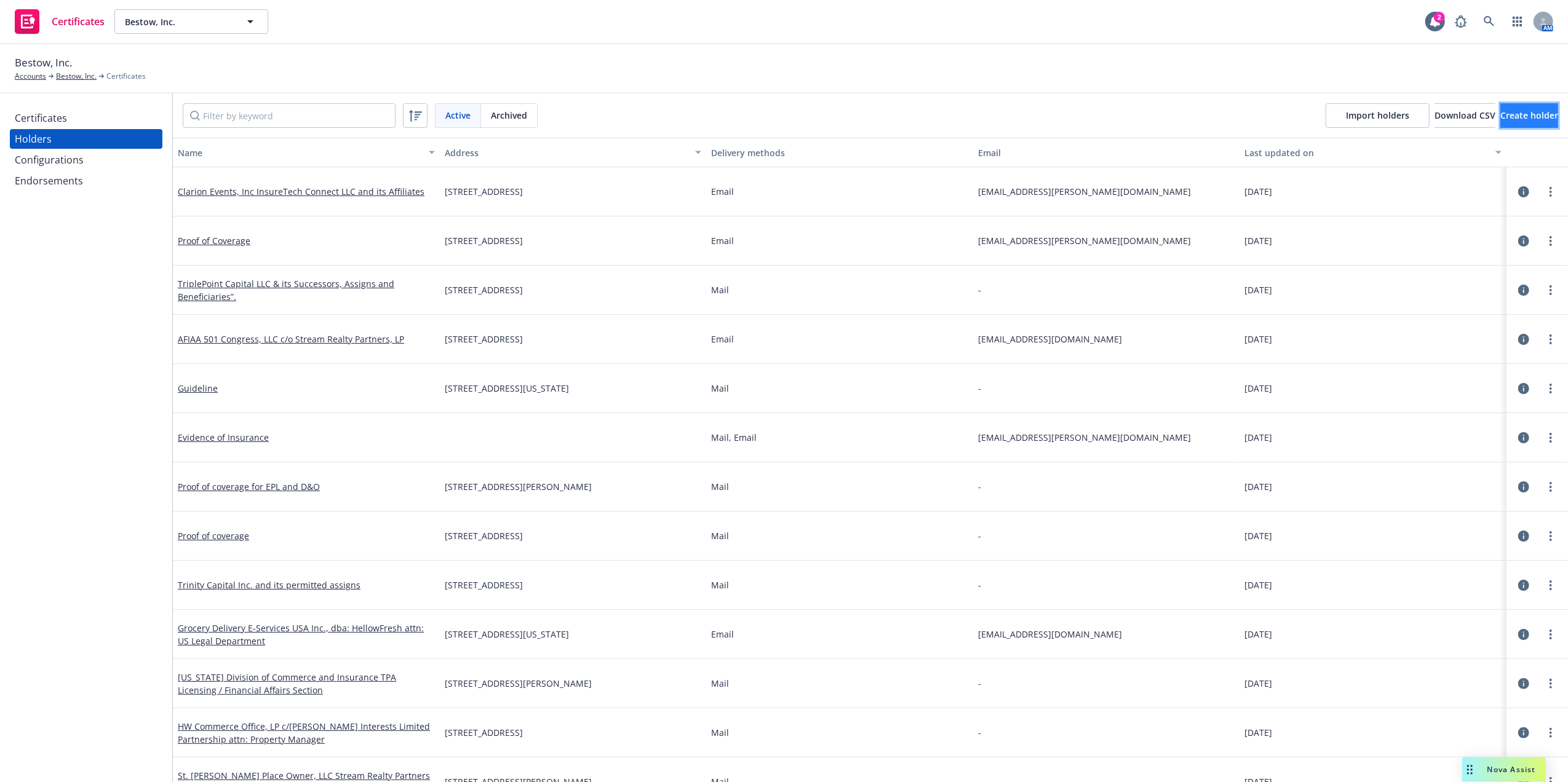
click at [1503, 116] on span "Create holder" at bounding box center [1529, 115] width 58 height 12
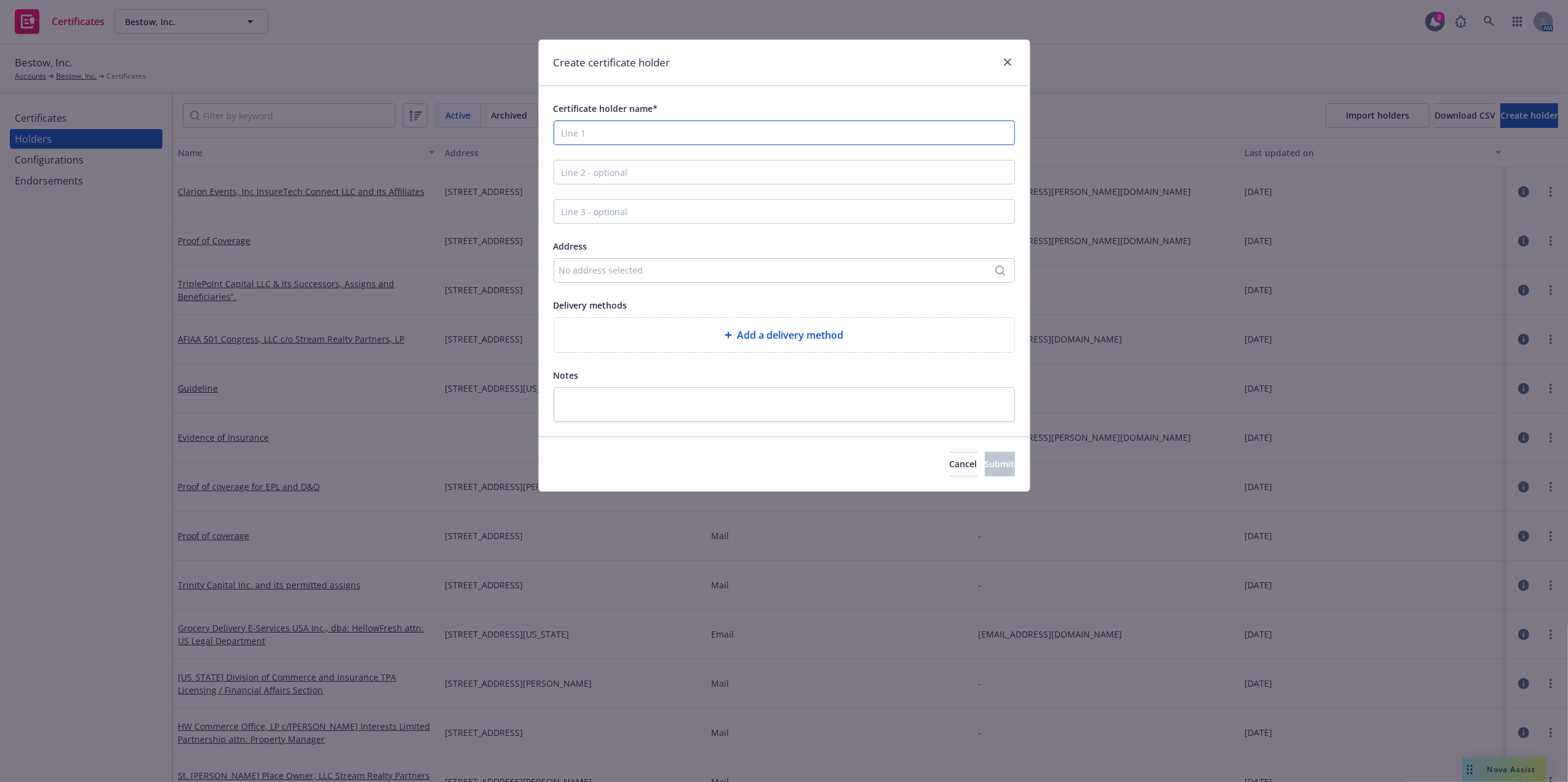
click at [646, 136] on input "Certificate holder name*" at bounding box center [784, 133] width 462 height 25
paste input " [US_STATE] Department of Commerce and Insurance TPA Licensing"
drag, startPoint x: 573, startPoint y: 134, endPoint x: 428, endPoint y: 136, distance: 145.0
click at [431, 136] on div "Create certificate holder Certificate holder name*  [US_STATE] Department of C…" at bounding box center [784, 391] width 1568 height 782
type input "[US_STATE] Department of Commerce and Insurance TPA Licensing"
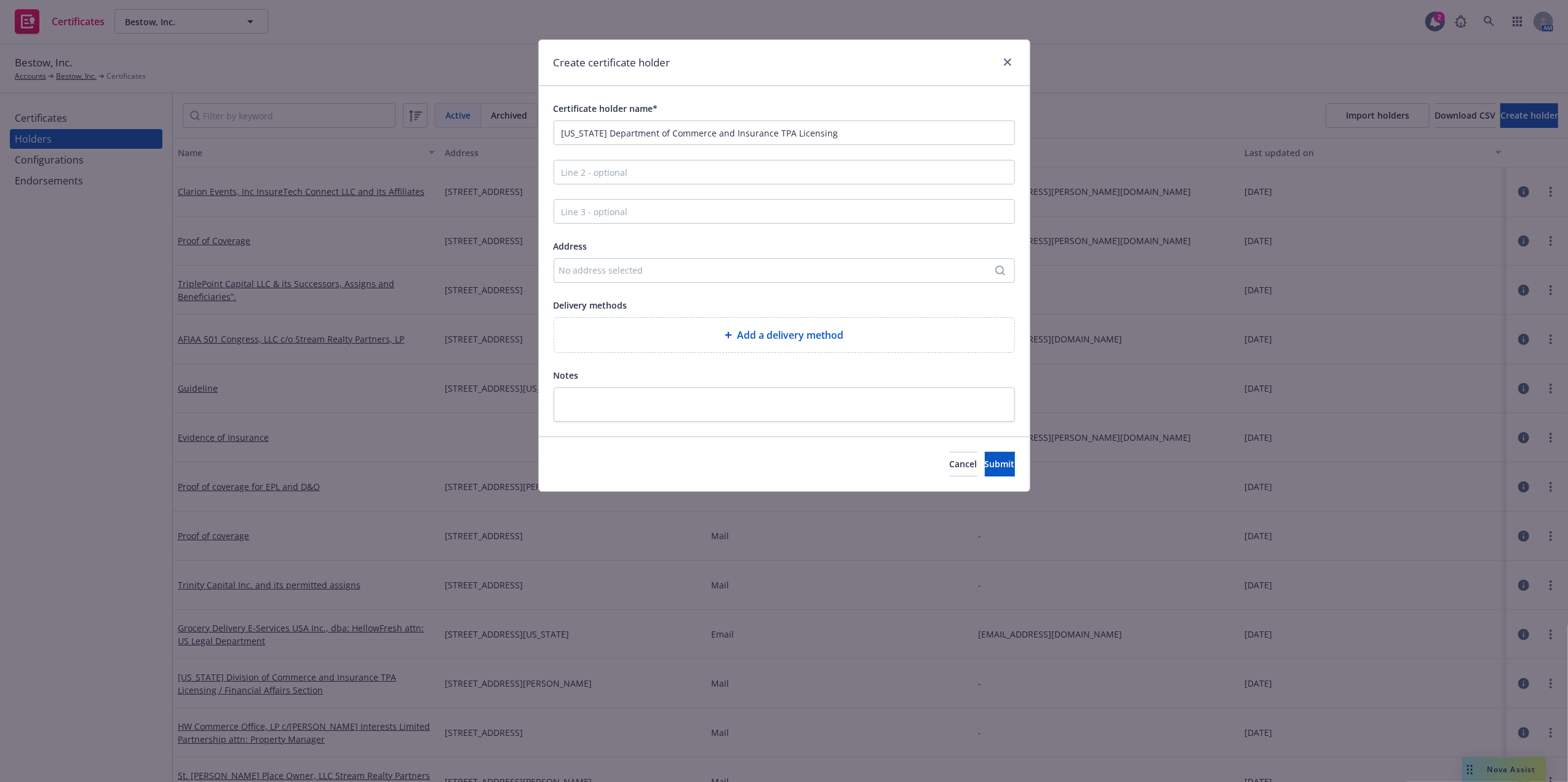
click at [648, 276] on div "No address selected" at bounding box center [778, 270] width 438 height 13
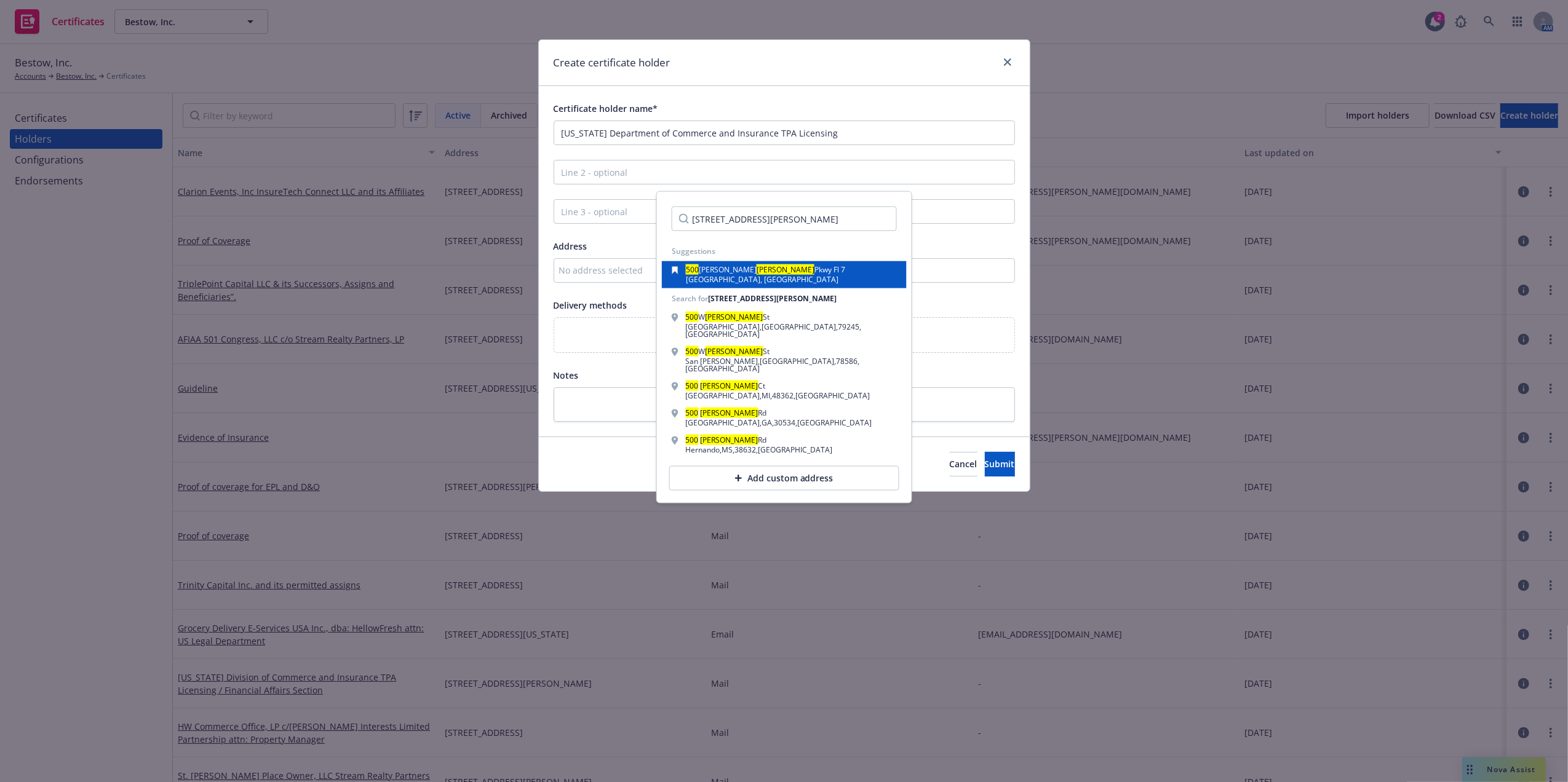
type input "[STREET_ADDRESS][PERSON_NAME]"
click at [771, 274] on span "[GEOGRAPHIC_DATA], [GEOGRAPHIC_DATA]" at bounding box center [762, 280] width 153 height 11
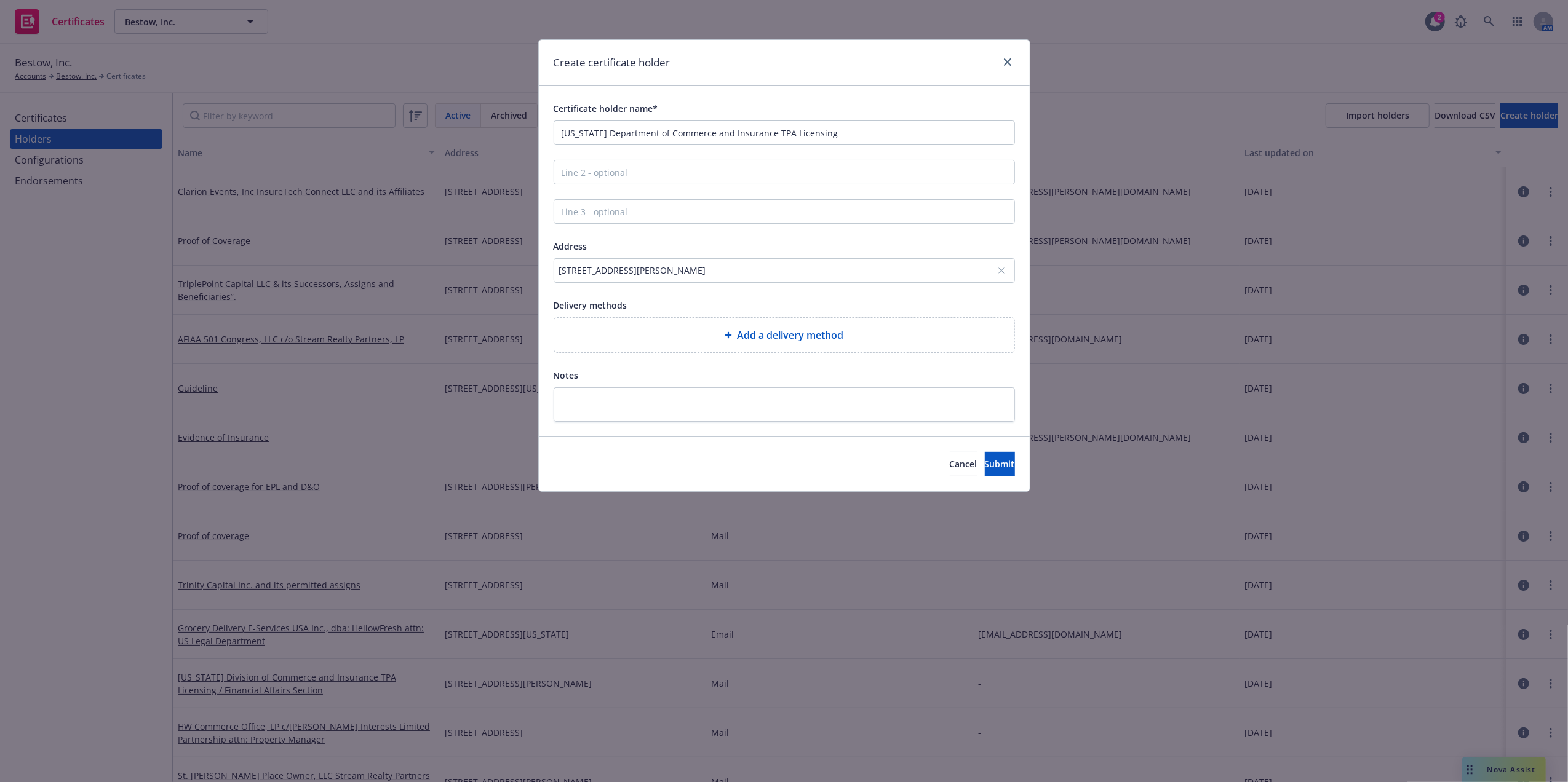
click at [767, 336] on span "Add a delivery method" at bounding box center [790, 334] width 106 height 15
select select "EMAIL"
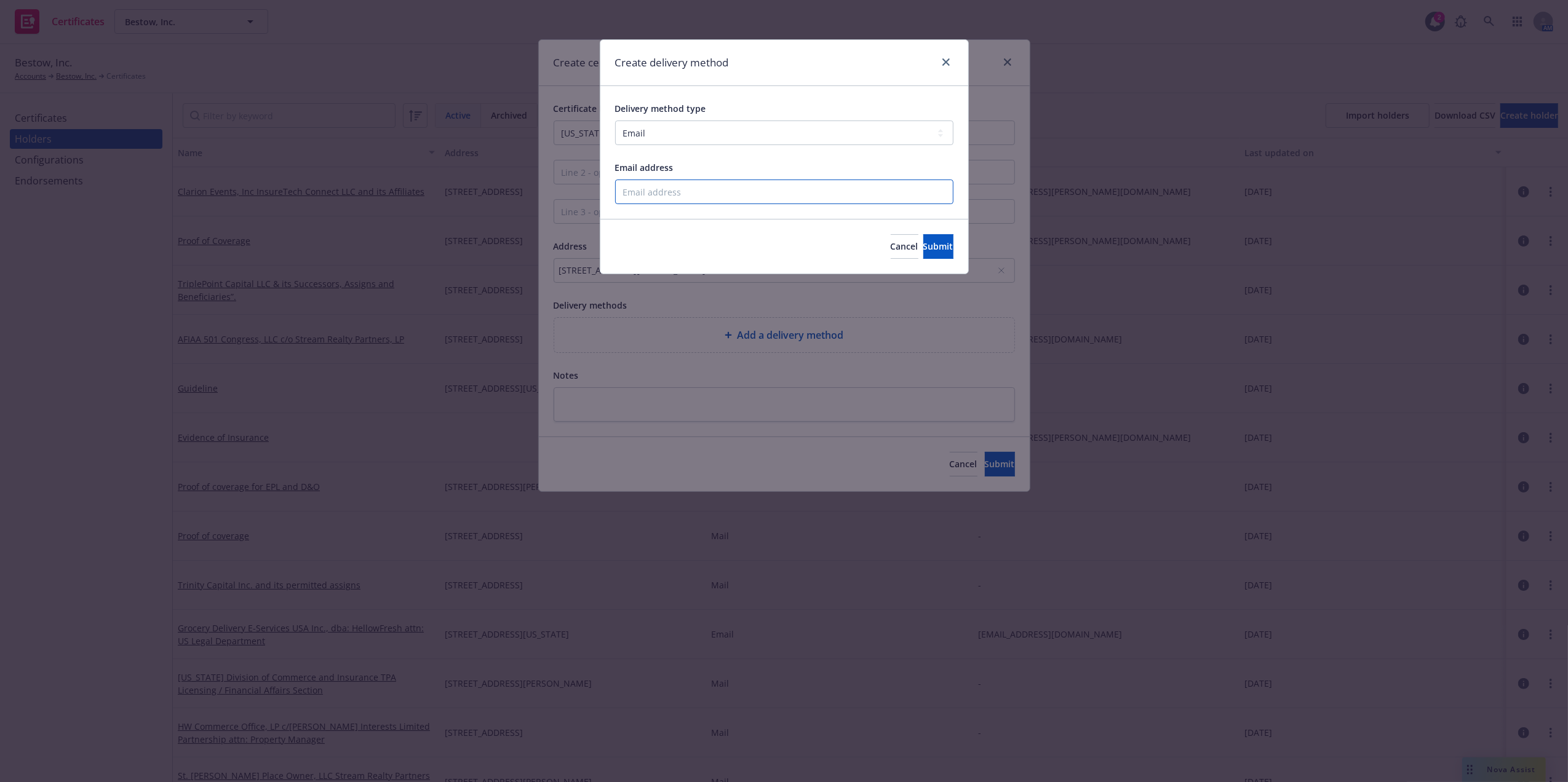
click at [679, 202] on input "Email address" at bounding box center [784, 192] width 338 height 25
type input "[EMAIL_ADDRESS][PERSON_NAME][DOMAIN_NAME]"
click at [933, 254] on button "Submit" at bounding box center [938, 247] width 30 height 25
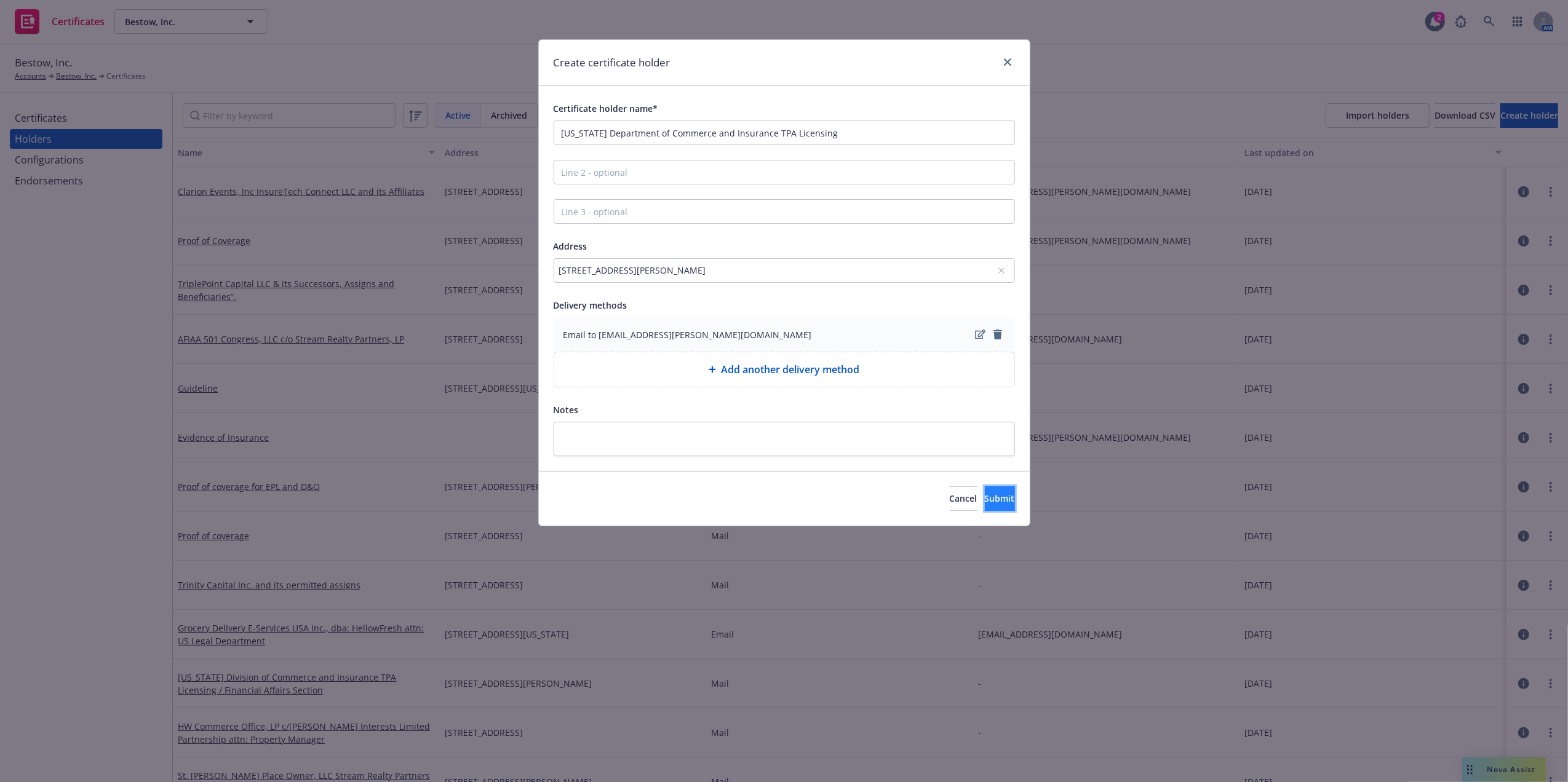
click at [998, 498] on button "Submit" at bounding box center [999, 498] width 30 height 25
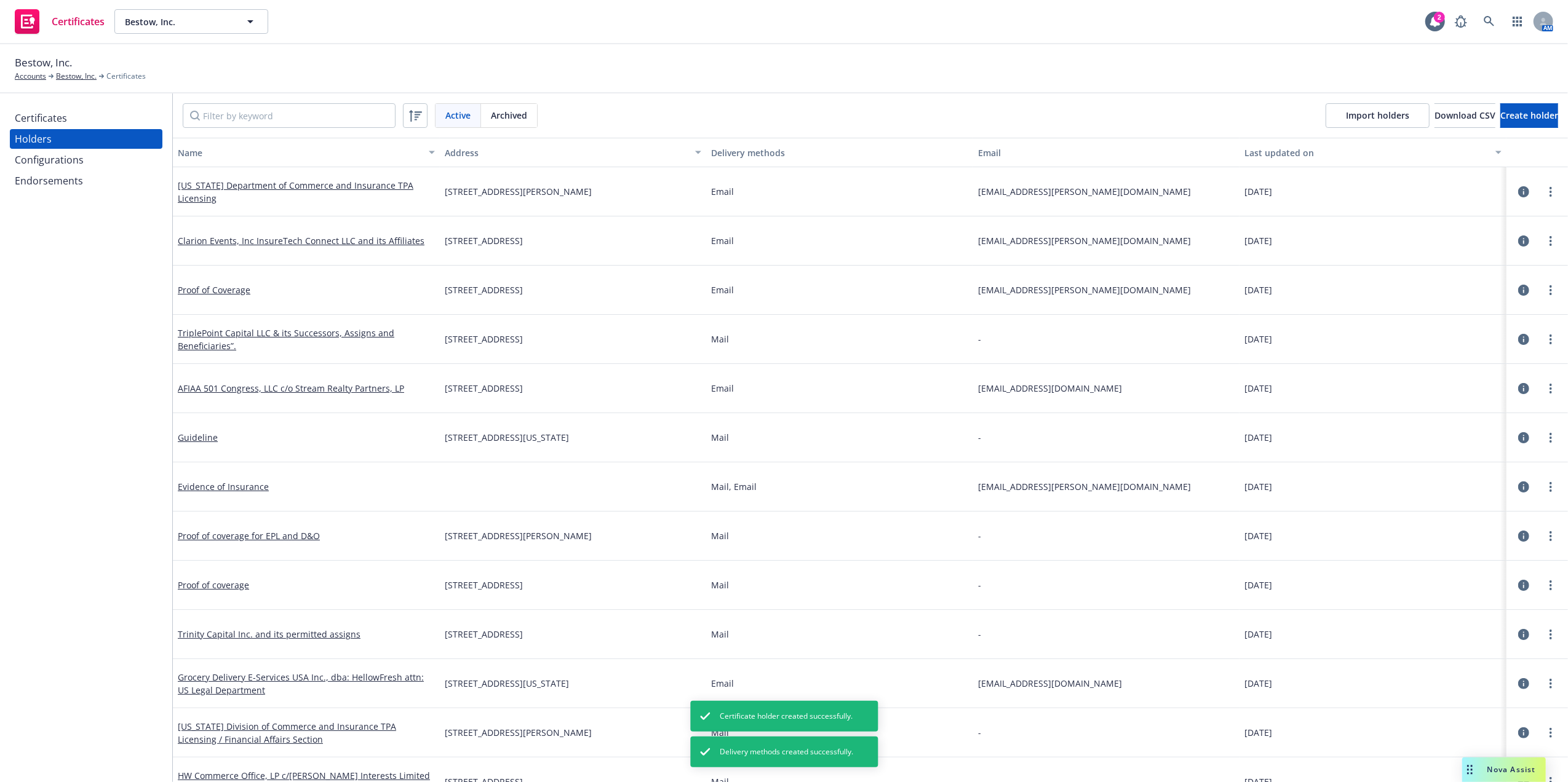
click at [534, 727] on span "500 James Robertson Pkwy Fl 7, Nashville, TN, 37243" at bounding box center [518, 733] width 147 height 13
click at [536, 740] on div "500 James Robertson Pkwy Fl 7, Nashville, TN, 37243" at bounding box center [573, 733] width 267 height 49
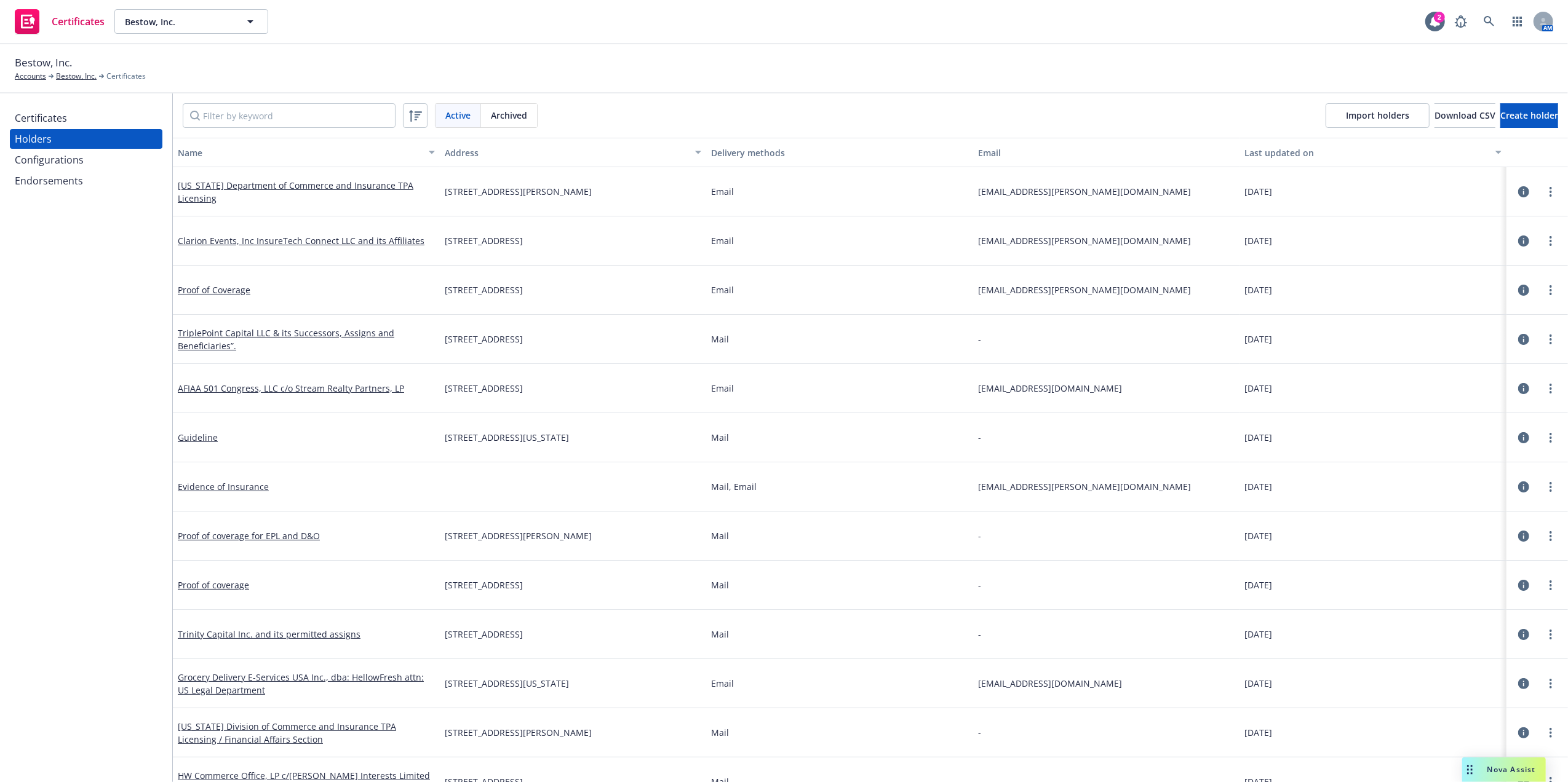
click at [64, 159] on div "Configurations" at bounding box center [49, 160] width 69 height 20
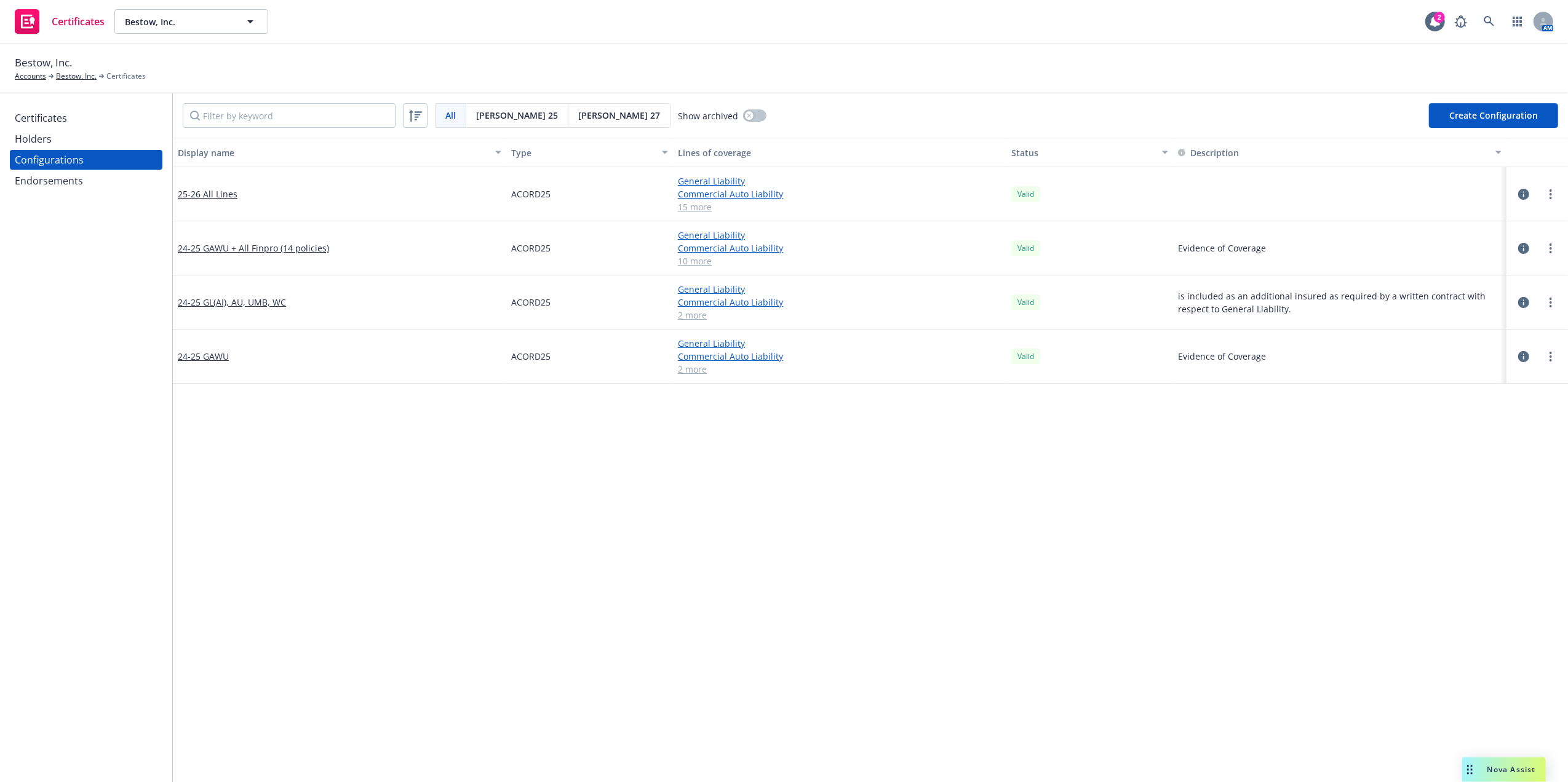
click at [59, 114] on div "Certificates" at bounding box center [41, 118] width 52 height 20
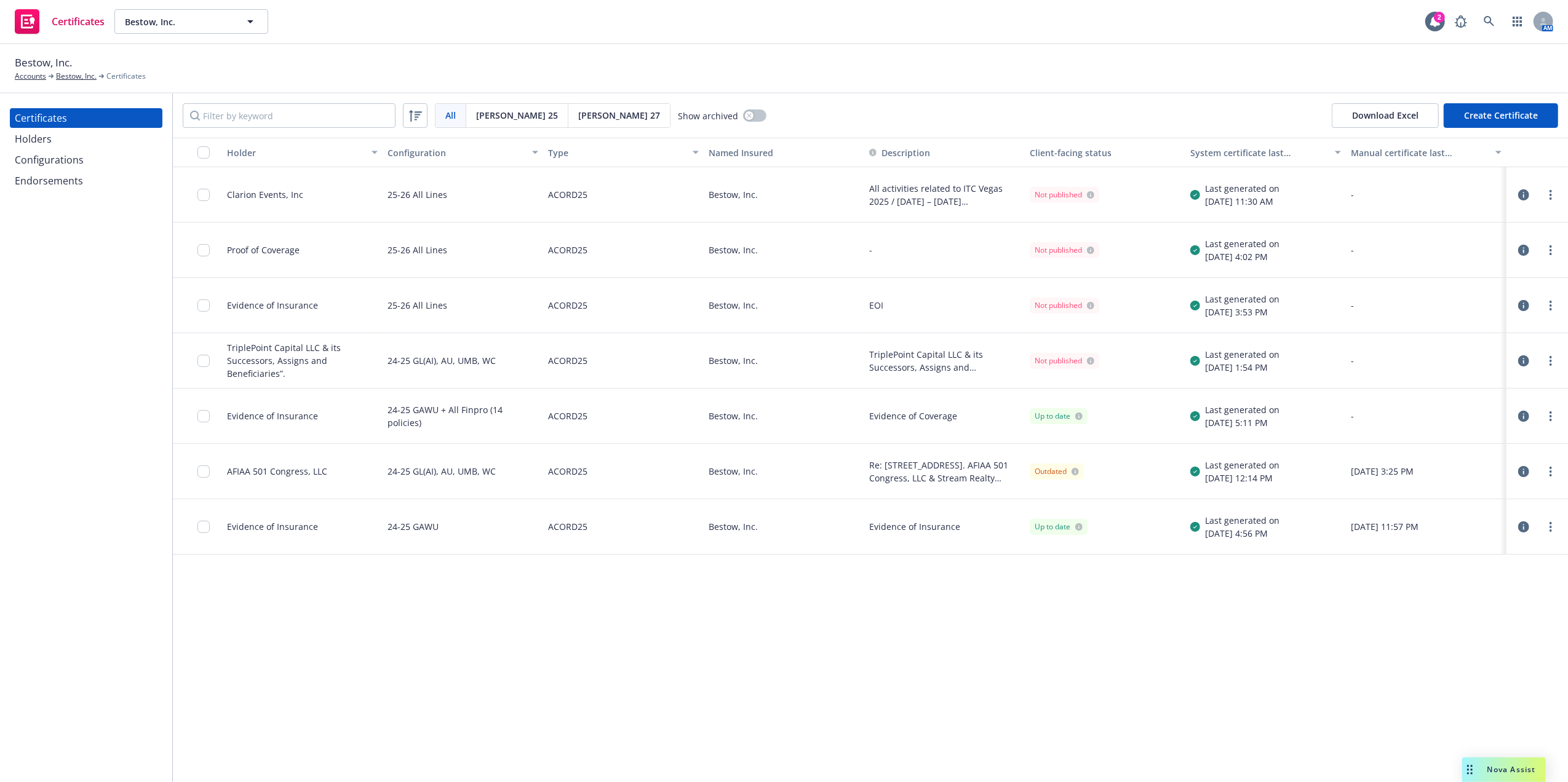
click at [1501, 113] on button "Create Certificate" at bounding box center [1500, 116] width 114 height 25
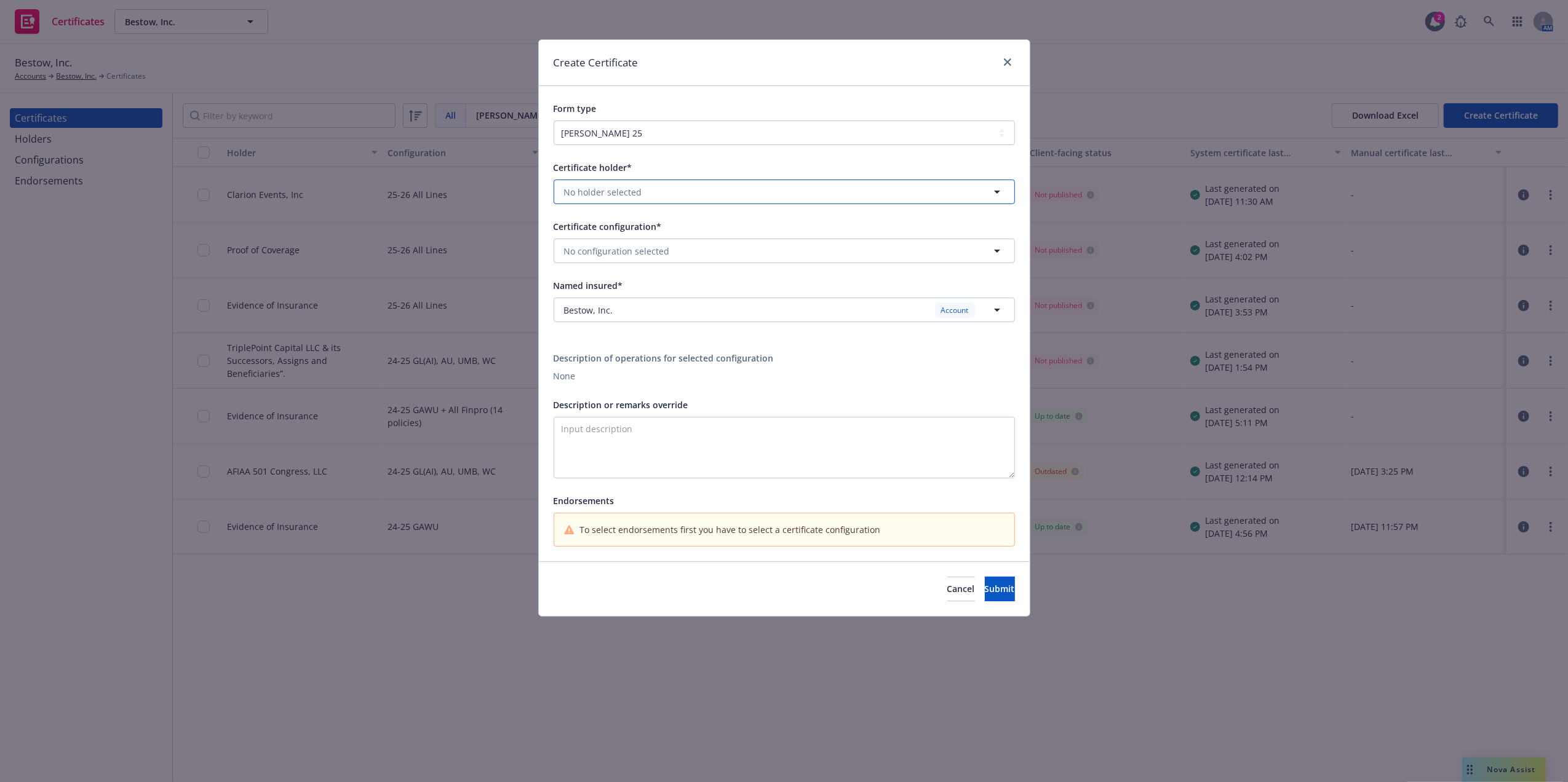
click at [650, 190] on button "No holder selected" at bounding box center [784, 192] width 462 height 25
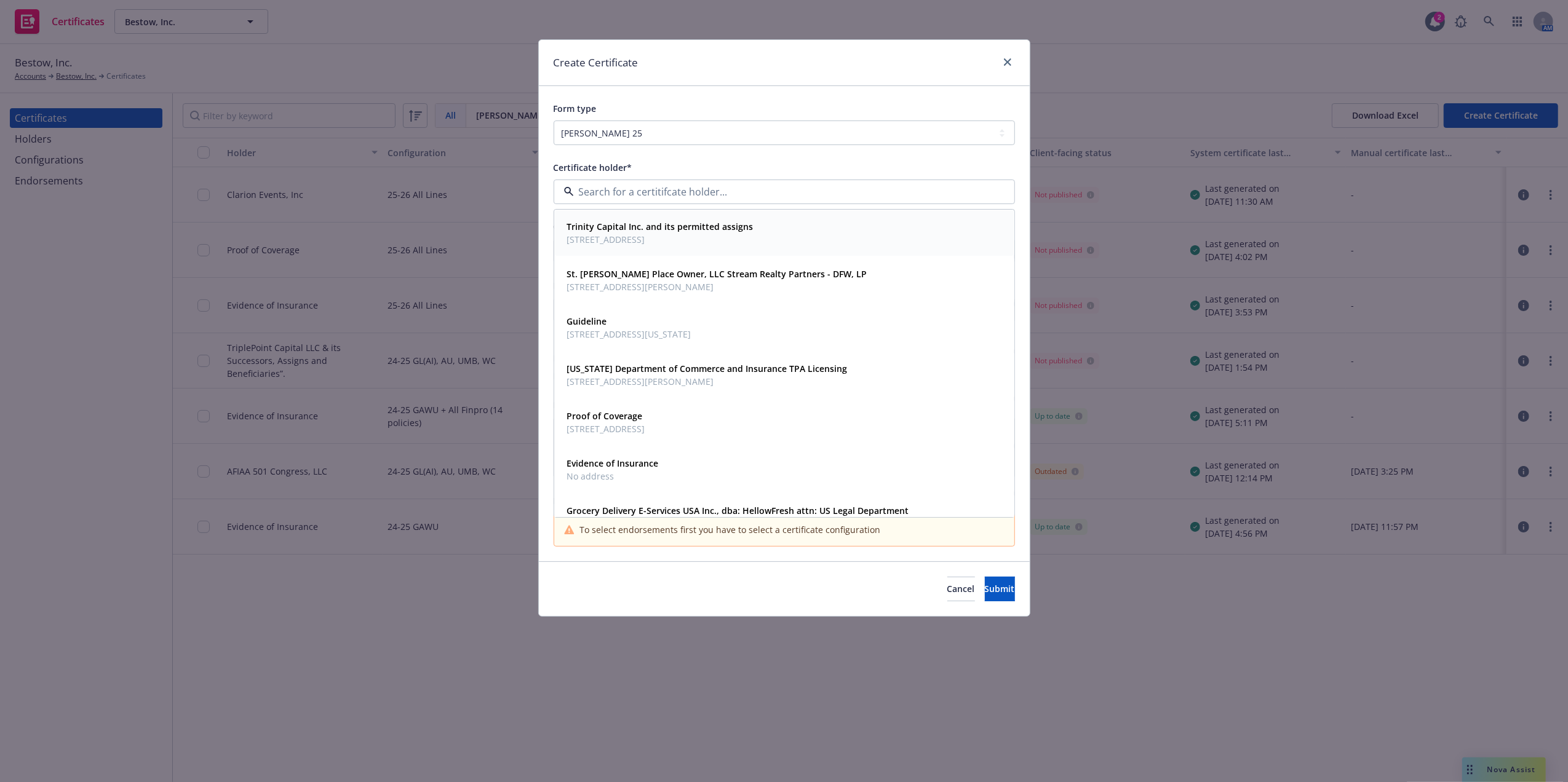
type input "t"
click at [891, 381] on div "Tennessee Department of Commerce and Insurance TPA Licensing 500 James Robertso…" at bounding box center [784, 375] width 444 height 31
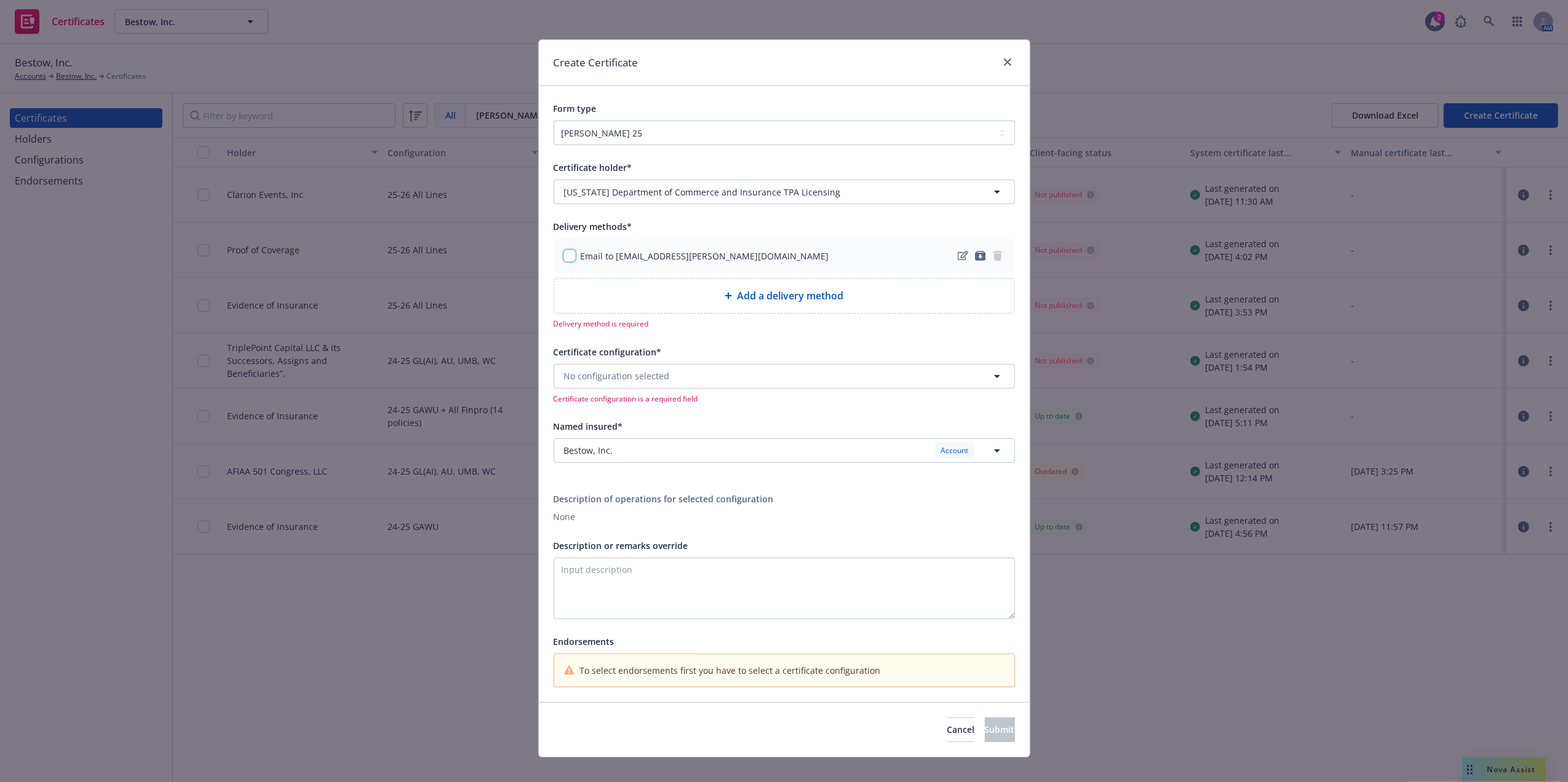
click at [563, 254] on input "checkbox" at bounding box center [569, 256] width 12 height 12
checkbox input "true"
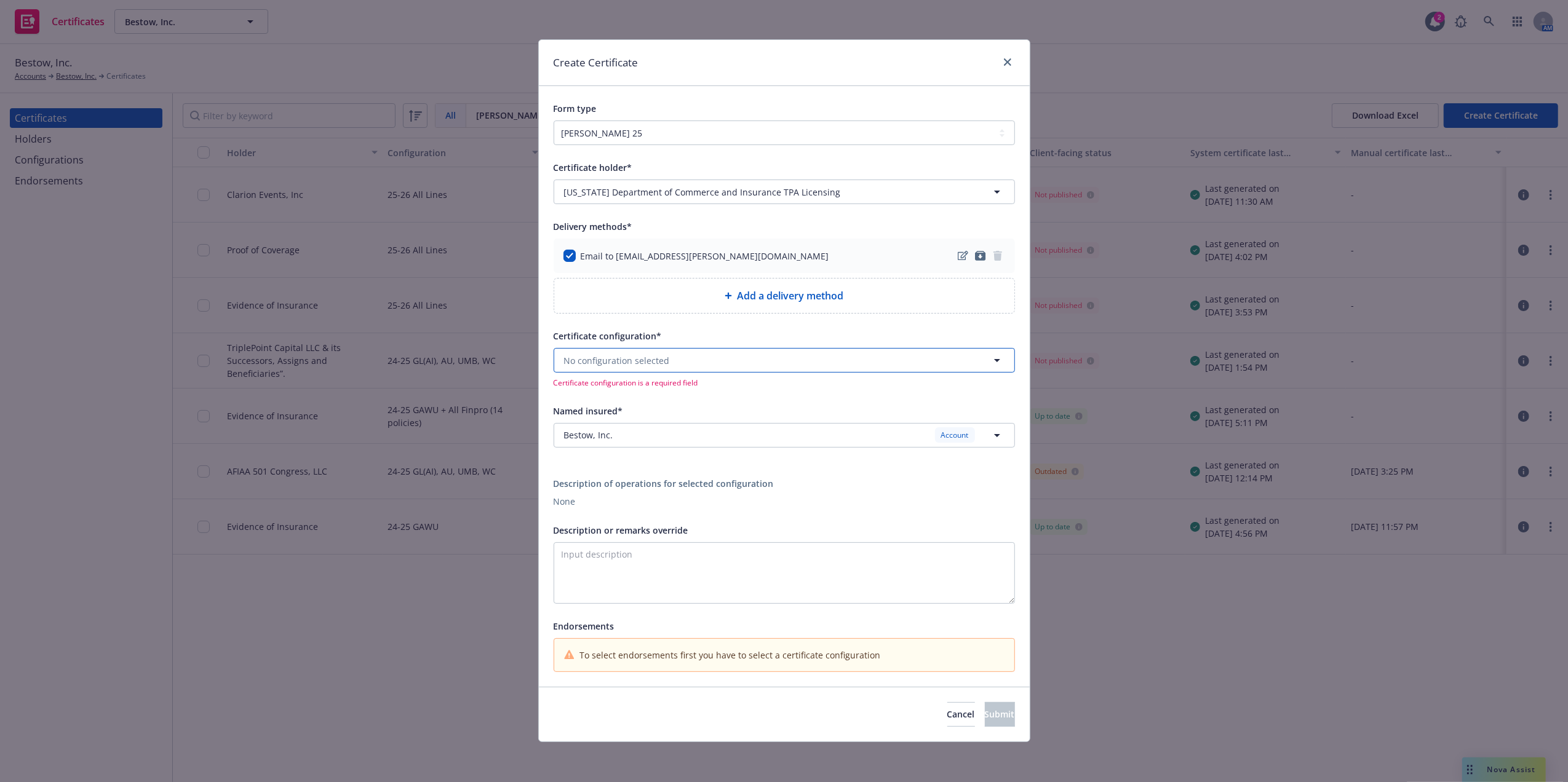
click at [679, 368] on button "No configuration selected" at bounding box center [784, 361] width 462 height 25
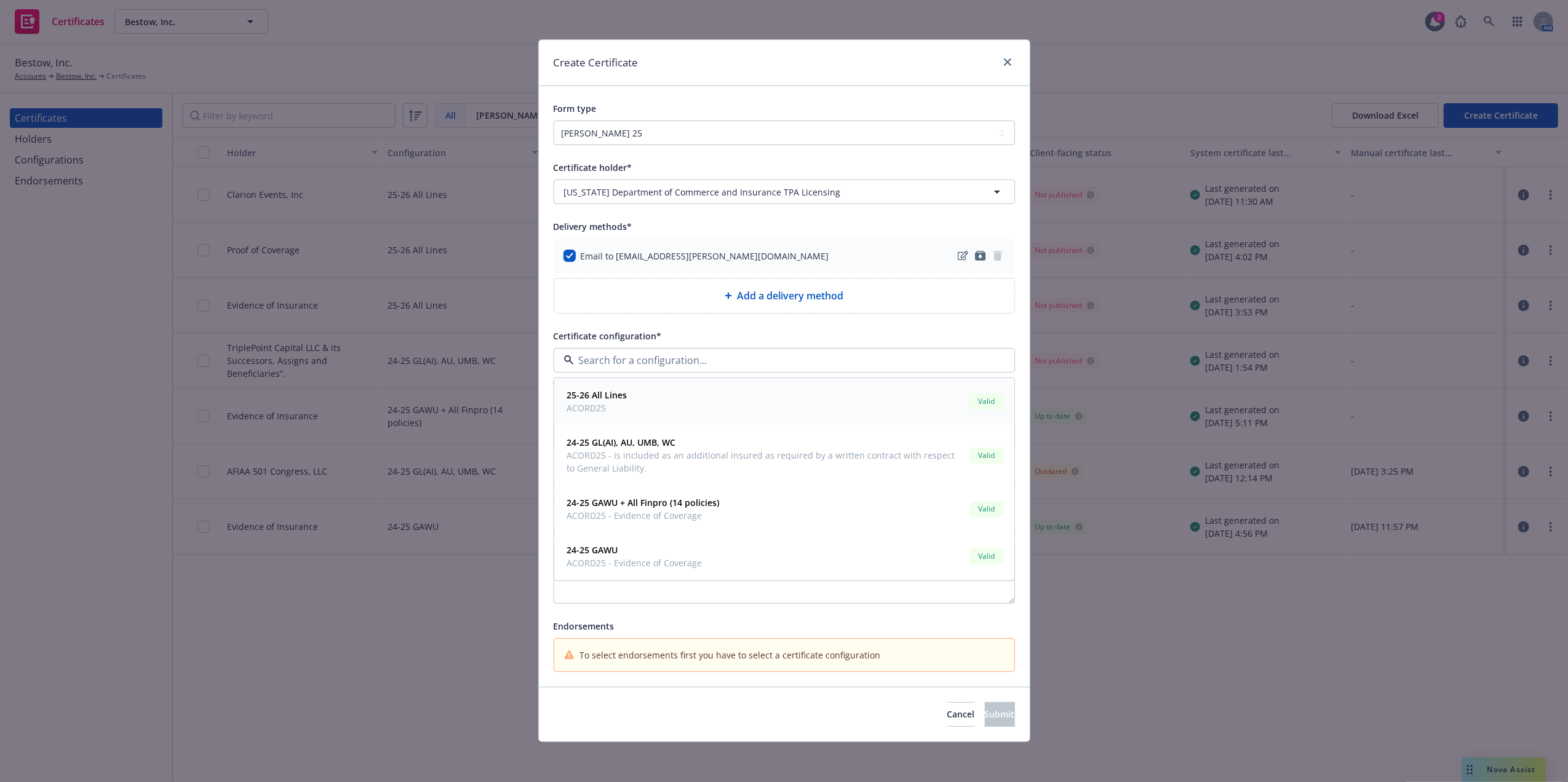
click at [617, 398] on strong "25-26 All Lines" at bounding box center [597, 394] width 60 height 12
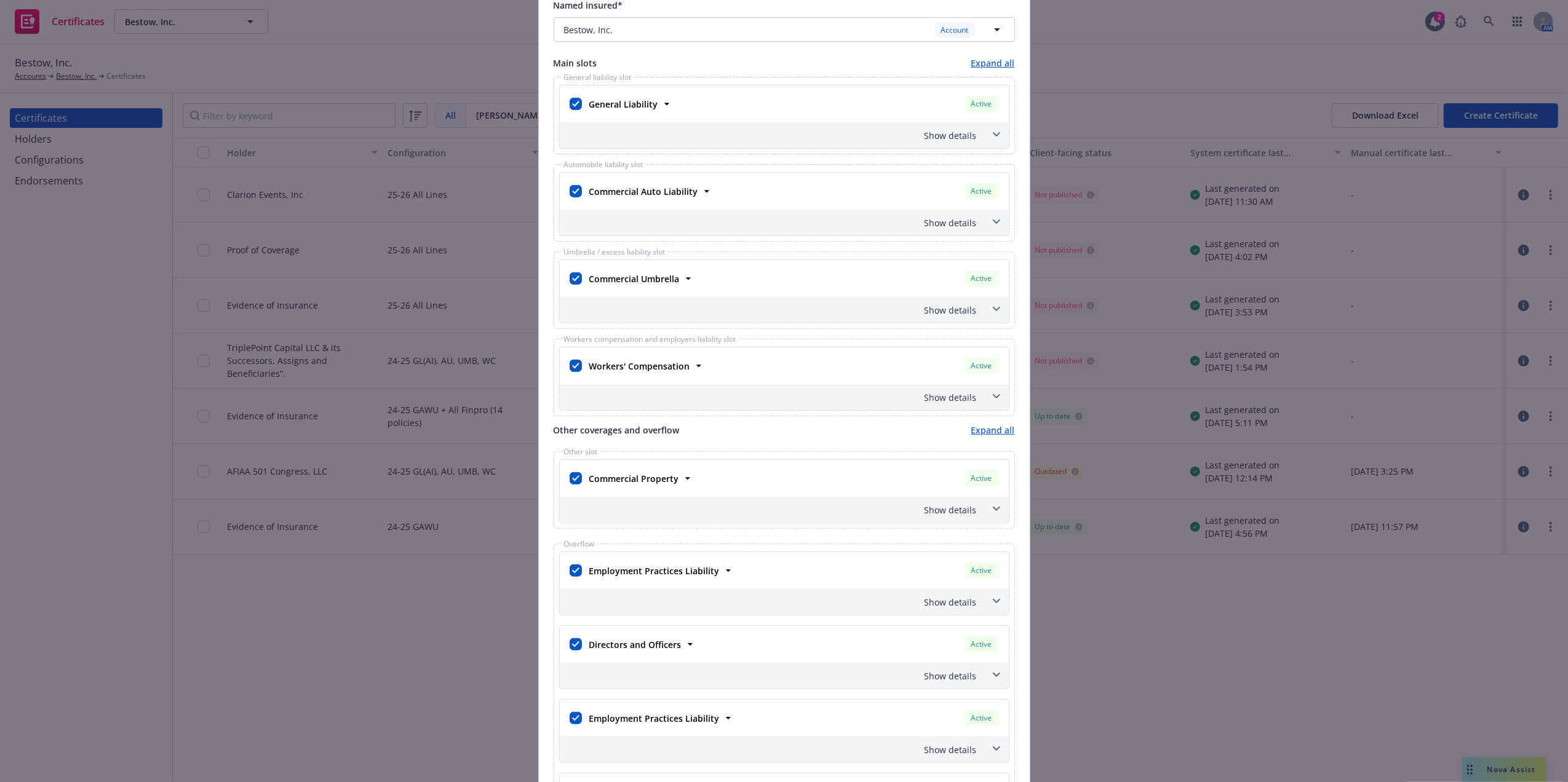
scroll to position [436, 0]
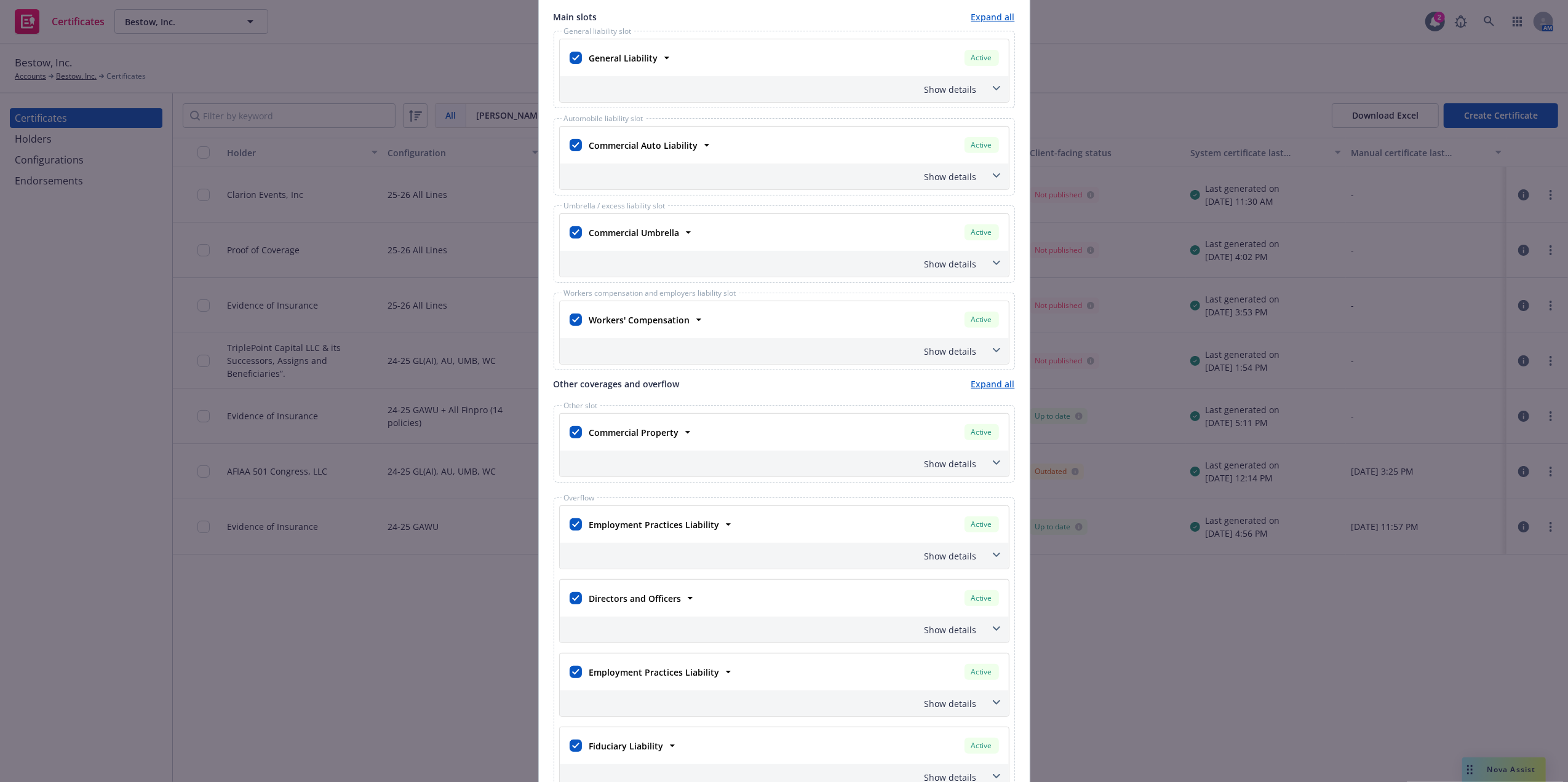
click at [577, 60] on div at bounding box center [576, 58] width 17 height 22
click at [571, 62] on input "checkbox" at bounding box center [576, 58] width 12 height 12
checkbox input "false"
click at [569, 142] on input "checkbox" at bounding box center [576, 145] width 12 height 12
checkbox input "false"
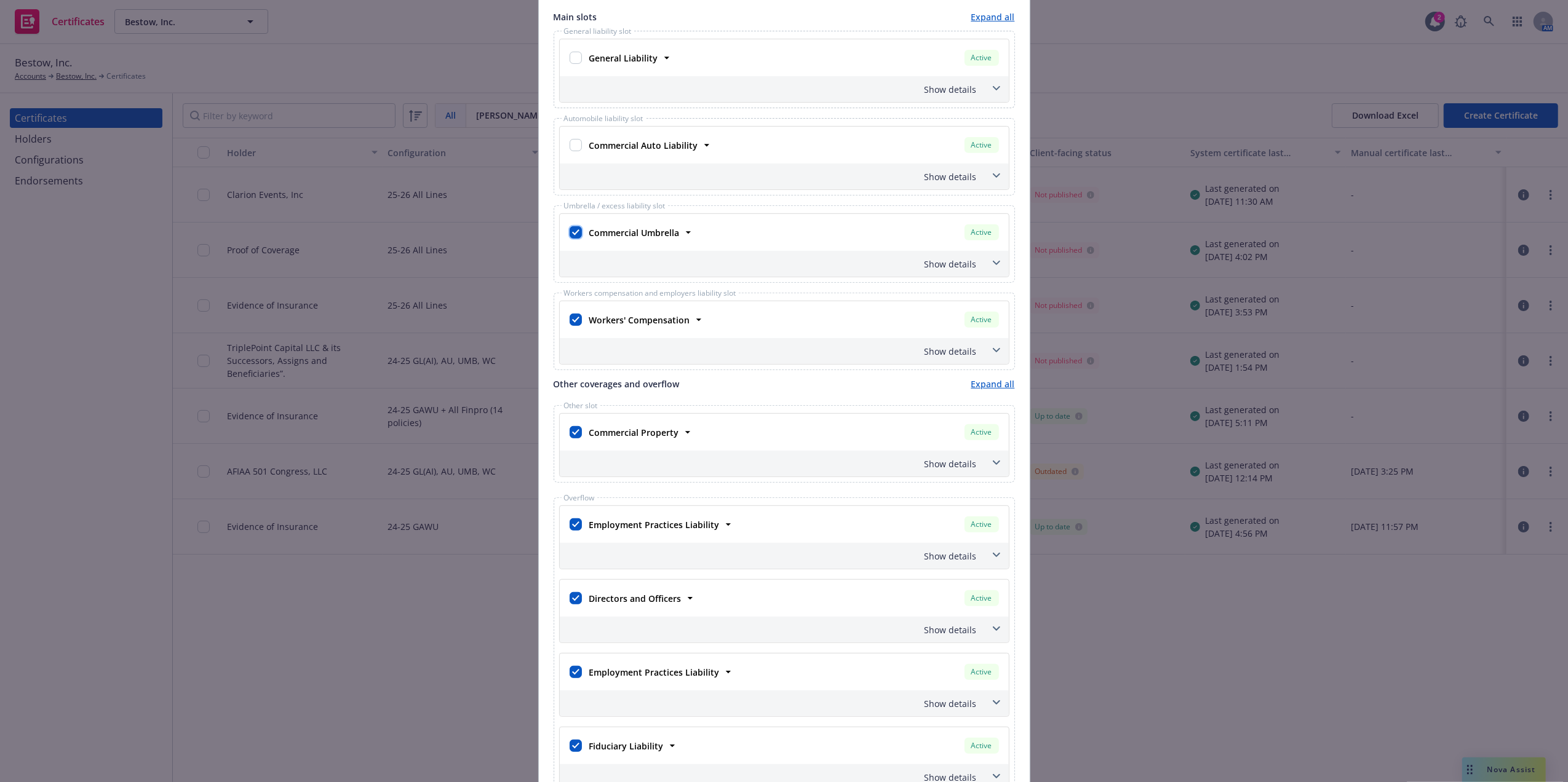
click at [572, 235] on input "checkbox" at bounding box center [576, 233] width 12 height 12
checkbox input "false"
click at [574, 322] on input "checkbox" at bounding box center [576, 320] width 12 height 12
checkbox input "false"
click at [572, 438] on input "checkbox" at bounding box center [576, 432] width 12 height 12
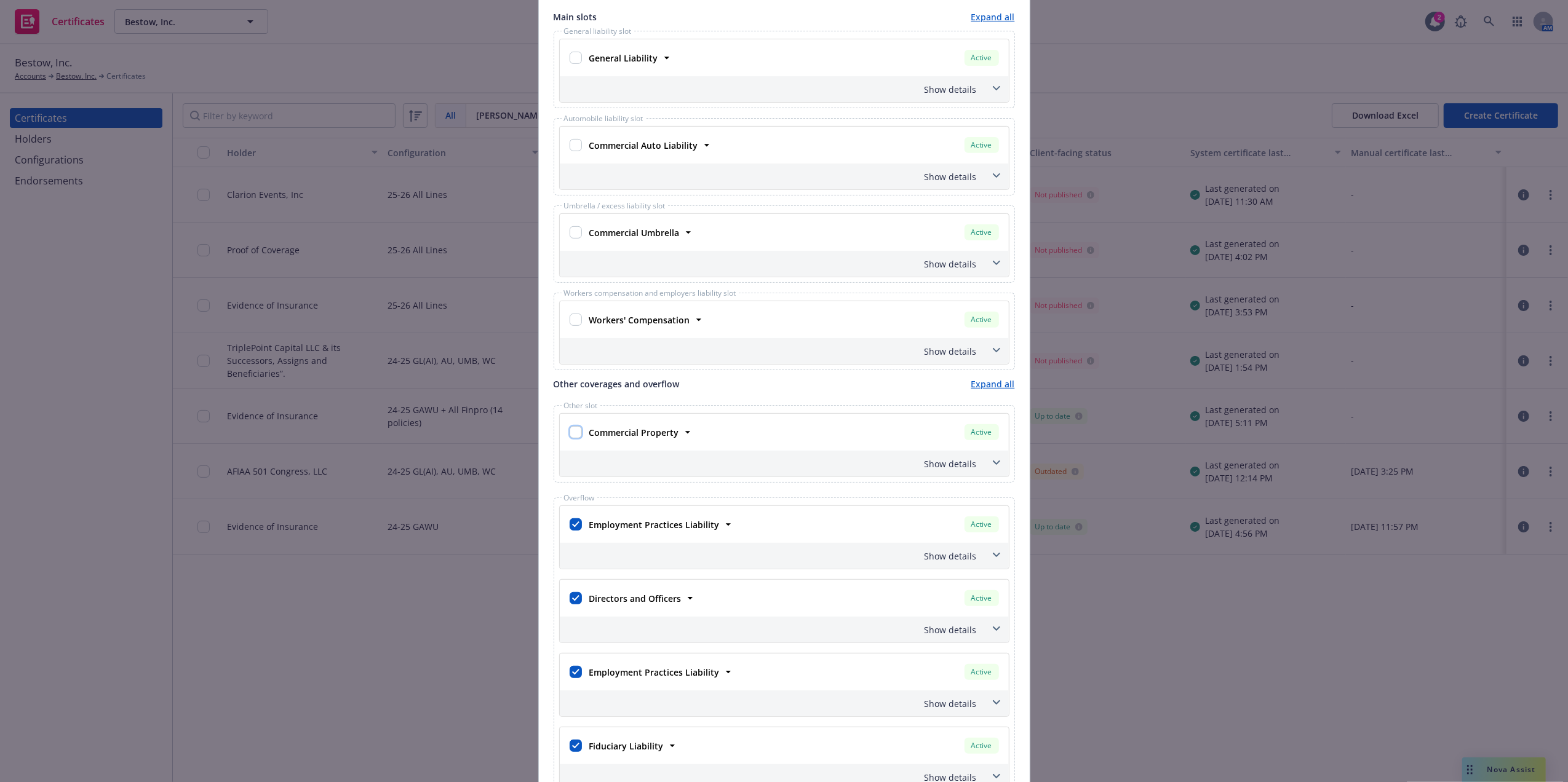
checkbox input "false"
click at [569, 530] on input "checkbox" at bounding box center [576, 525] width 12 height 12
checkbox input "false"
click at [569, 605] on input "checkbox" at bounding box center [576, 599] width 12 height 12
checkbox input "false"
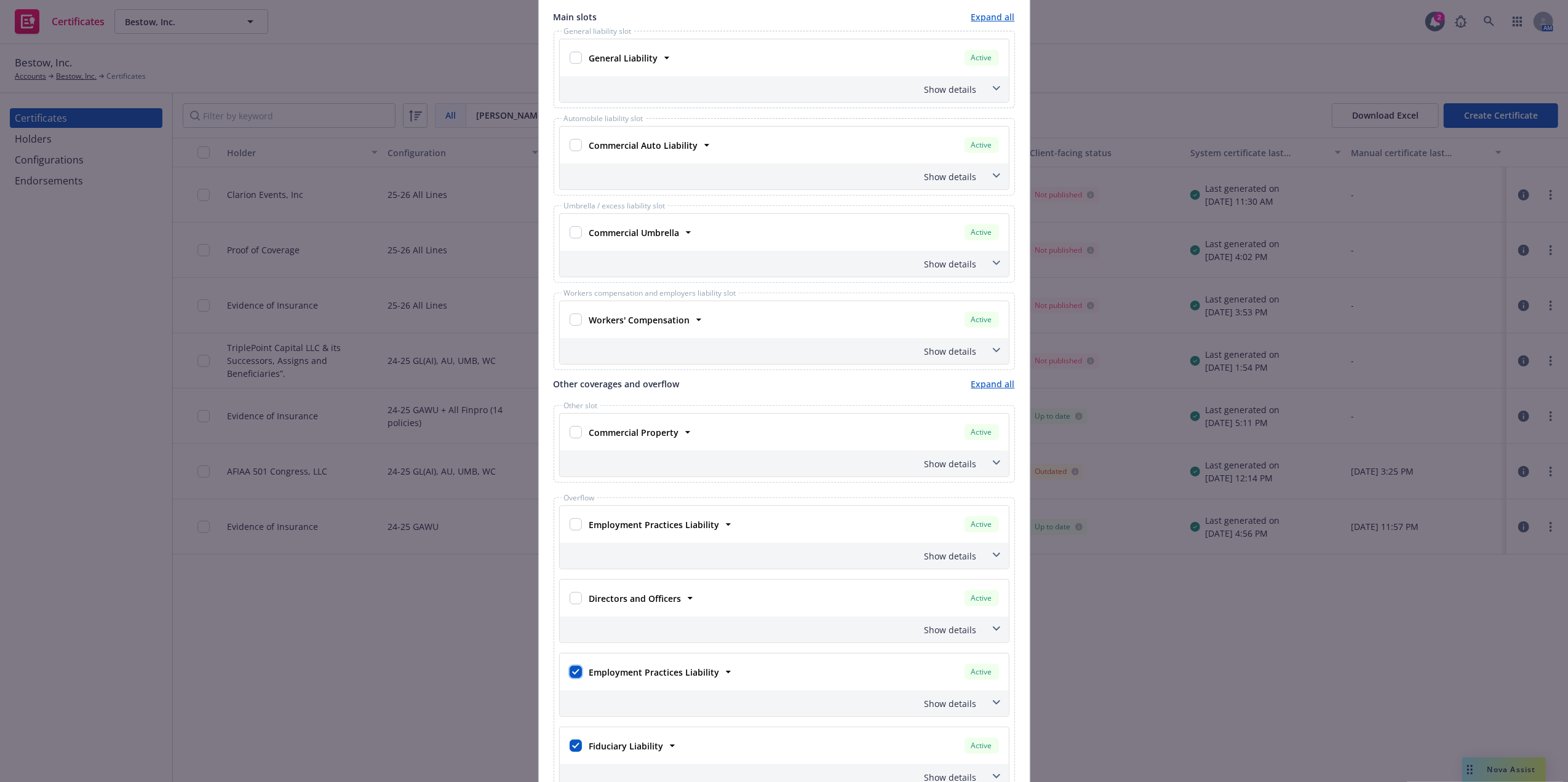
click at [571, 678] on input "checkbox" at bounding box center [576, 672] width 12 height 12
checkbox input "false"
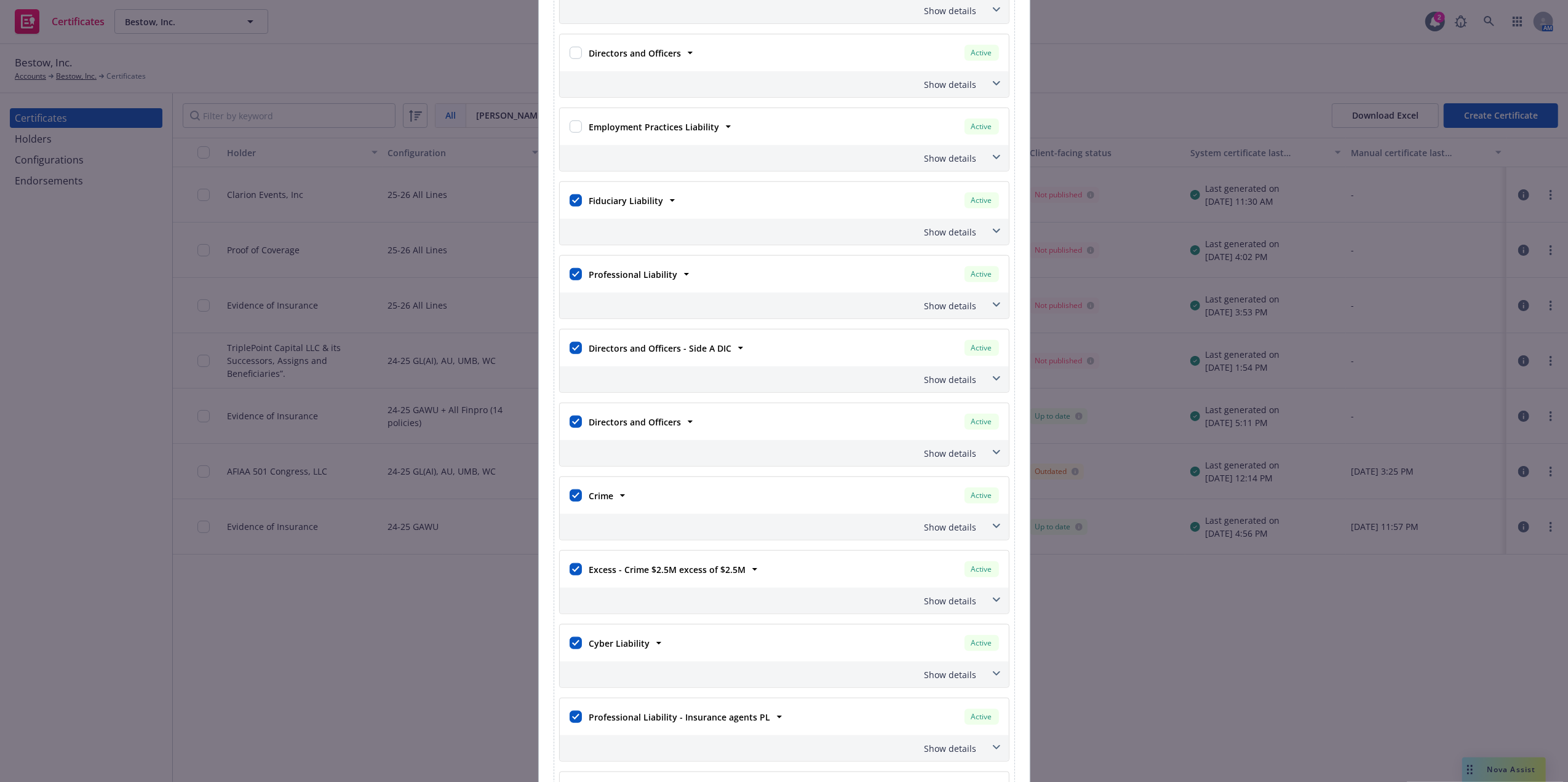
scroll to position [986, 0]
click at [569, 200] on input "checkbox" at bounding box center [576, 196] width 12 height 12
checkbox input "false"
click at [572, 267] on div at bounding box center [576, 269] width 12 height 17
click at [569, 276] on input "checkbox" at bounding box center [576, 270] width 12 height 12
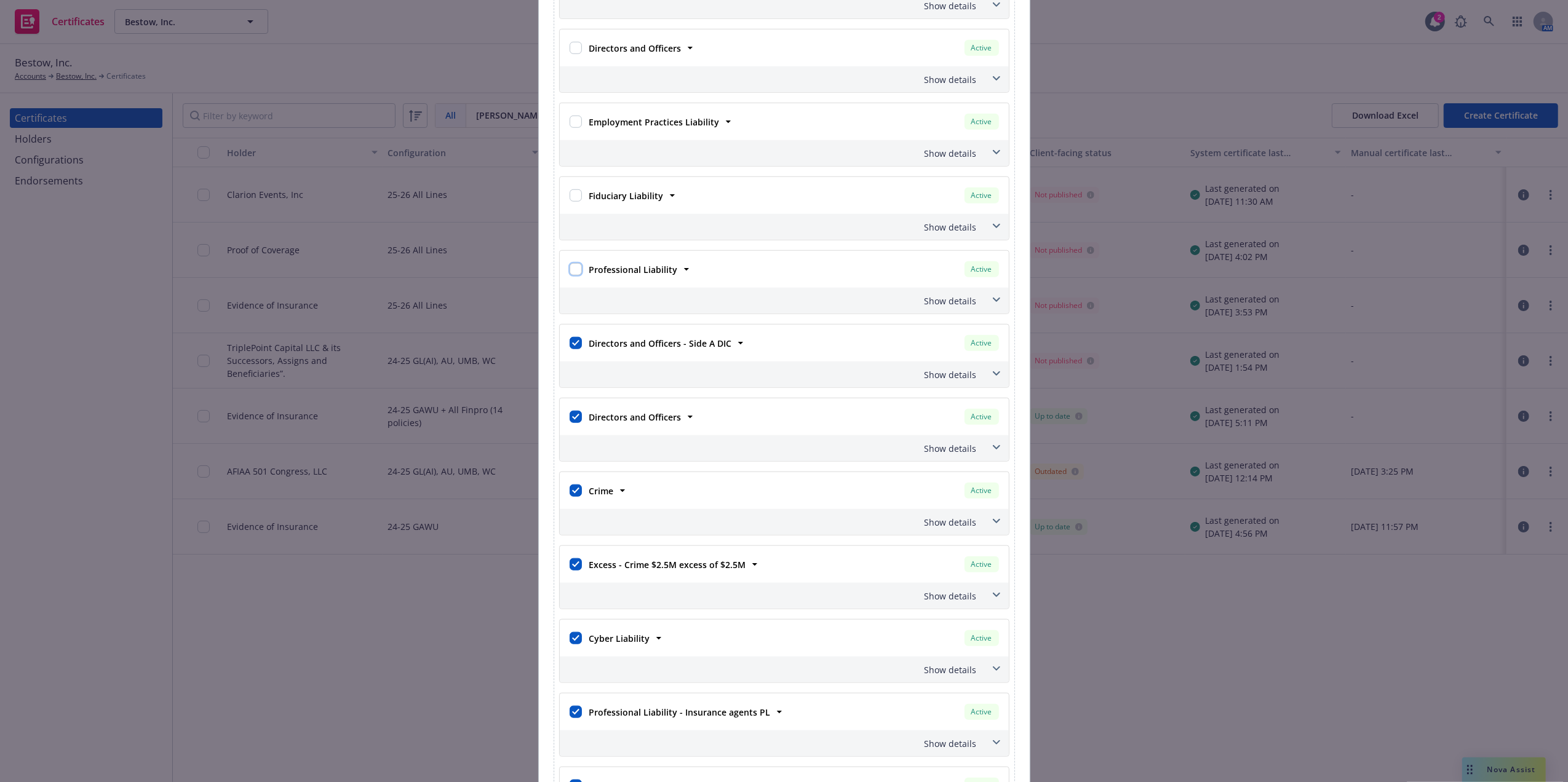
checkbox input "false"
click at [576, 353] on div at bounding box center [576, 343] width 17 height 22
click at [573, 349] on input "checkbox" at bounding box center [576, 343] width 12 height 12
checkbox input "false"
click at [569, 423] on input "checkbox" at bounding box center [576, 417] width 12 height 12
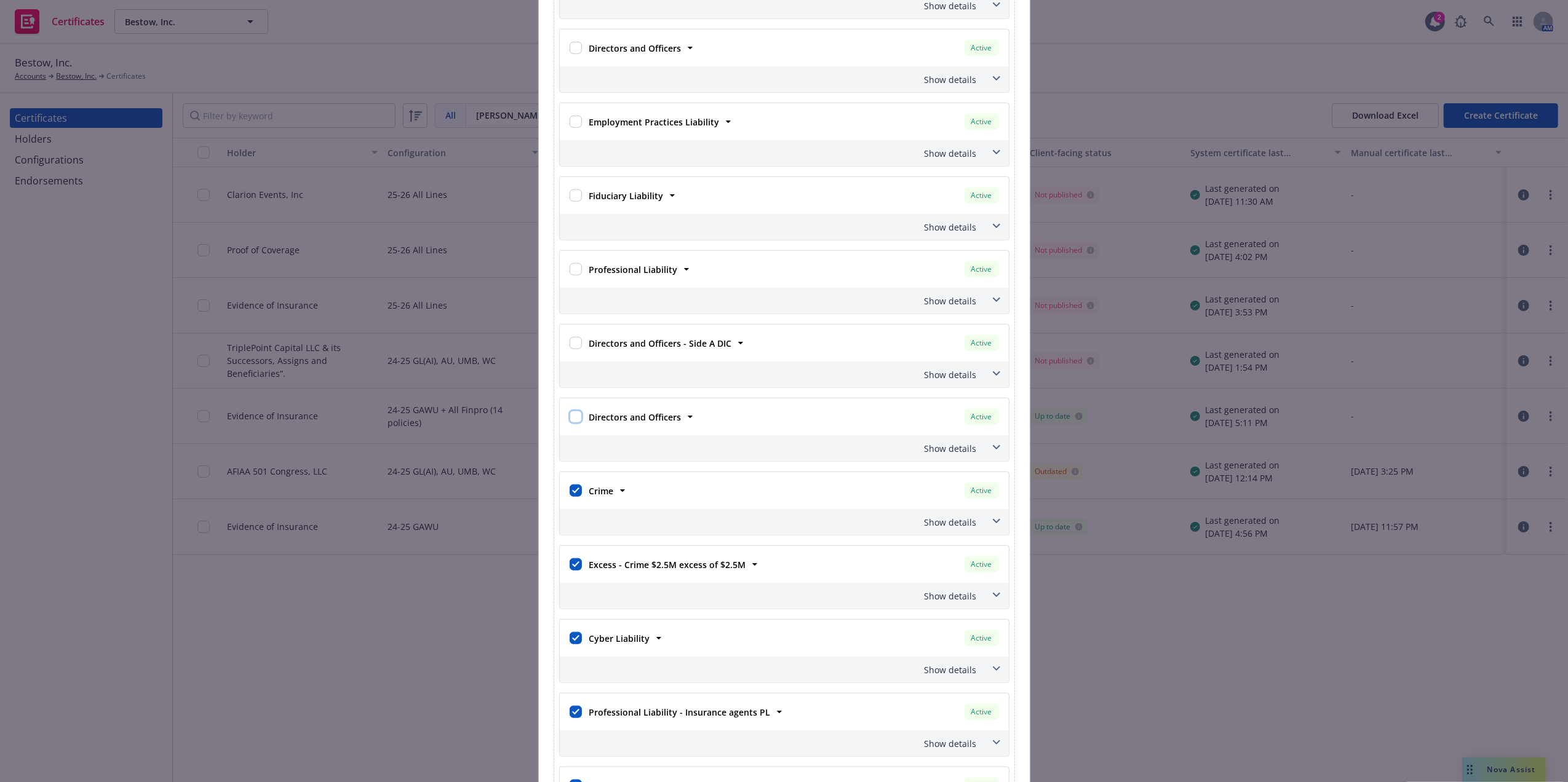
checkbox input "false"
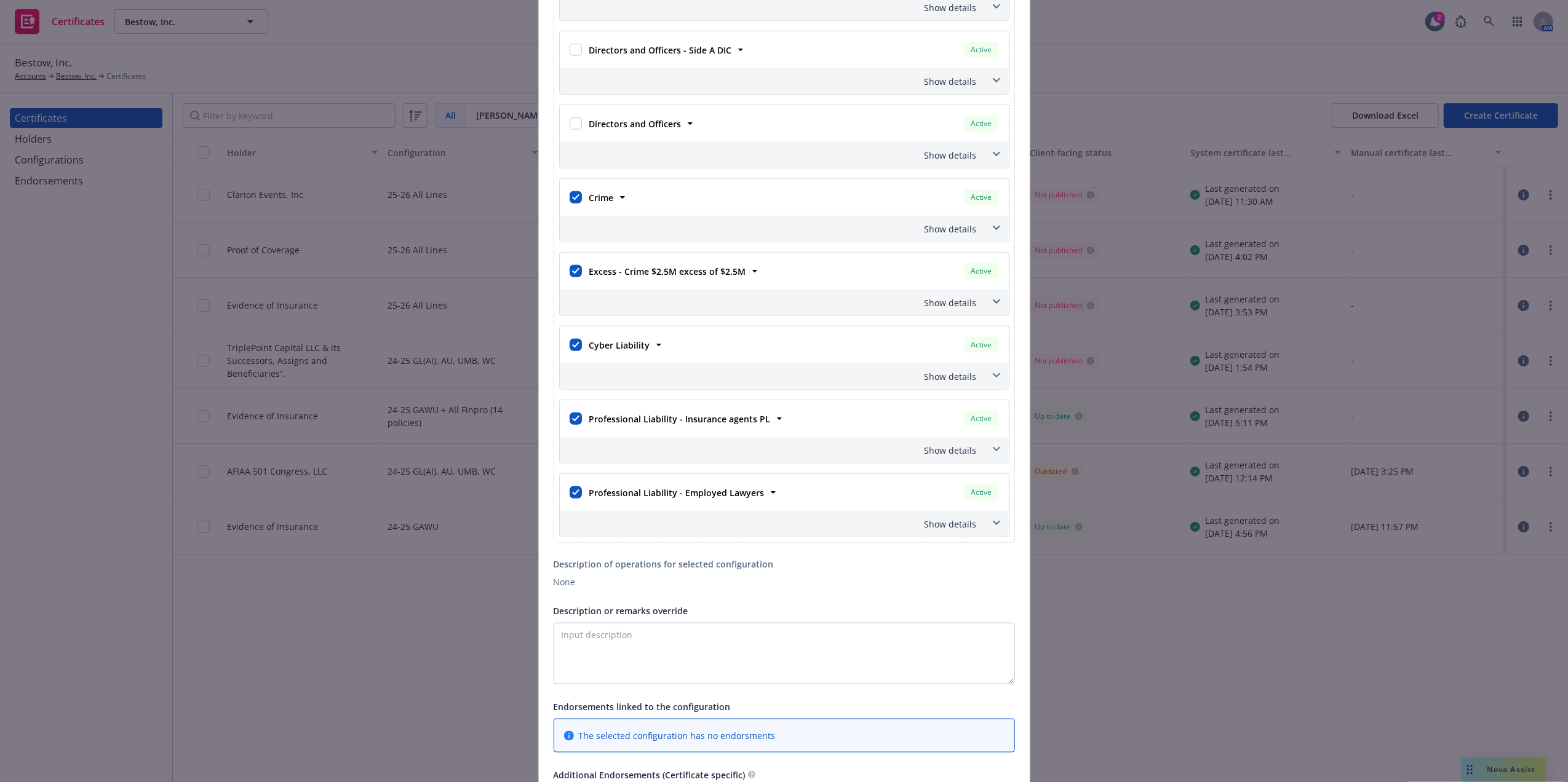
scroll to position [1282, 0]
click at [575, 343] on div at bounding box center [576, 342] width 12 height 17
click at [569, 349] on input "checkbox" at bounding box center [576, 343] width 12 height 12
checkbox input "false"
drag, startPoint x: 569, startPoint y: 426, endPoint x: 647, endPoint y: 306, distance: 143.1
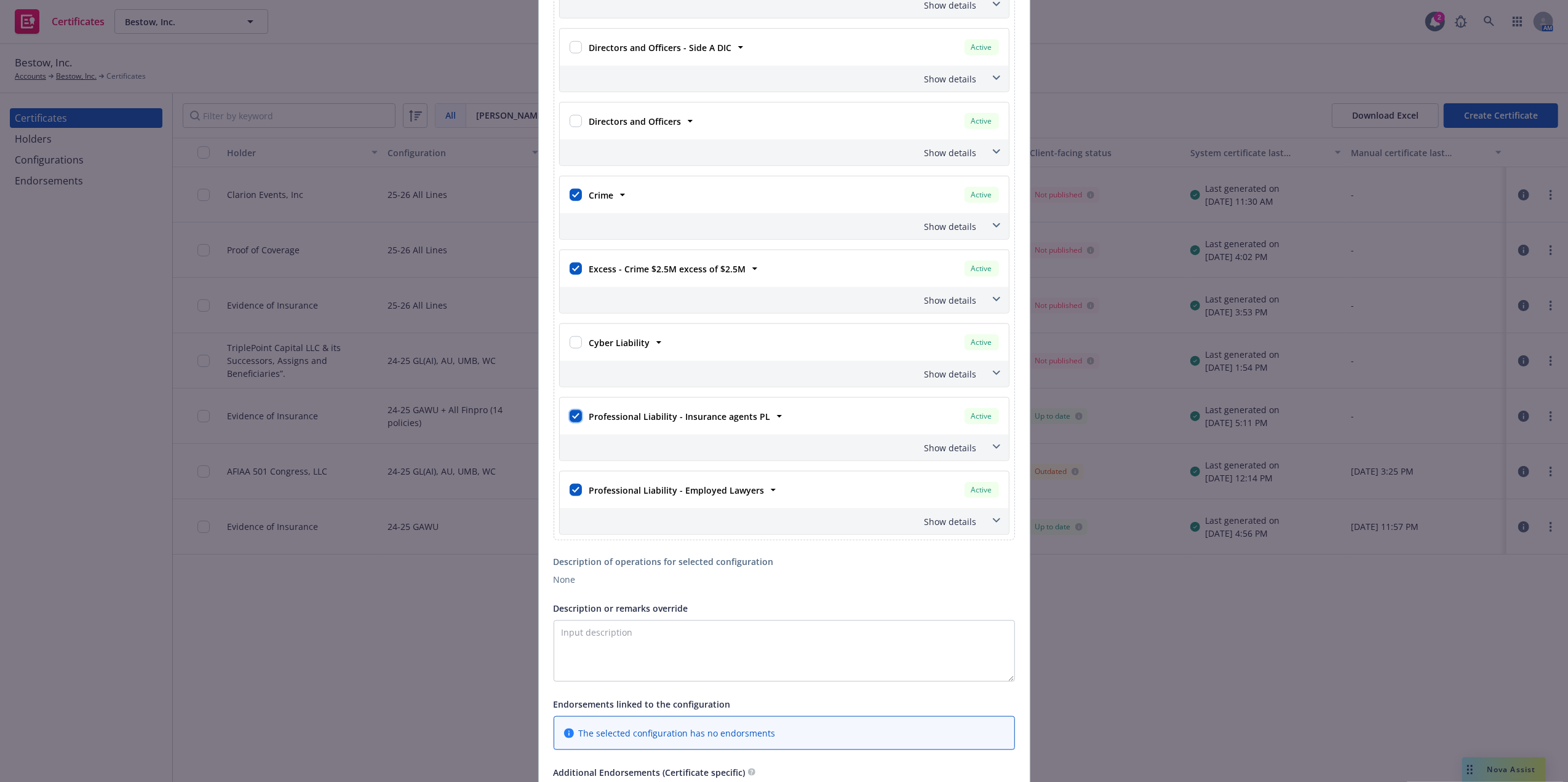
click at [684, 414] on div "Professional Liability - Insurance agents PL Active Policy number 02-571-90-84 …" at bounding box center [784, 416] width 435 height 22
click at [621, 495] on strong "Professional Liability - Employed Lawyers" at bounding box center [677, 490] width 175 height 12
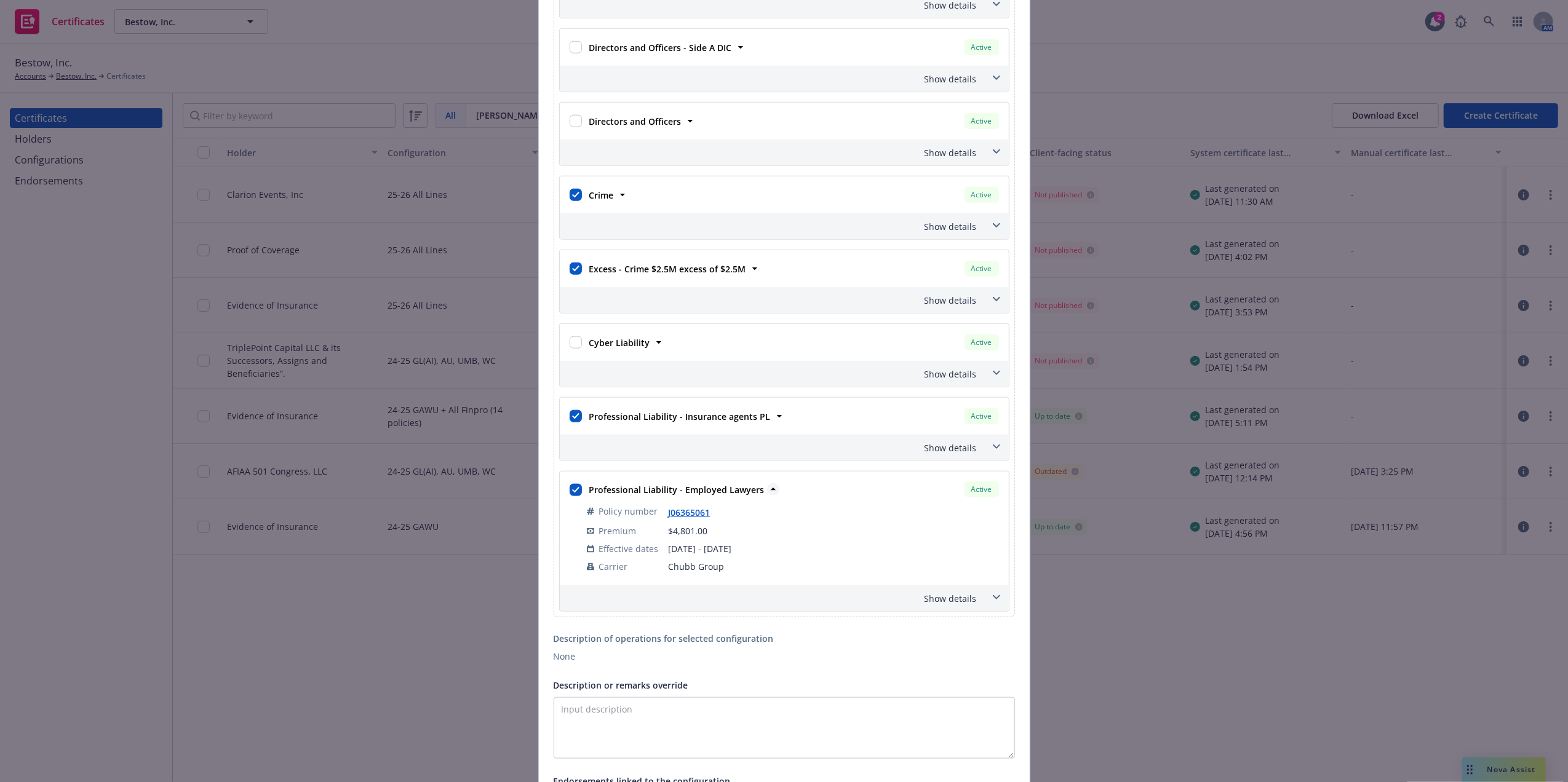
click at [620, 495] on strong "Professional Liability - Employed Lawyers" at bounding box center [677, 489] width 175 height 12
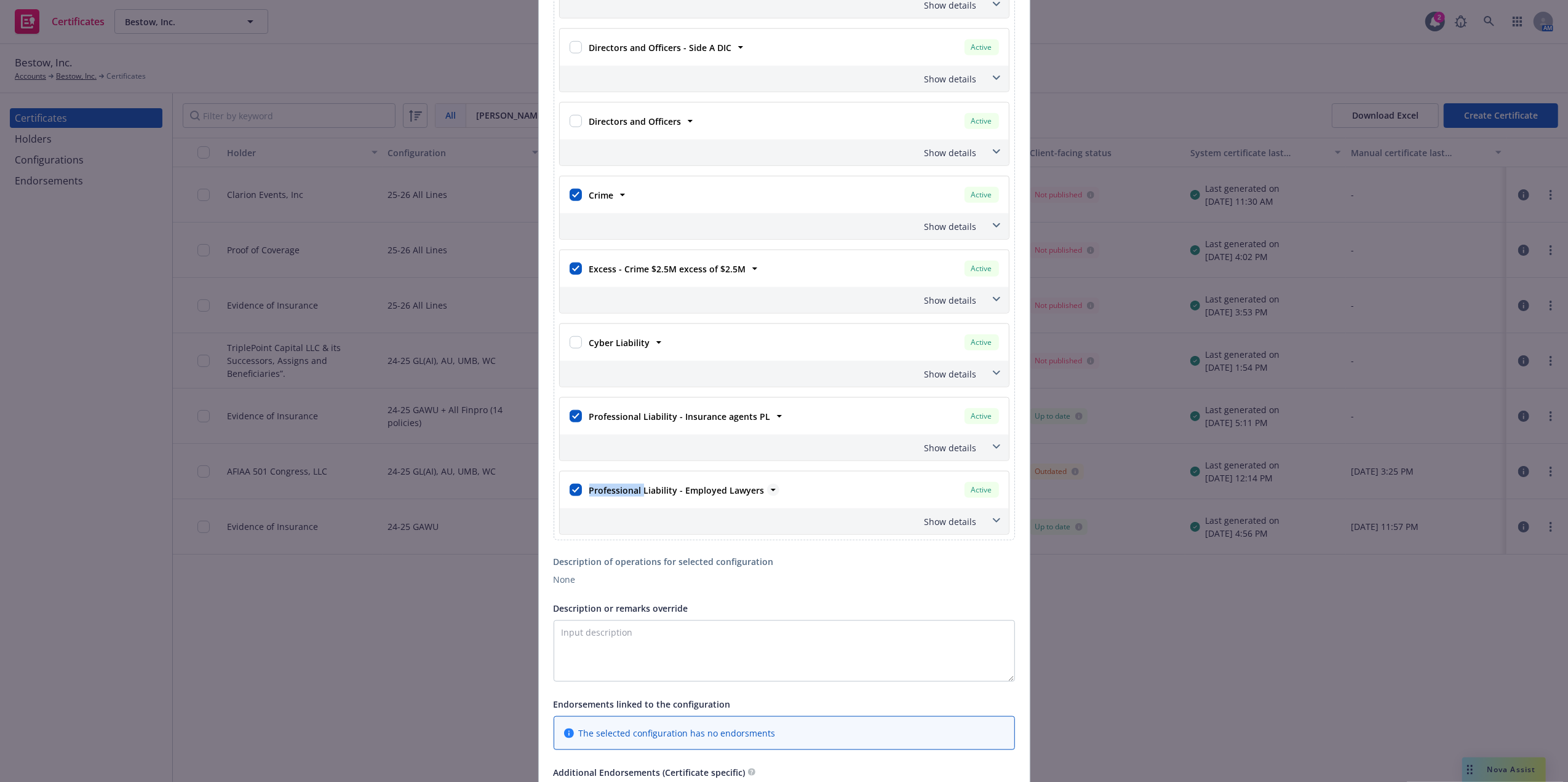
click at [620, 495] on strong "Professional Liability - Employed Lawyers" at bounding box center [677, 490] width 175 height 12
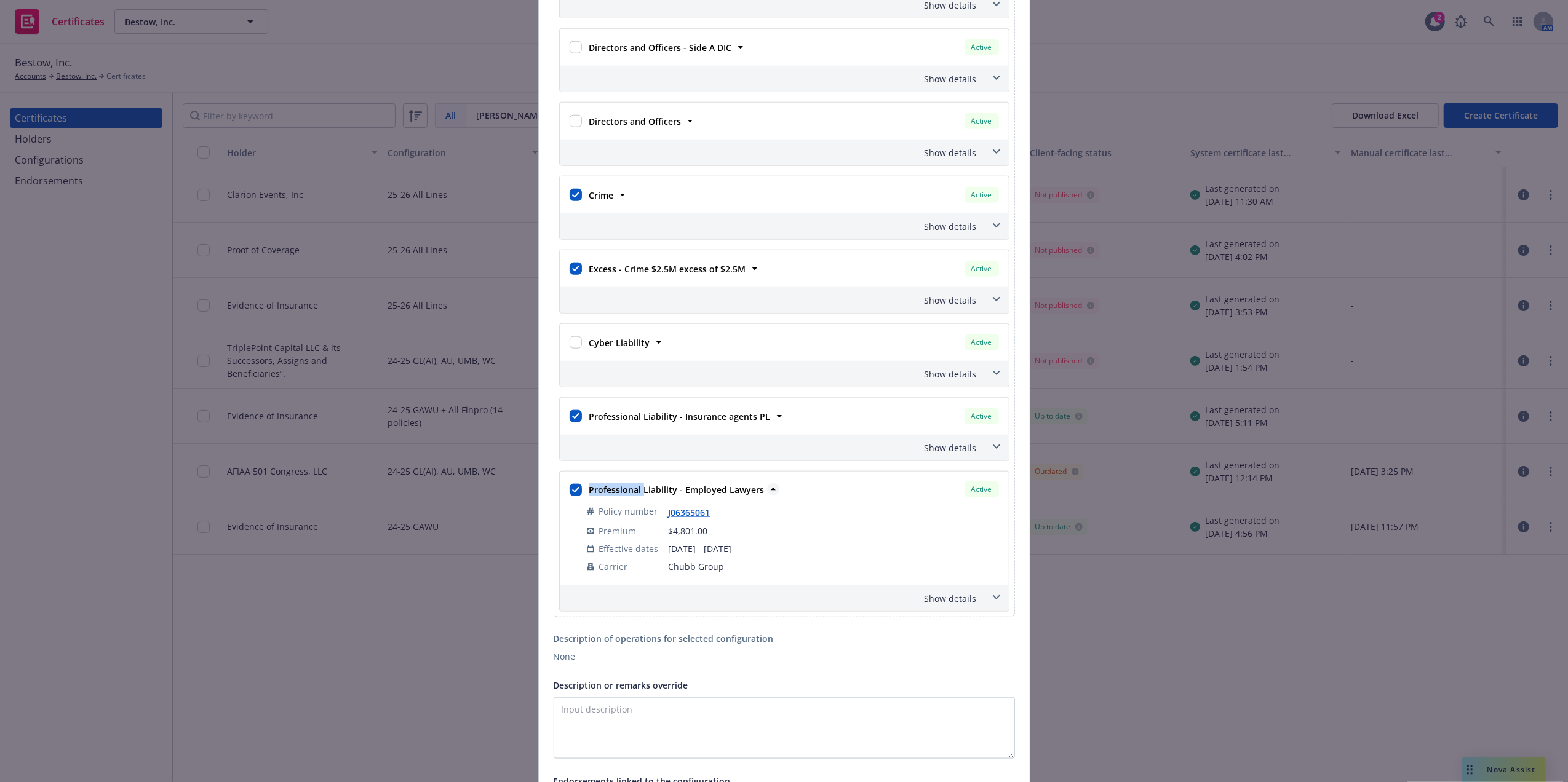
click at [618, 495] on strong "Professional Liability - Employed Lawyers" at bounding box center [677, 489] width 175 height 12
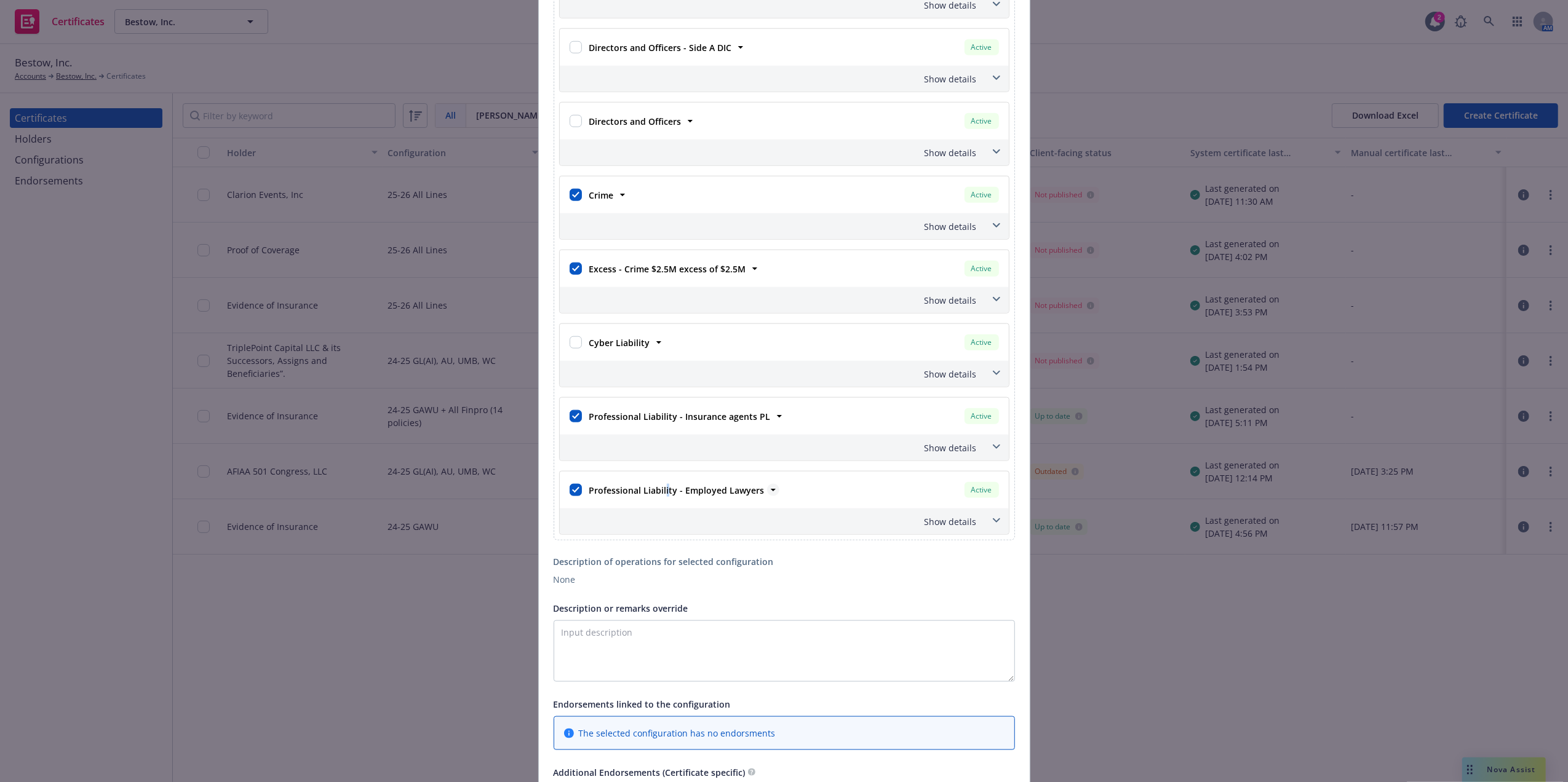
click at [663, 496] on strong "Professional Liability - Employed Lawyers" at bounding box center [677, 490] width 175 height 12
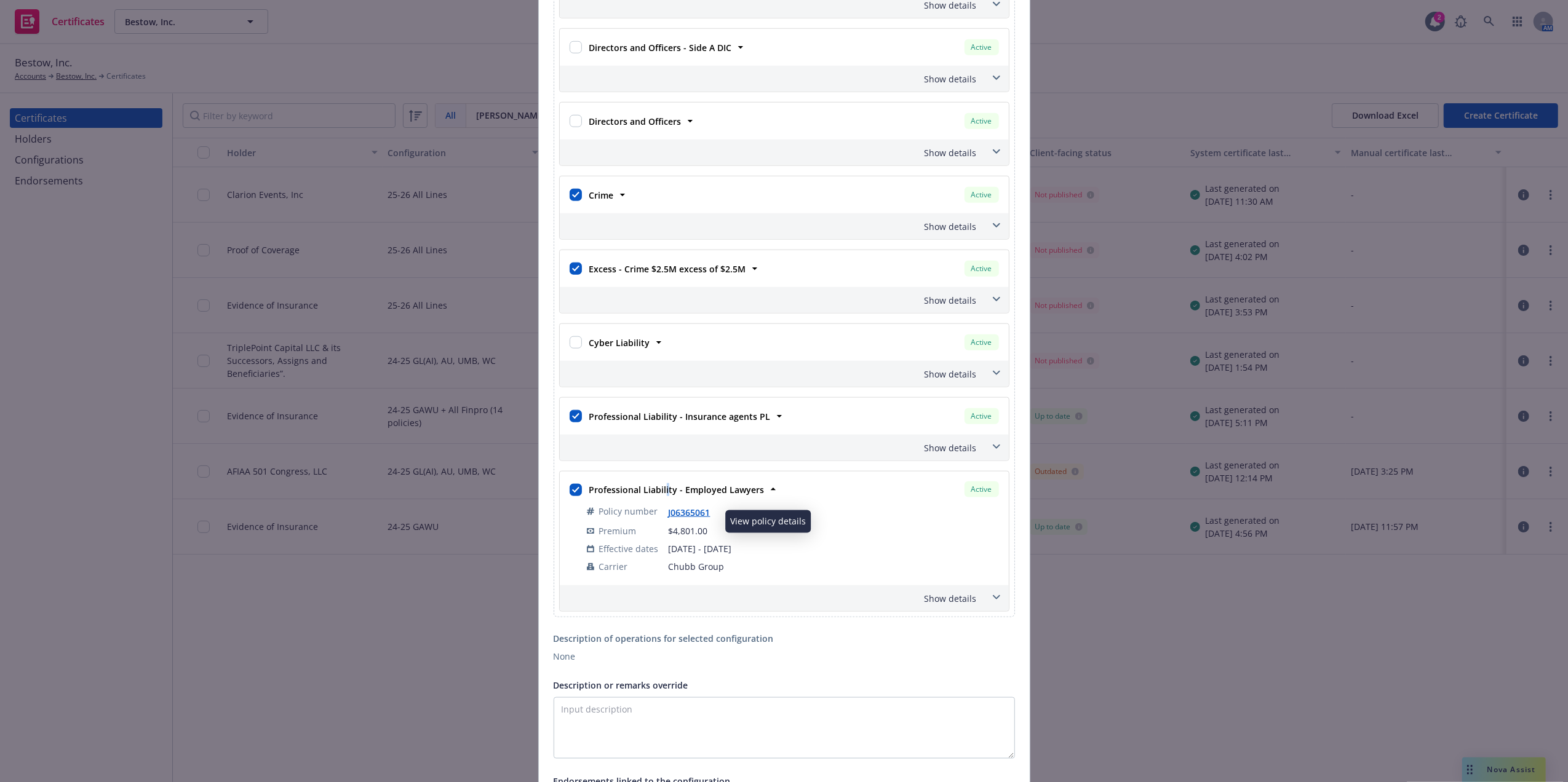
drag, startPoint x: 663, startPoint y: 500, endPoint x: 690, endPoint y: 522, distance: 34.8
click at [690, 519] on link "J06365061" at bounding box center [694, 512] width 52 height 12
click at [650, 422] on strong "Professional Liability - Insurance agents PL" at bounding box center [680, 416] width 181 height 12
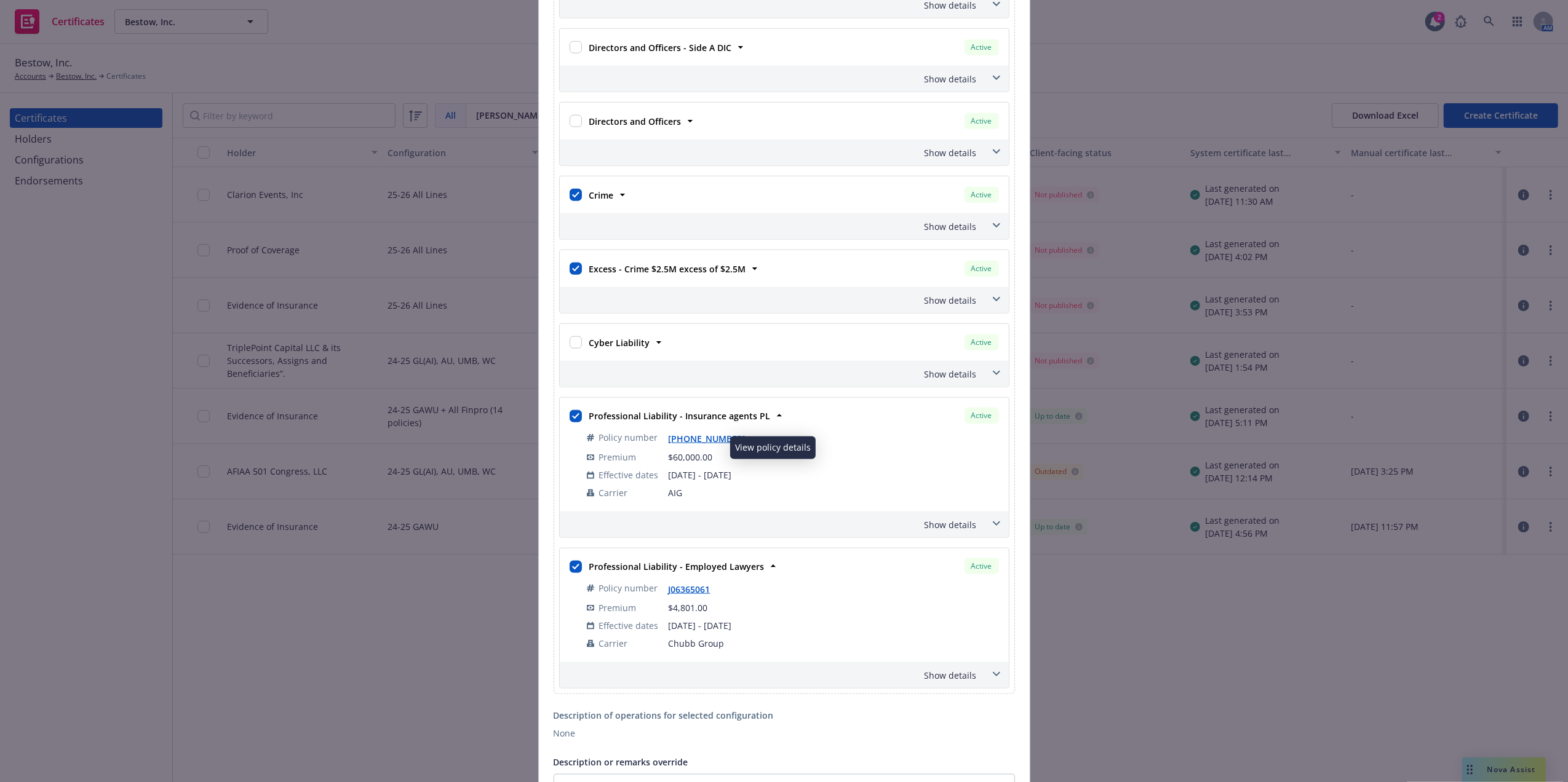
click at [697, 445] on link "[PHONE_NUMBER]" at bounding box center [712, 438] width 87 height 12
click at [572, 422] on input "checkbox" at bounding box center [576, 416] width 12 height 12
checkbox input "false"
click at [569, 573] on input "checkbox" at bounding box center [576, 567] width 12 height 12
checkbox input "false"
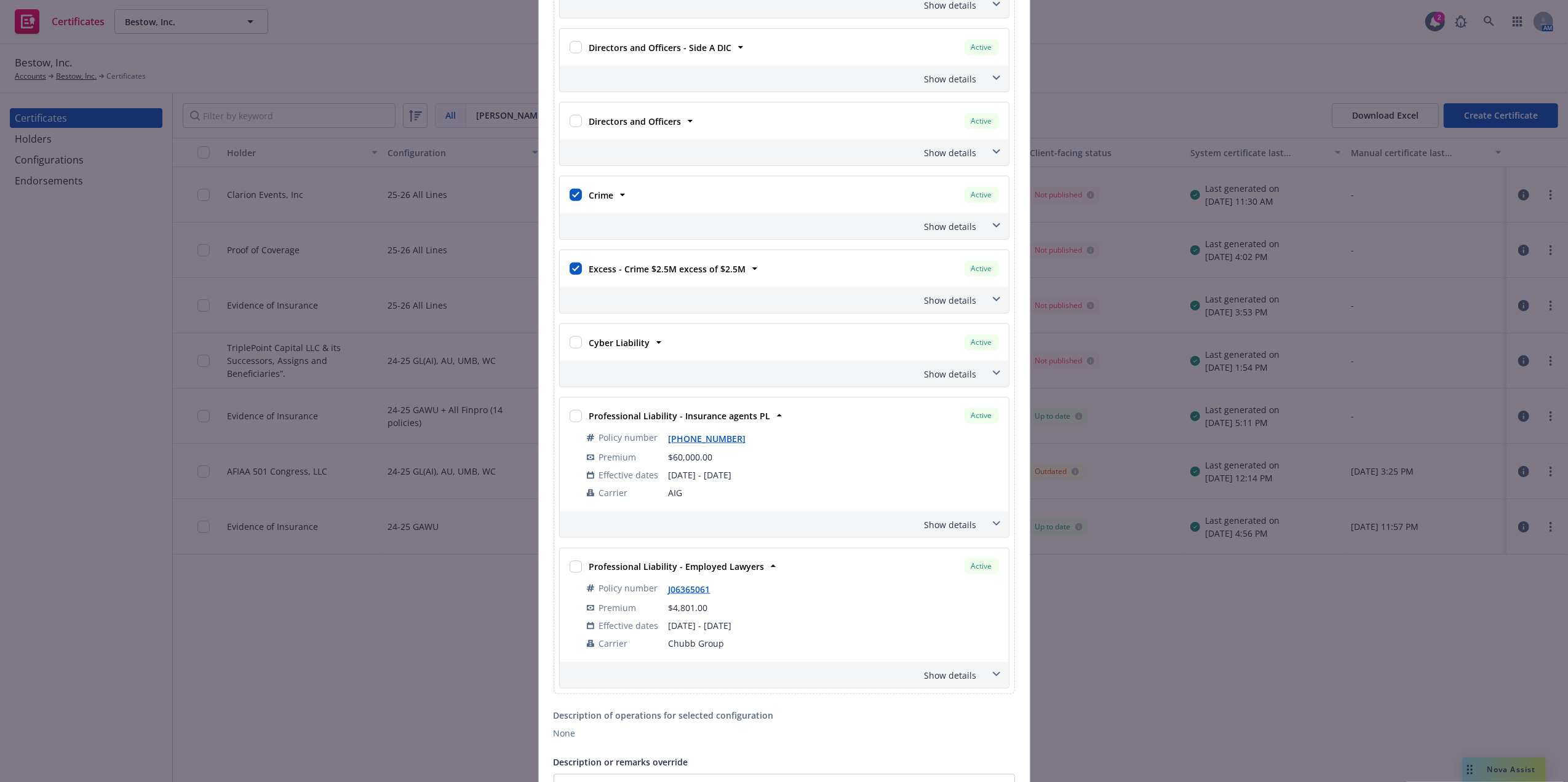
click at [979, 304] on div "Show details" at bounding box center [784, 300] width 449 height 26
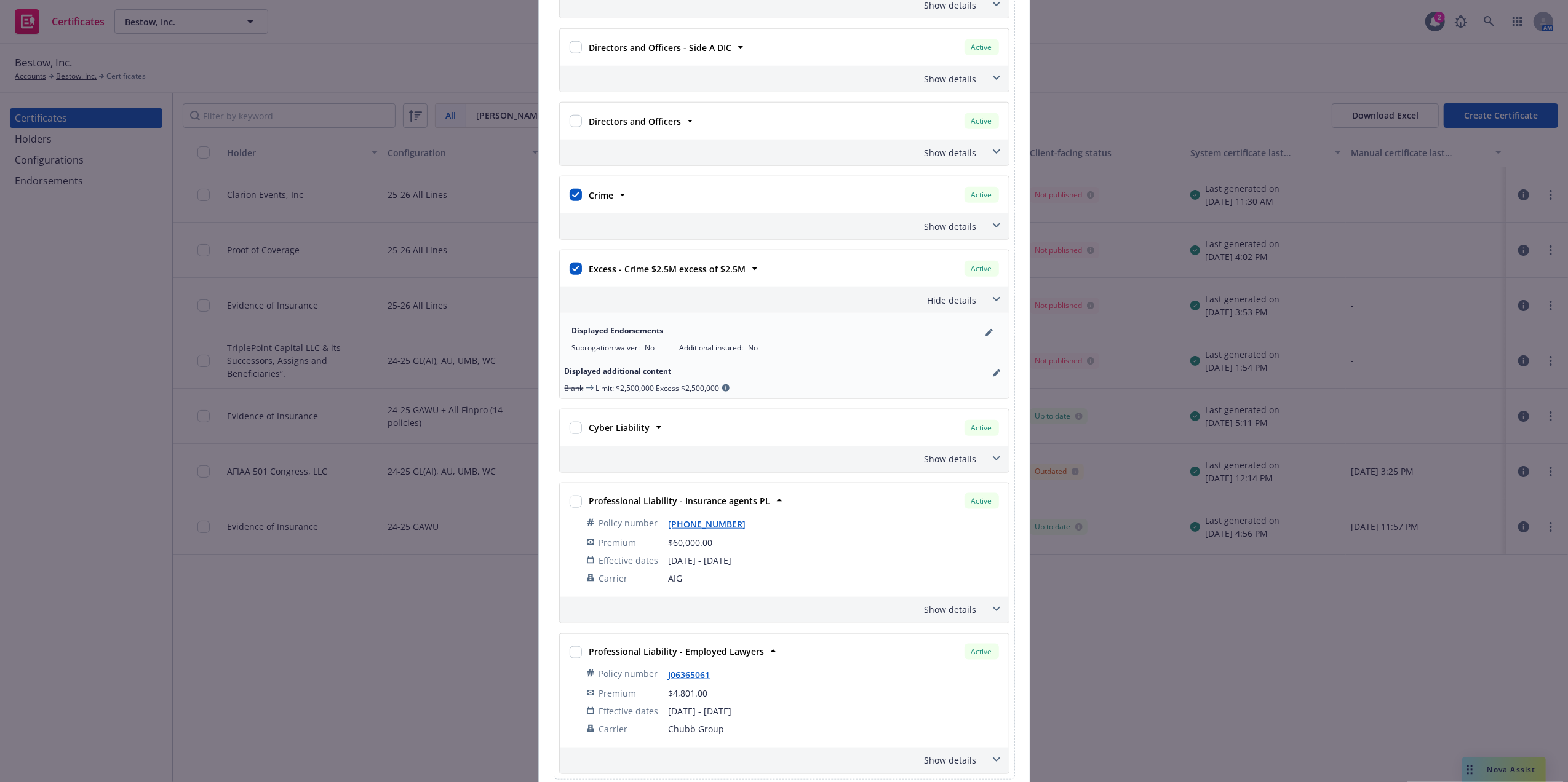
click at [992, 227] on icon at bounding box center [996, 226] width 8 height 5
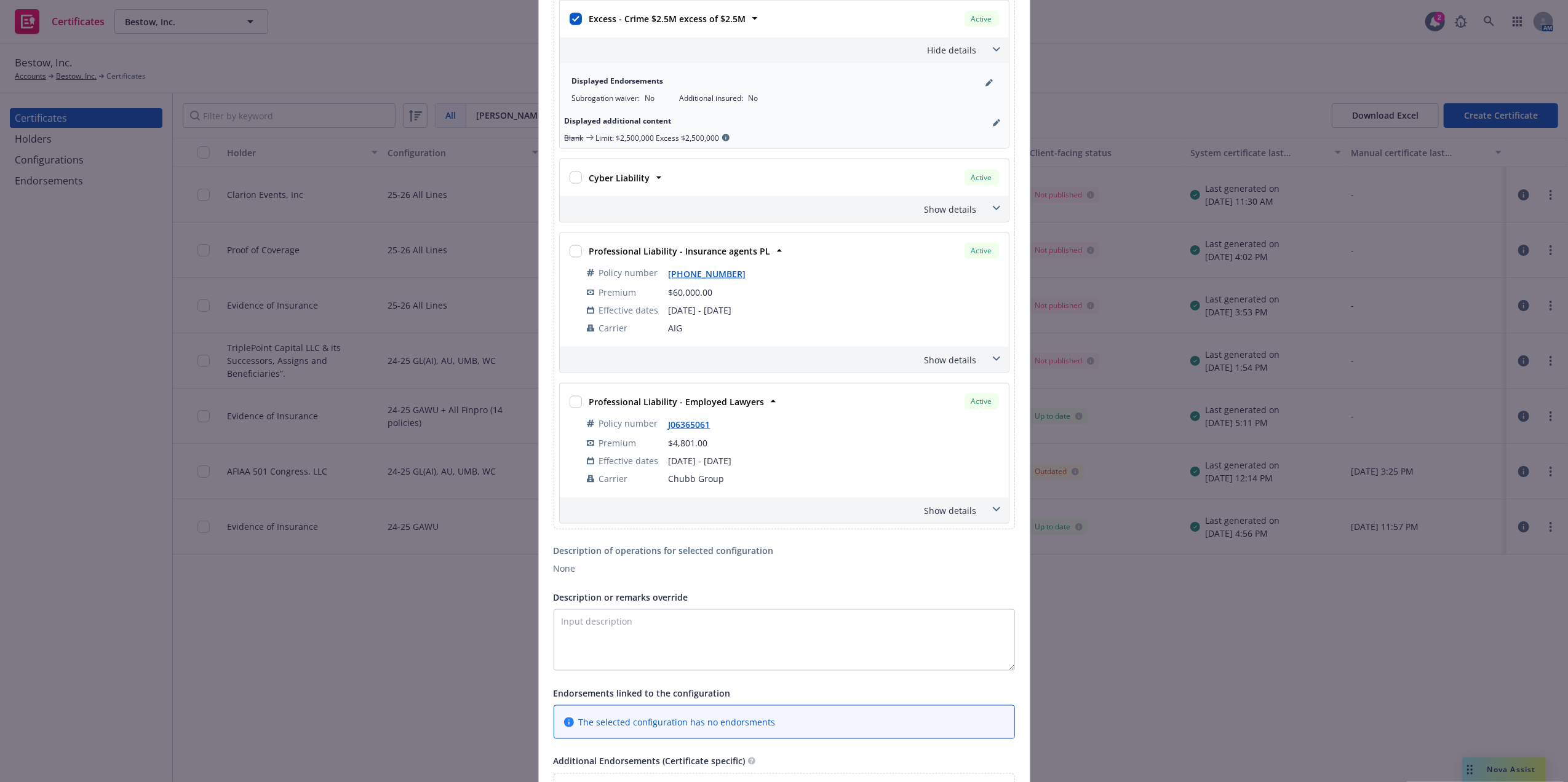
scroll to position [1841, 0]
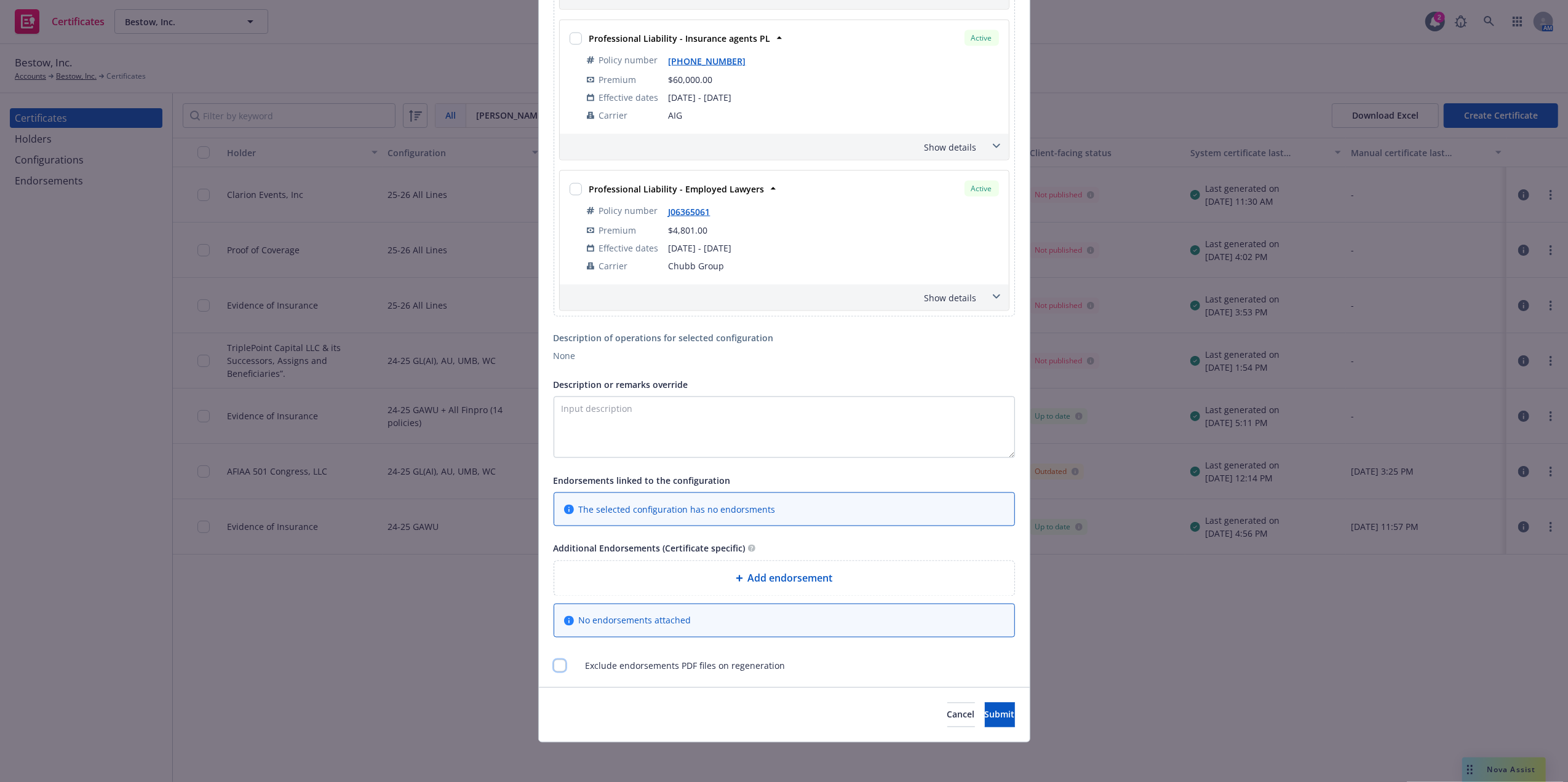
click at [553, 667] on input "checkbox" at bounding box center [559, 666] width 12 height 12
checkbox input "true"
click at [985, 718] on span "Submit" at bounding box center [999, 714] width 30 height 12
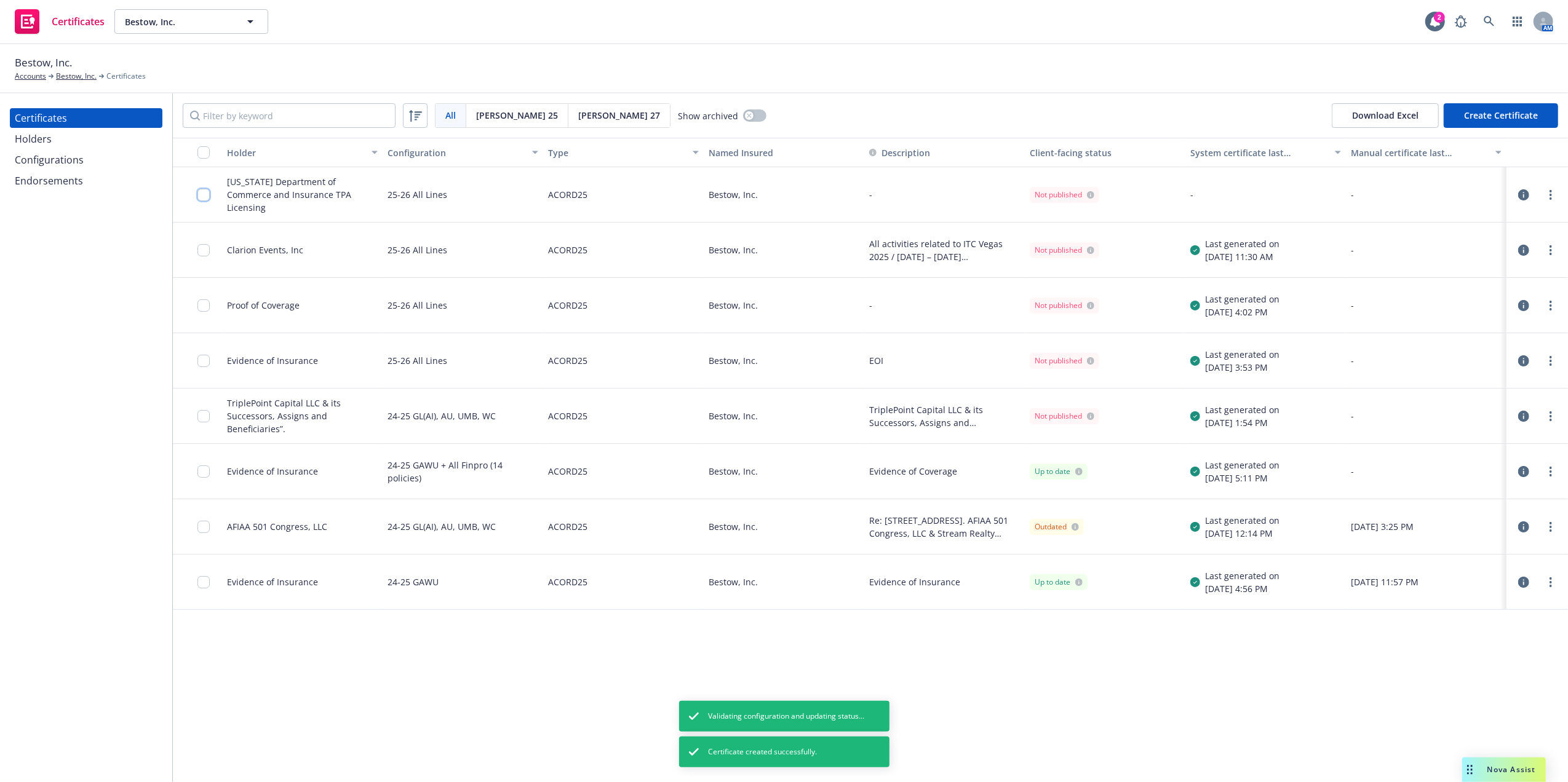
click at [204, 193] on input "checkbox" at bounding box center [203, 195] width 12 height 12
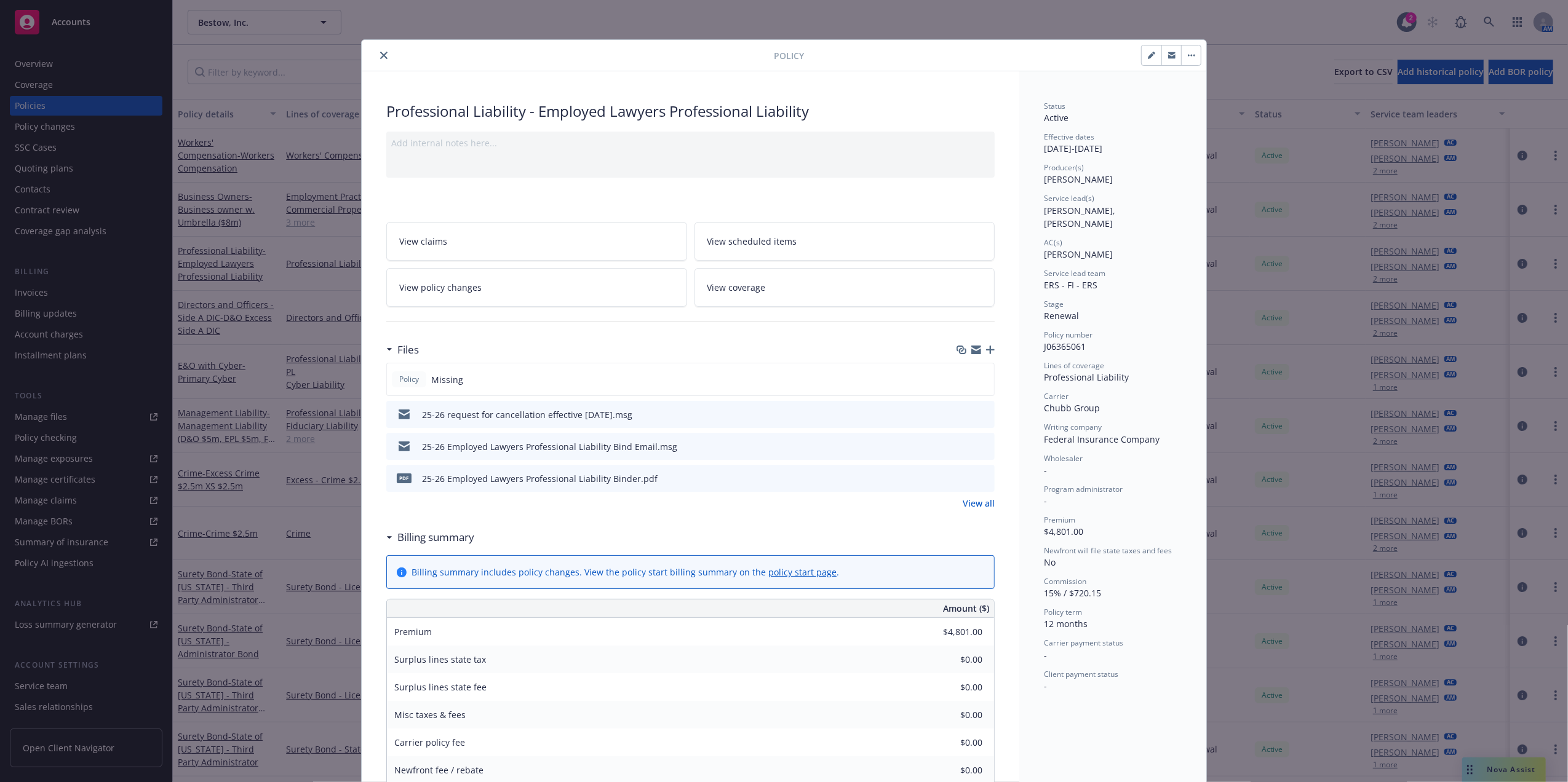
click at [381, 55] on icon "close" at bounding box center [384, 55] width 8 height 8
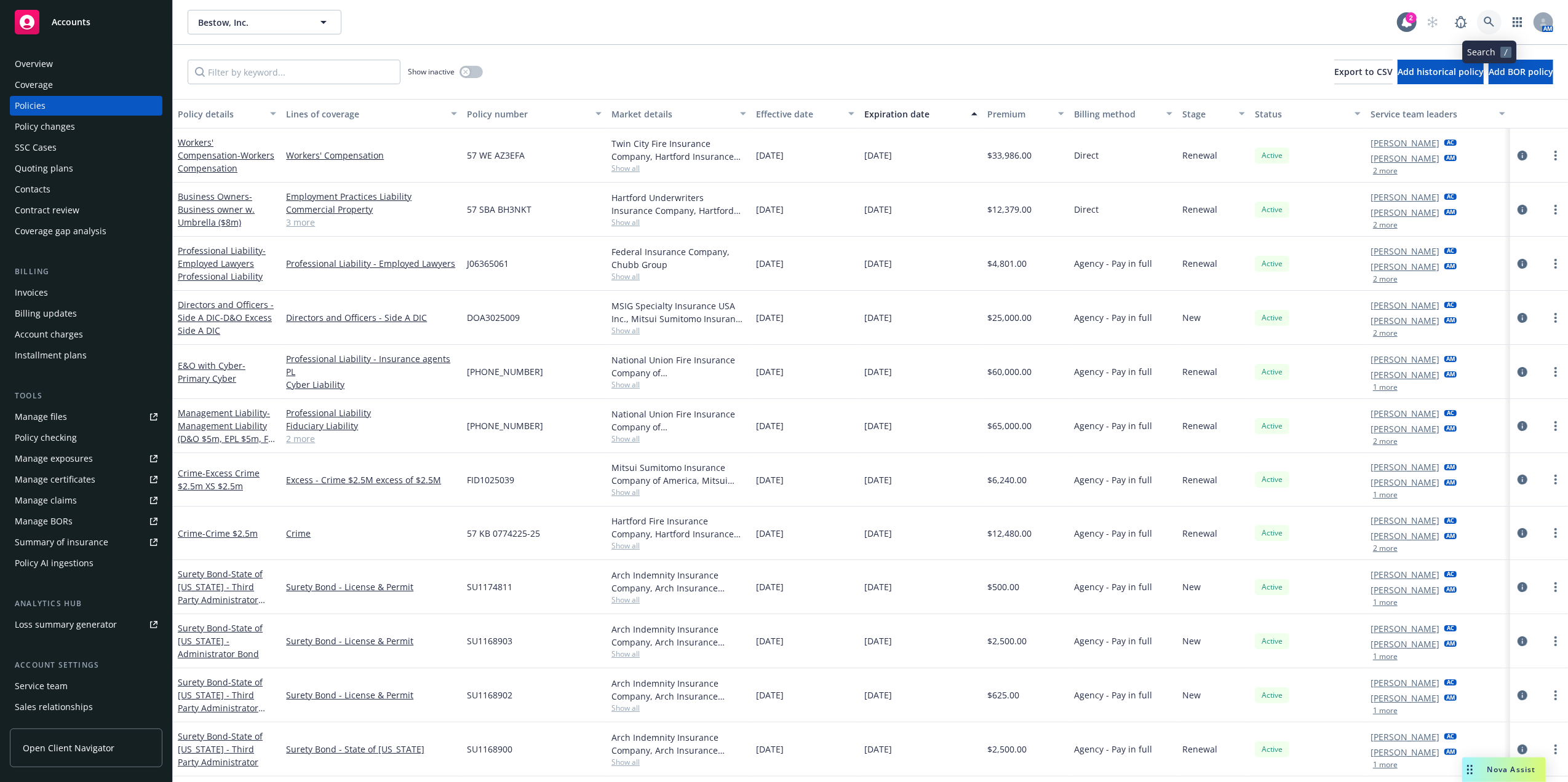
click at [1489, 21] on icon at bounding box center [1489, 22] width 11 height 11
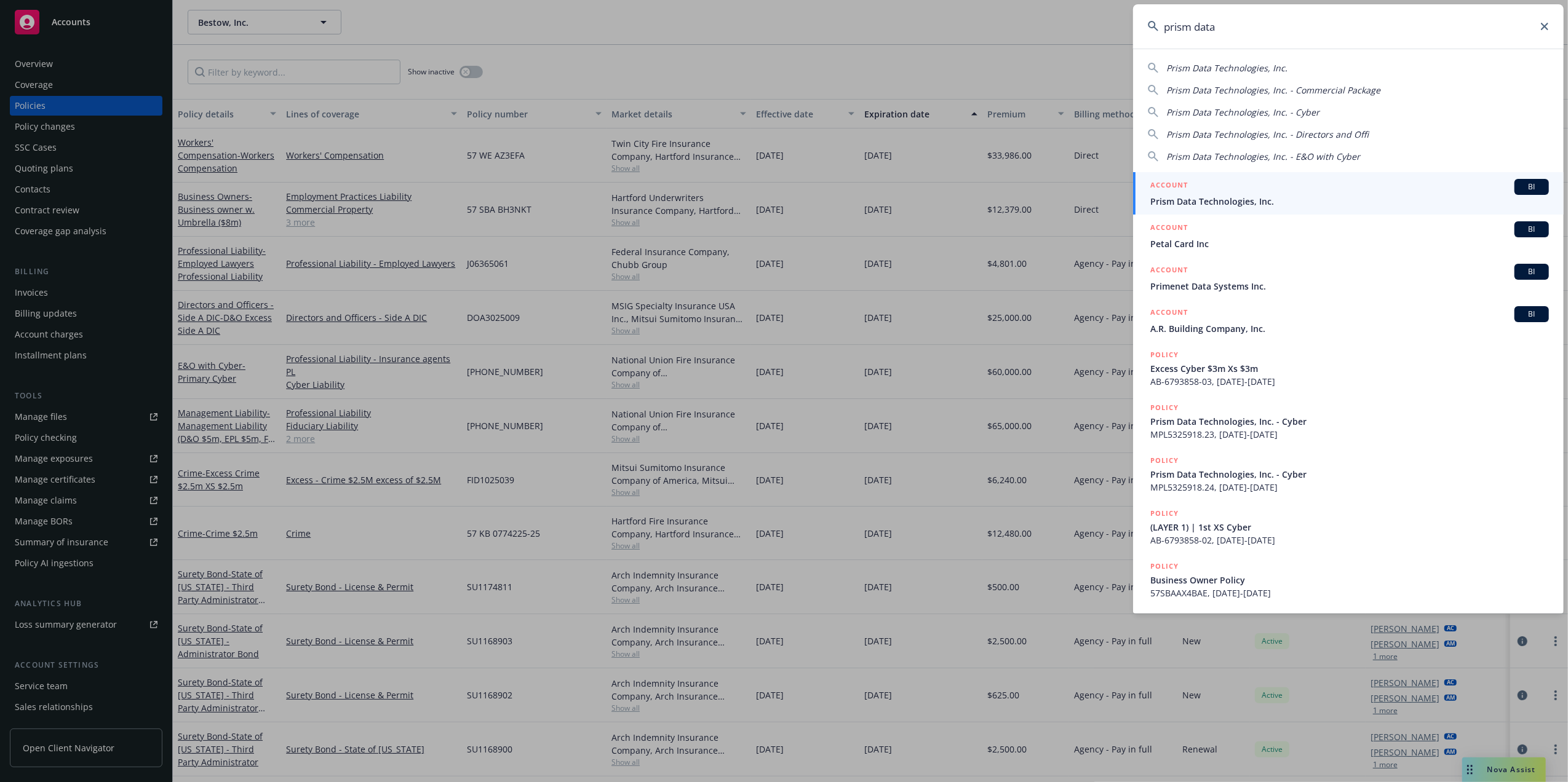
type input "prism data"
click at [1211, 198] on span "Prism Data Technologies, Inc." at bounding box center [1349, 201] width 398 height 13
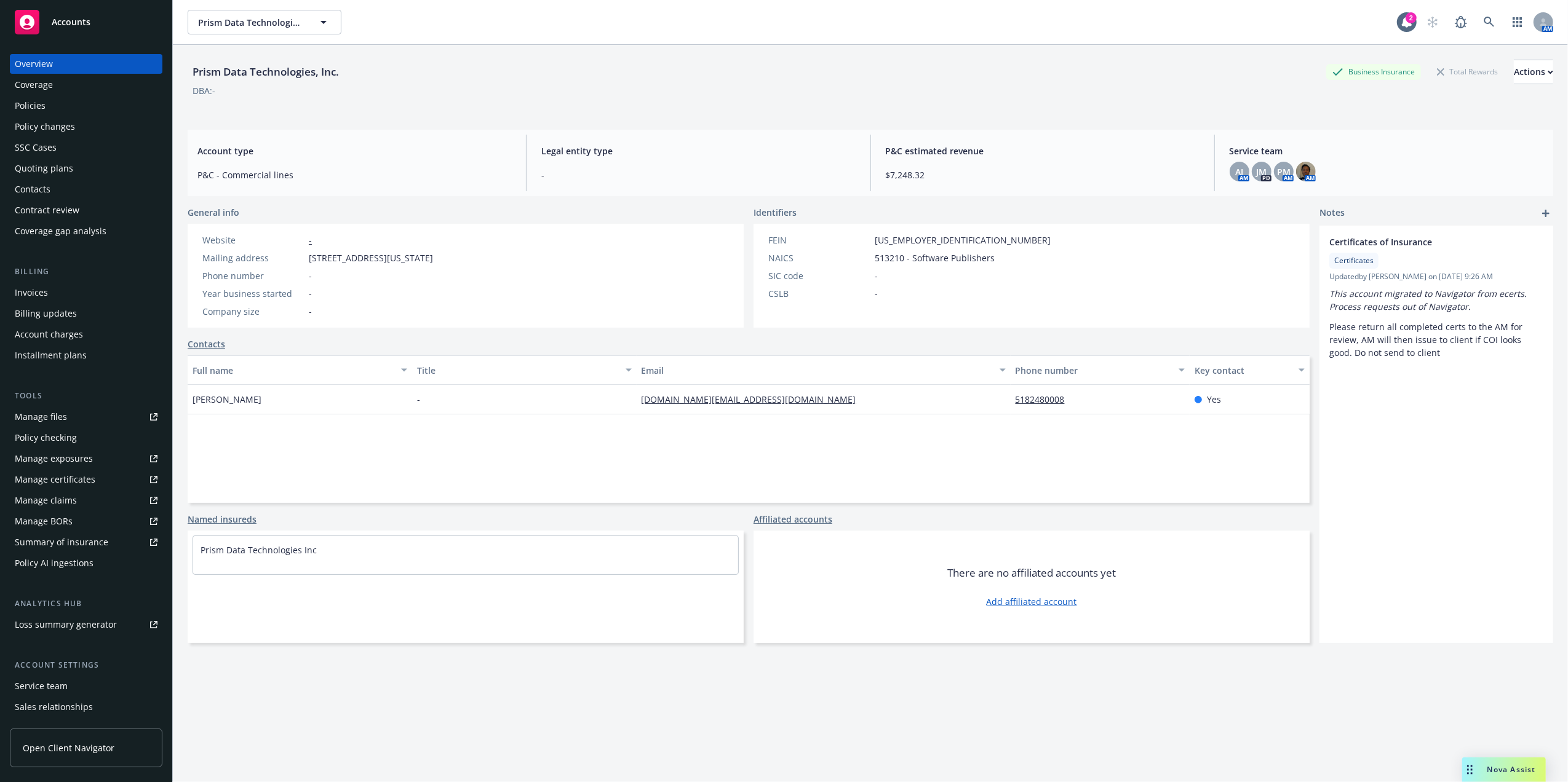
click at [64, 480] on div "Manage certificates" at bounding box center [55, 480] width 81 height 20
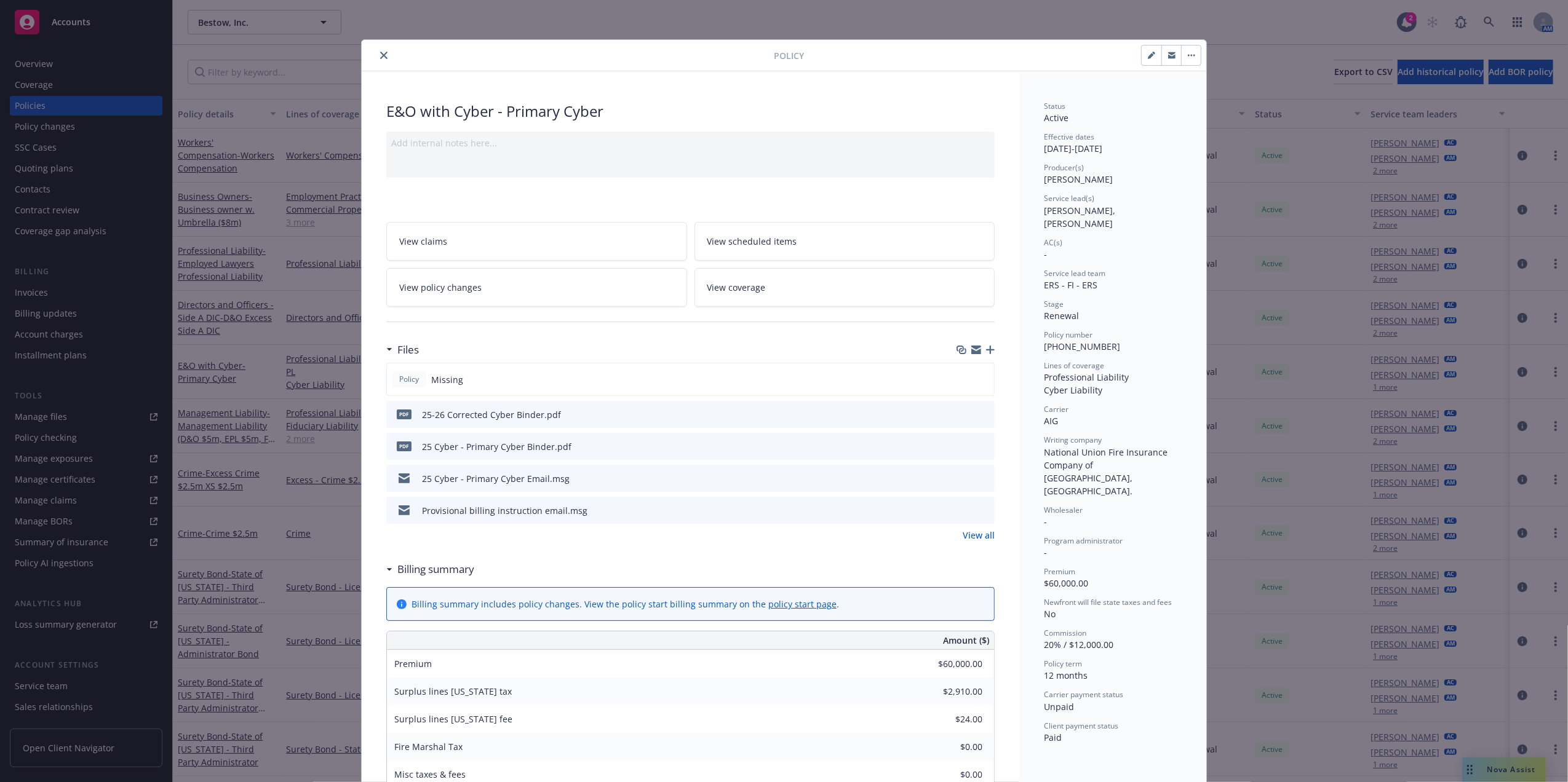
drag, startPoint x: 373, startPoint y: 50, endPoint x: 315, endPoint y: 70, distance: 61.4
click at [371, 50] on div at bounding box center [570, 55] width 407 height 15
click at [313, 72] on div "Policy E&O with Cyber - Primary Cyber Add internal notes here... View claims Vi…" at bounding box center [784, 391] width 1568 height 782
drag, startPoint x: 313, startPoint y: 72, endPoint x: 522, endPoint y: 66, distance: 209.1
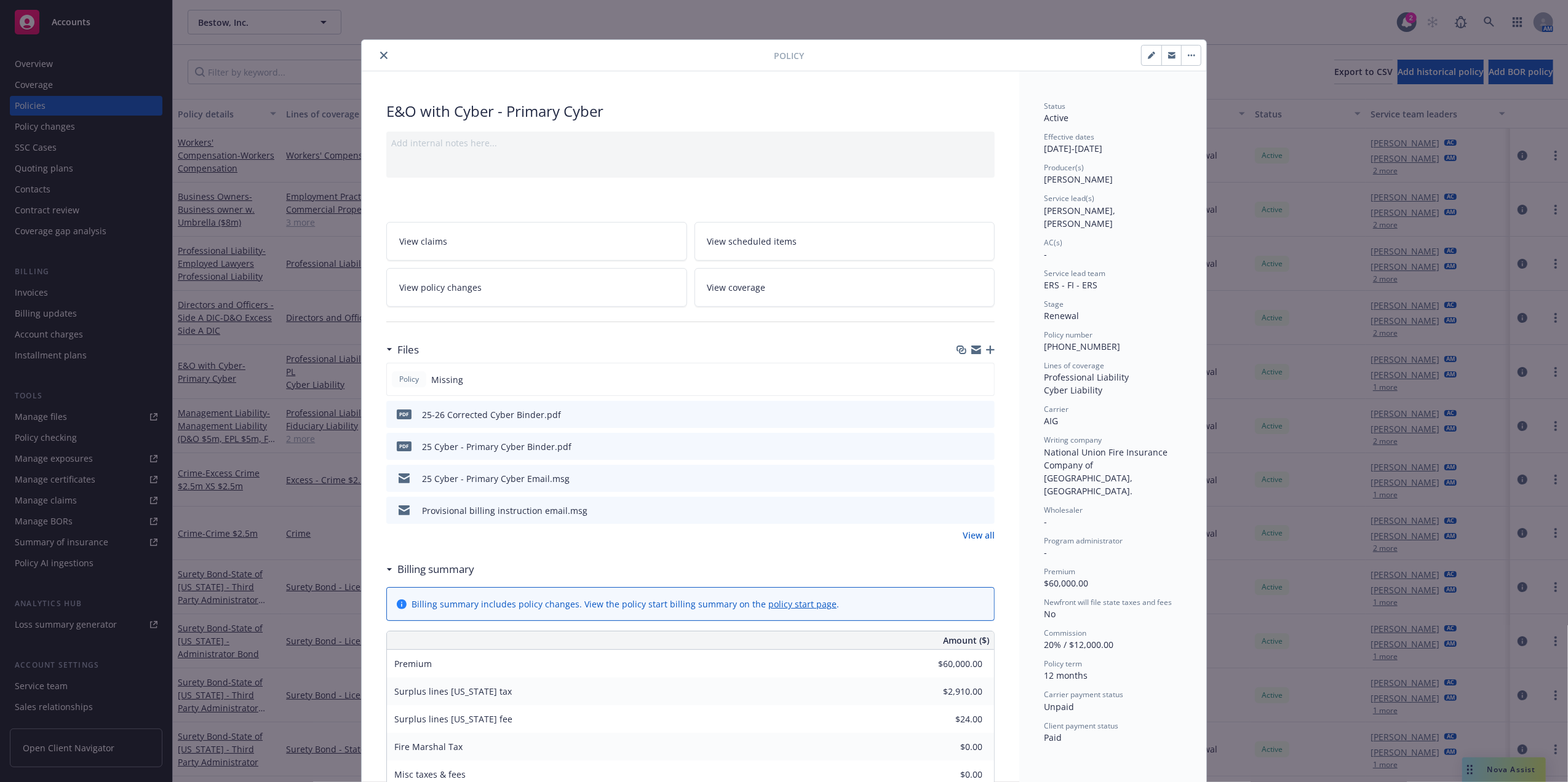
click at [522, 66] on div "Policy" at bounding box center [784, 55] width 844 height 32
click at [380, 56] on icon "close" at bounding box center [384, 55] width 8 height 8
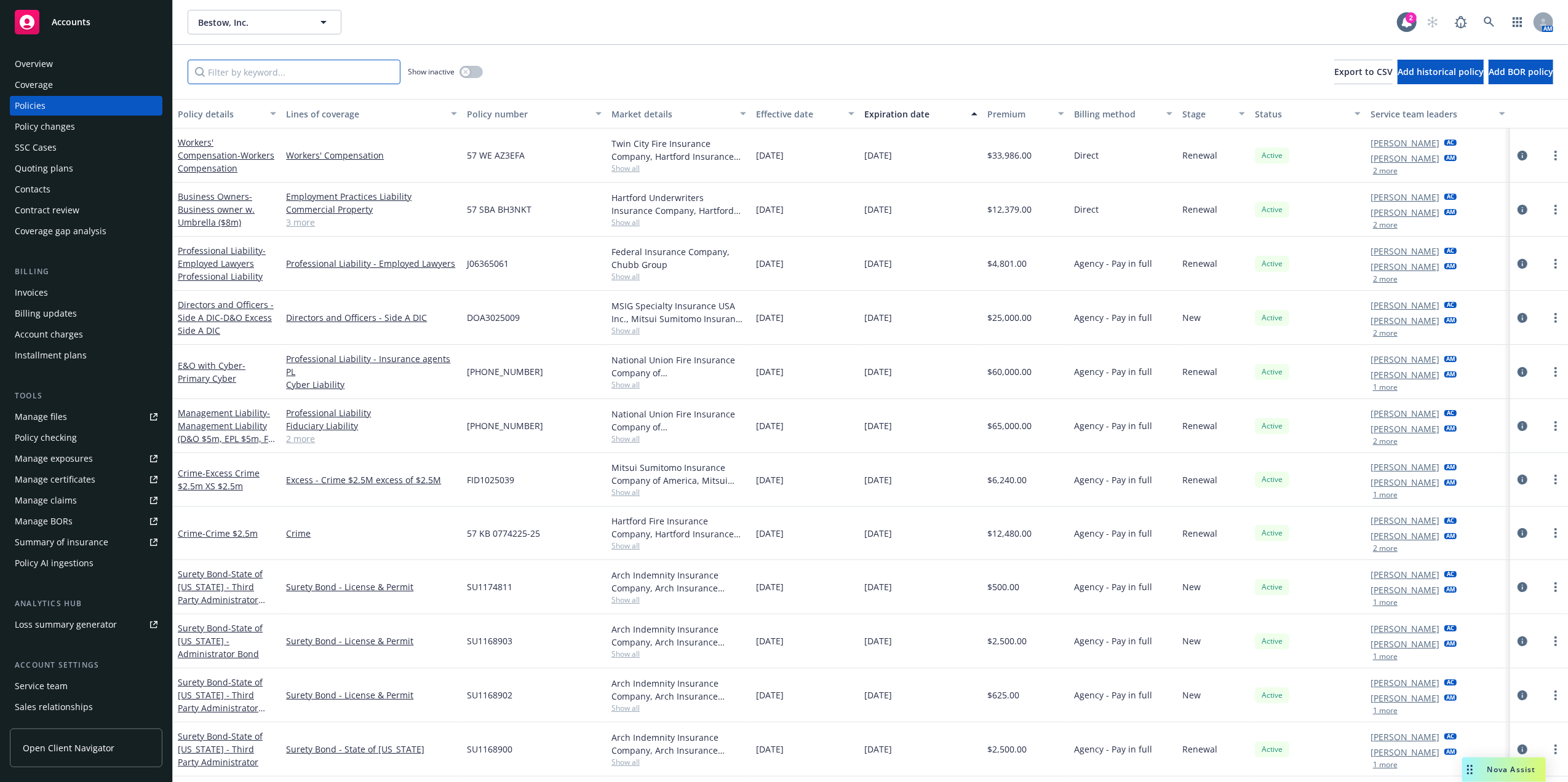
click at [279, 70] on input "Filter by keyword..." at bounding box center [294, 72] width 213 height 25
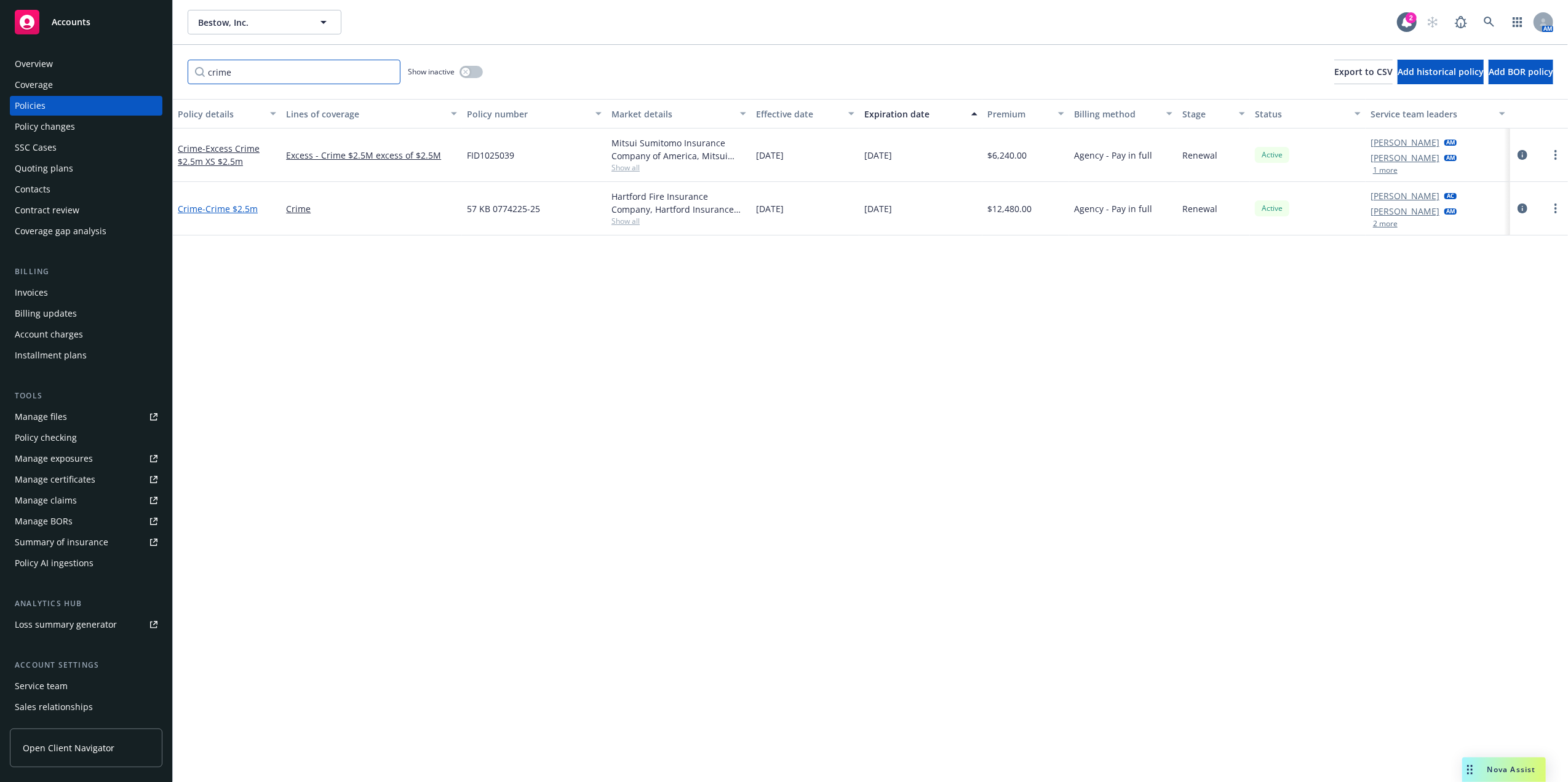
type input "crime"
click at [208, 206] on span "- Crime $2.5m" at bounding box center [230, 208] width 55 height 12
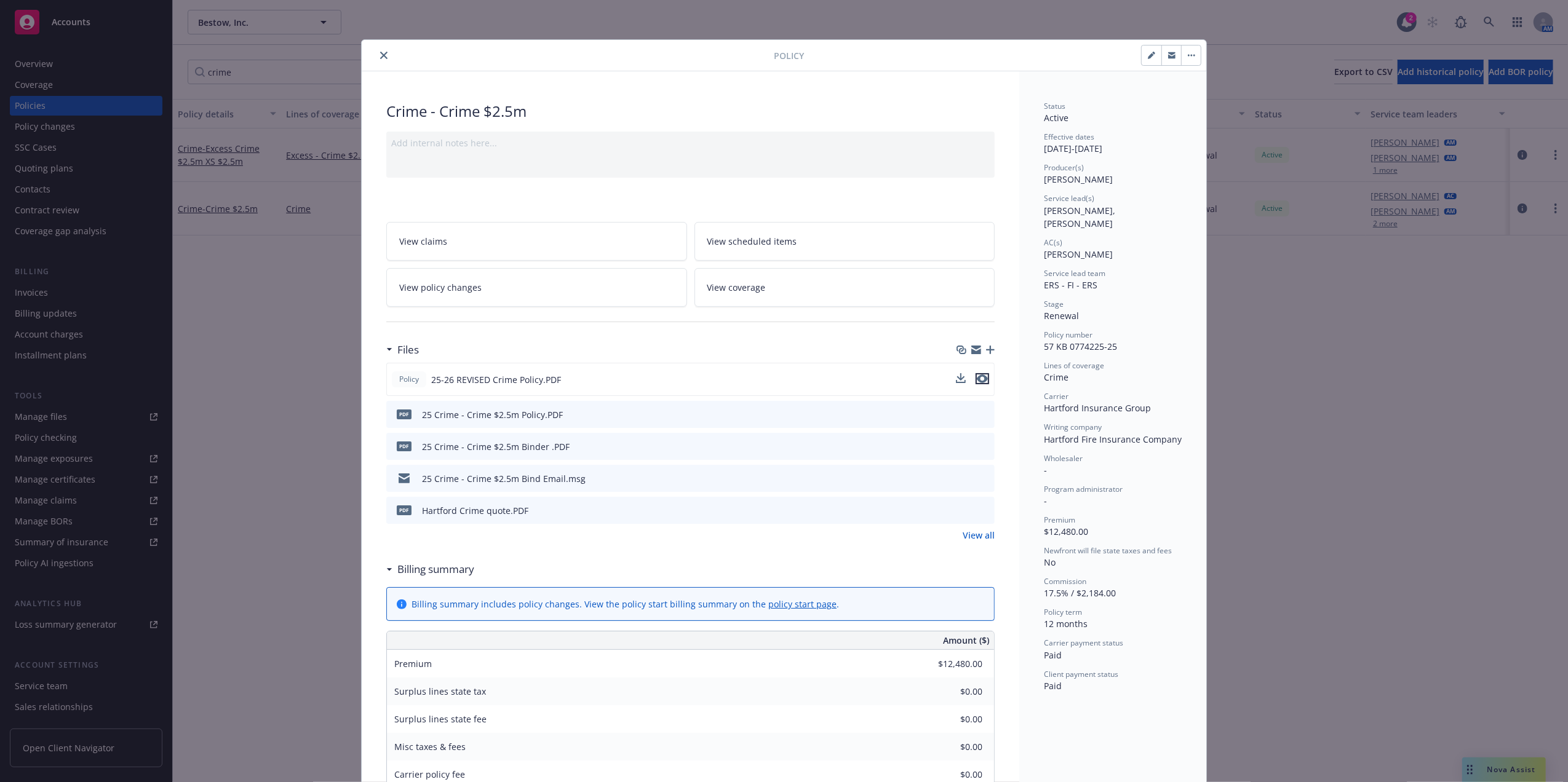
click at [979, 380] on icon "preview file" at bounding box center [982, 378] width 11 height 8
click at [380, 55] on icon "close" at bounding box center [384, 55] width 8 height 8
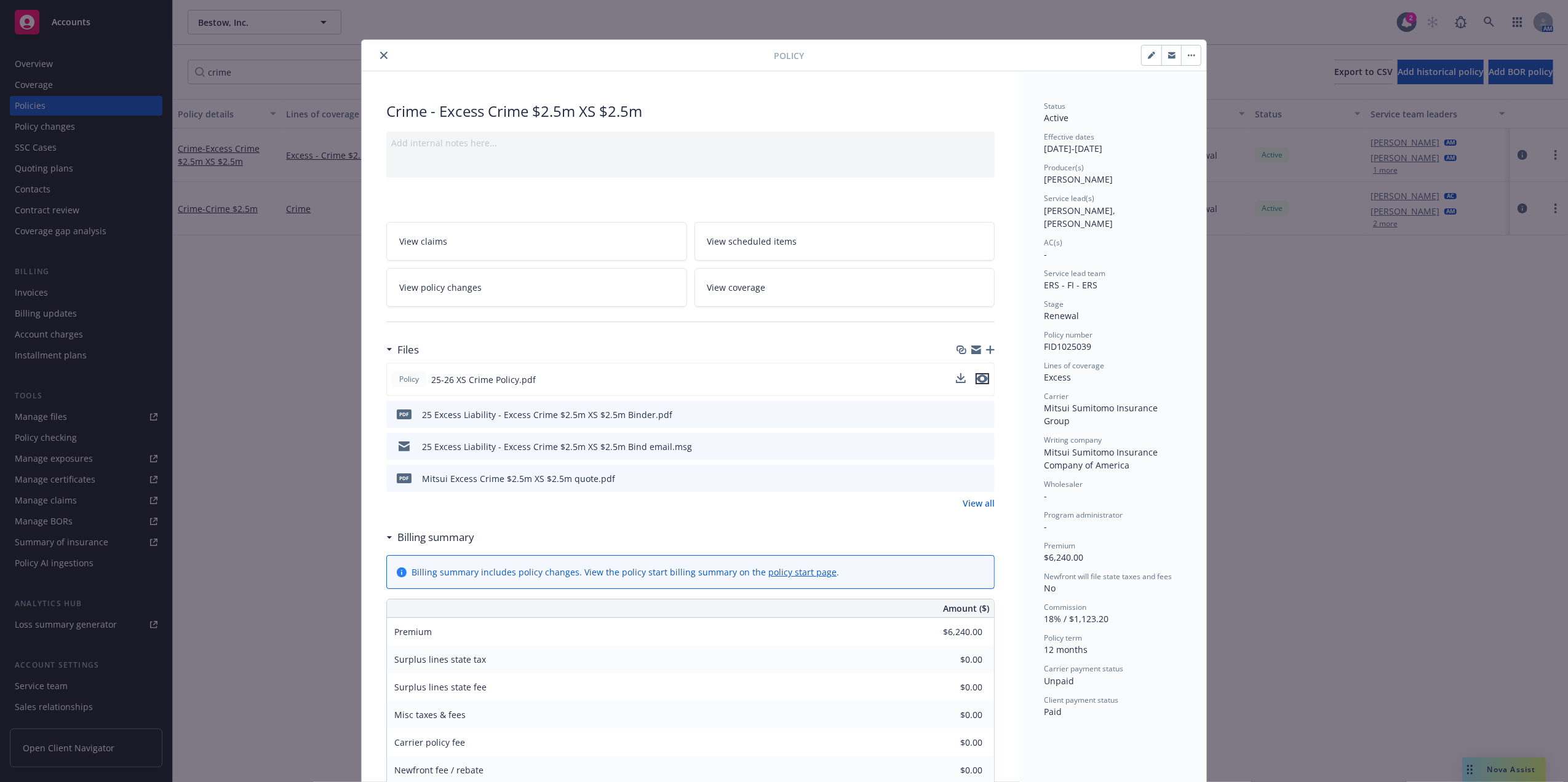
click at [977, 378] on icon "preview file" at bounding box center [982, 378] width 11 height 8
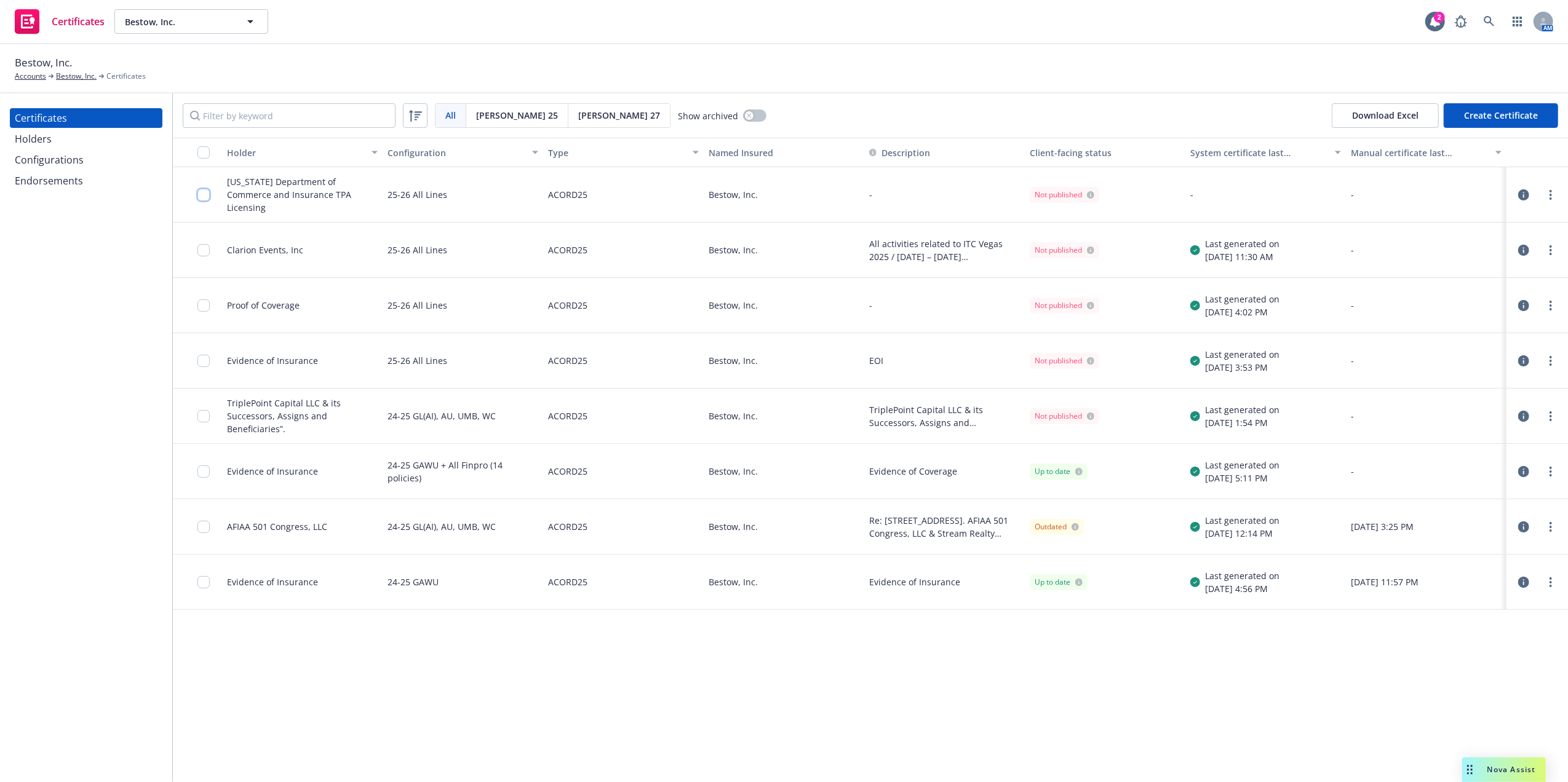
click at [202, 193] on input "checkbox" at bounding box center [203, 195] width 12 height 12
click at [72, 140] on div "Holders" at bounding box center [86, 139] width 143 height 20
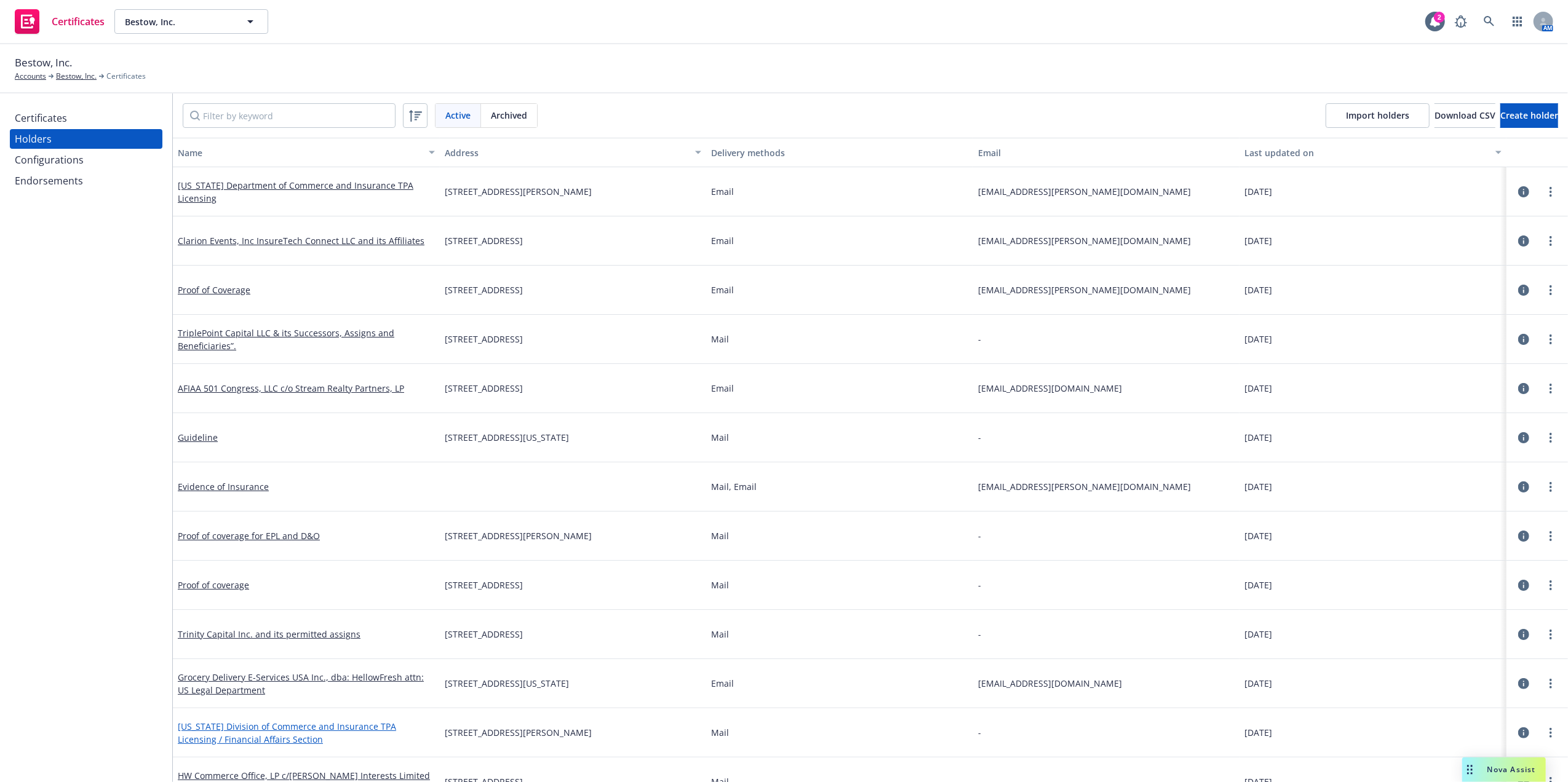
click at [264, 734] on link "[US_STATE] Division of Commerce and Insurance TPA Licensing / Financial Affairs…" at bounding box center [287, 733] width 218 height 25
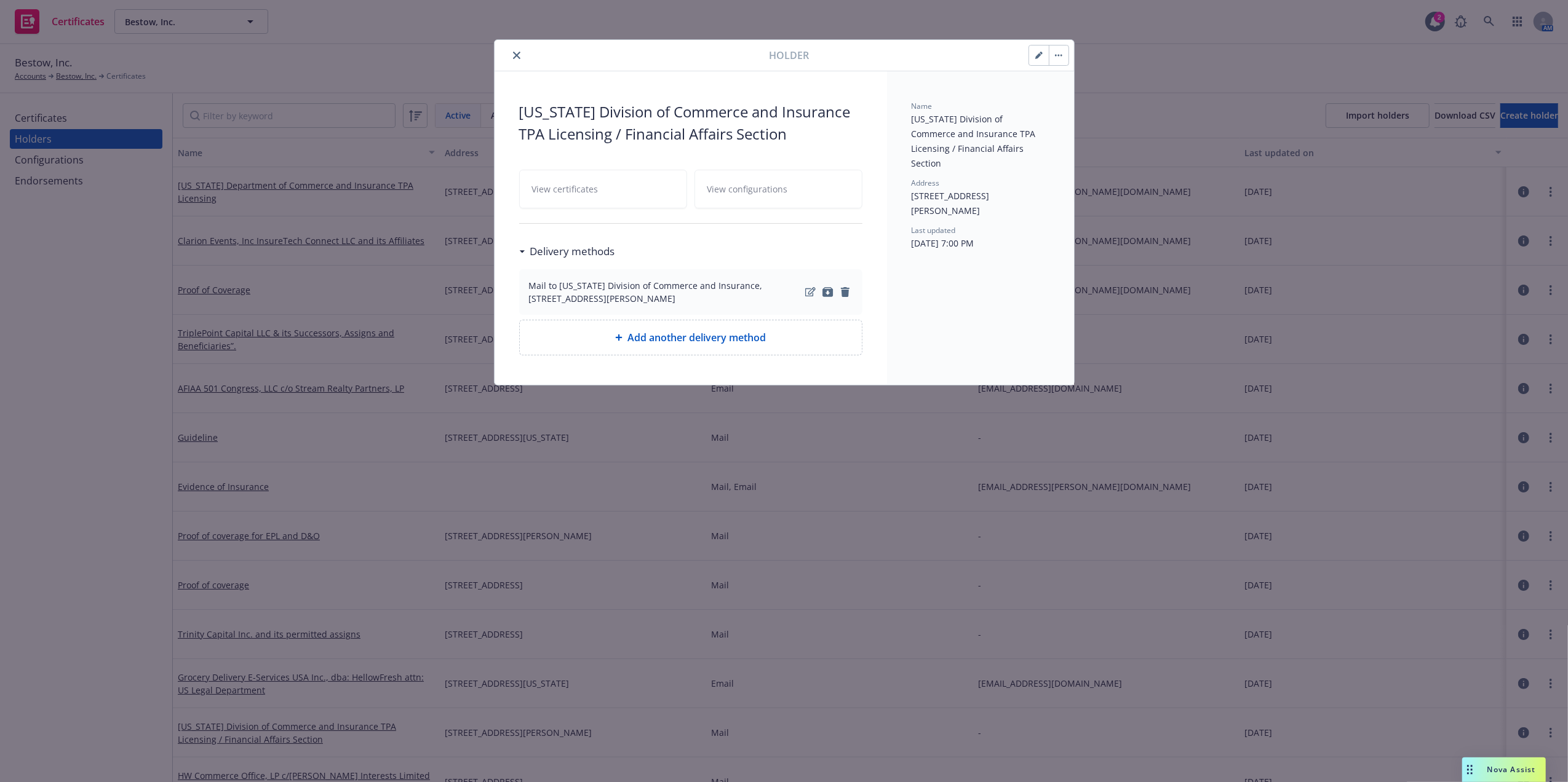
click at [1032, 55] on button "button" at bounding box center [1039, 55] width 20 height 20
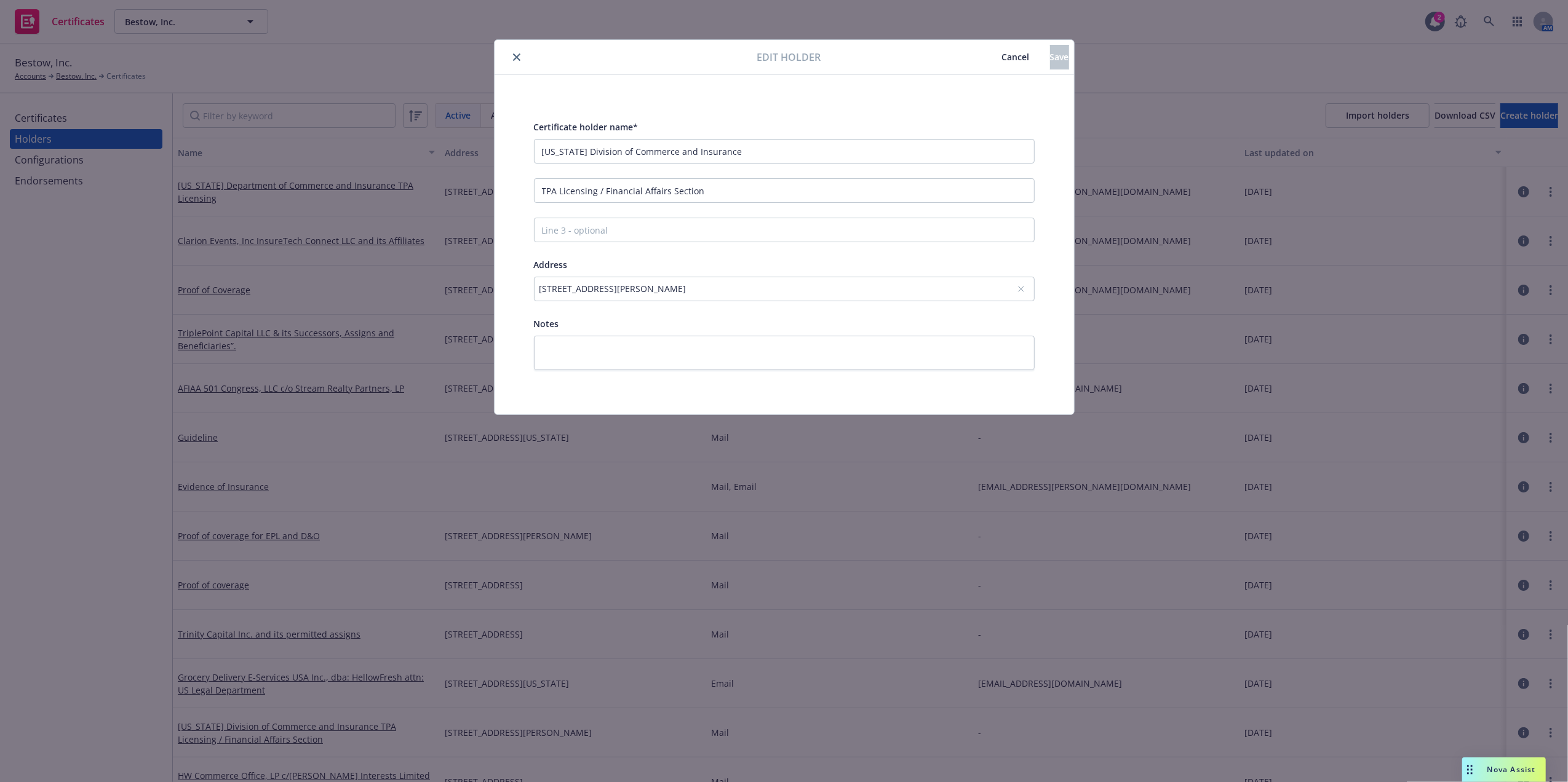
click at [1002, 55] on span "Cancel" at bounding box center [1016, 56] width 28 height 12
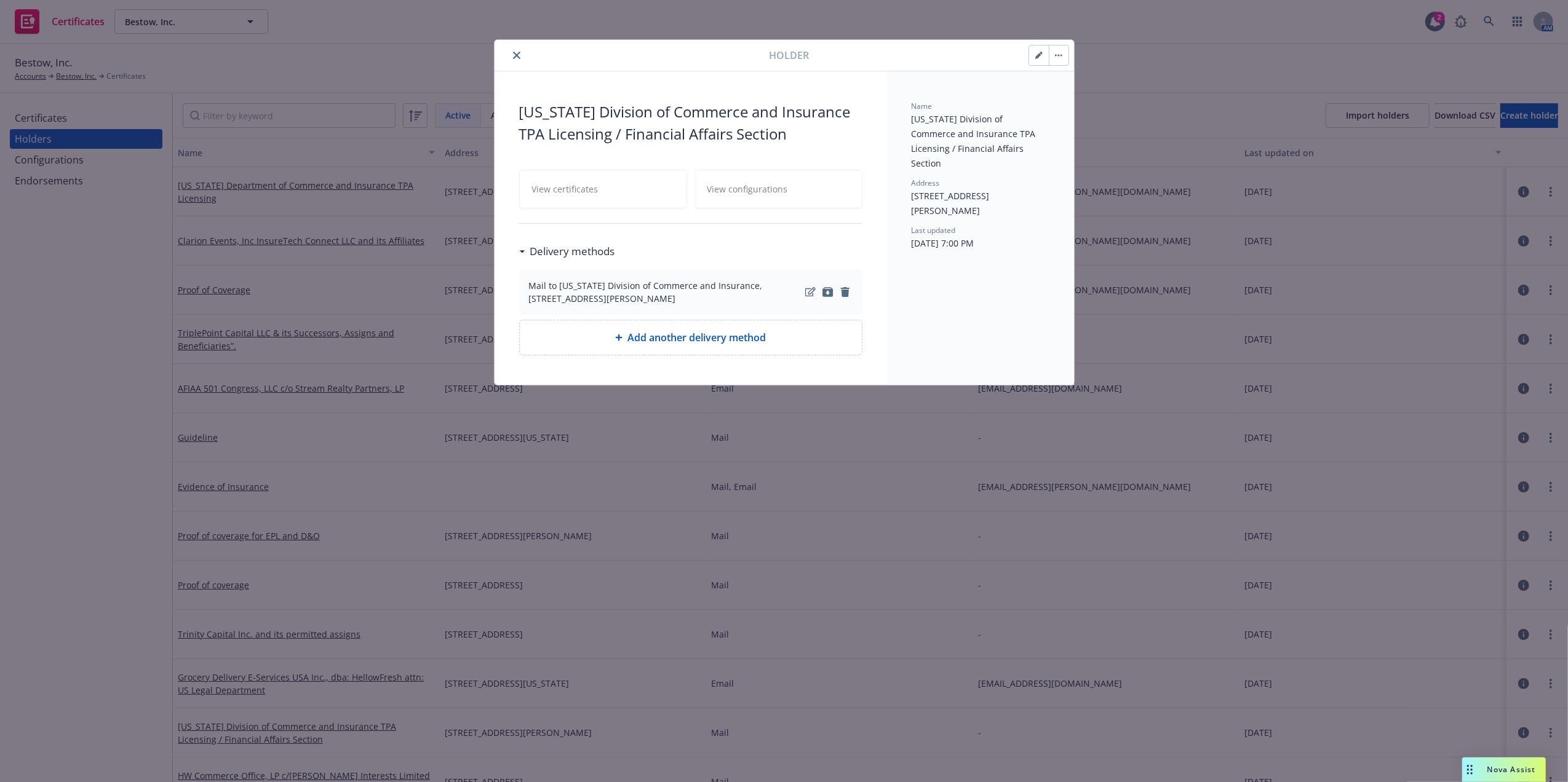
click at [514, 54] on icon "close" at bounding box center [517, 55] width 8 height 8
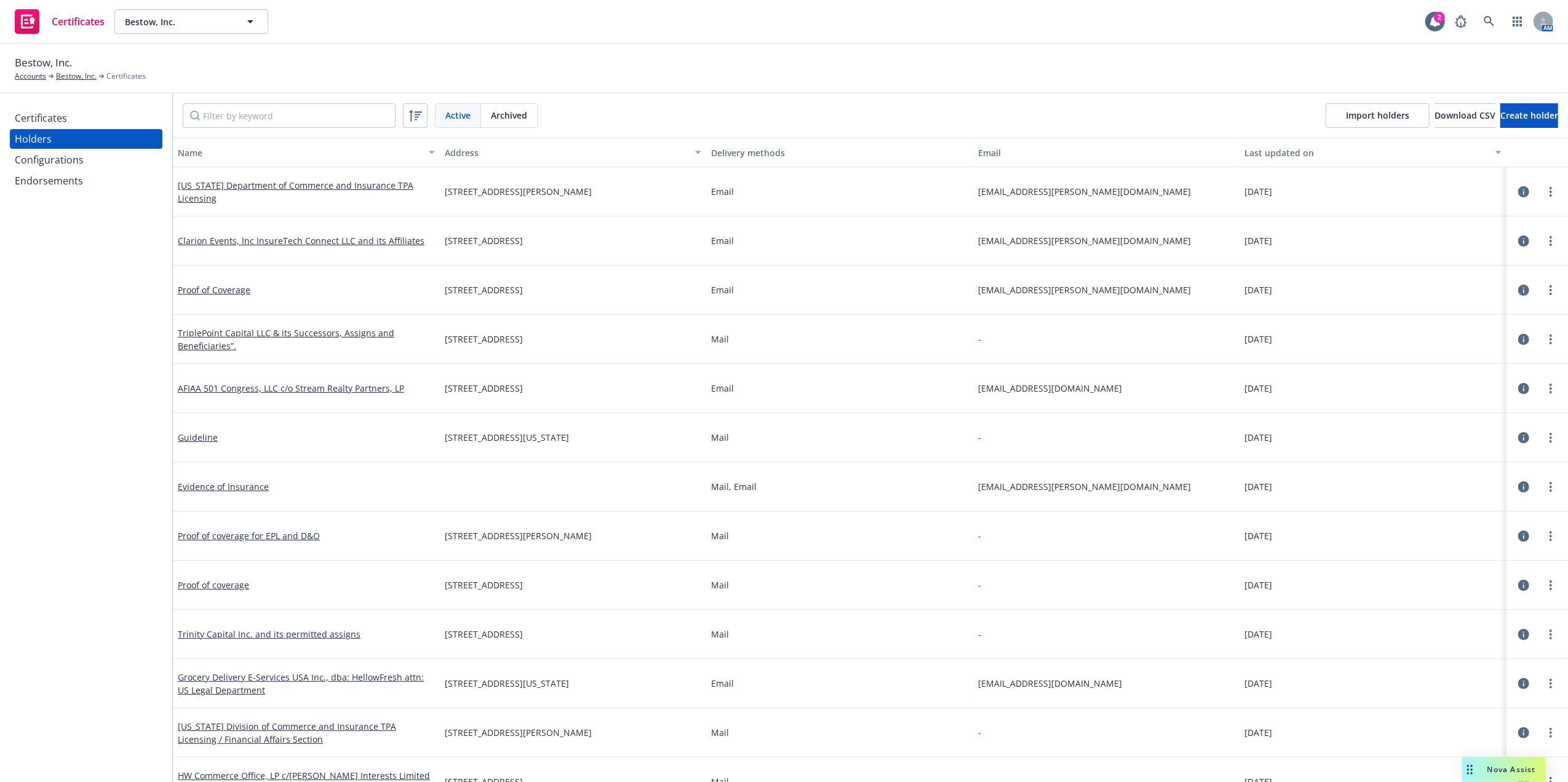
click at [59, 116] on div "Certificates" at bounding box center [41, 118] width 52 height 20
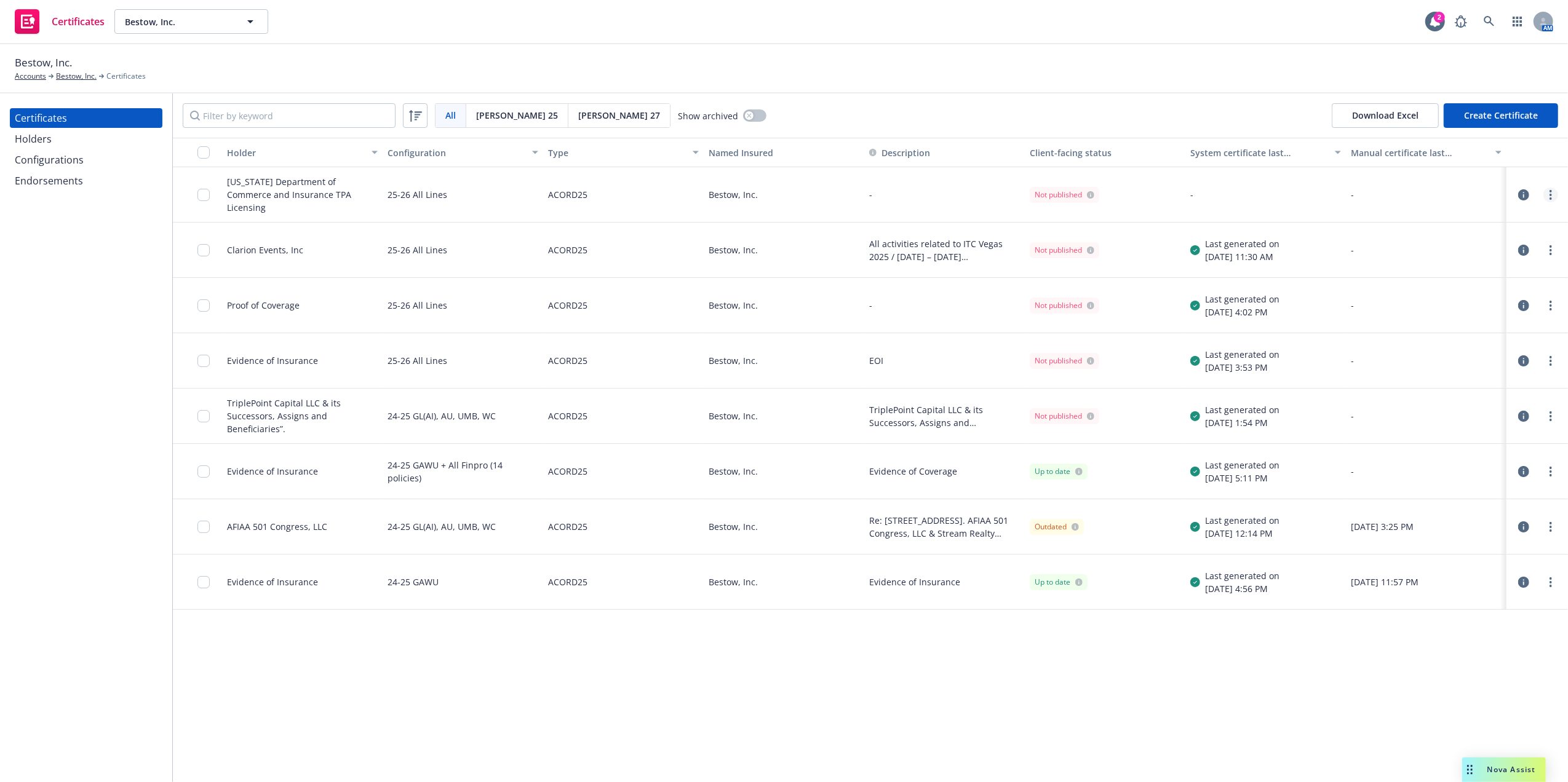
click at [1545, 197] on link "more" at bounding box center [1550, 194] width 15 height 15
click at [1410, 263] on link "Regenerate" at bounding box center [1459, 270] width 196 height 25
click at [200, 195] on input "checkbox" at bounding box center [203, 195] width 12 height 12
click at [963, 431] on div "TriplePoint Capital LLC & its Successors, Assigns and Beneficiaries is included…" at bounding box center [945, 416] width 160 height 55
click at [706, 757] on div "Download certificate" at bounding box center [713, 754] width 93 height 23
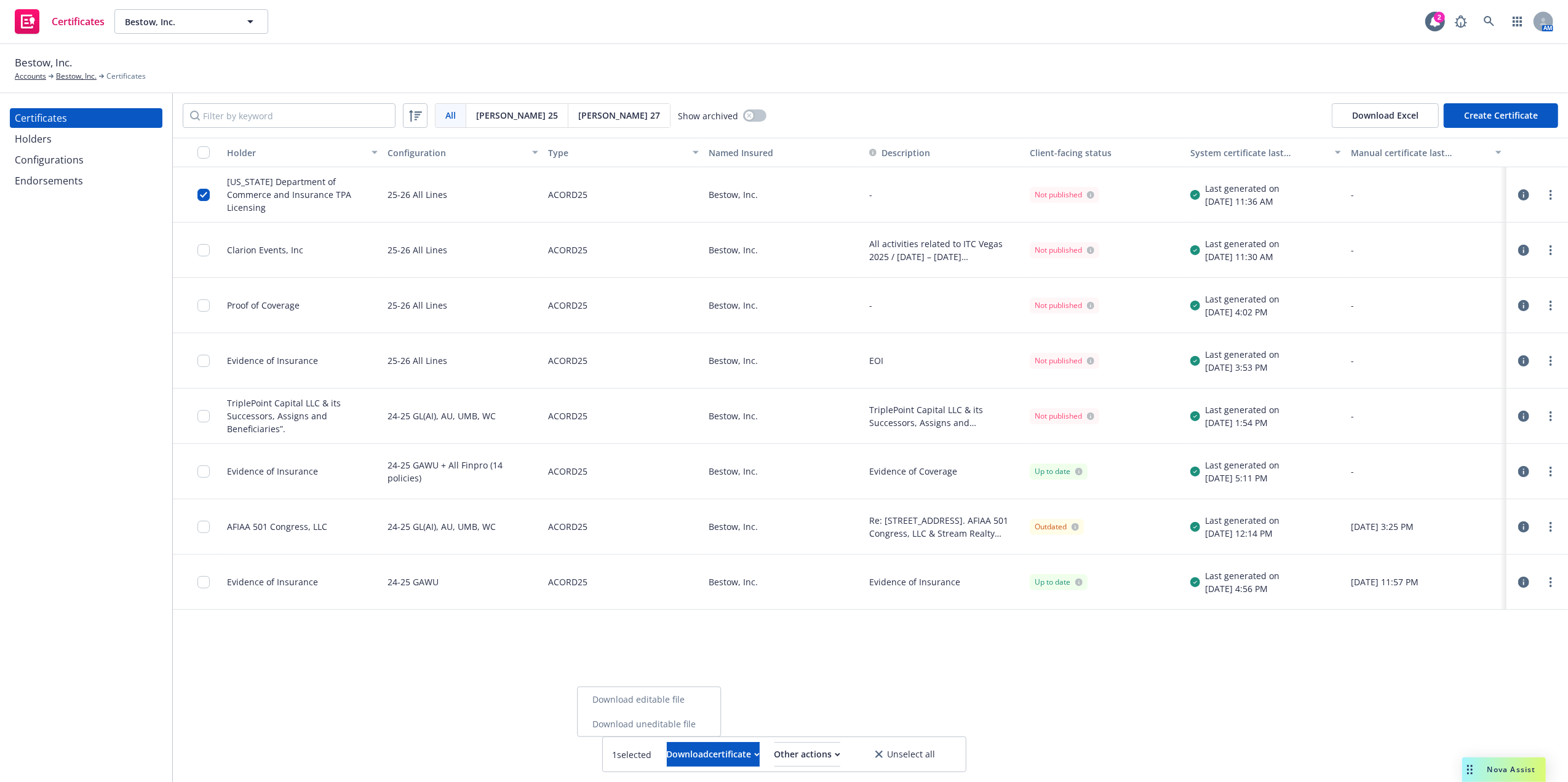
click at [704, 722] on link "Download uneditable file" at bounding box center [649, 724] width 143 height 25
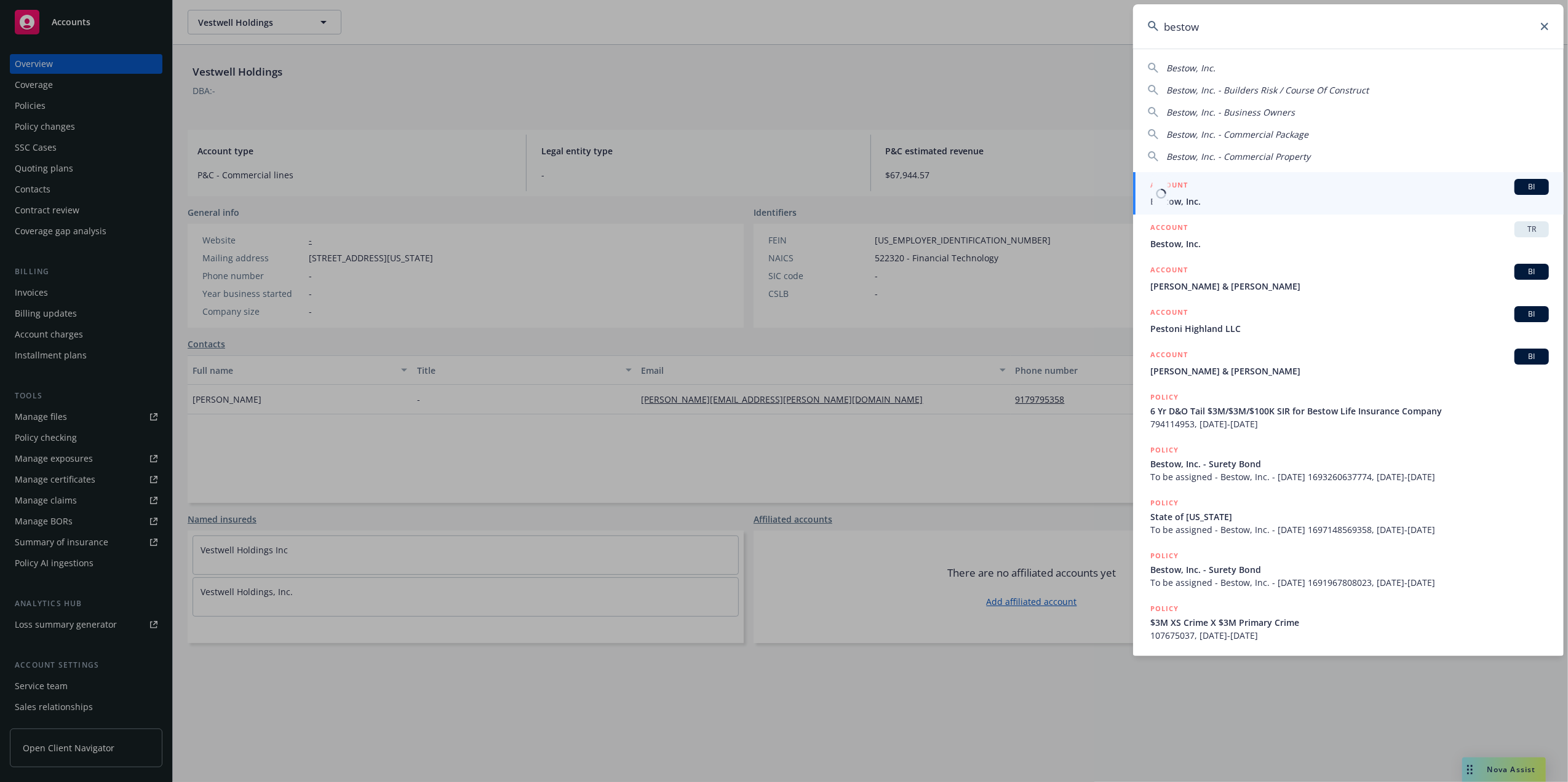
click at [1370, 192] on div "ACCOUNT BI" at bounding box center [1349, 186] width 398 height 16
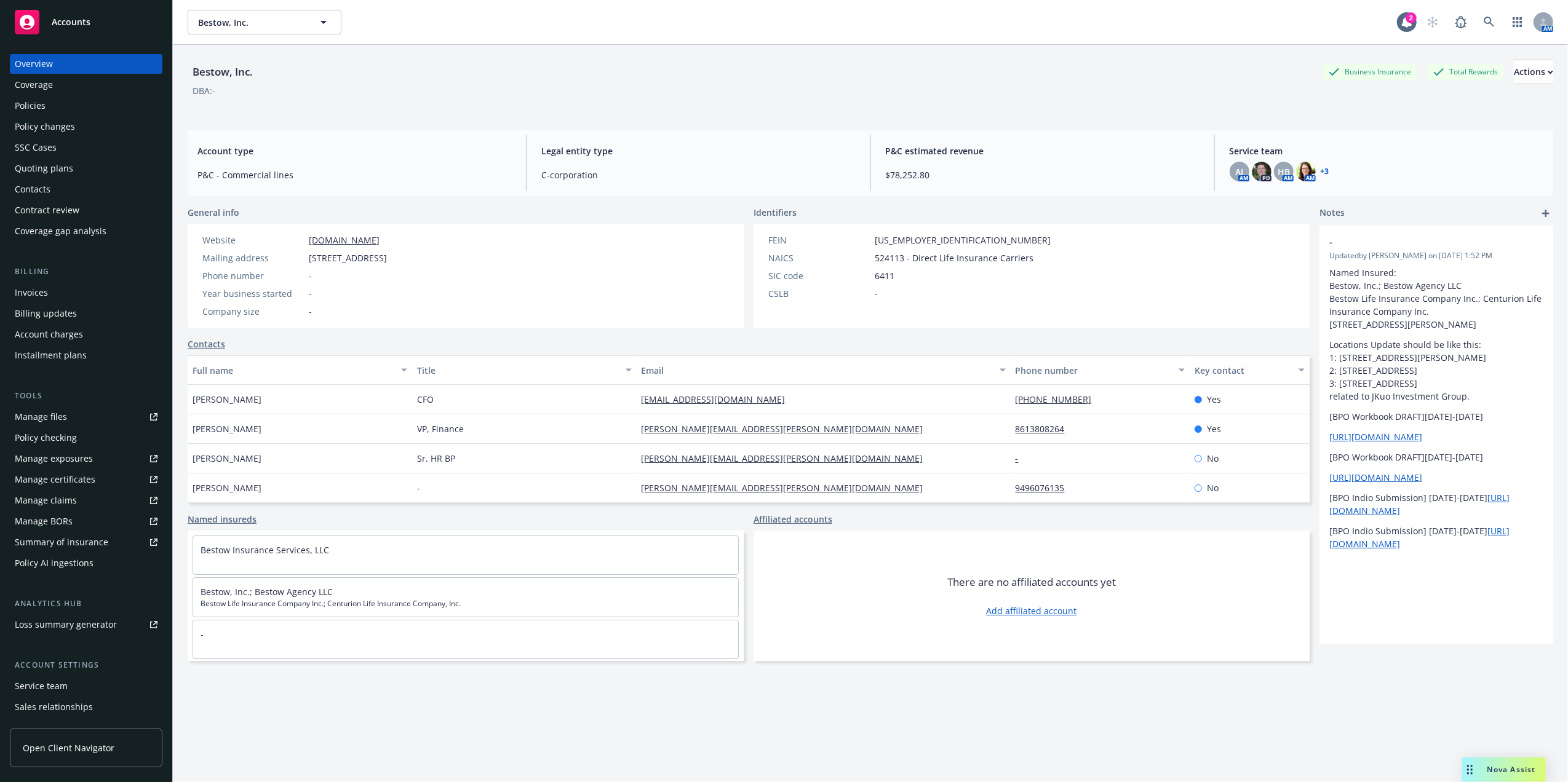
click at [559, 55] on div "Bestow, Inc. Business Insurance Total Rewards Actions DBA: -" at bounding box center [870, 82] width 1365 height 75
click at [62, 99] on div "Policies" at bounding box center [86, 106] width 143 height 20
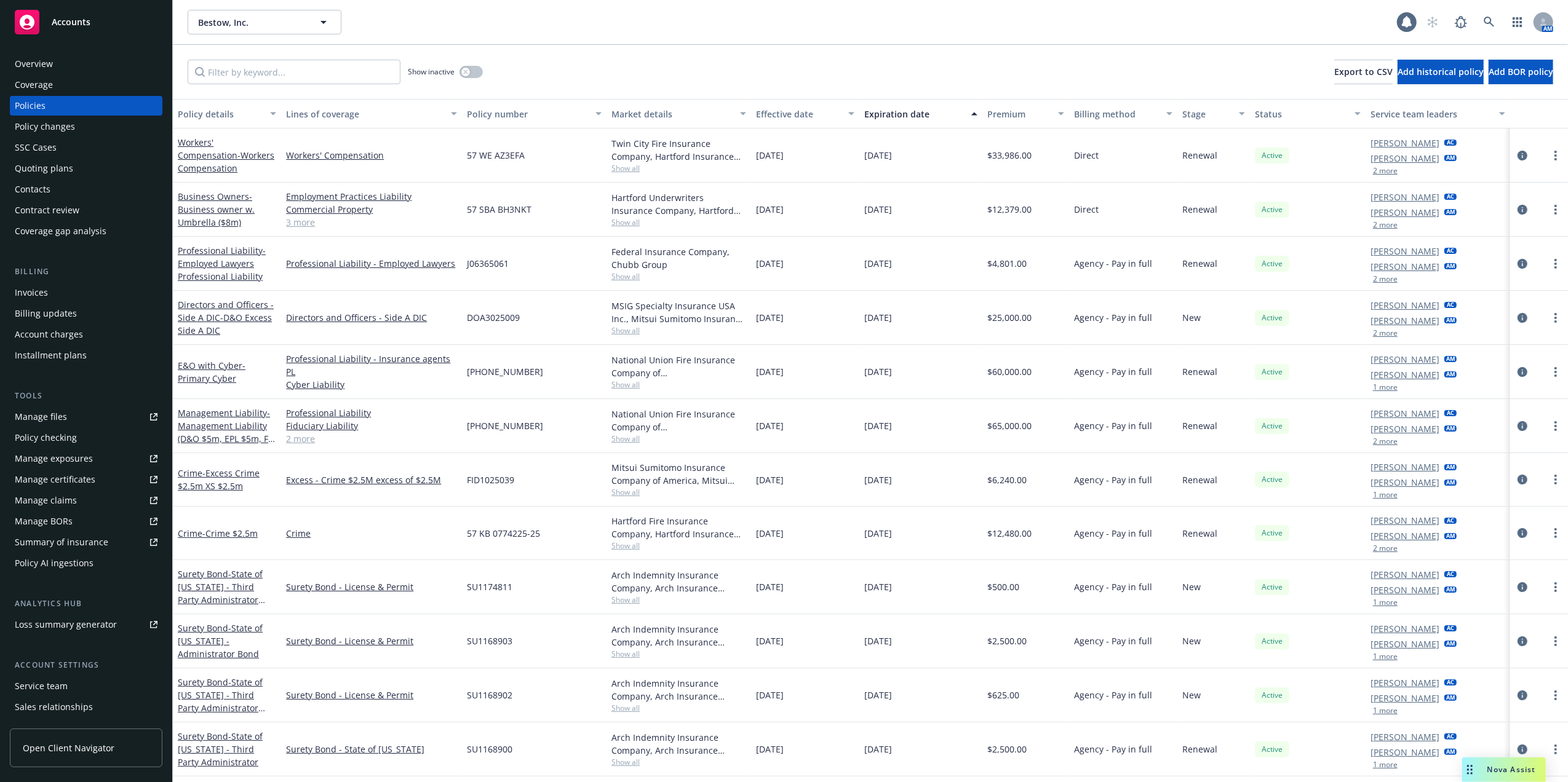
click at [52, 54] on div "Overview" at bounding box center [86, 64] width 143 height 20
